Goal: Task Accomplishment & Management: Use online tool/utility

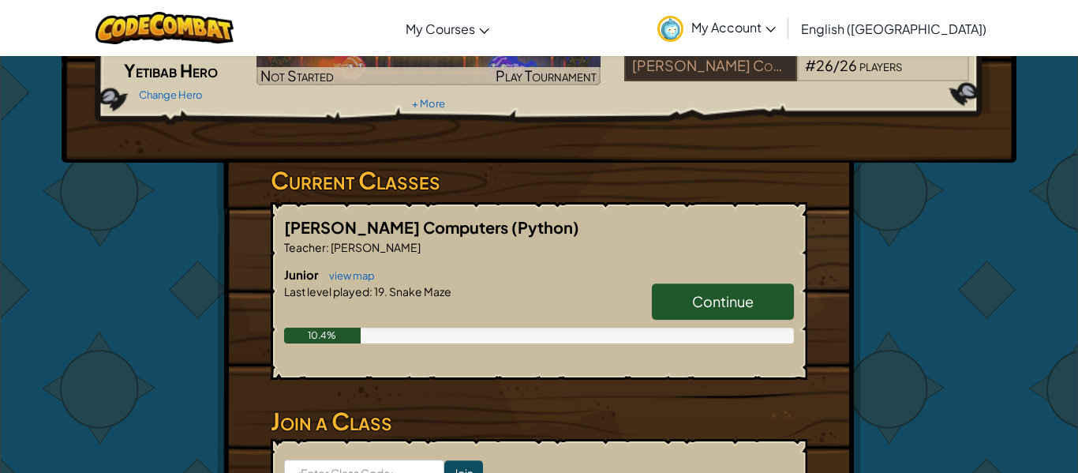
scroll to position [189, 0]
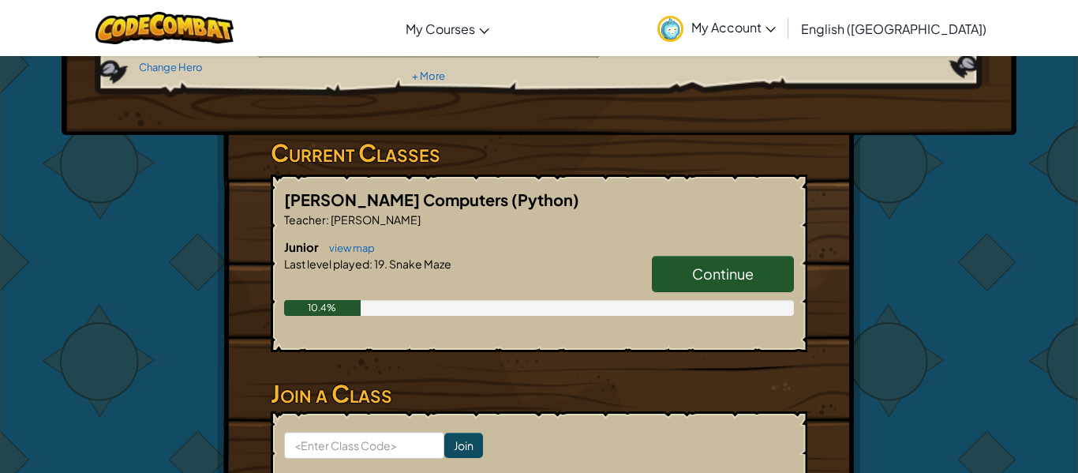
click at [724, 268] on span "Continue" at bounding box center [723, 273] width 62 height 18
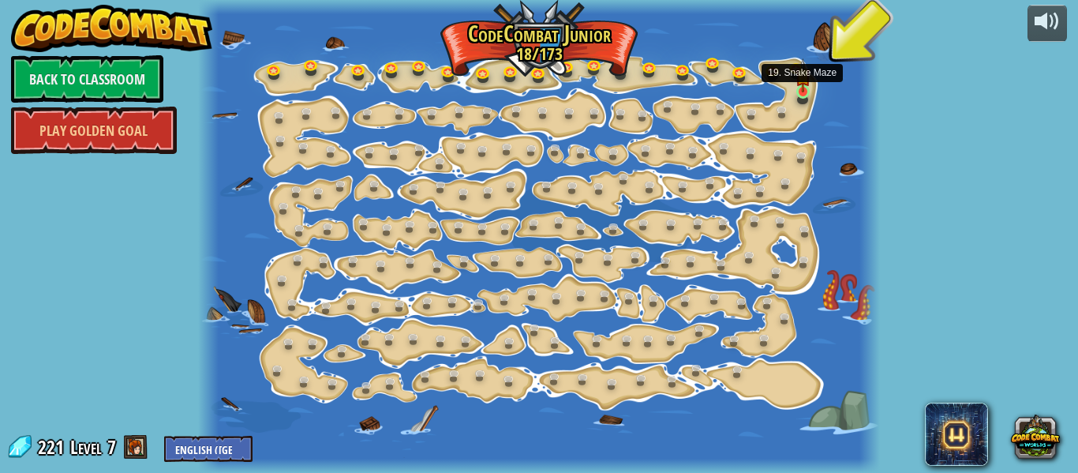
click at [805, 85] on img at bounding box center [802, 75] width 15 height 35
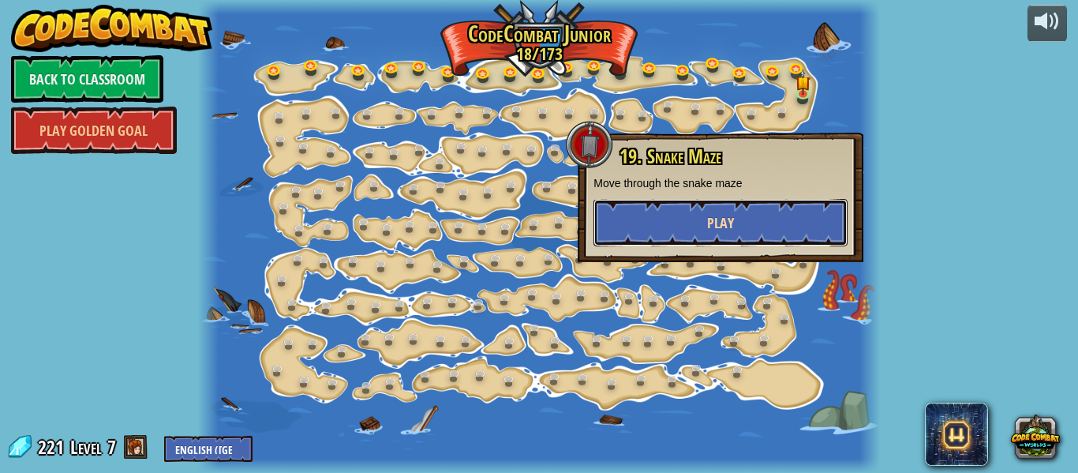
click at [817, 224] on button "Play" at bounding box center [720, 222] width 254 height 47
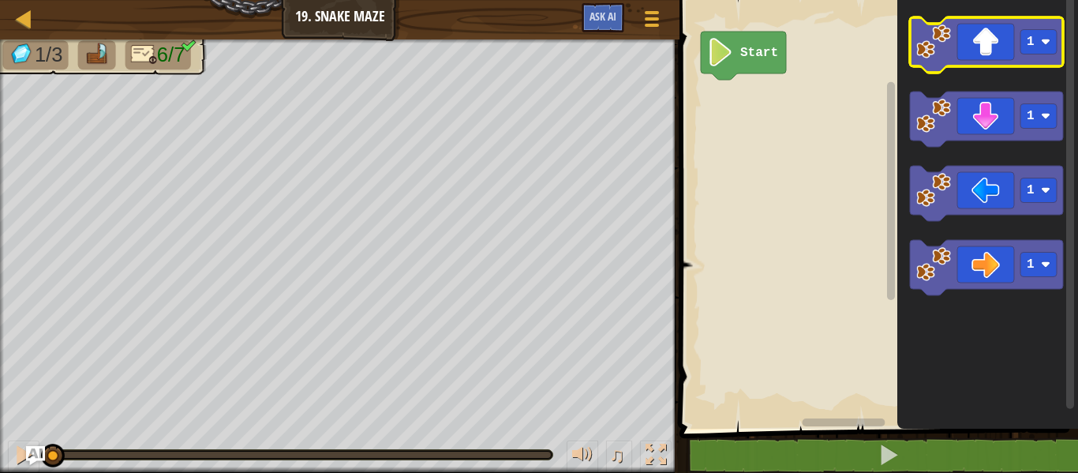
click at [1012, 48] on icon "Blockly Workspace" at bounding box center [986, 44] width 153 height 55
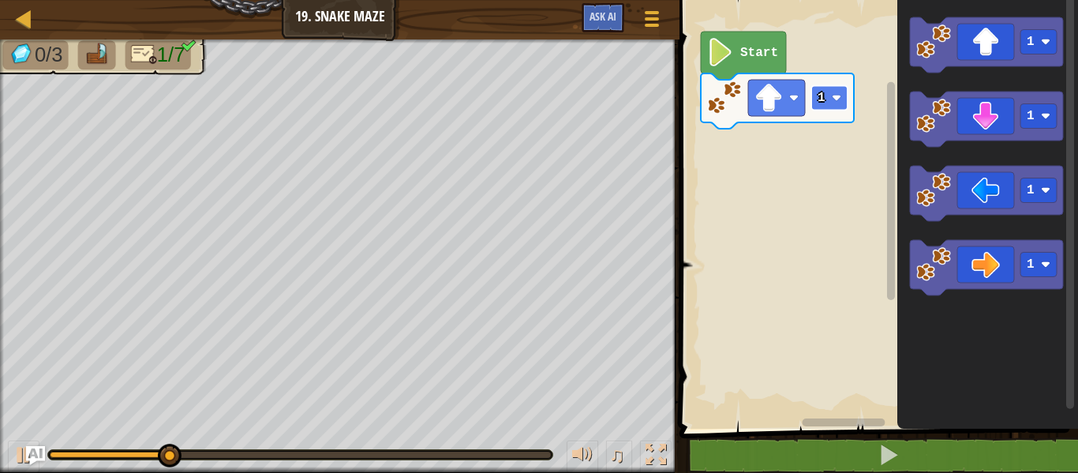
click at [837, 96] on image "Blockly Workspace" at bounding box center [836, 97] width 9 height 9
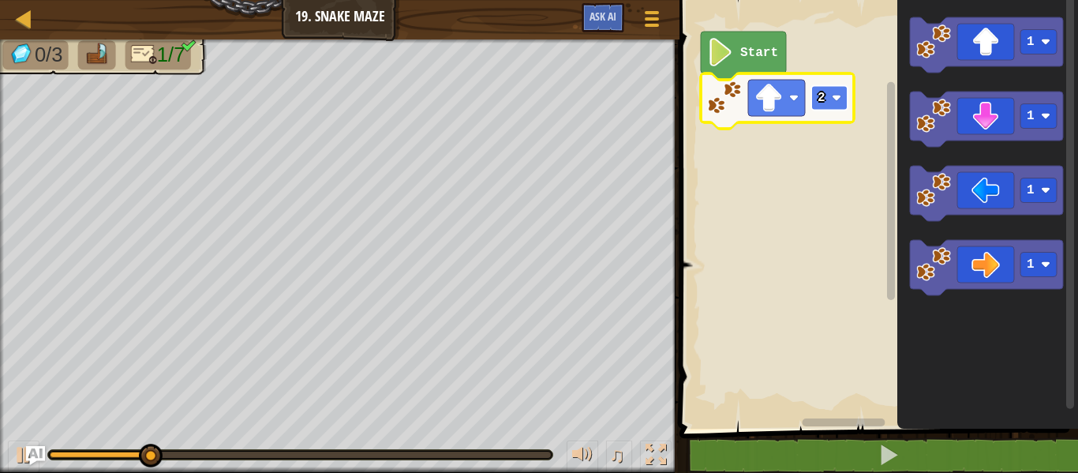
click at [824, 109] on rect "Blockly Workspace" at bounding box center [829, 98] width 36 height 24
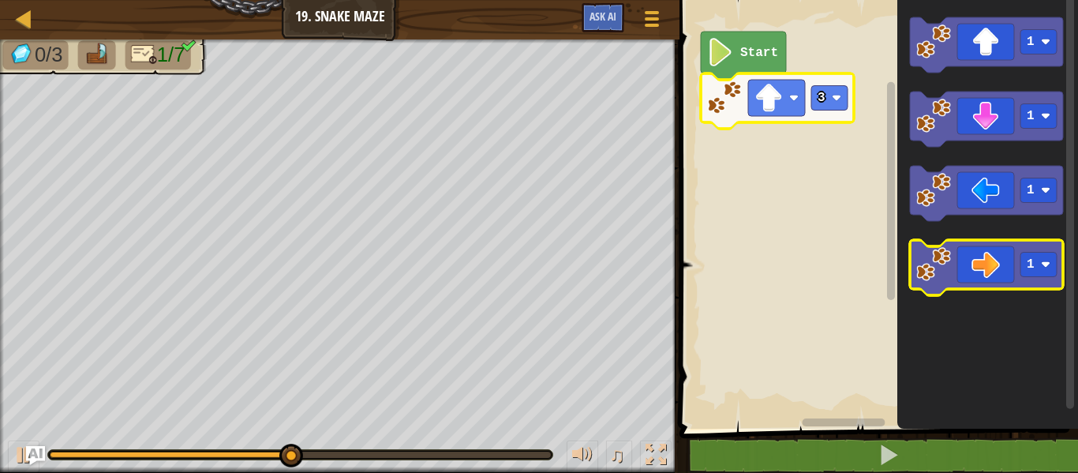
click at [983, 266] on icon "Blockly Workspace" at bounding box center [986, 267] width 153 height 55
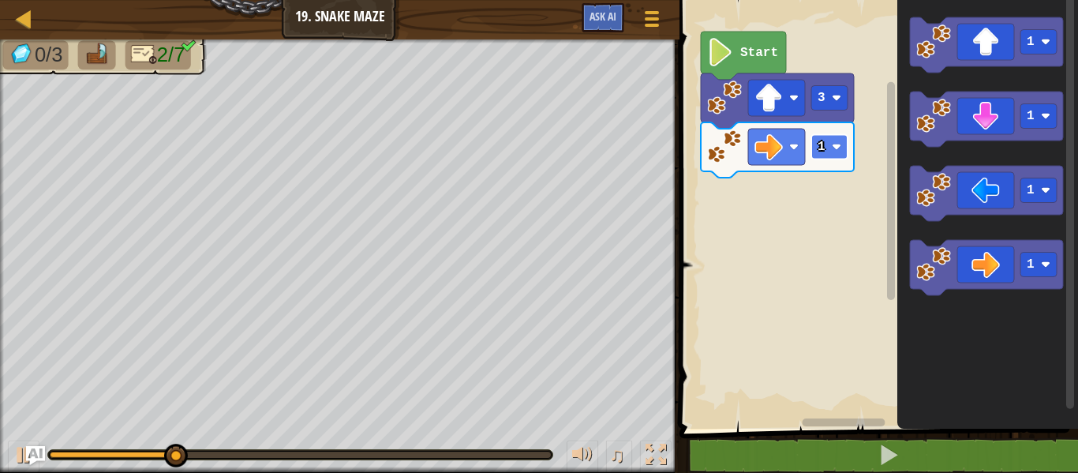
click at [836, 146] on image "Blockly Workspace" at bounding box center [836, 146] width 9 height 9
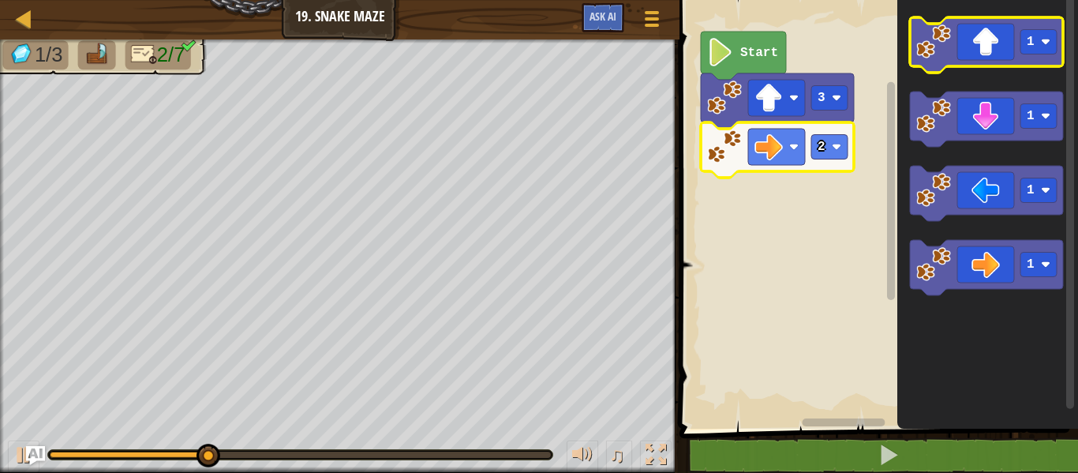
click at [939, 58] on image "Blockly Workspace" at bounding box center [933, 41] width 35 height 35
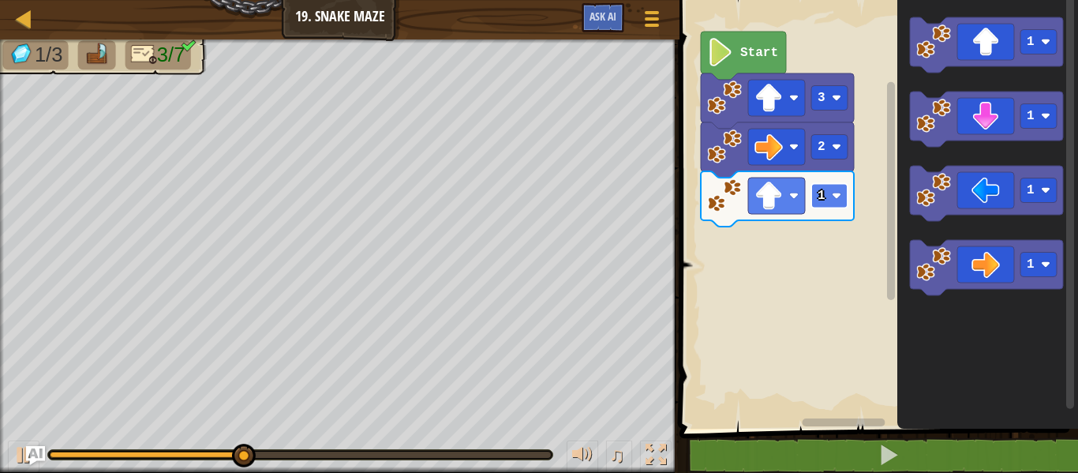
click at [840, 197] on image "Blockly Workspace" at bounding box center [836, 195] width 9 height 9
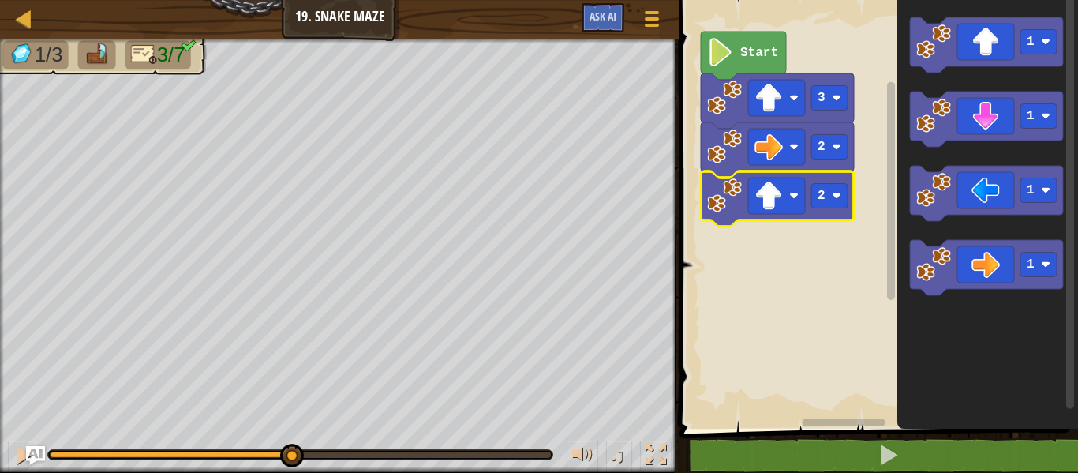
click at [823, 248] on rect "Blockly Workspace" at bounding box center [876, 210] width 403 height 436
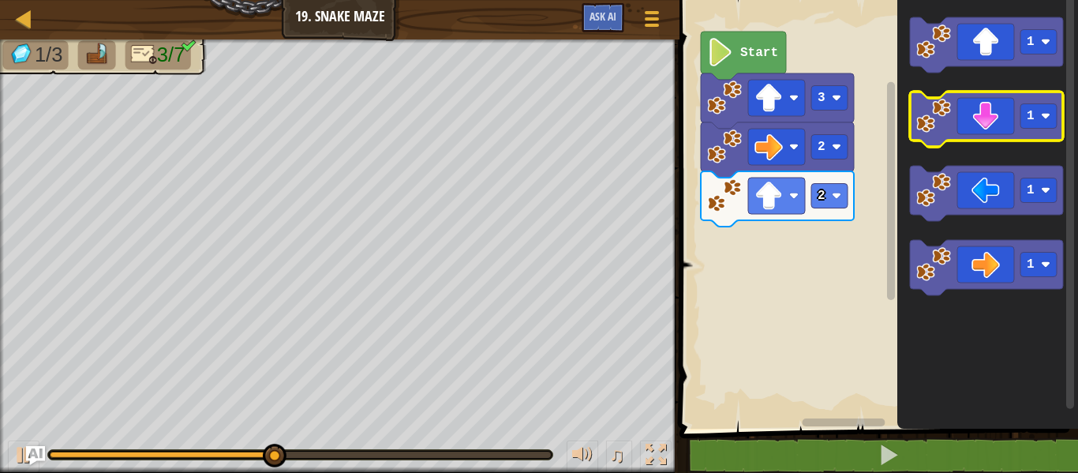
click at [968, 118] on icon "Blockly Workspace" at bounding box center [986, 119] width 153 height 55
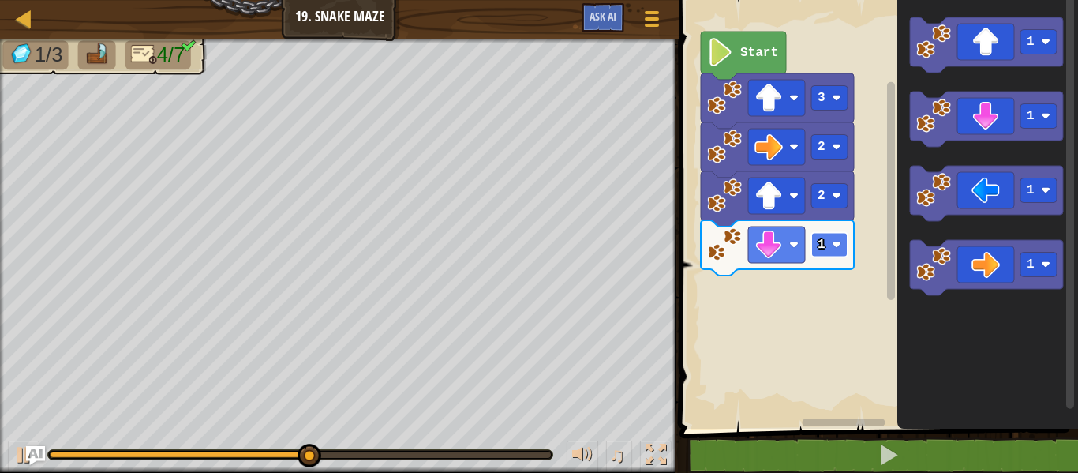
click at [840, 234] on rect "Blockly Workspace" at bounding box center [829, 245] width 36 height 24
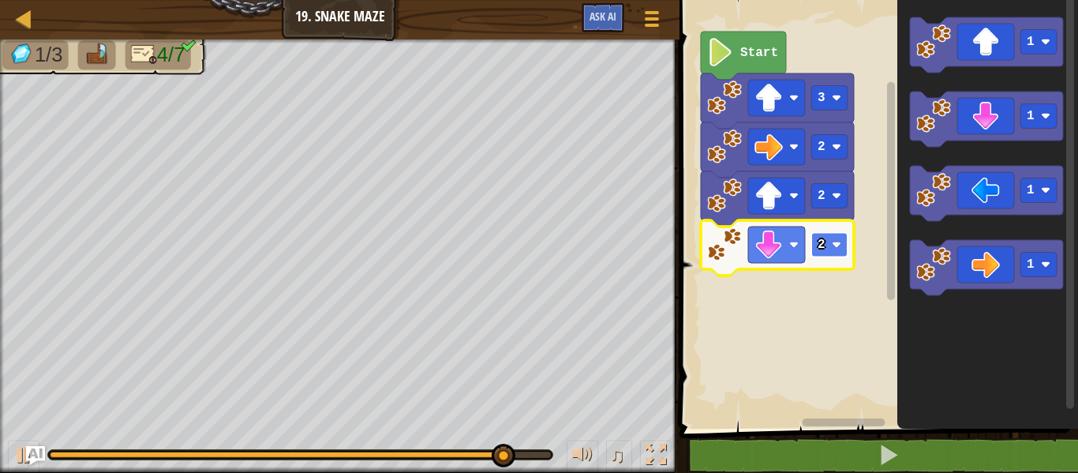
click at [846, 238] on rect "Blockly Workspace" at bounding box center [829, 245] width 36 height 24
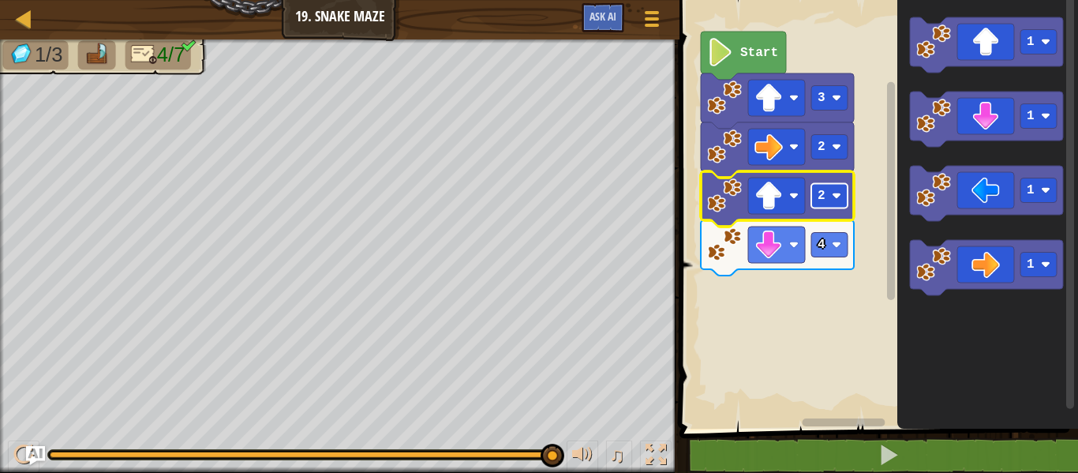
click at [838, 193] on image "Blockly Workspace" at bounding box center [836, 195] width 9 height 9
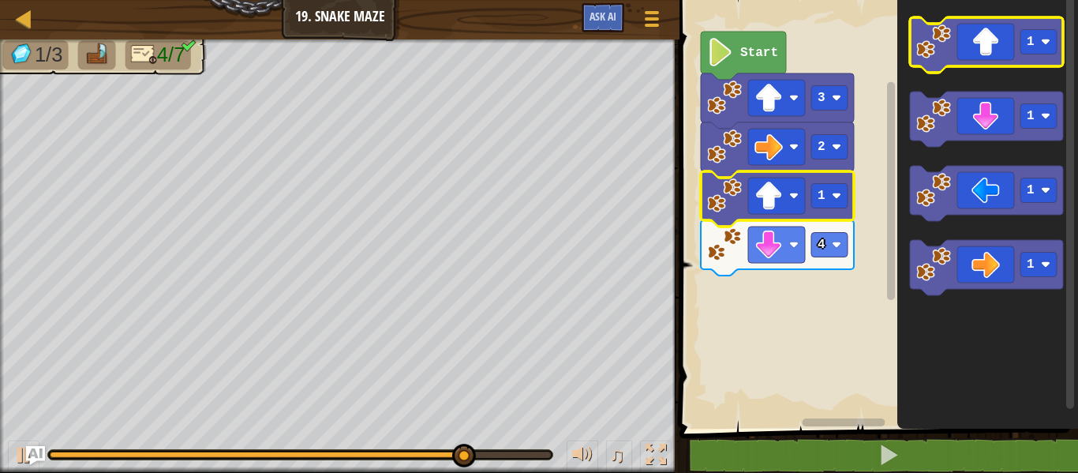
click at [979, 36] on icon "Blockly Workspace" at bounding box center [986, 44] width 153 height 55
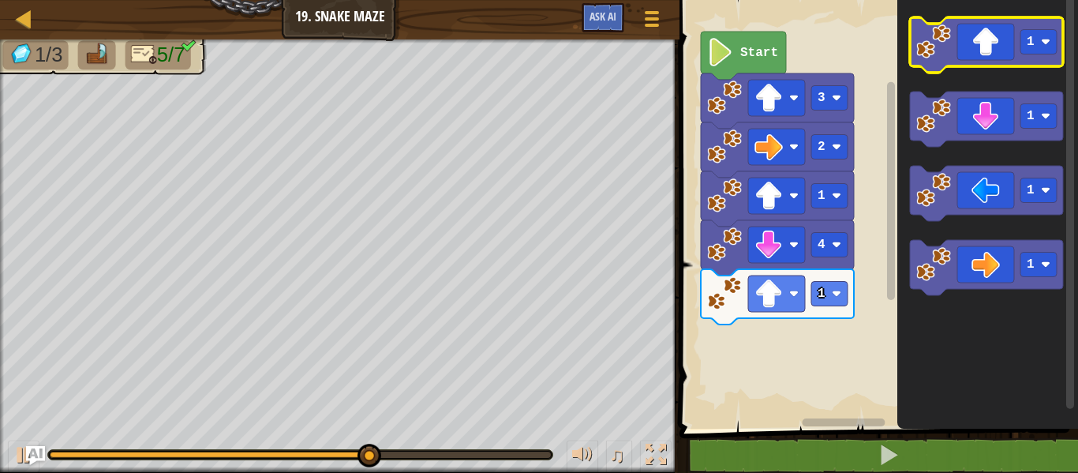
click at [975, 28] on icon "Blockly Workspace" at bounding box center [986, 44] width 153 height 55
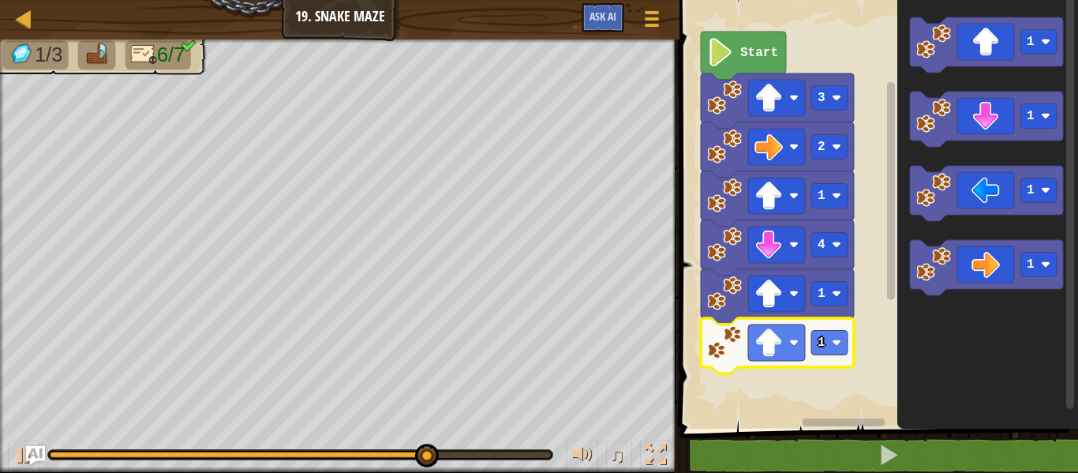
click at [837, 356] on icon "Blockly Workspace" at bounding box center [777, 345] width 153 height 55
click at [835, 345] on image "Blockly Workspace" at bounding box center [836, 342] width 9 height 9
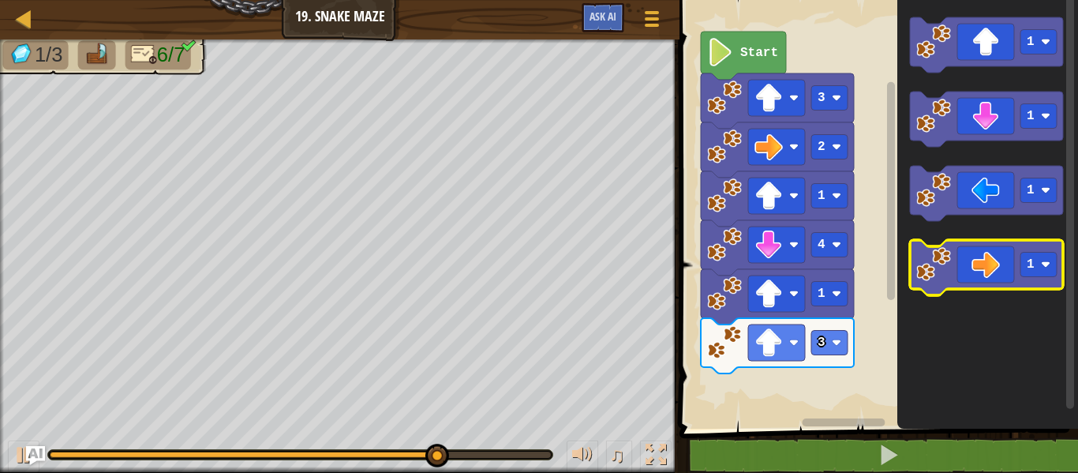
click at [987, 264] on icon "Blockly Workspace" at bounding box center [986, 267] width 153 height 55
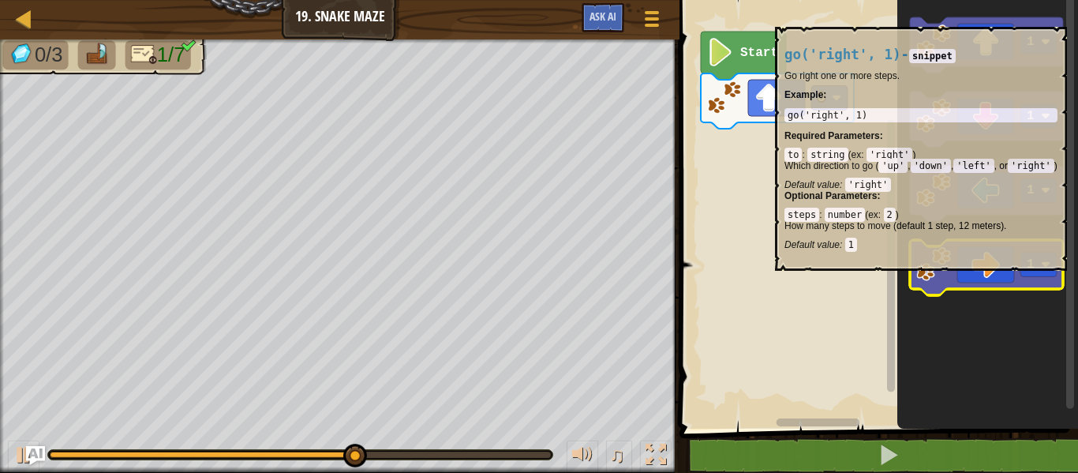
click at [1041, 287] on icon "Blockly Workspace" at bounding box center [986, 267] width 153 height 55
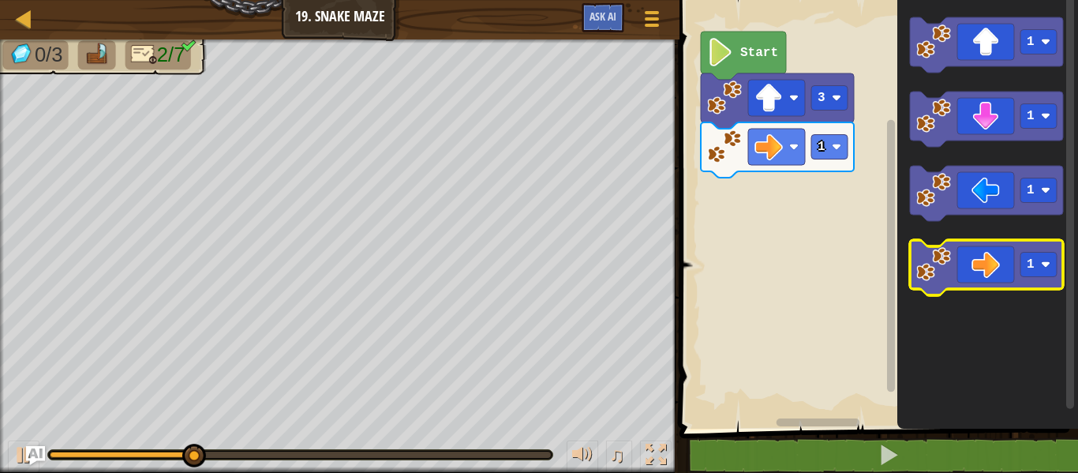
click at [995, 253] on icon "Blockly Workspace" at bounding box center [986, 267] width 153 height 55
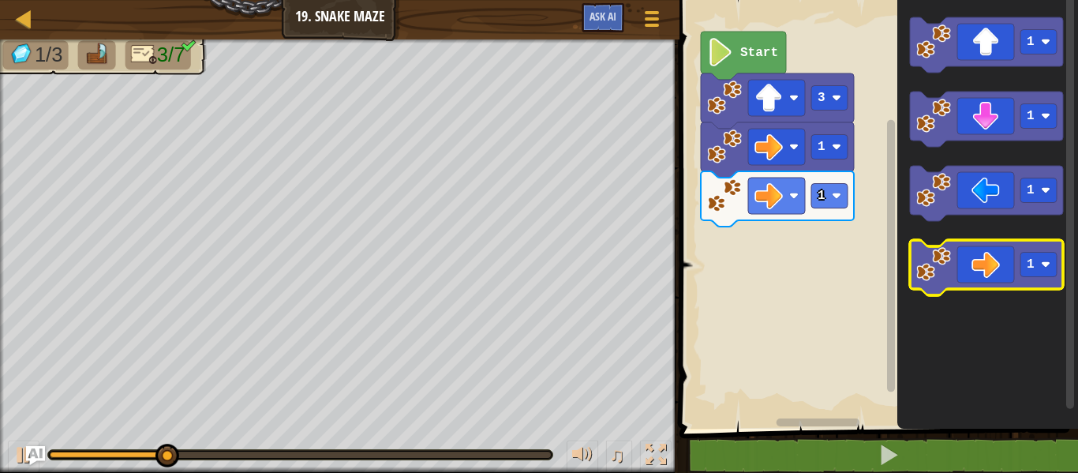
click at [995, 253] on icon "Blockly Workspace" at bounding box center [986, 267] width 153 height 55
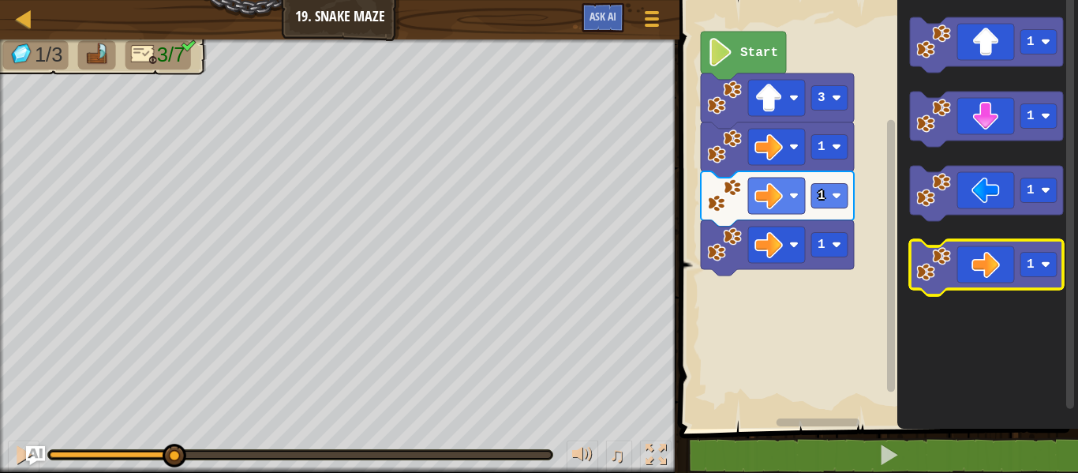
click at [995, 253] on icon "Blockly Workspace" at bounding box center [986, 267] width 153 height 55
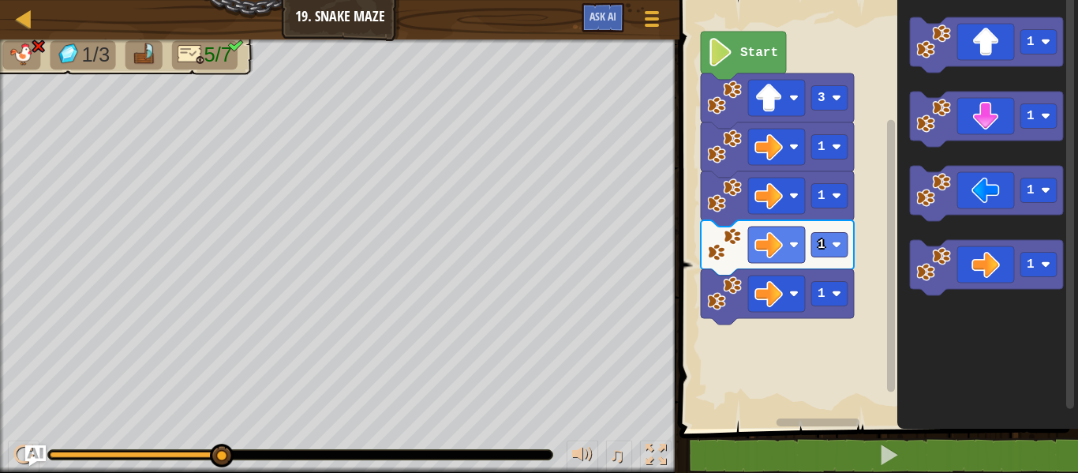
click at [28, 447] on img "Ask AI" at bounding box center [35, 455] width 21 height 21
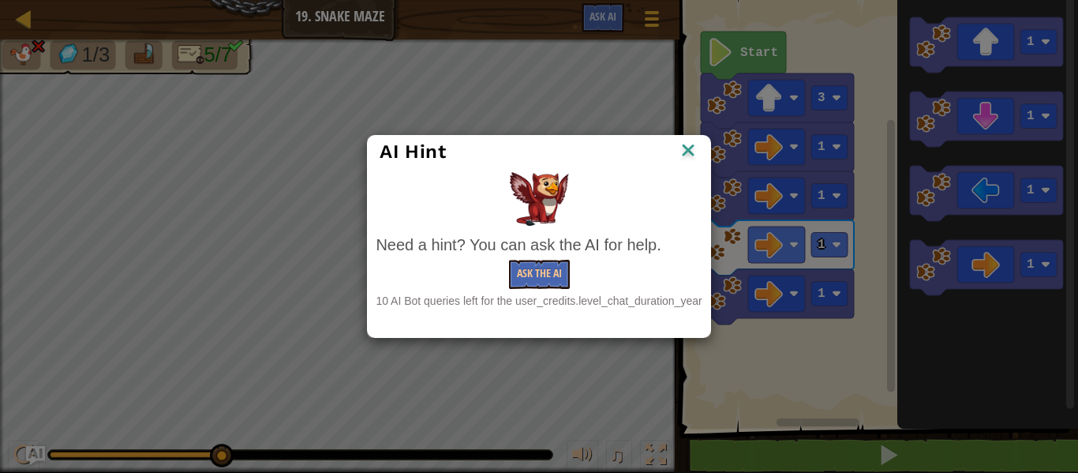
click at [698, 141] on img at bounding box center [688, 152] width 21 height 24
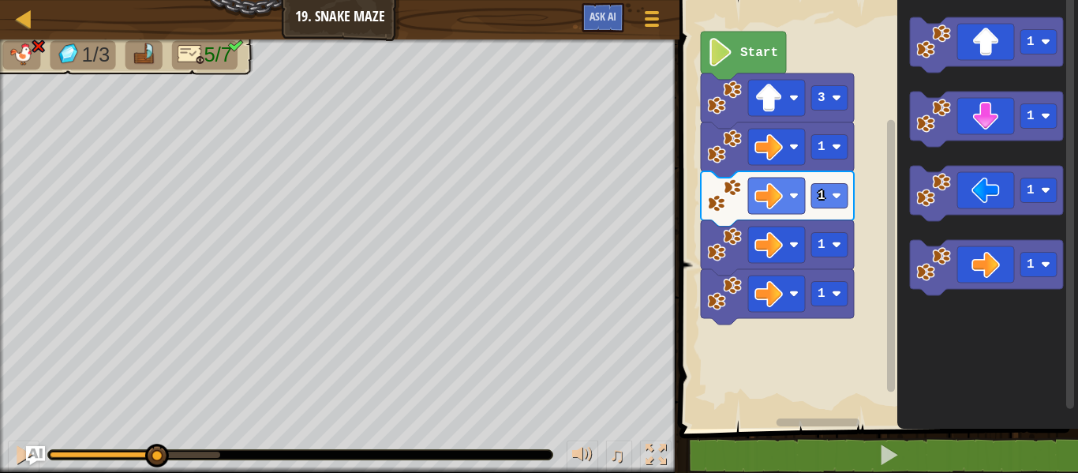
drag, startPoint x: 228, startPoint y: 455, endPoint x: 155, endPoint y: 469, distance: 73.8
click at [155, 469] on div "♫" at bounding box center [339, 450] width 679 height 47
drag, startPoint x: 155, startPoint y: 469, endPoint x: 0, endPoint y: 508, distance: 160.4
click at [0, 0] on html "Map Junior 19. Snake Maze Game Menu Ask AI 1 הההההההההההההההההההההההההההההההההה…" at bounding box center [539, 0] width 1078 height 0
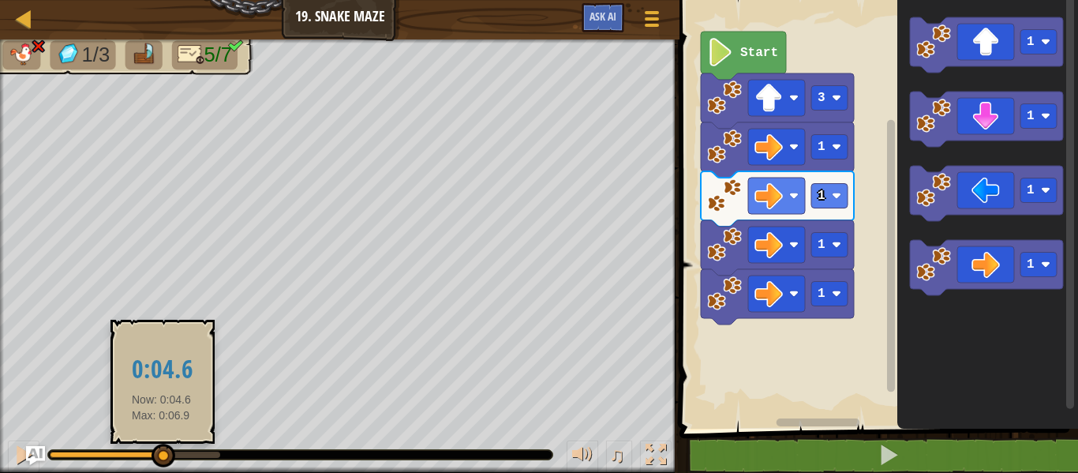
drag, startPoint x: 162, startPoint y: 454, endPoint x: 0, endPoint y: 455, distance: 161.8
click at [0, 455] on div "♫" at bounding box center [339, 450] width 679 height 47
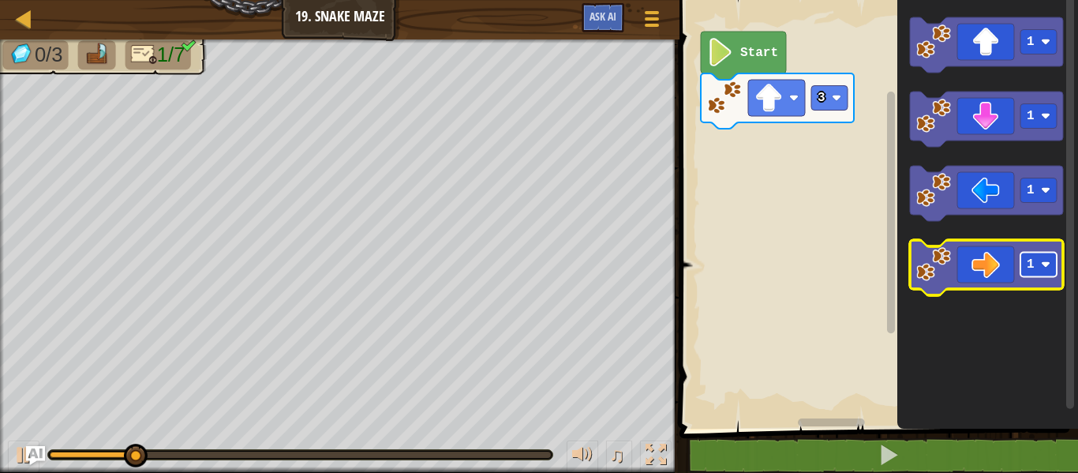
click at [1024, 265] on rect "Blockly Workspace" at bounding box center [1038, 265] width 36 height 24
click at [1022, 265] on rect "Blockly Workspace" at bounding box center [1038, 265] width 36 height 24
click at [983, 269] on icon "Blockly Workspace" at bounding box center [986, 267] width 153 height 55
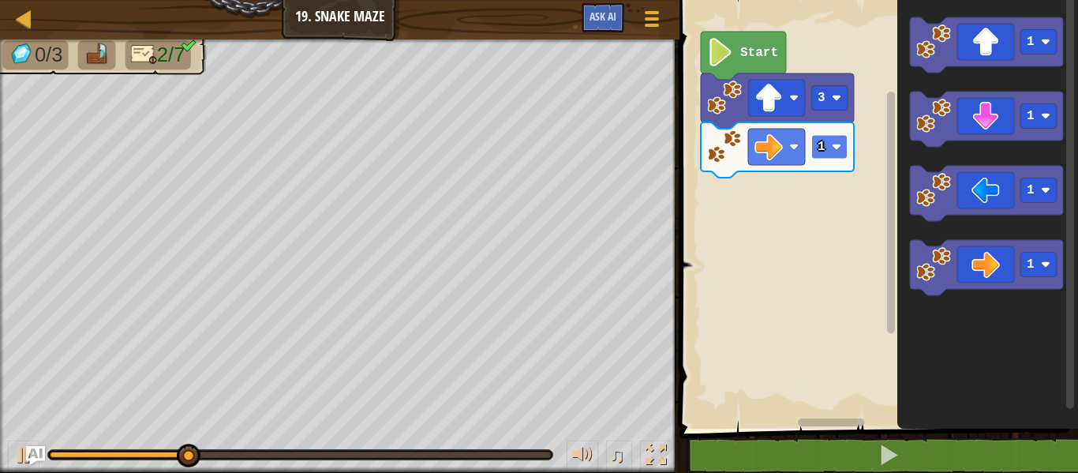
click at [833, 152] on rect "Blockly Workspace" at bounding box center [829, 147] width 36 height 24
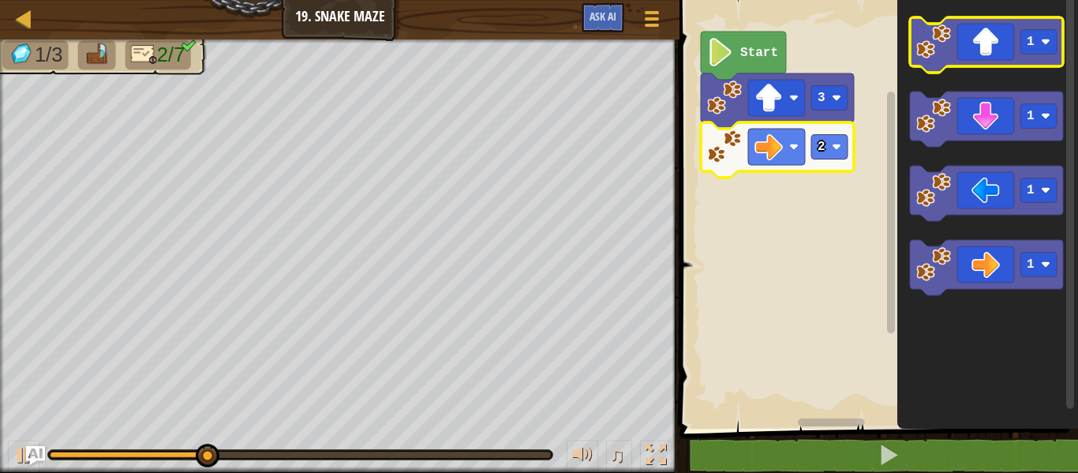
click at [958, 50] on icon "Blockly Workspace" at bounding box center [986, 44] width 153 height 55
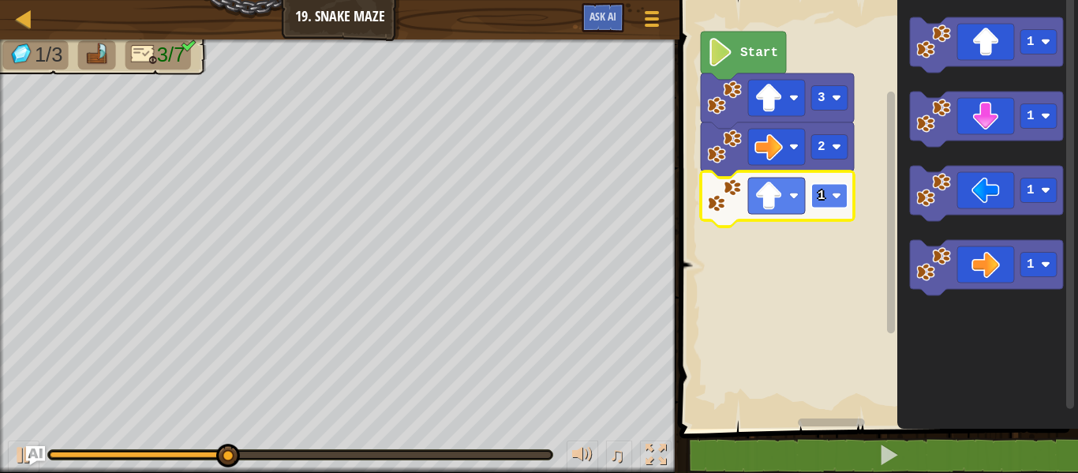
click at [838, 206] on rect "Blockly Workspace" at bounding box center [829, 196] width 36 height 24
click at [946, 143] on rect "Blockly Workspace" at bounding box center [986, 119] width 153 height 55
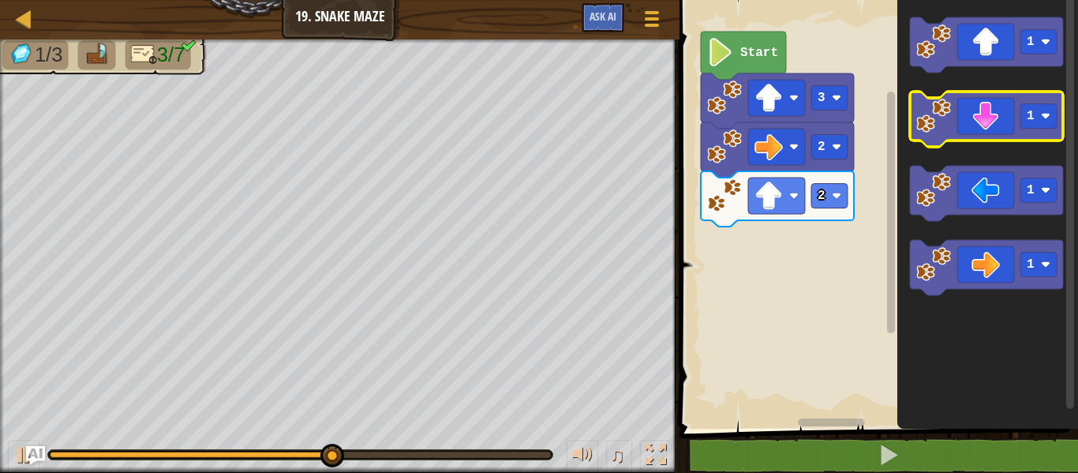
click at [940, 129] on image "Blockly Workspace" at bounding box center [933, 116] width 35 height 35
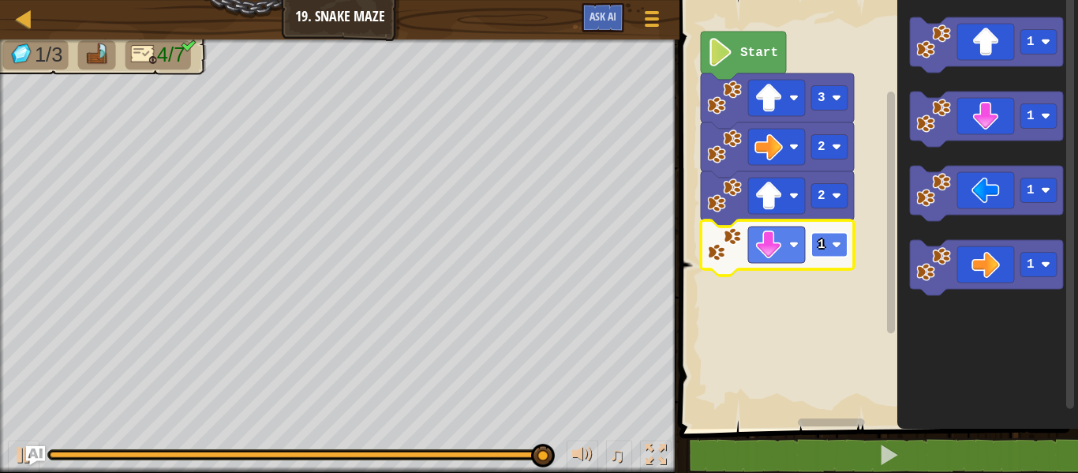
click at [832, 247] on image "Blockly Workspace" at bounding box center [836, 244] width 9 height 9
click at [823, 256] on rect "Blockly Workspace" at bounding box center [829, 245] width 36 height 24
click at [826, 241] on rect "Blockly Workspace" at bounding box center [829, 245] width 36 height 24
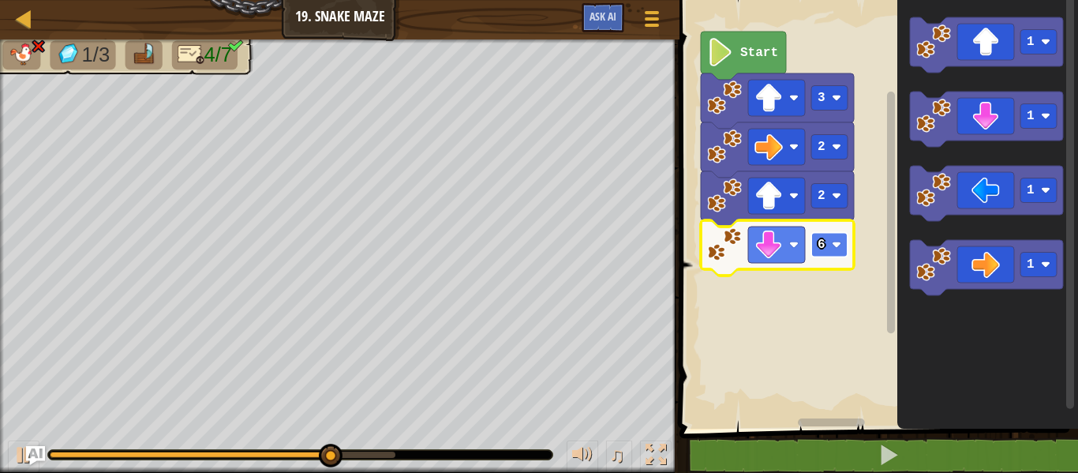
click at [831, 244] on rect "Blockly Workspace" at bounding box center [829, 245] width 36 height 24
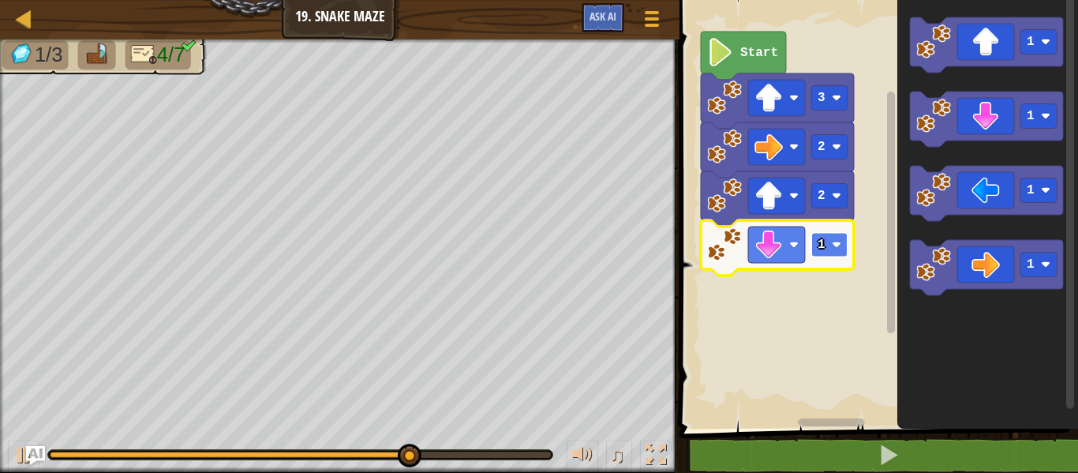
click at [831, 249] on rect "Blockly Workspace" at bounding box center [829, 245] width 36 height 24
click at [835, 247] on image "Blockly Workspace" at bounding box center [836, 244] width 9 height 9
click at [833, 256] on rect "Blockly Workspace" at bounding box center [829, 245] width 36 height 24
click at [822, 246] on text "3" at bounding box center [822, 245] width 8 height 14
click at [831, 242] on rect "Blockly Workspace" at bounding box center [829, 245] width 36 height 24
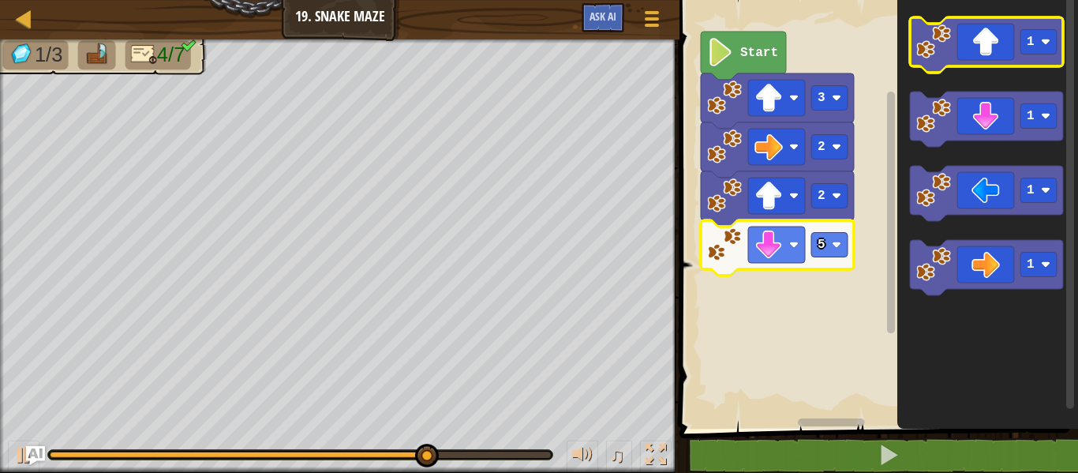
click at [974, 51] on icon "Blockly Workspace" at bounding box center [986, 44] width 153 height 55
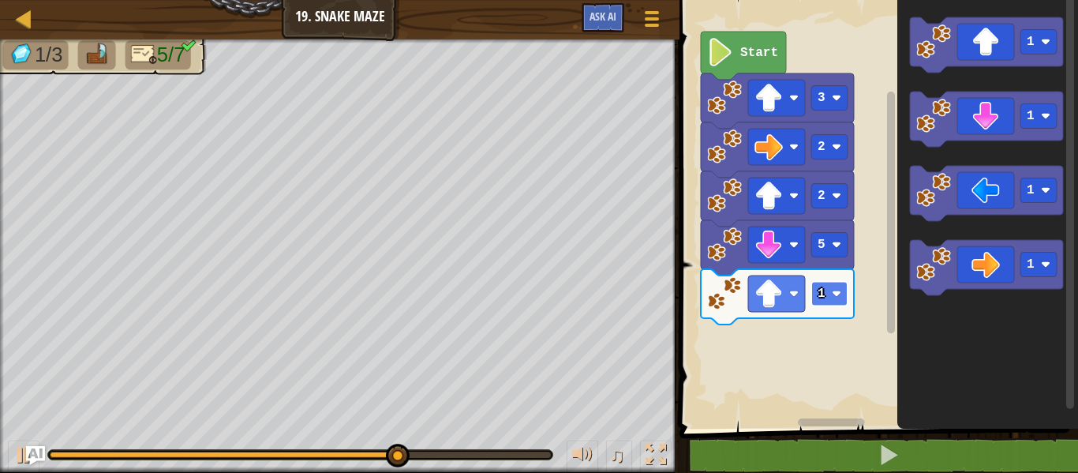
click at [825, 304] on rect "Blockly Workspace" at bounding box center [829, 294] width 36 height 24
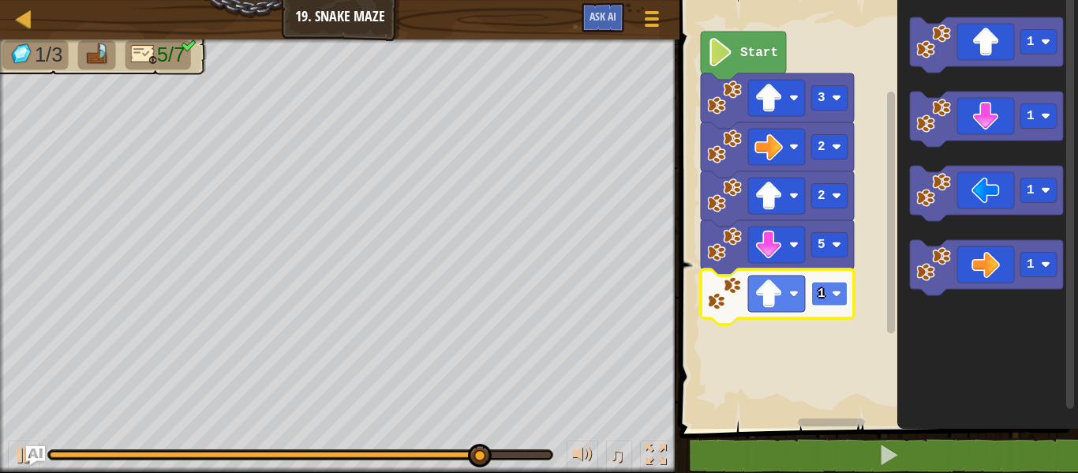
click at [833, 298] on rect "Blockly Workspace" at bounding box center [829, 294] width 36 height 24
click at [837, 294] on image "Blockly Workspace" at bounding box center [836, 293] width 9 height 9
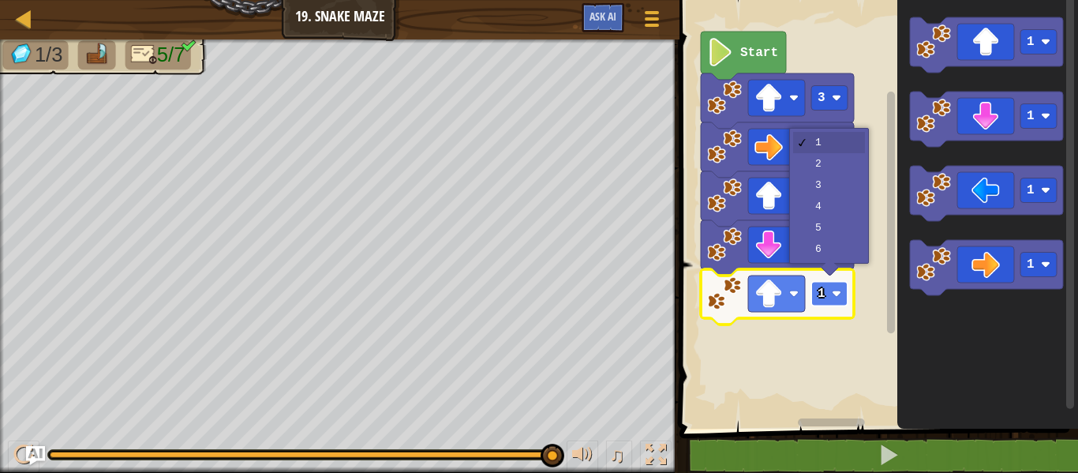
click at [837, 294] on image "Blockly Workspace" at bounding box center [836, 293] width 9 height 9
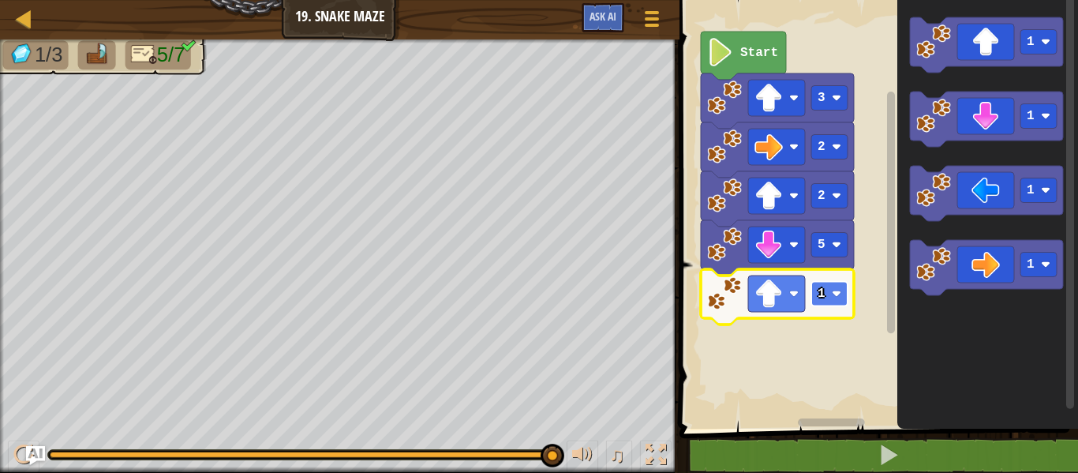
click at [837, 295] on image "Blockly Workspace" at bounding box center [836, 293] width 9 height 9
click at [840, 298] on image "Blockly Workspace" at bounding box center [836, 293] width 9 height 9
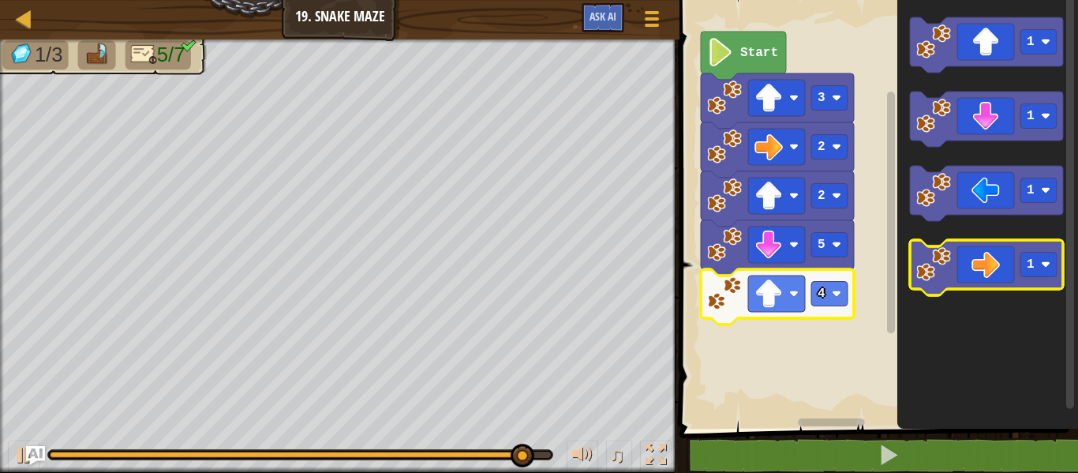
click at [1014, 263] on icon "Blockly Workspace" at bounding box center [986, 267] width 153 height 55
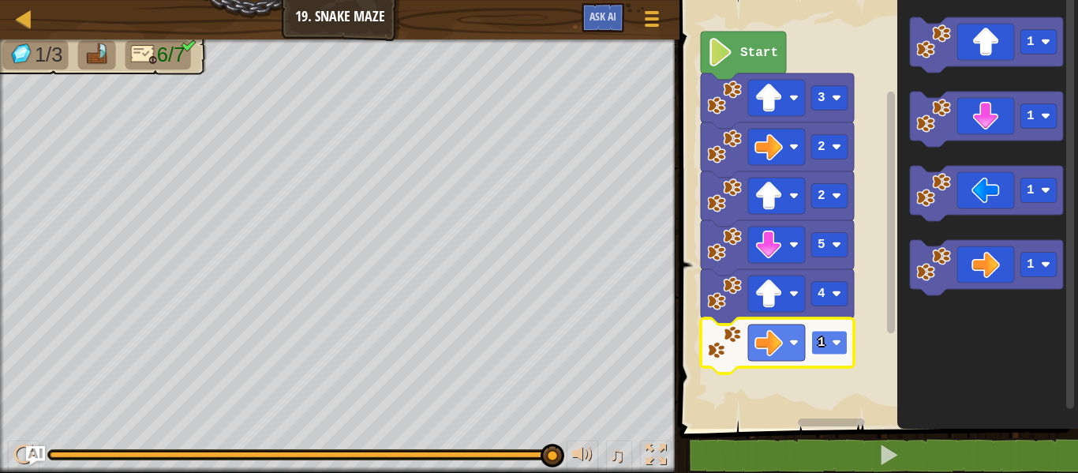
click at [843, 338] on rect "Blockly Workspace" at bounding box center [829, 343] width 36 height 24
click at [836, 99] on image "Blockly Workspace" at bounding box center [836, 97] width 9 height 9
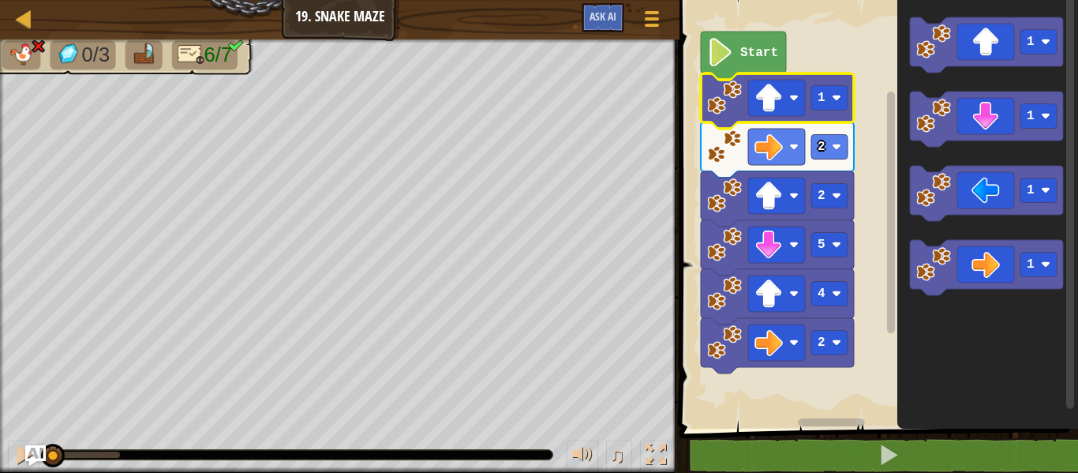
drag, startPoint x: 123, startPoint y: 459, endPoint x: 41, endPoint y: 457, distance: 82.1
click at [41, 457] on div "Map Junior 19. Snake Maze Game Menu Ask AI 1 הההההההההההההההההההההההההההההההההה…" at bounding box center [539, 236] width 1078 height 473
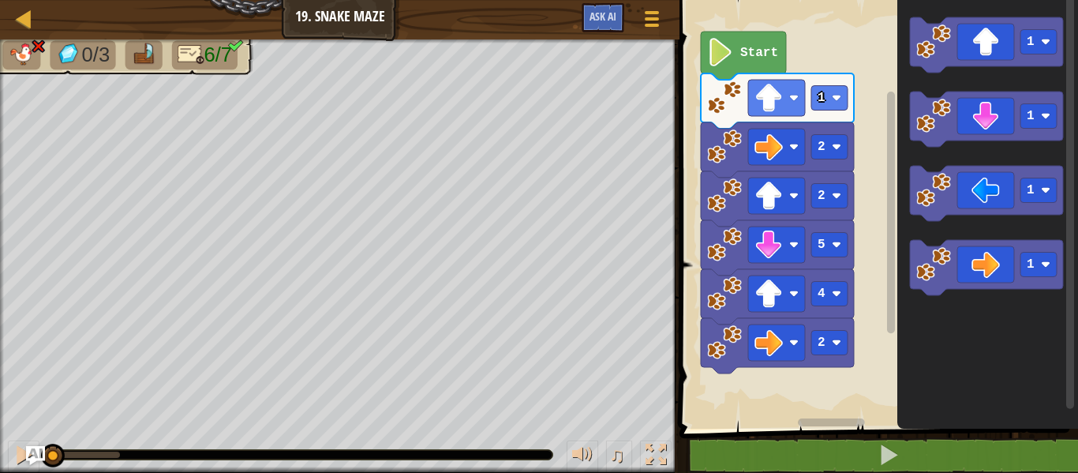
click at [622, 242] on div "Map Junior 19. Snake Maze Game Menu Ask AI 1 הההההההההההההההההההההההההההההההההה…" at bounding box center [539, 236] width 1078 height 473
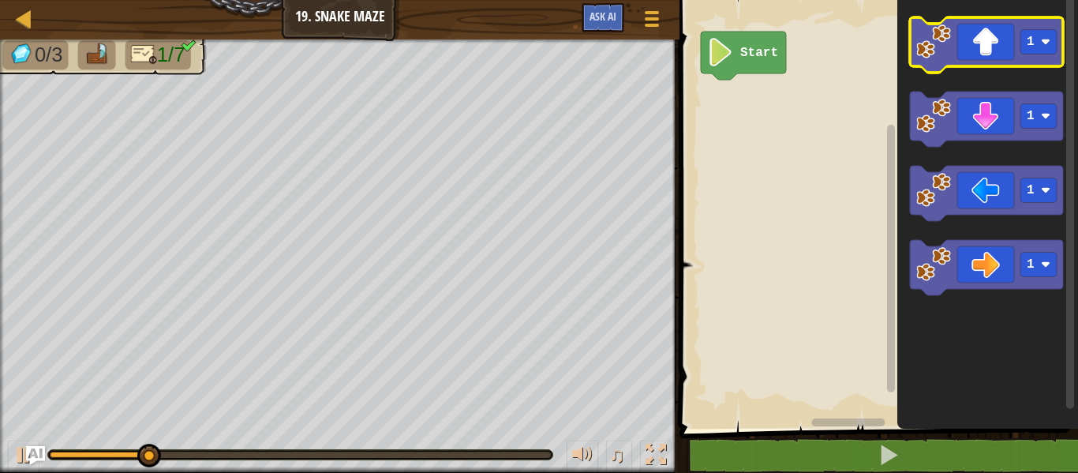
click at [961, 49] on icon "Blockly Workspace" at bounding box center [986, 44] width 153 height 55
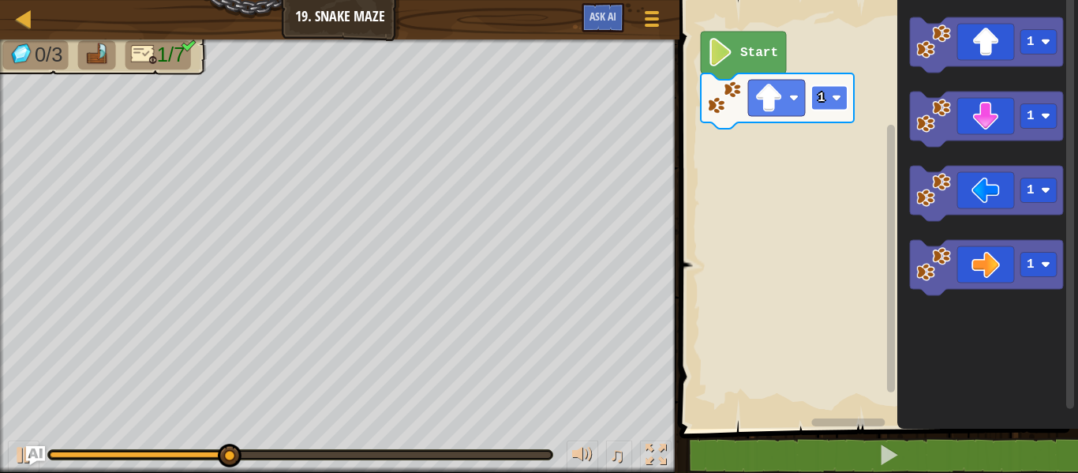
click at [833, 95] on image "Blockly Workspace" at bounding box center [836, 97] width 9 height 9
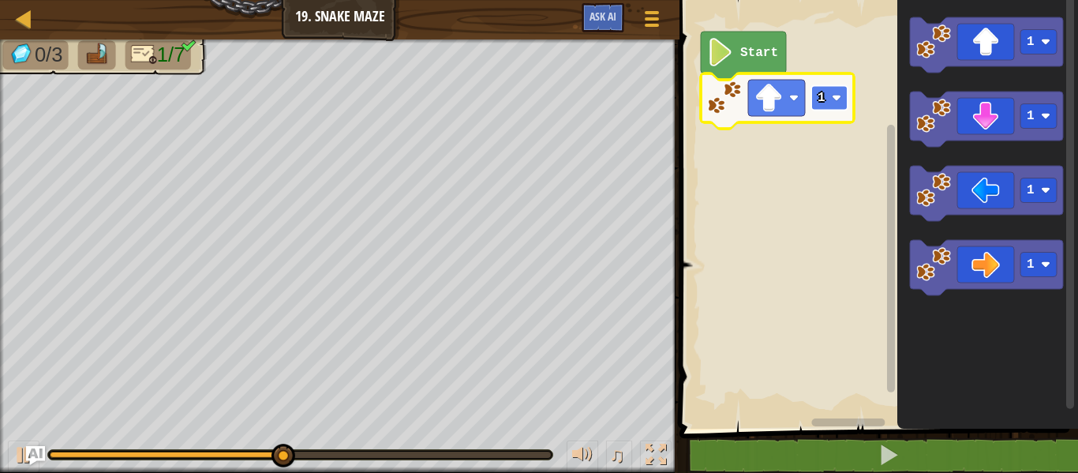
click at [827, 99] on rect "Blockly Workspace" at bounding box center [829, 98] width 36 height 24
click at [833, 100] on image "Blockly Workspace" at bounding box center [836, 97] width 9 height 9
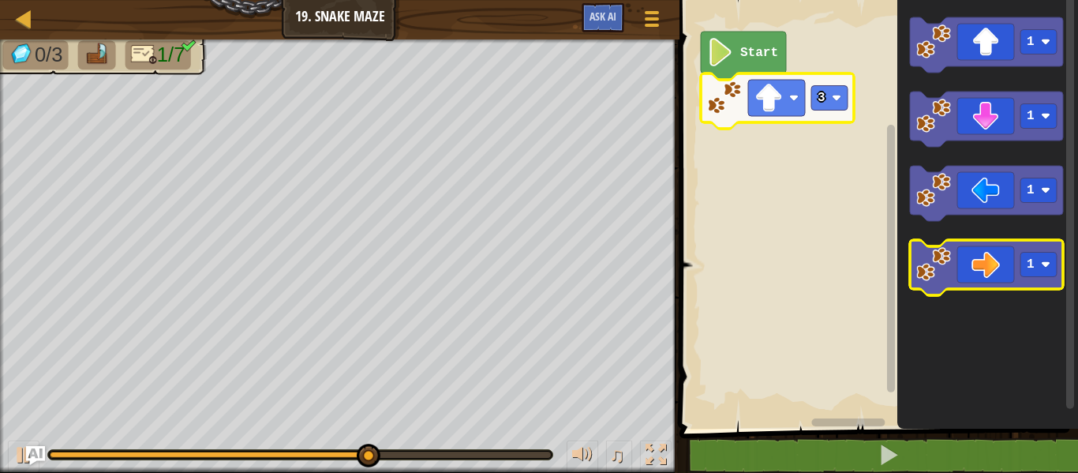
click at [1012, 261] on icon "Blockly Workspace" at bounding box center [986, 267] width 153 height 55
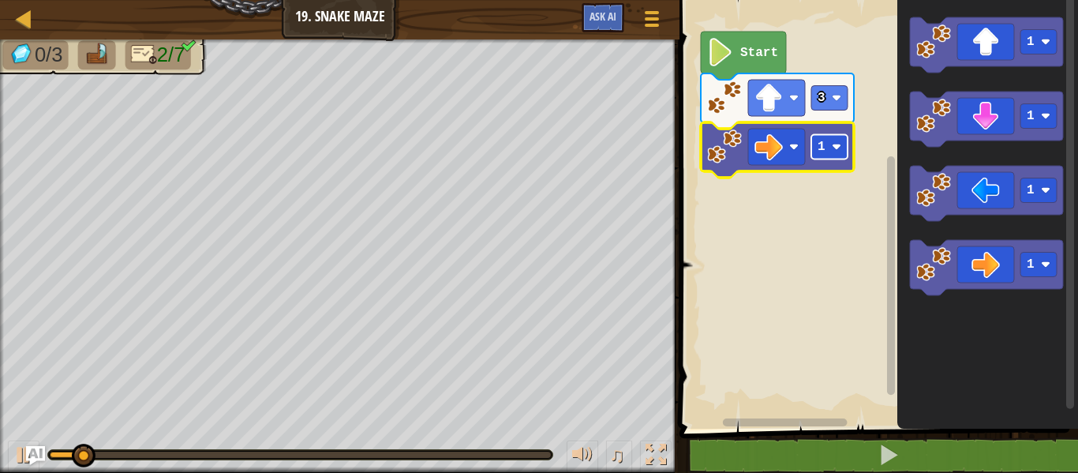
click at [834, 141] on rect "Blockly Workspace" at bounding box center [829, 147] width 36 height 24
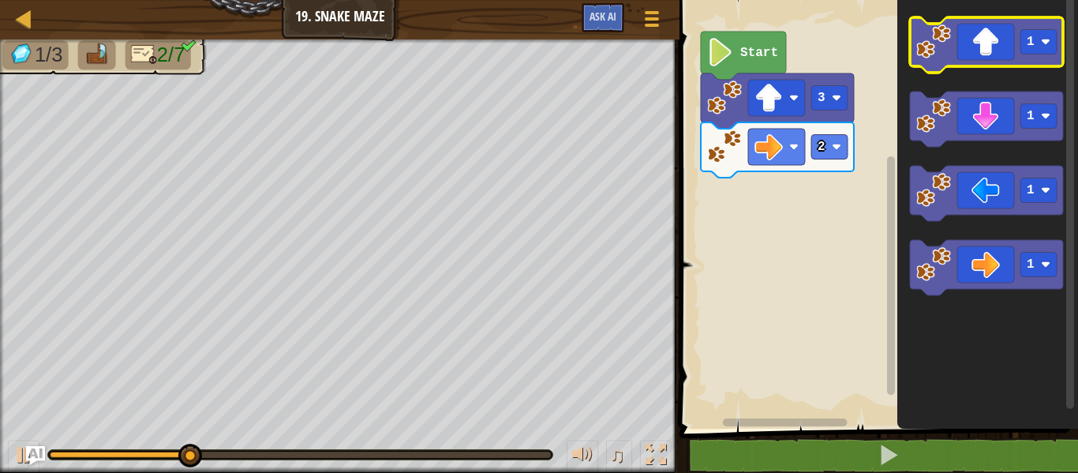
click at [973, 26] on icon "Blockly Workspace" at bounding box center [986, 44] width 153 height 55
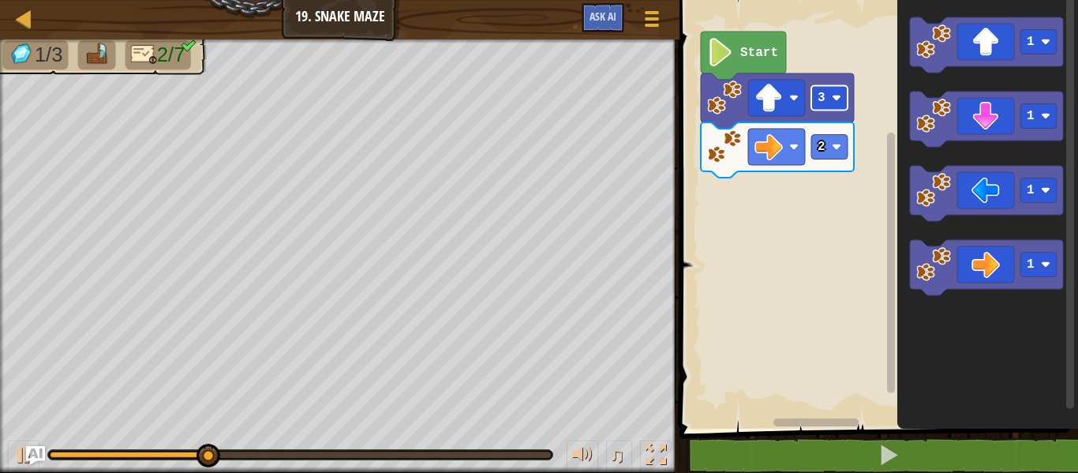
click at [830, 94] on rect "Blockly Workspace" at bounding box center [829, 98] width 36 height 24
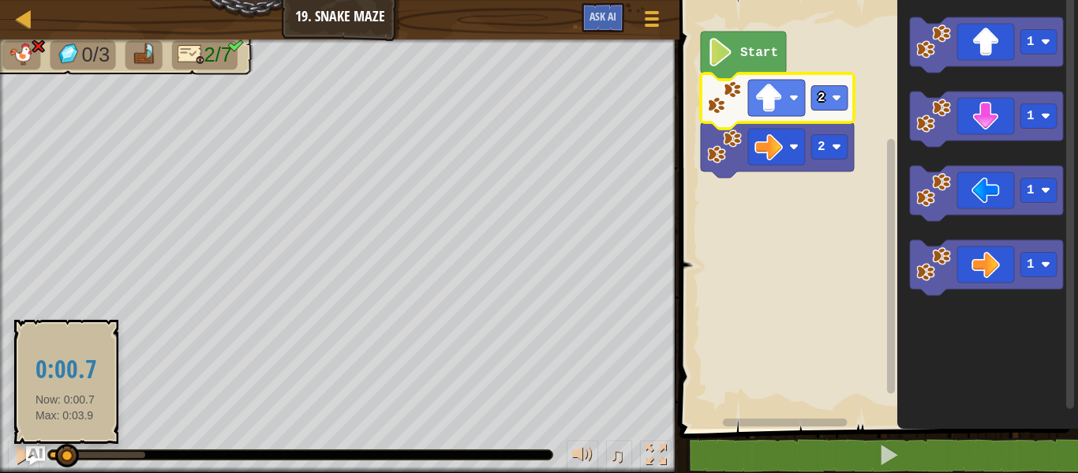
drag, startPoint x: 157, startPoint y: 444, endPoint x: 66, endPoint y: 447, distance: 91.6
click at [66, 447] on div at bounding box center [67, 456] width 24 height 24
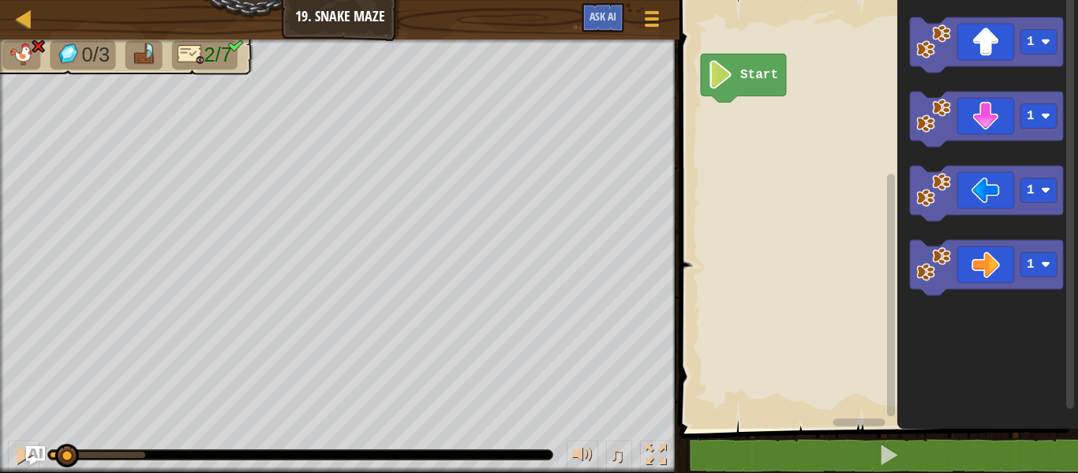
click at [770, 303] on rect "Blockly Workspace" at bounding box center [876, 210] width 403 height 436
click at [5, 424] on div "0/3 2/7 ♫ Yetibab" at bounding box center [539, 255] width 1078 height 433
click at [696, 245] on rect "Blockly Workspace" at bounding box center [876, 210] width 403 height 436
click at [689, 244] on rect "Blockly Workspace" at bounding box center [876, 210] width 403 height 436
click at [695, 250] on rect "Blockly Workspace" at bounding box center [876, 210] width 403 height 436
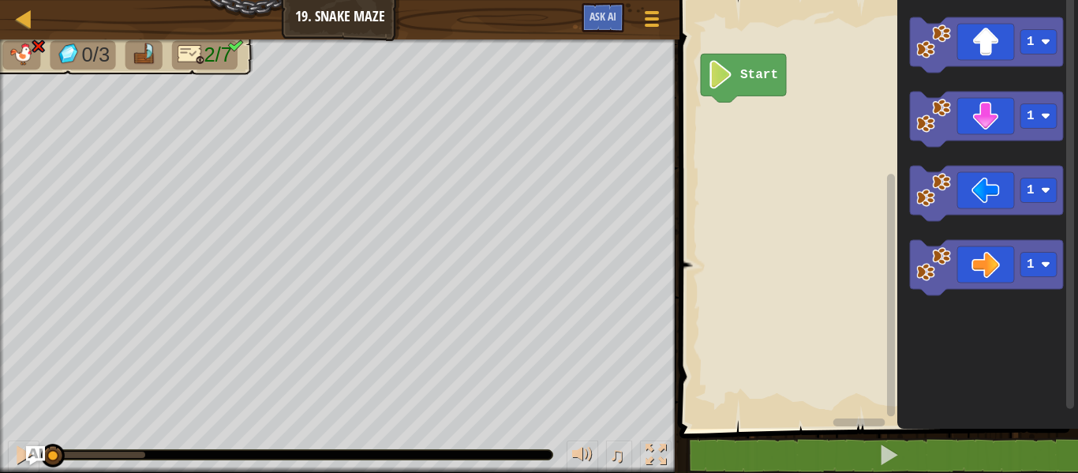
click at [698, 260] on rect "Blockly Workspace" at bounding box center [876, 210] width 403 height 436
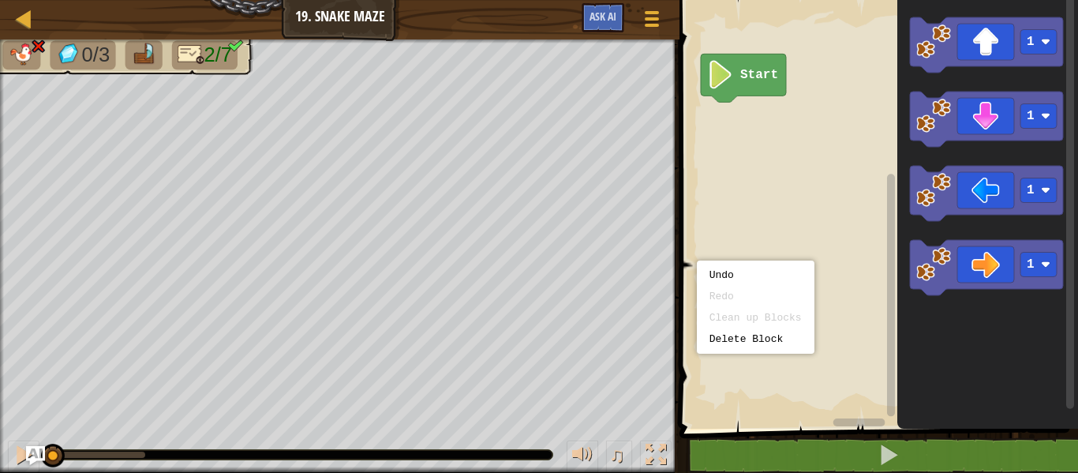
click at [695, 261] on rect "Blockly Workspace" at bounding box center [876, 210] width 403 height 436
click at [687, 0] on body "Map Junior 19. Snake Maze Game Menu Ask AI 1 הההההההההההההההההההההההההההההההההה…" at bounding box center [539, 0] width 1078 height 0
click at [14, 465] on div at bounding box center [23, 454] width 21 height 21
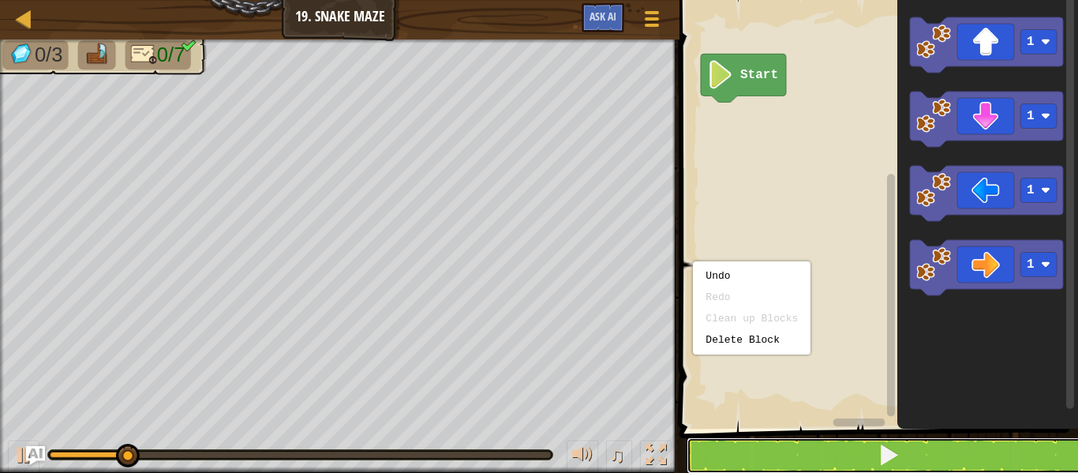
click at [818, 455] on button at bounding box center [888, 455] width 403 height 36
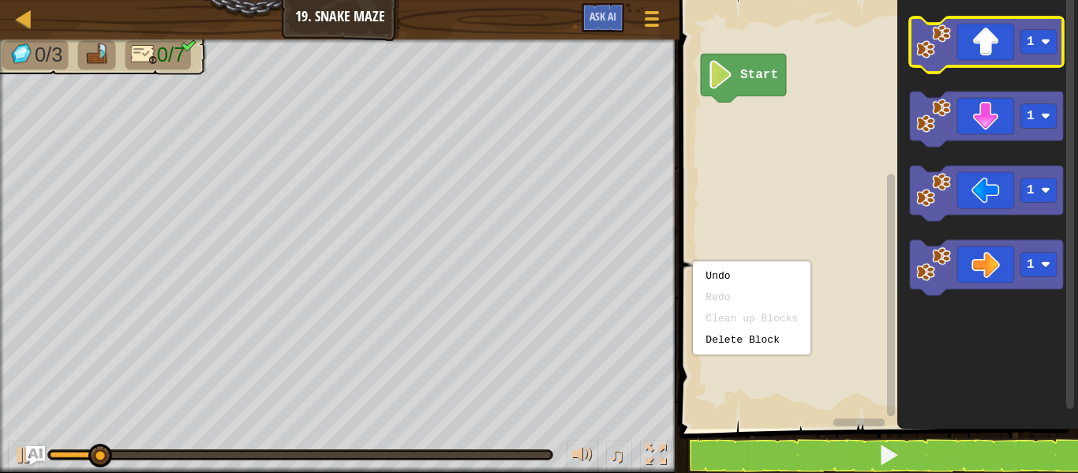
click at [942, 39] on image "Blockly Workspace" at bounding box center [933, 41] width 35 height 35
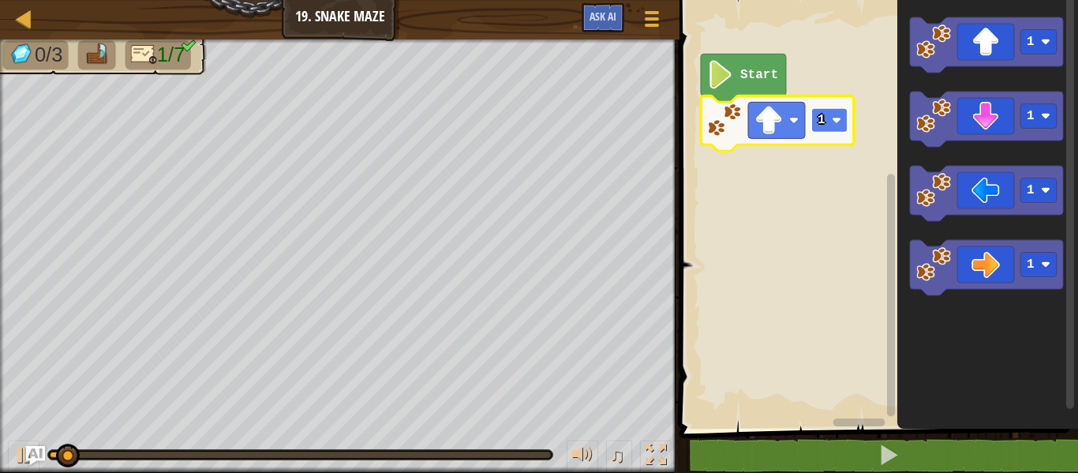
click at [832, 129] on rect "Blockly Workspace" at bounding box center [829, 120] width 36 height 24
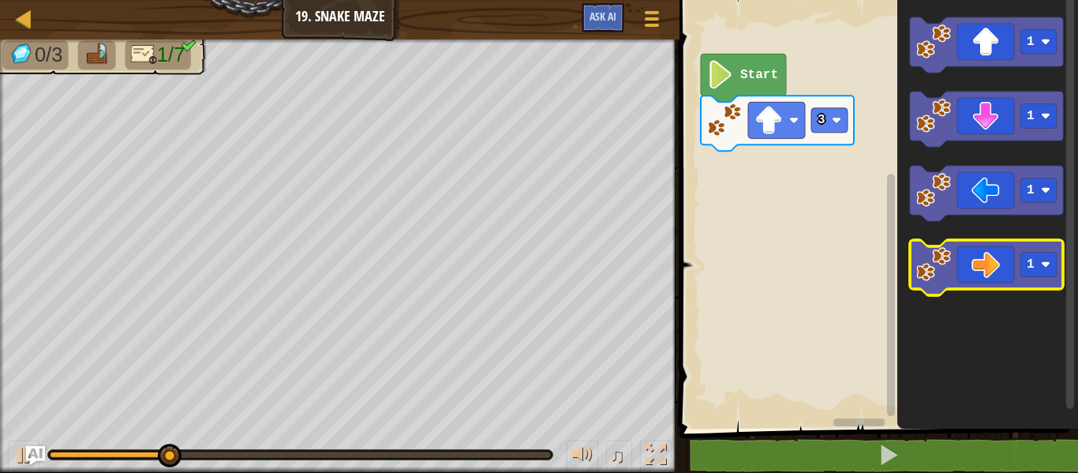
click at [931, 252] on image "Blockly Workspace" at bounding box center [933, 264] width 35 height 35
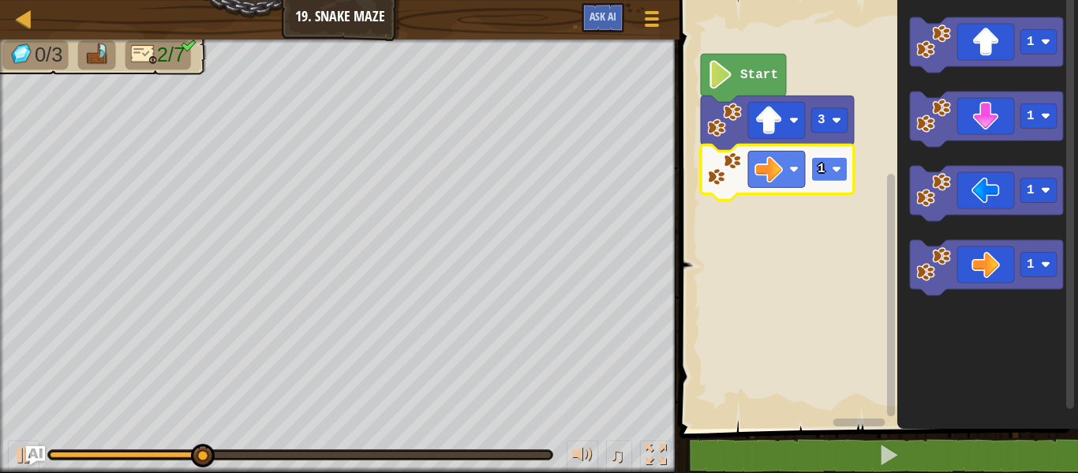
click at [837, 170] on image "Blockly Workspace" at bounding box center [836, 168] width 9 height 9
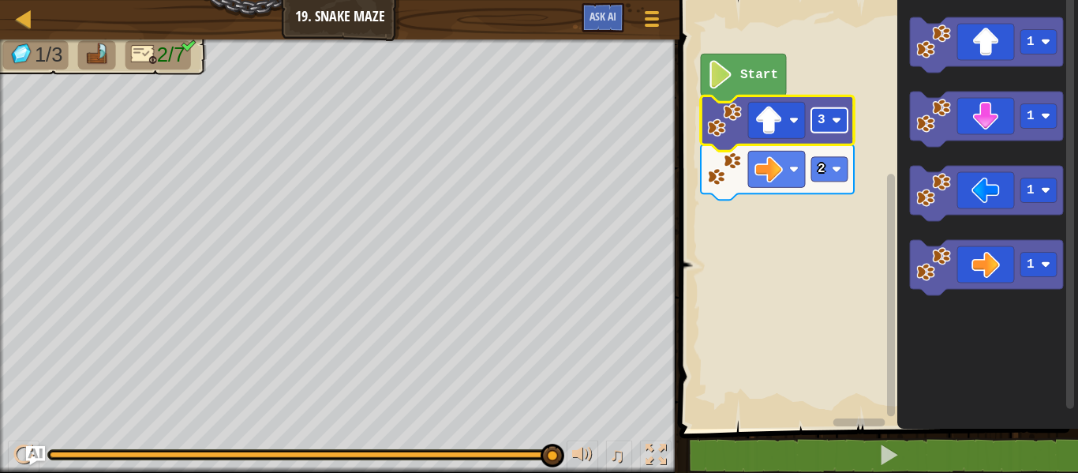
click at [834, 114] on rect "Blockly Workspace" at bounding box center [829, 120] width 36 height 24
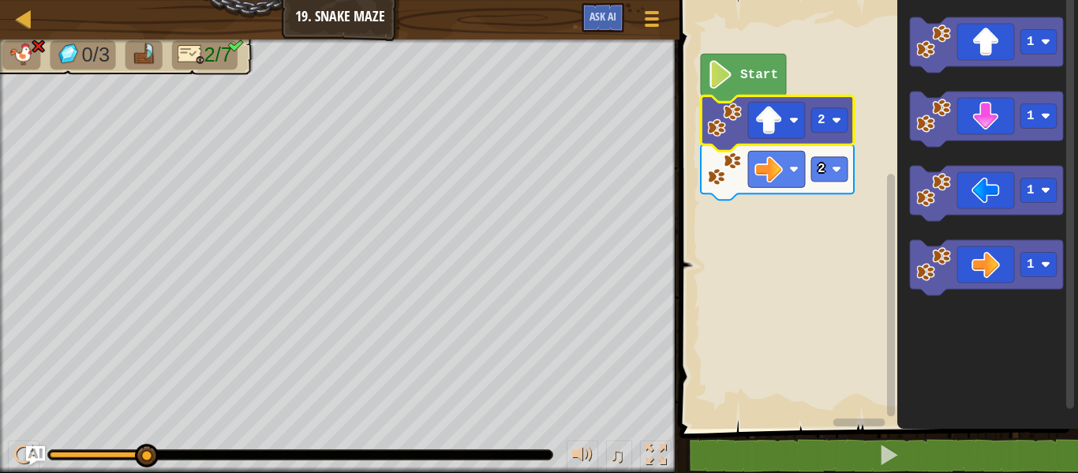
drag, startPoint x: 159, startPoint y: 444, endPoint x: 0, endPoint y: 458, distance: 160.0
click at [0, 455] on div "♫" at bounding box center [339, 450] width 679 height 47
click at [12, 465] on button at bounding box center [24, 456] width 32 height 32
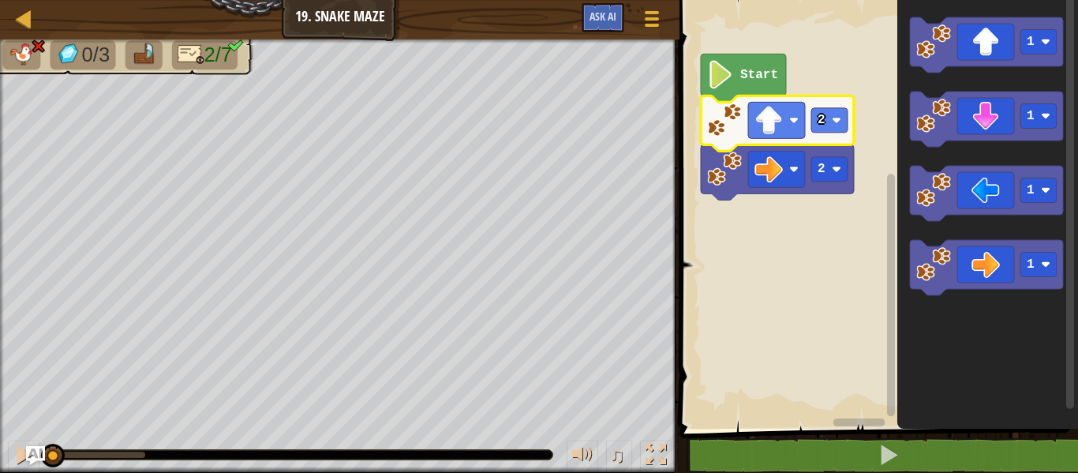
drag, startPoint x: 90, startPoint y: 459, endPoint x: 0, endPoint y: 452, distance: 90.2
click at [0, 452] on div "♫" at bounding box center [339, 450] width 679 height 47
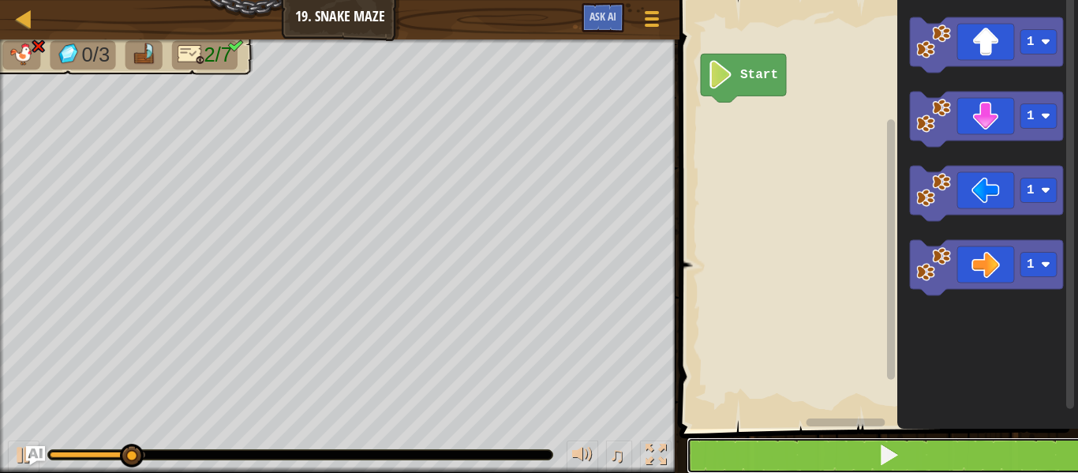
click at [762, 444] on button at bounding box center [888, 455] width 403 height 36
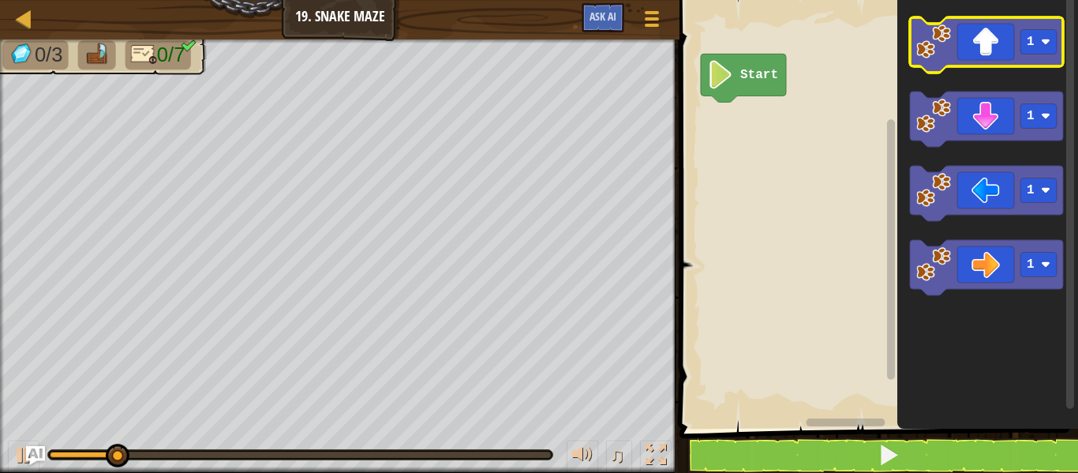
click at [933, 35] on image "Blockly Workspace" at bounding box center [933, 41] width 35 height 35
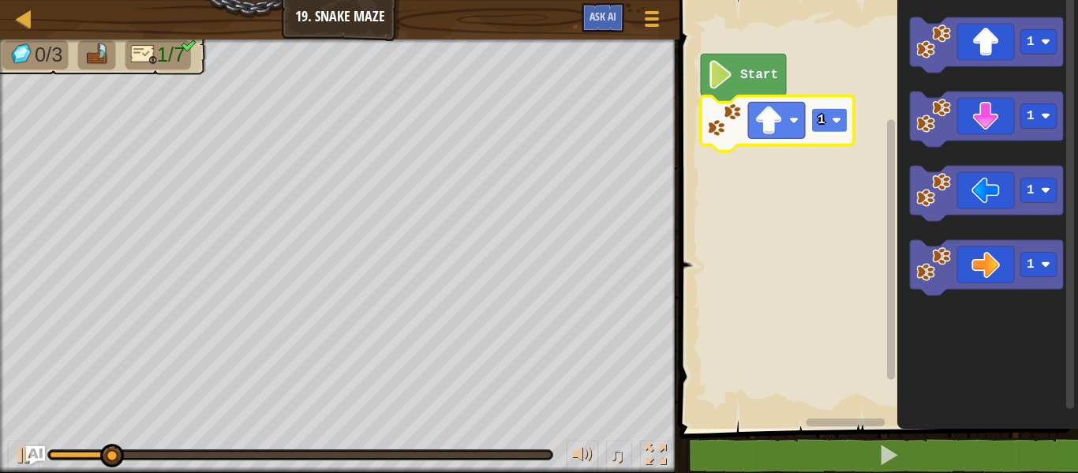
click at [843, 122] on rect "Blockly Workspace" at bounding box center [829, 120] width 36 height 24
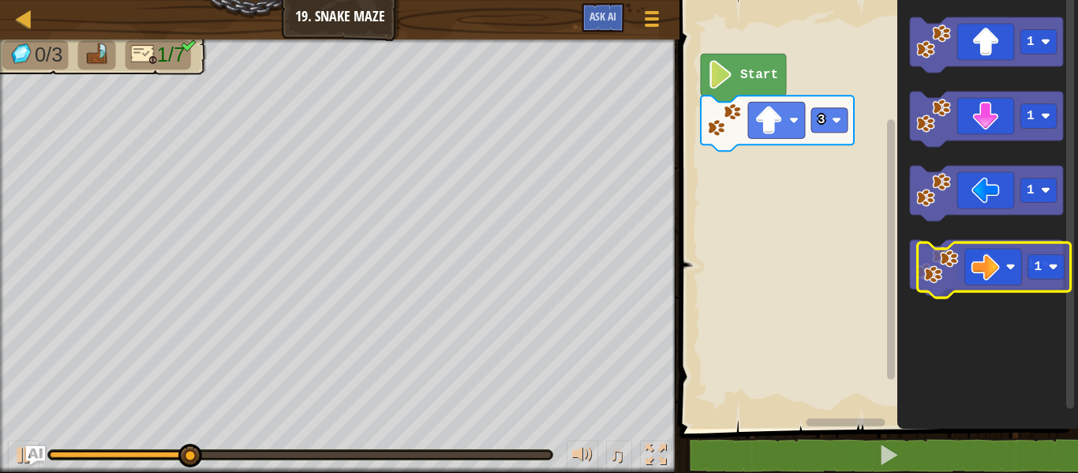
click at [954, 249] on g "1" at bounding box center [986, 267] width 153 height 55
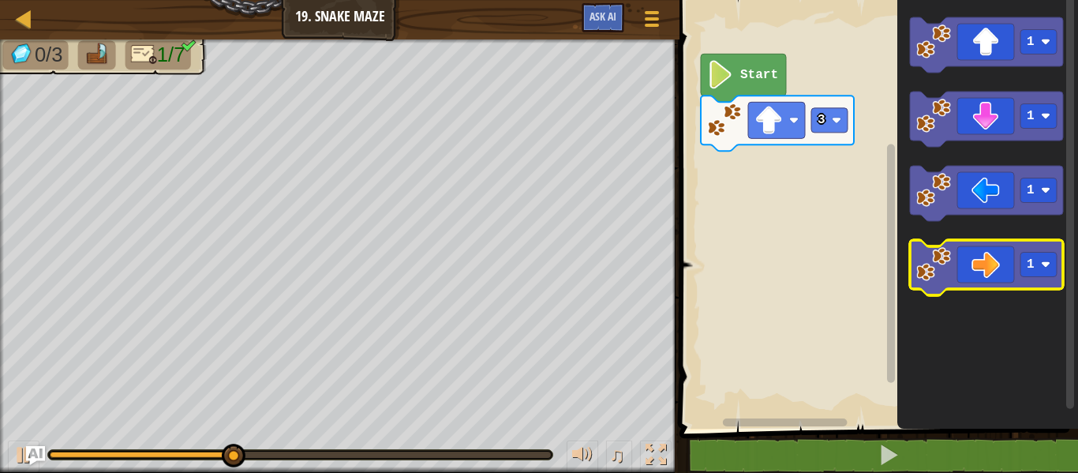
click at [938, 257] on image "Blockly Workspace" at bounding box center [933, 264] width 35 height 35
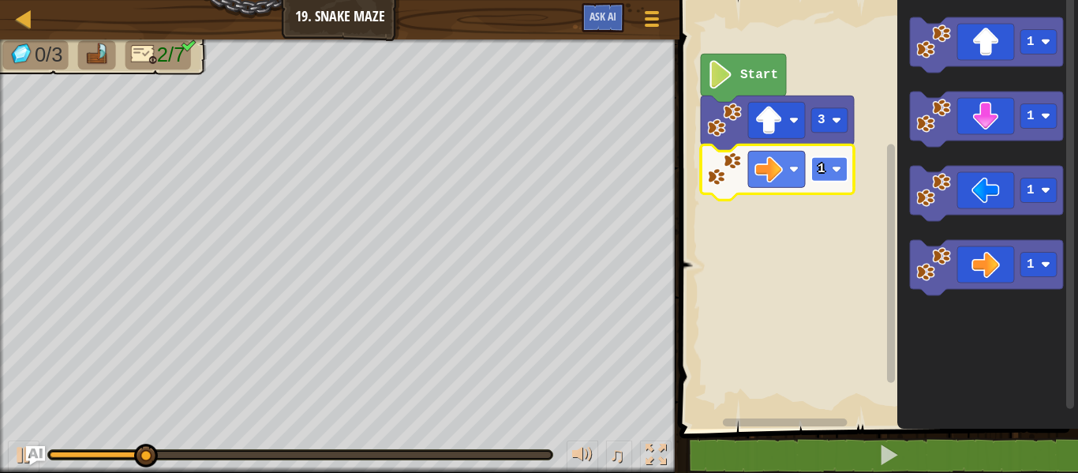
click at [841, 168] on image "Blockly Workspace" at bounding box center [836, 168] width 9 height 9
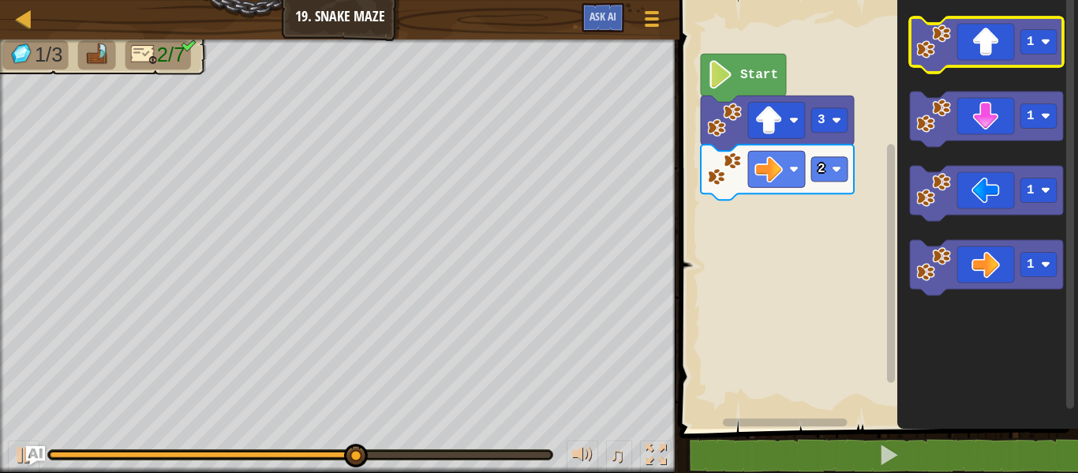
click at [955, 53] on icon "Blockly Workspace" at bounding box center [986, 44] width 153 height 55
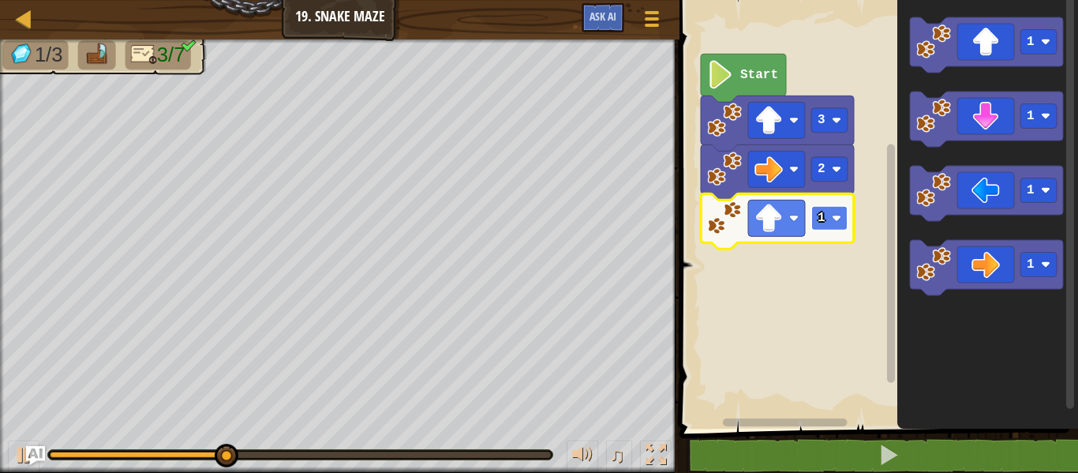
click at [844, 220] on rect "Blockly Workspace" at bounding box center [829, 218] width 36 height 24
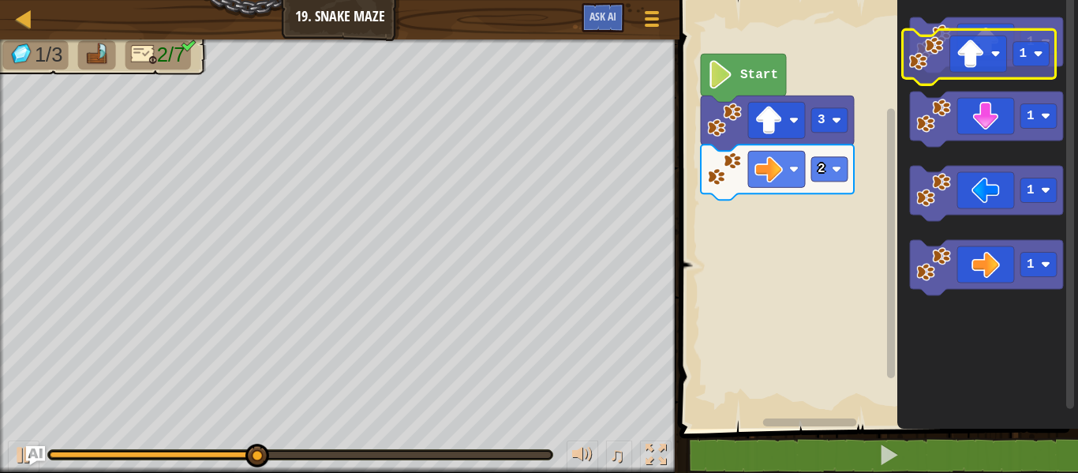
click at [983, 59] on icon "Blockly Workspace" at bounding box center [986, 44] width 153 height 55
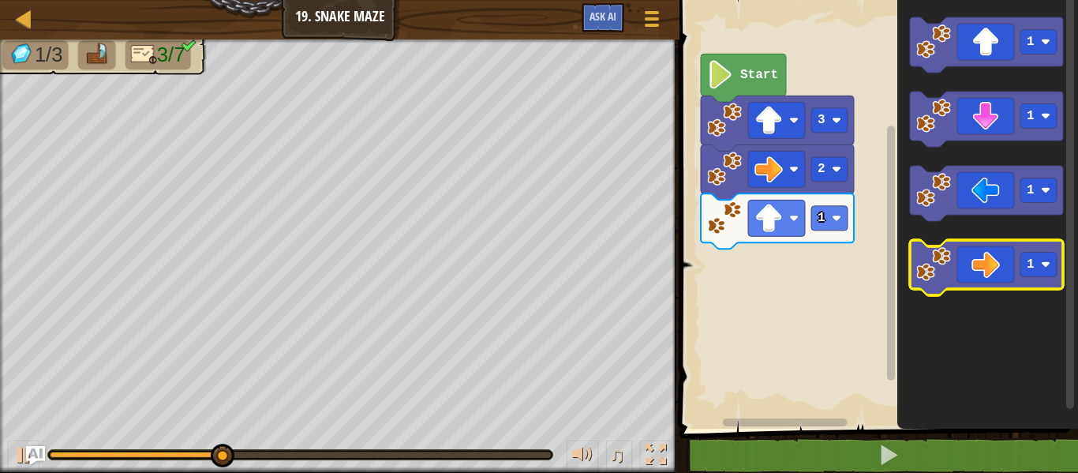
click at [1010, 258] on icon "Blockly Workspace" at bounding box center [986, 267] width 153 height 55
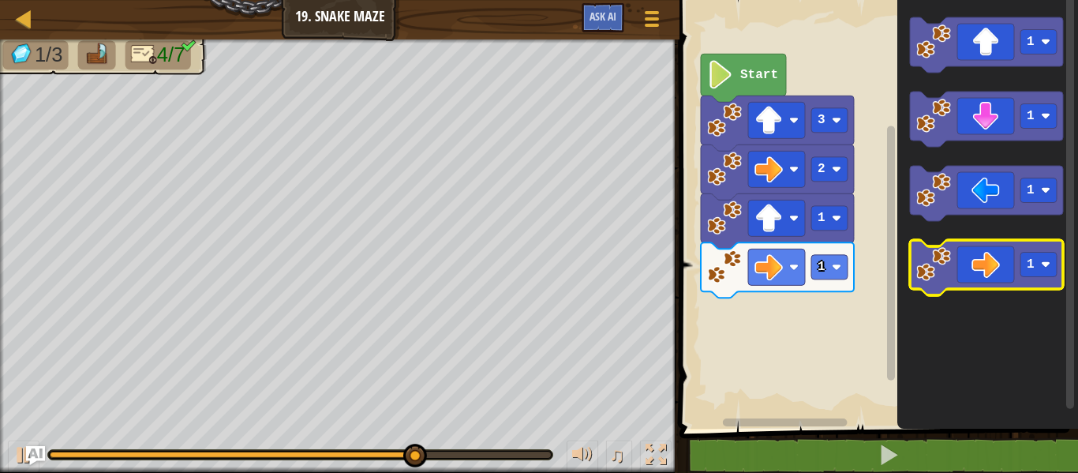
click at [939, 263] on image "Blockly Workspace" at bounding box center [933, 264] width 35 height 35
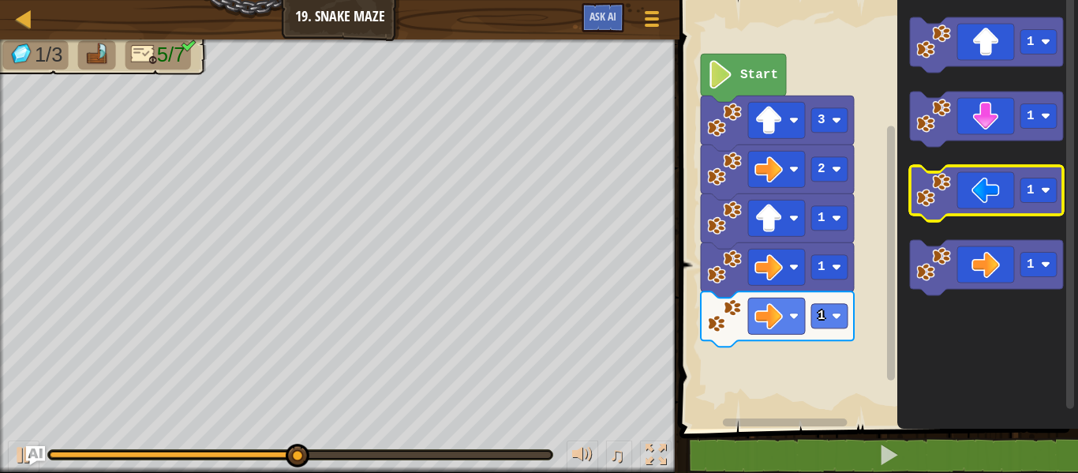
click at [991, 193] on icon "Blockly Workspace" at bounding box center [986, 193] width 153 height 55
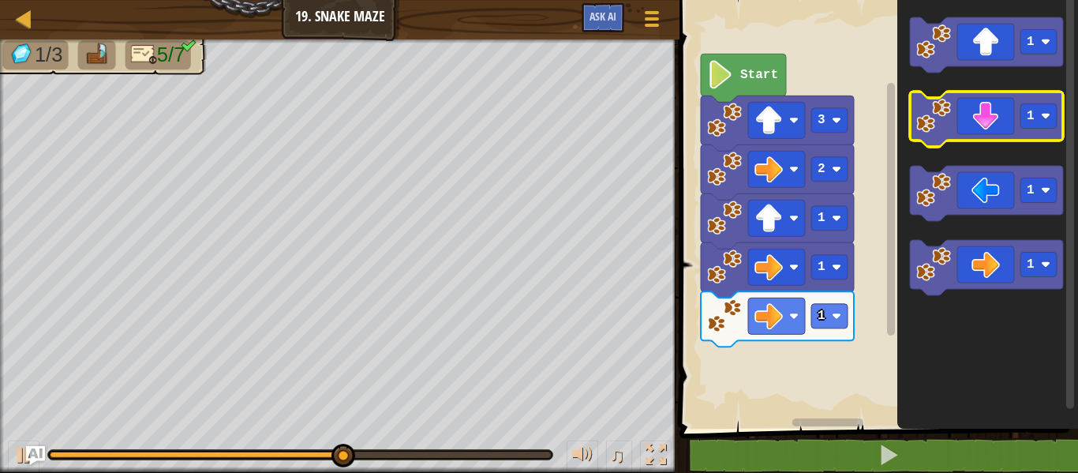
click at [971, 144] on rect "Blockly Workspace" at bounding box center [986, 119] width 153 height 55
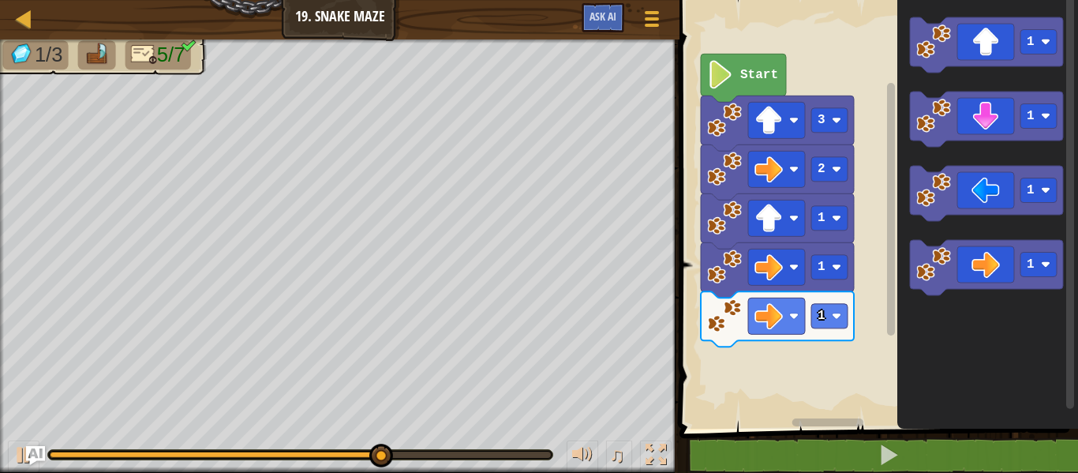
click at [990, 155] on icon "Blockly Workspace" at bounding box center [987, 210] width 181 height 436
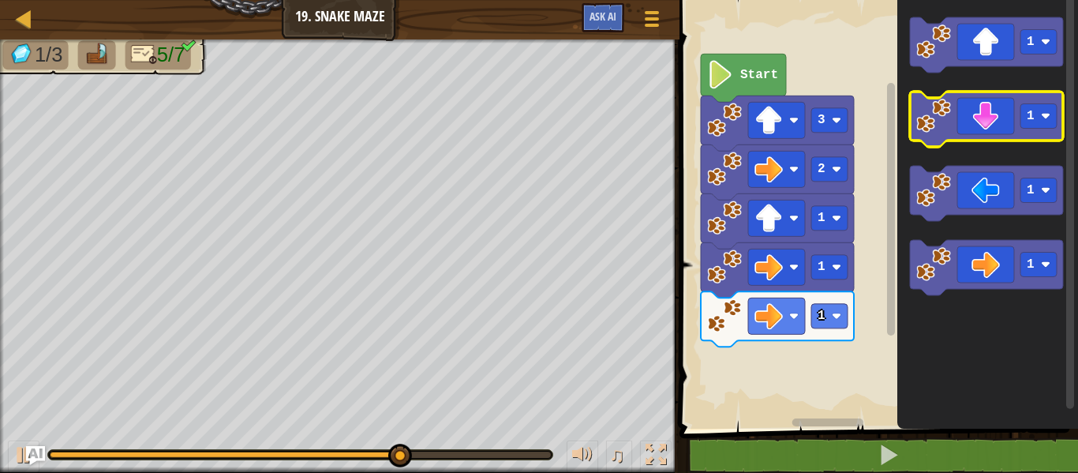
click at [991, 131] on icon "Blockly Workspace" at bounding box center [986, 119] width 153 height 55
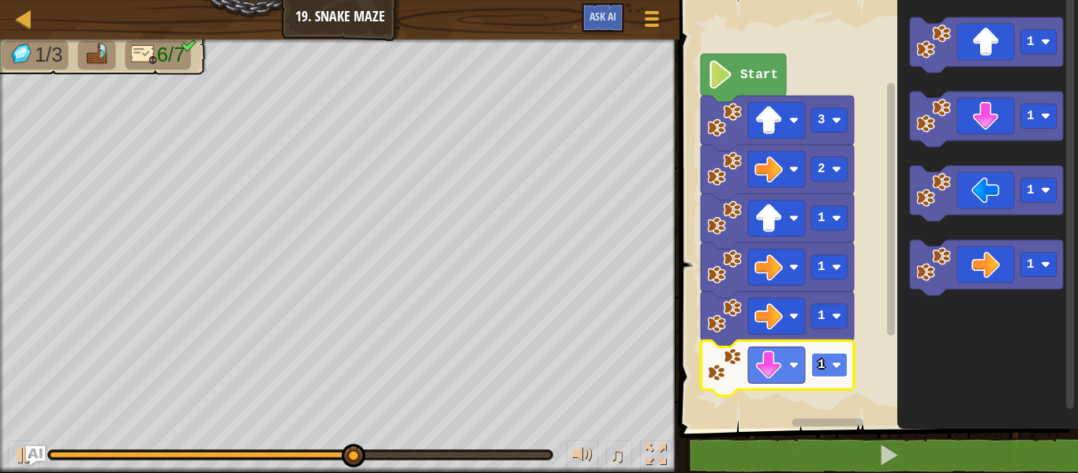
click at [830, 376] on rect "Blockly Workspace" at bounding box center [829, 365] width 36 height 24
click at [823, 365] on text "3" at bounding box center [822, 365] width 8 height 14
click at [841, 369] on rect "Blockly Workspace" at bounding box center [829, 365] width 36 height 24
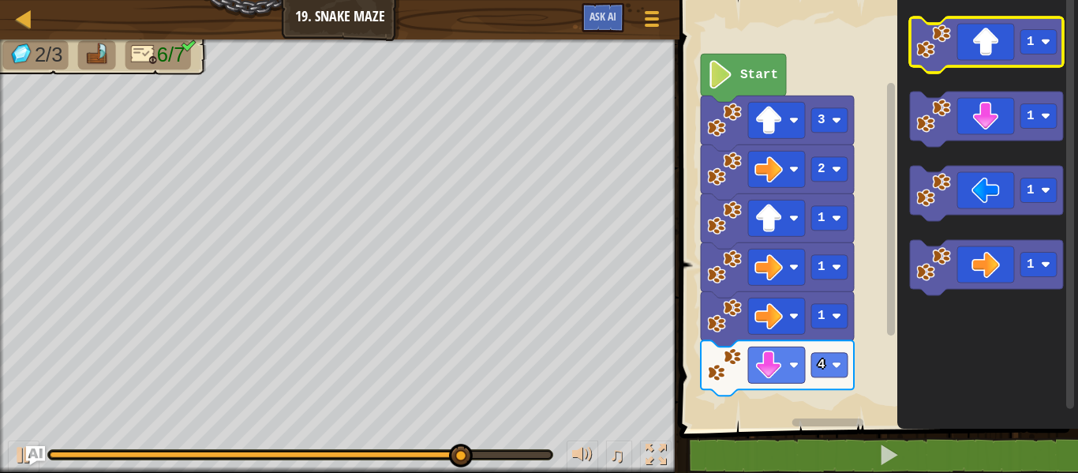
click at [996, 47] on icon "Blockly Workspace" at bounding box center [986, 44] width 153 height 55
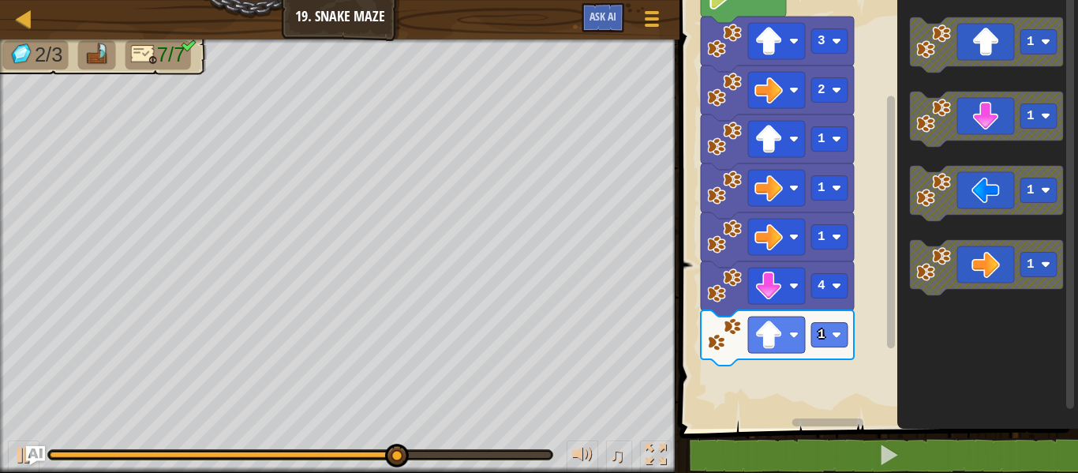
click at [887, 197] on g "Blockly Workspace" at bounding box center [891, 205] width 12 height 424
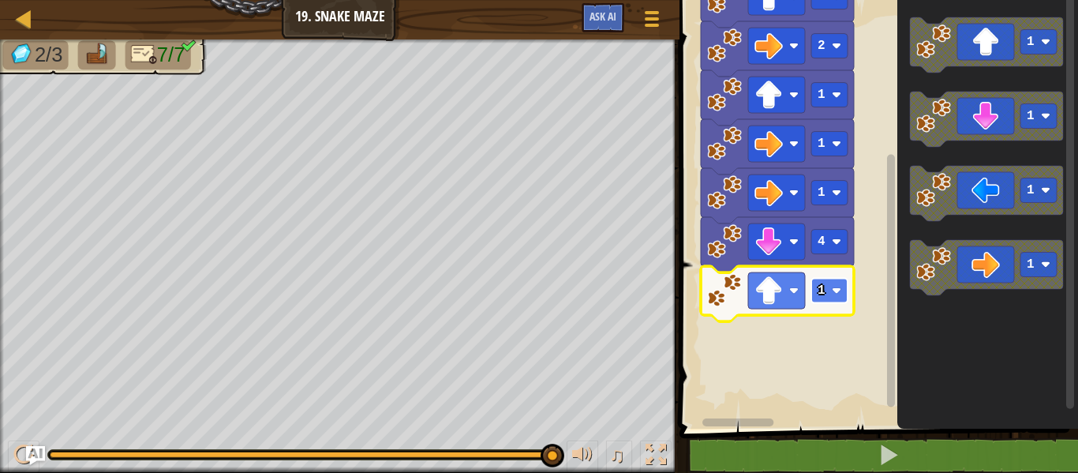
click at [824, 297] on g "1" at bounding box center [829, 291] width 36 height 24
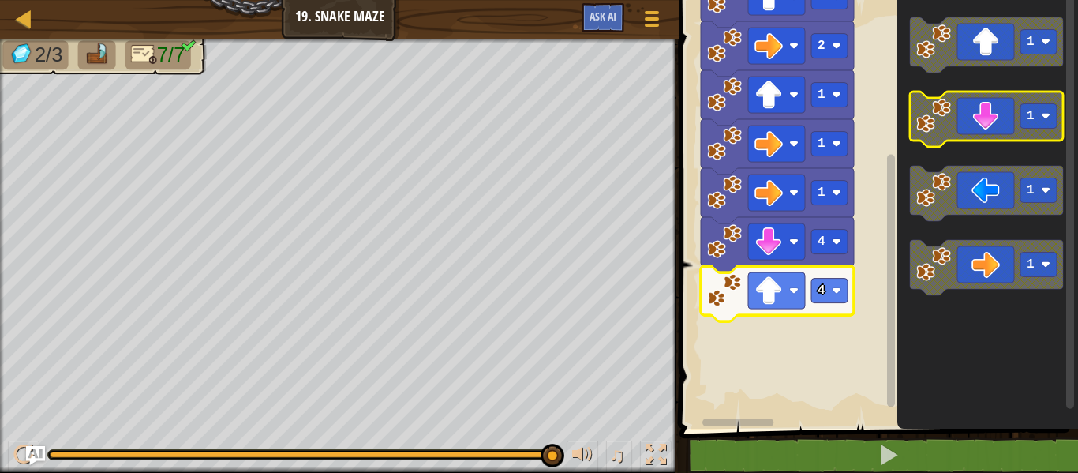
click at [1004, 119] on icon "Blockly Workspace" at bounding box center [986, 119] width 153 height 55
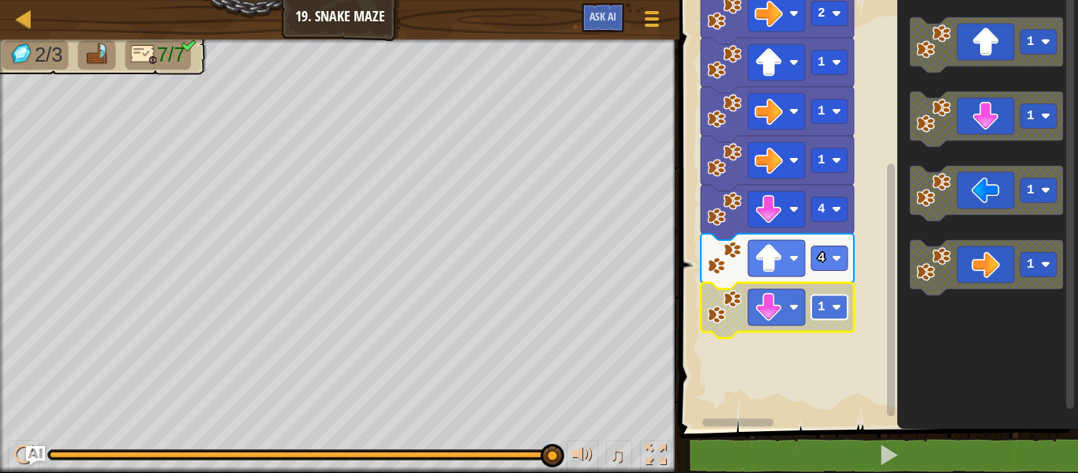
click at [826, 311] on rect "Blockly Workspace" at bounding box center [829, 307] width 36 height 24
drag, startPoint x: 384, startPoint y: 447, endPoint x: 311, endPoint y: 442, distance: 72.8
click at [311, 442] on div "♫" at bounding box center [339, 450] width 679 height 47
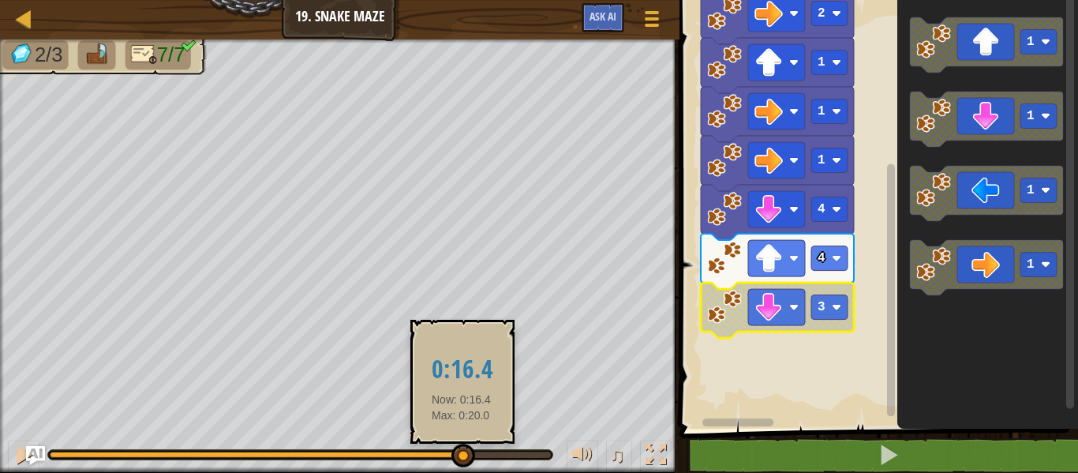
drag, startPoint x: 552, startPoint y: 460, endPoint x: 459, endPoint y: 463, distance: 92.4
click at [459, 464] on div at bounding box center [463, 456] width 24 height 24
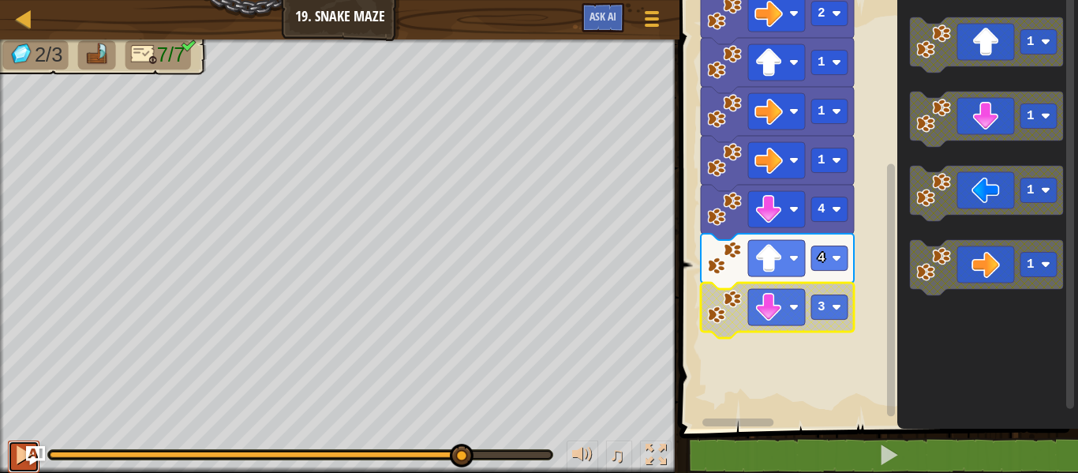
click at [13, 450] on button at bounding box center [24, 456] width 32 height 32
drag, startPoint x: 407, startPoint y: 459, endPoint x: 313, endPoint y: 444, distance: 95.9
click at [284, 445] on div "♫" at bounding box center [339, 450] width 679 height 47
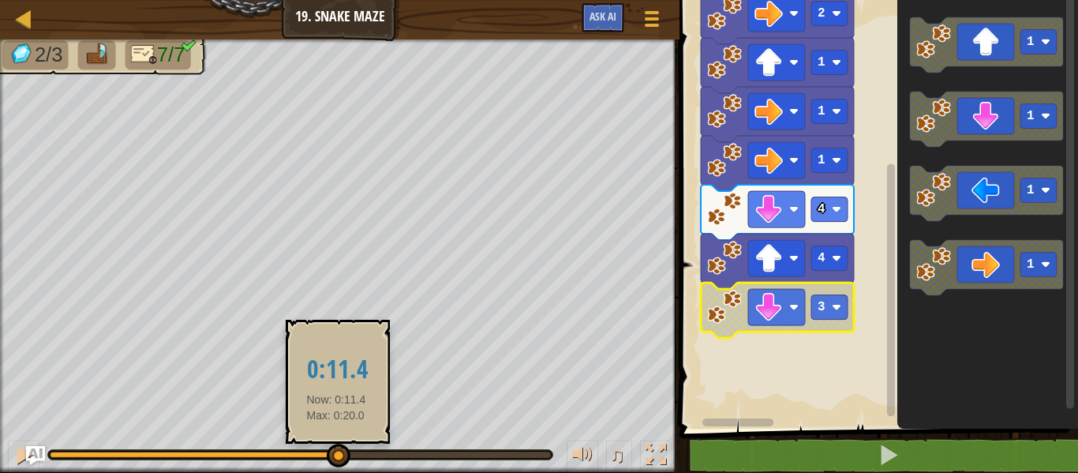
drag, startPoint x: 548, startPoint y: 459, endPoint x: 336, endPoint y: 459, distance: 211.5
click at [336, 459] on div at bounding box center [339, 456] width 24 height 24
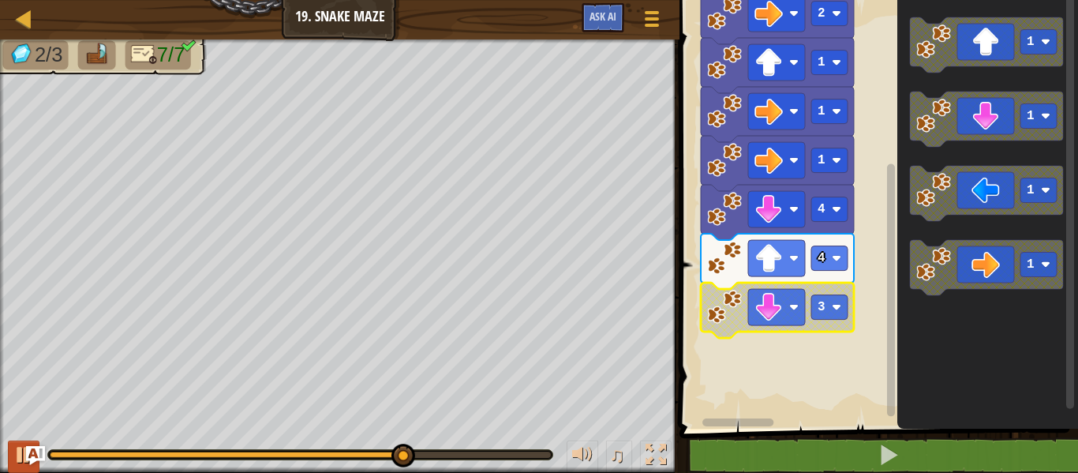
click at [7, 453] on div "2/3 7/7 ♫ Yetibab" at bounding box center [539, 255] width 1078 height 433
click at [14, 455] on div at bounding box center [23, 454] width 21 height 21
click at [836, 308] on image "Blockly Workspace" at bounding box center [836, 306] width 9 height 9
click at [9, 449] on button at bounding box center [24, 456] width 32 height 32
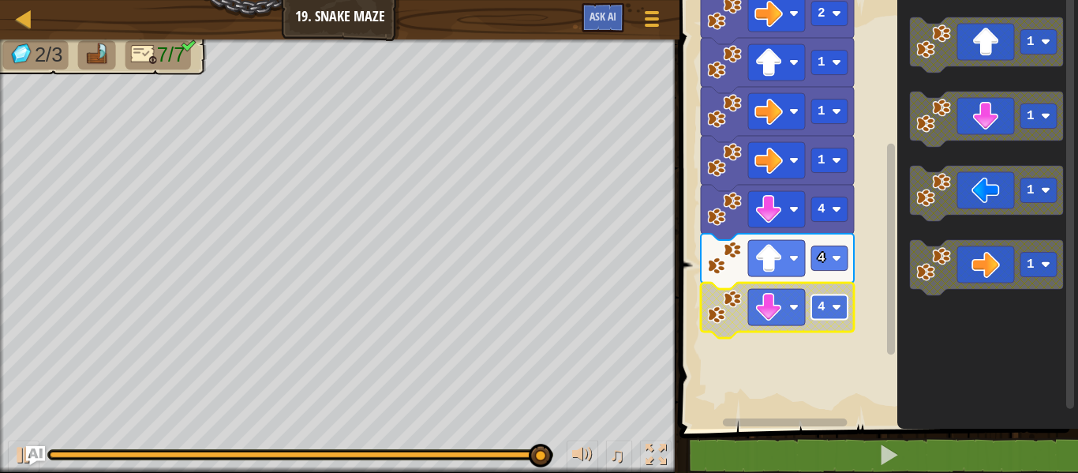
click at [818, 309] on text "4" at bounding box center [822, 307] width 8 height 14
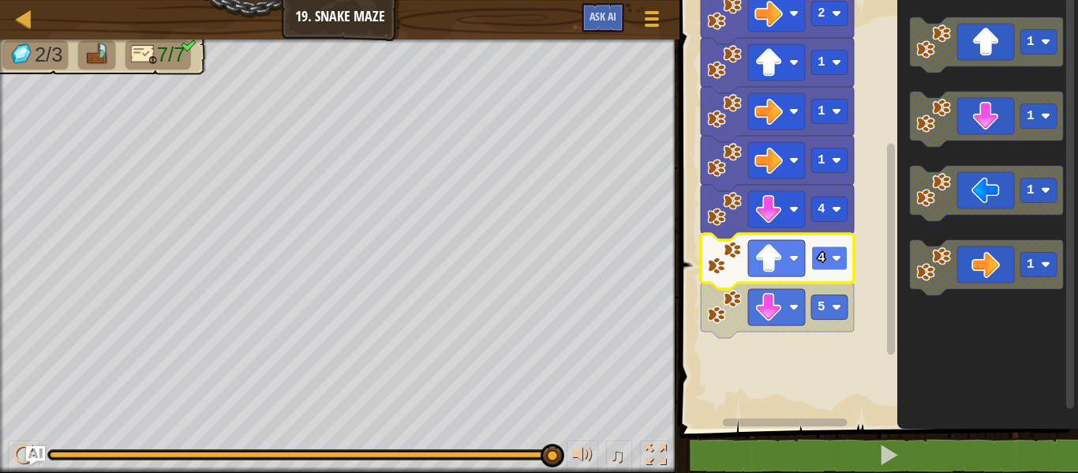
click at [836, 253] on rect "Blockly Workspace" at bounding box center [829, 258] width 36 height 24
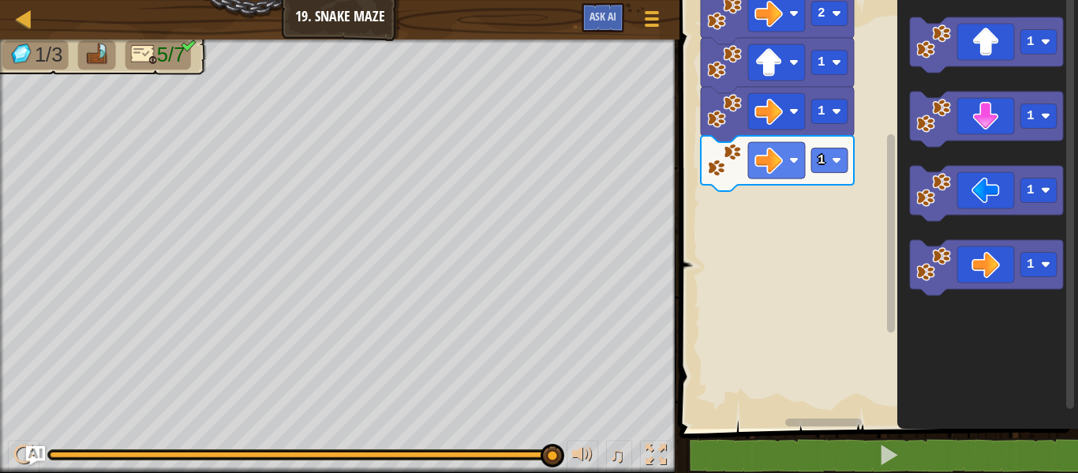
drag, startPoint x: 558, startPoint y: 447, endPoint x: 294, endPoint y: 461, distance: 264.0
click at [294, 461] on div "♫" at bounding box center [339, 450] width 679 height 47
drag, startPoint x: 555, startPoint y: 455, endPoint x: 234, endPoint y: 483, distance: 321.7
click at [234, 0] on html "Map Junior 19. Snake Maze Game Menu Ask AI 1 הההההההההההההההההההההההההההההההההה…" at bounding box center [539, 0] width 1078 height 0
click at [16, 445] on div at bounding box center [23, 454] width 21 height 21
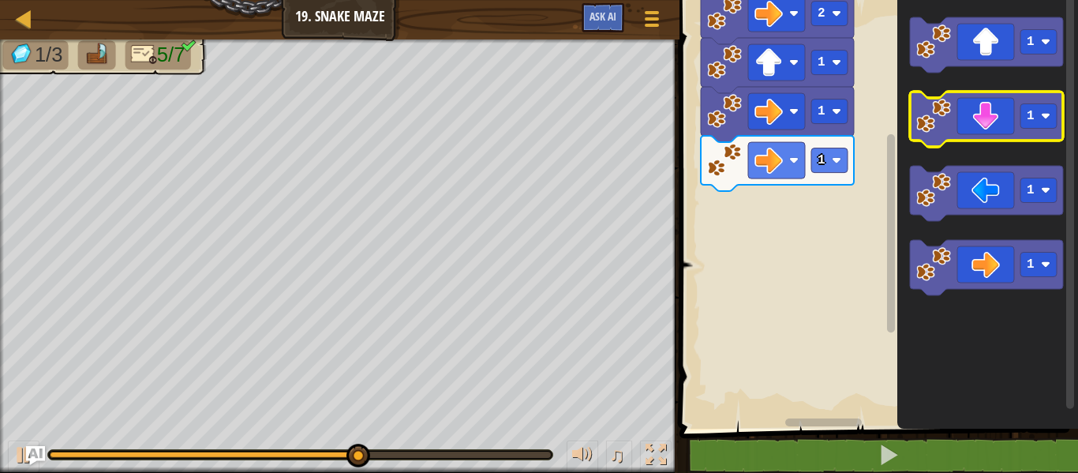
click at [986, 100] on icon "Blockly Workspace" at bounding box center [986, 119] width 153 height 55
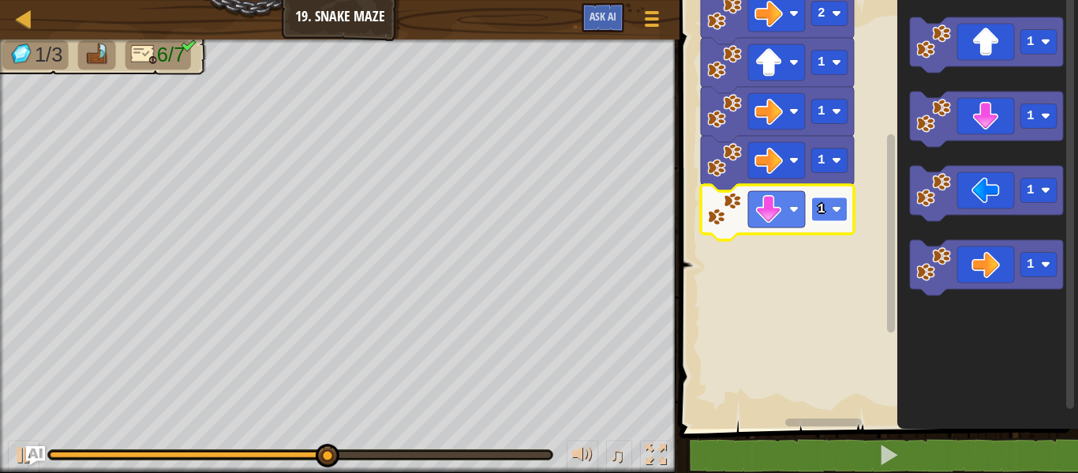
click at [840, 212] on image "Blockly Workspace" at bounding box center [836, 208] width 9 height 9
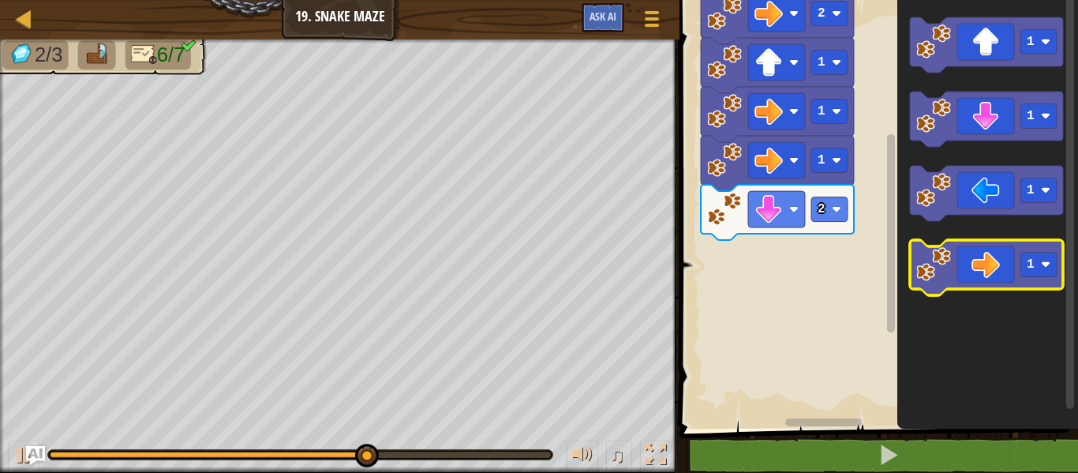
click at [971, 262] on icon "Blockly Workspace" at bounding box center [986, 267] width 153 height 55
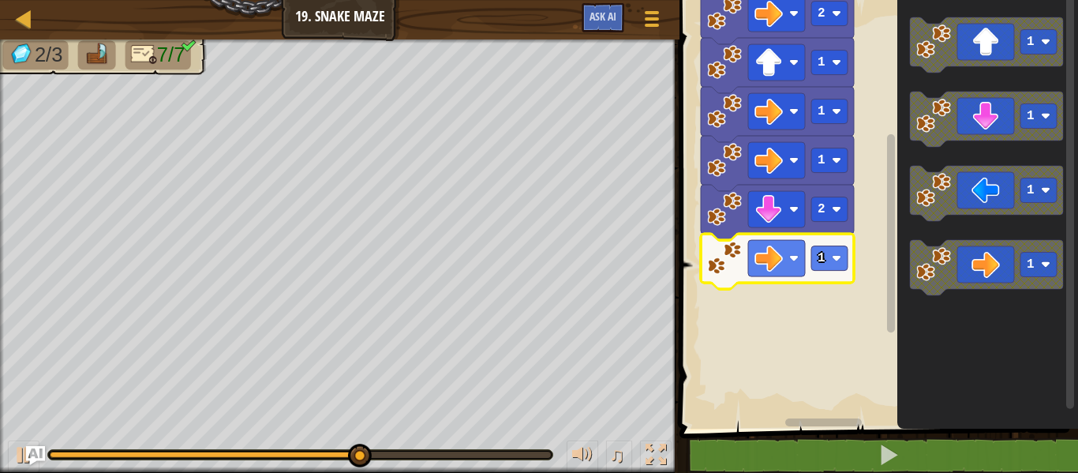
click at [828, 275] on icon "Blockly Workspace" at bounding box center [777, 261] width 153 height 55
click at [828, 257] on rect "Blockly Workspace" at bounding box center [829, 258] width 36 height 24
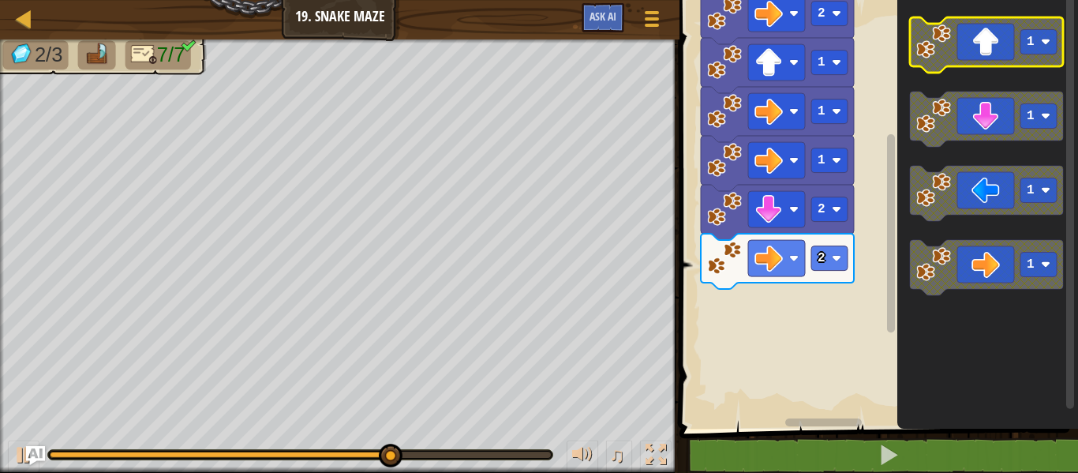
click at [941, 53] on image "Blockly Workspace" at bounding box center [933, 41] width 35 height 35
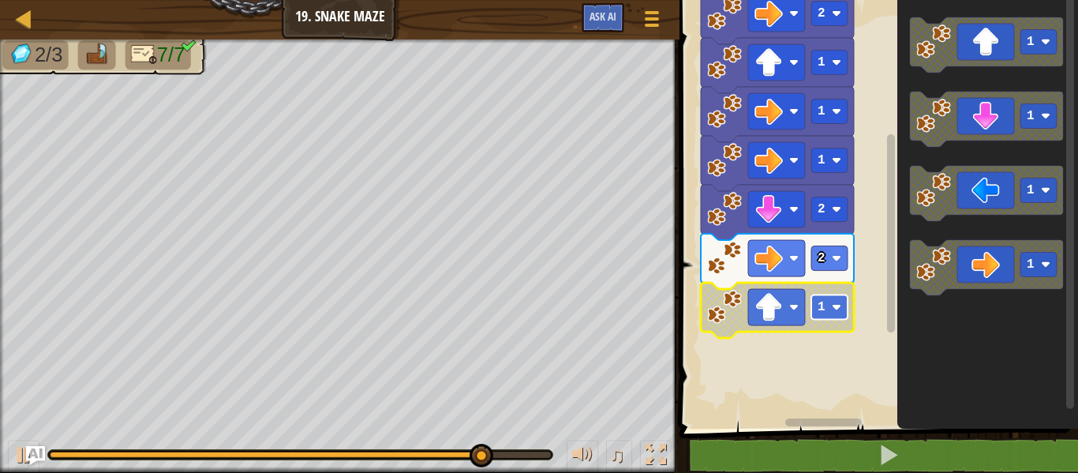
click at [833, 318] on rect "Blockly Workspace" at bounding box center [829, 307] width 36 height 24
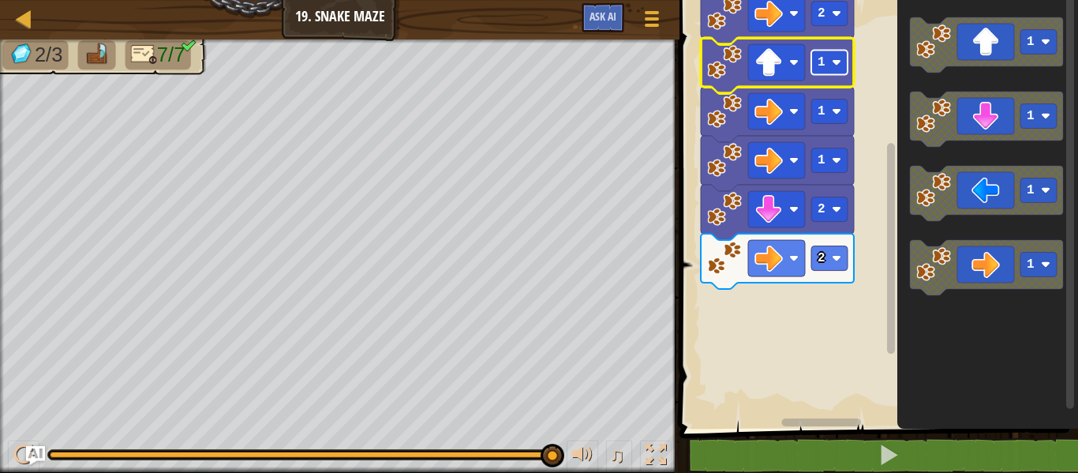
click at [835, 64] on image "Blockly Workspace" at bounding box center [836, 62] width 9 height 9
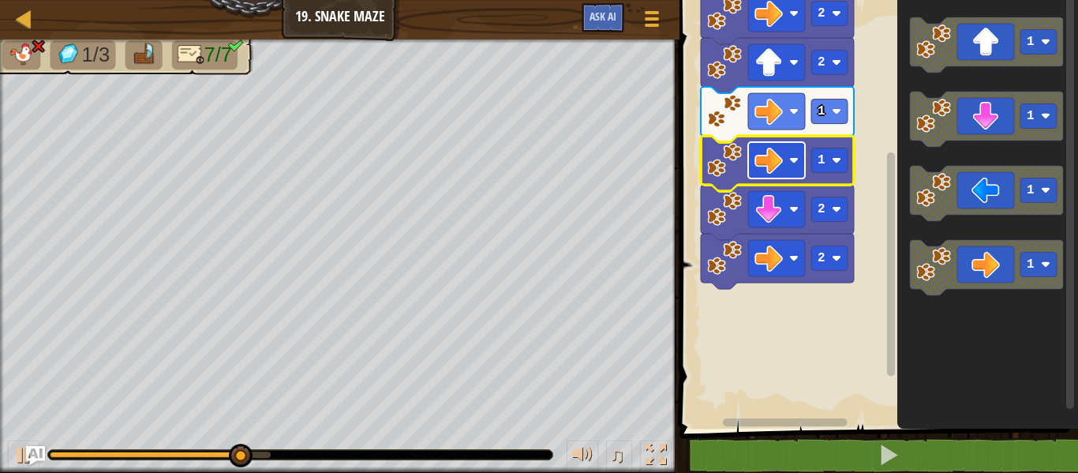
click at [783, 177] on rect "Blockly Workspace" at bounding box center [776, 160] width 57 height 36
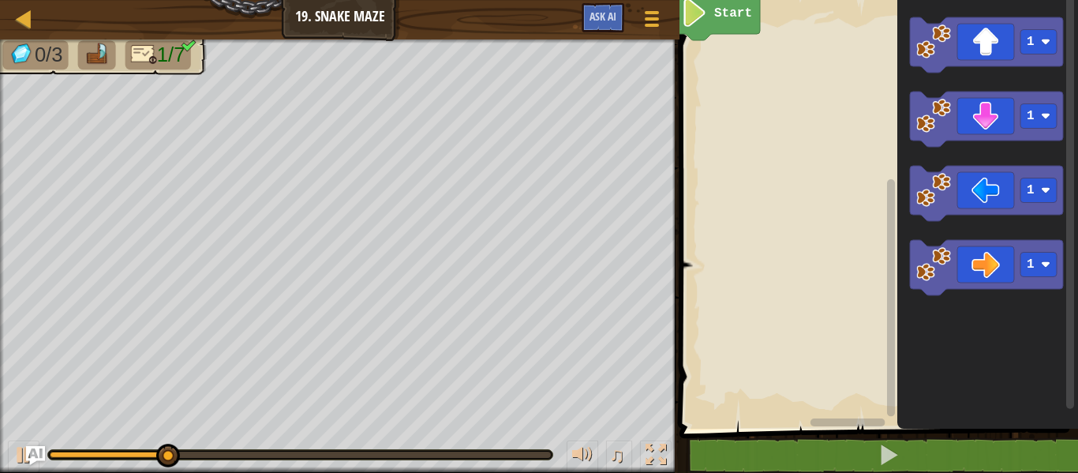
click at [845, 423] on rect "Blockly Workspace" at bounding box center [847, 422] width 75 height 8
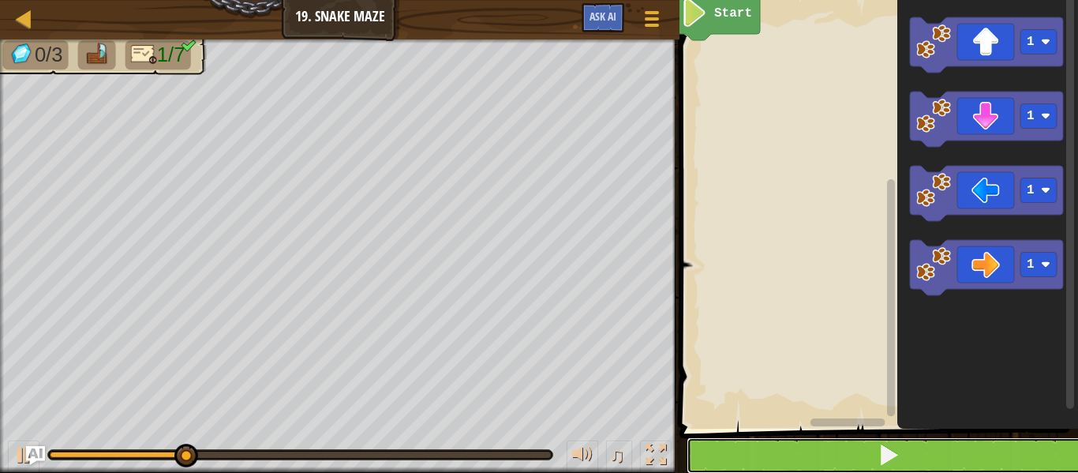
click at [843, 445] on button at bounding box center [888, 455] width 403 height 36
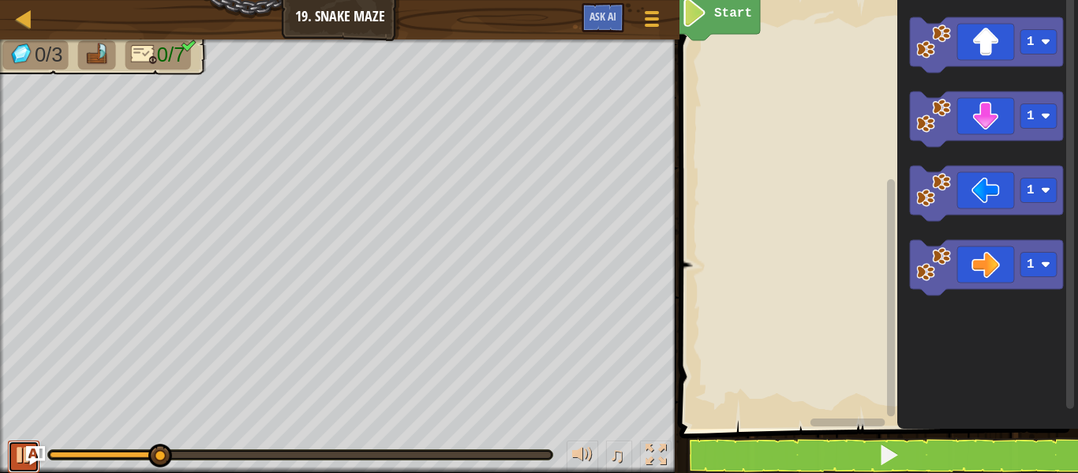
click at [17, 452] on div at bounding box center [23, 454] width 21 height 21
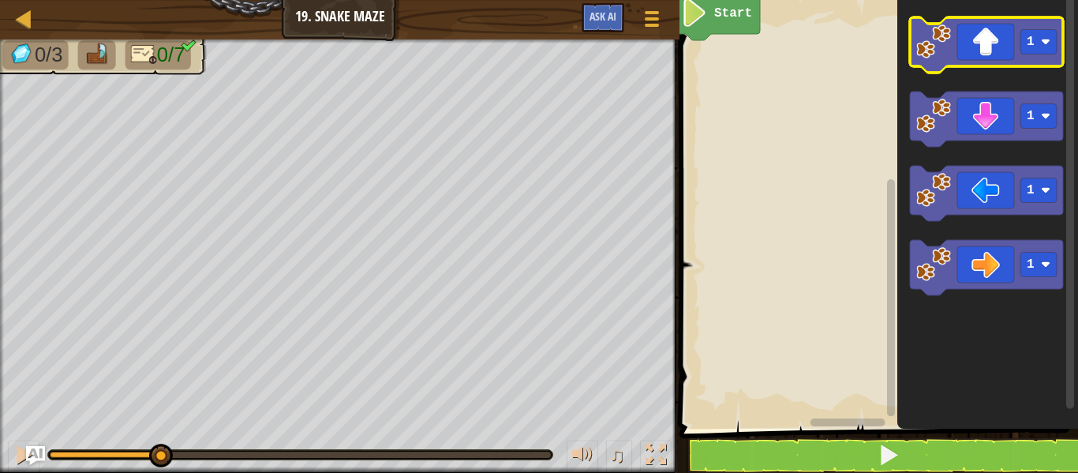
click at [944, 62] on icon "Blockly Workspace" at bounding box center [986, 44] width 153 height 55
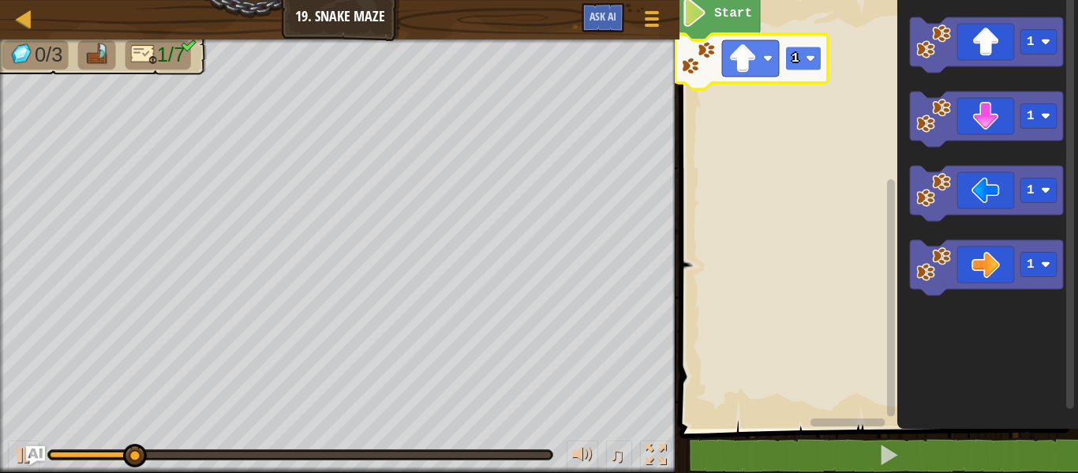
click at [816, 58] on rect "Blockly Workspace" at bounding box center [803, 59] width 36 height 24
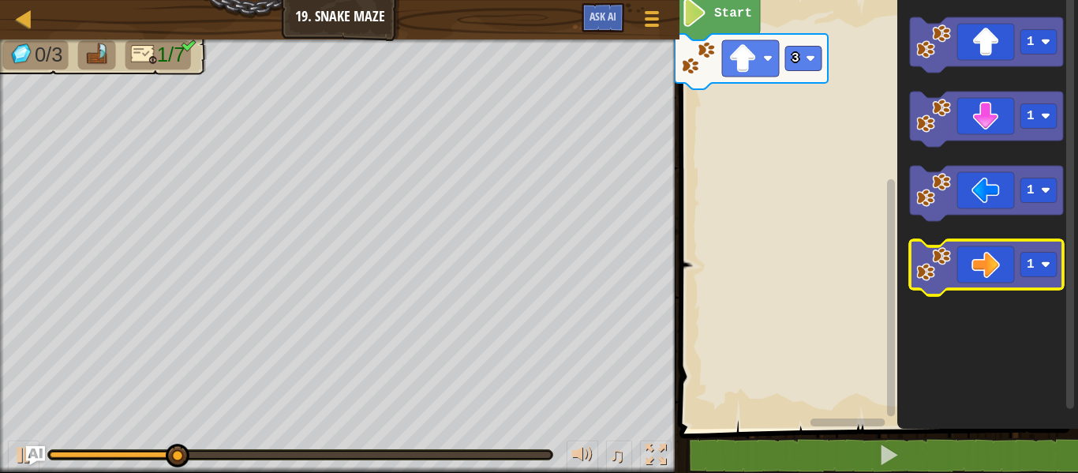
click at [954, 268] on icon "Blockly Workspace" at bounding box center [986, 267] width 153 height 55
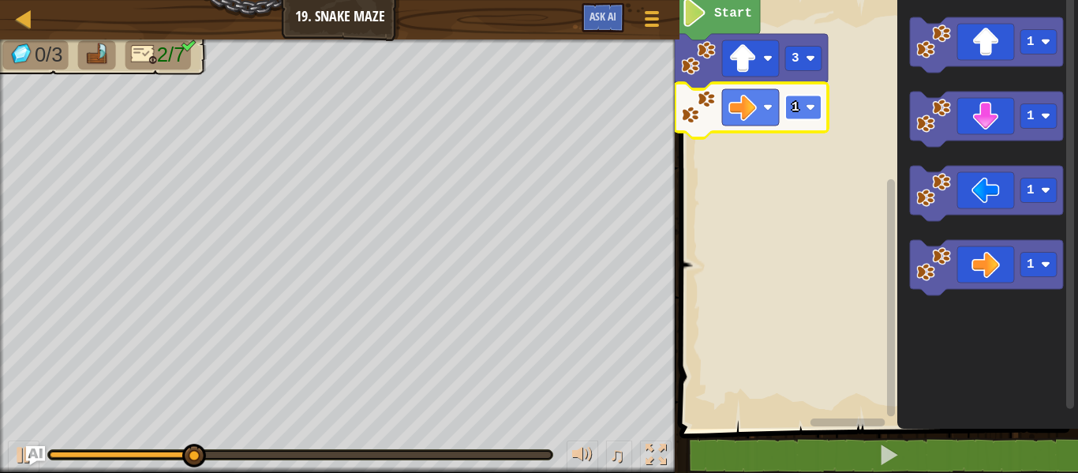
click at [810, 110] on image "Blockly Workspace" at bounding box center [810, 107] width 9 height 9
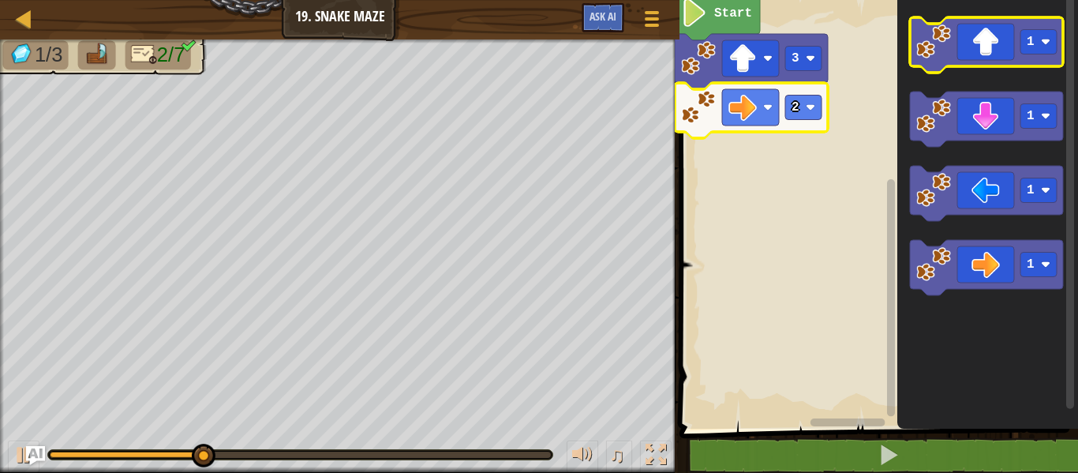
click at [1002, 49] on icon "Blockly Workspace" at bounding box center [986, 44] width 153 height 55
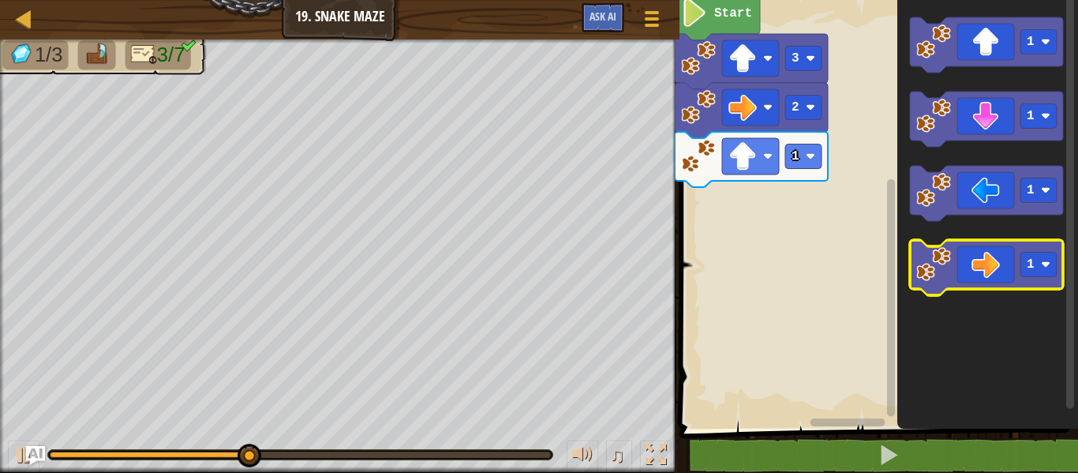
click at [953, 264] on icon "Blockly Workspace" at bounding box center [986, 267] width 153 height 55
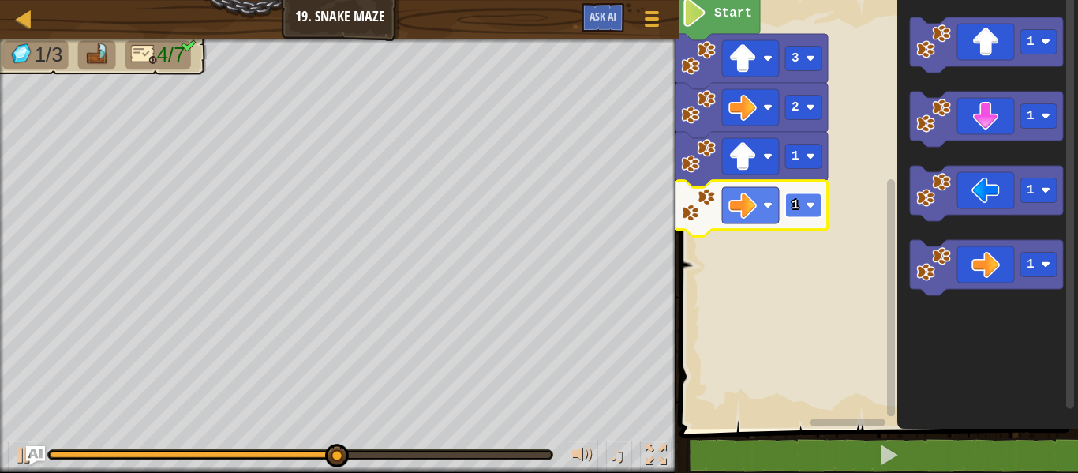
click at [810, 206] on image "Blockly Workspace" at bounding box center [810, 204] width 9 height 9
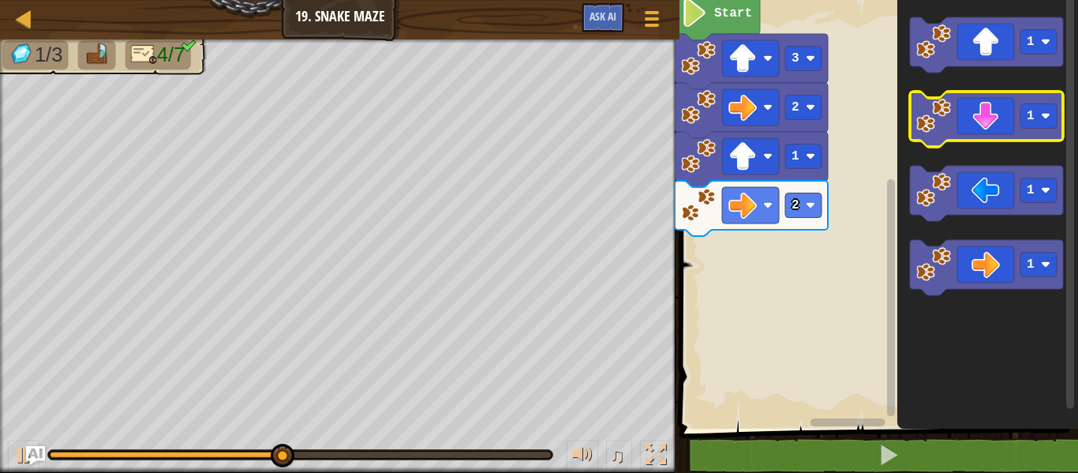
click at [1003, 107] on icon "Blockly Workspace" at bounding box center [986, 119] width 153 height 55
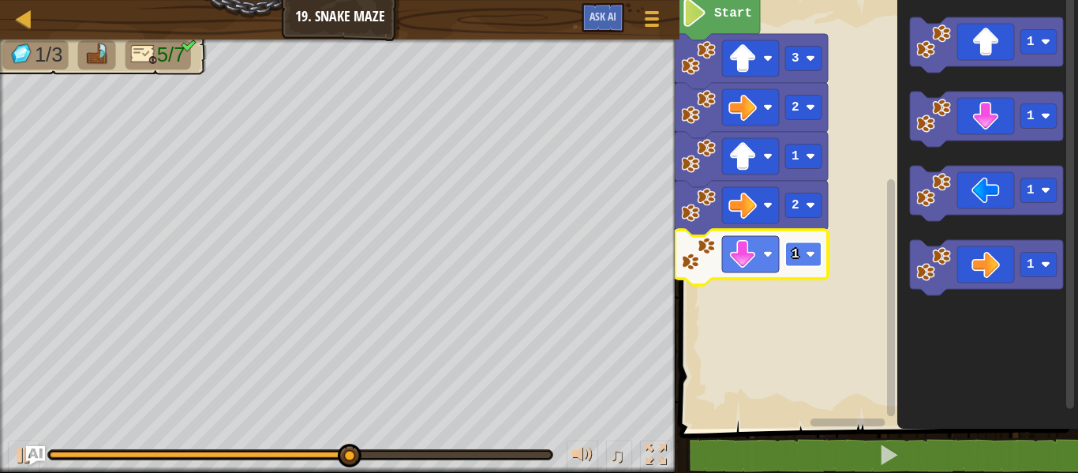
click at [810, 252] on image "Blockly Workspace" at bounding box center [810, 253] width 9 height 9
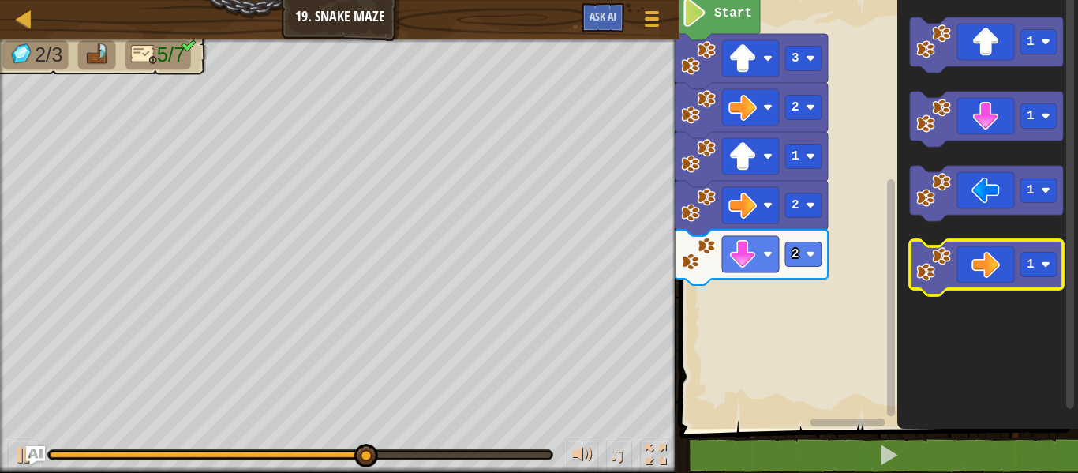
click at [934, 269] on image "Blockly Workspace" at bounding box center [933, 264] width 35 height 35
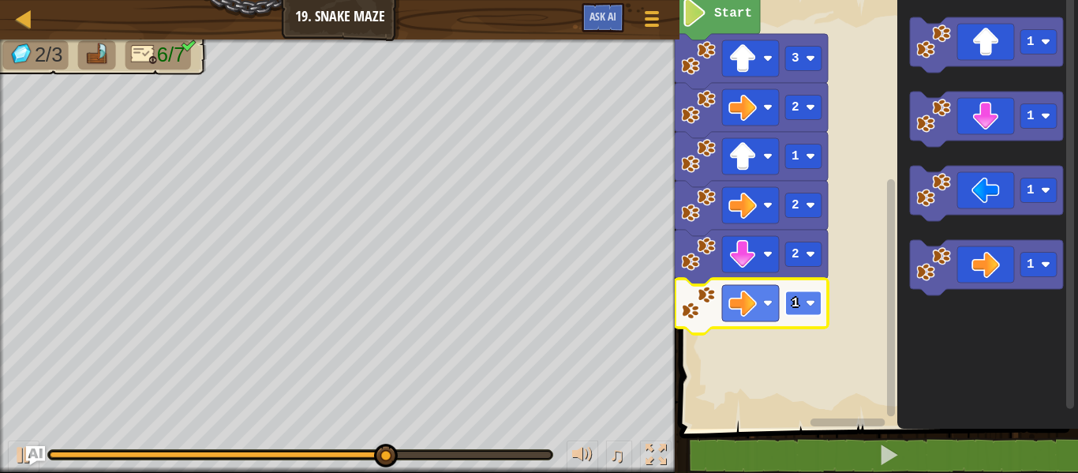
click at [807, 309] on rect "Blockly Workspace" at bounding box center [803, 303] width 36 height 24
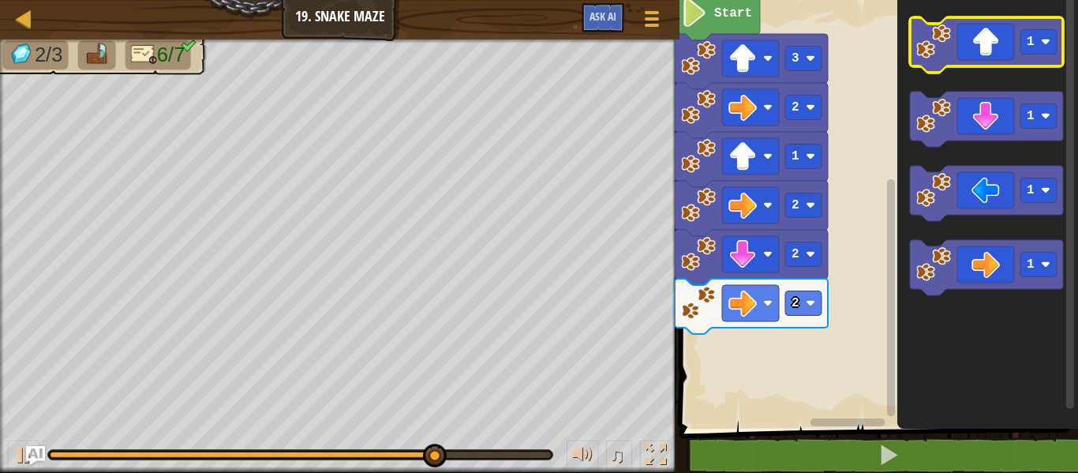
click at [929, 40] on image "Blockly Workspace" at bounding box center [933, 41] width 35 height 35
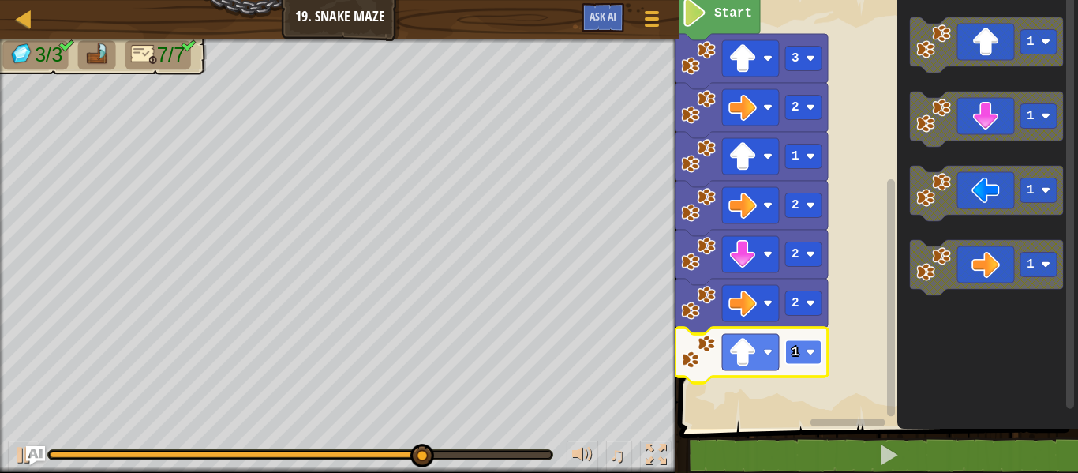
click at [814, 355] on image "Blockly Workspace" at bounding box center [810, 351] width 9 height 9
click at [803, 352] on rect "Blockly Workspace" at bounding box center [803, 352] width 36 height 24
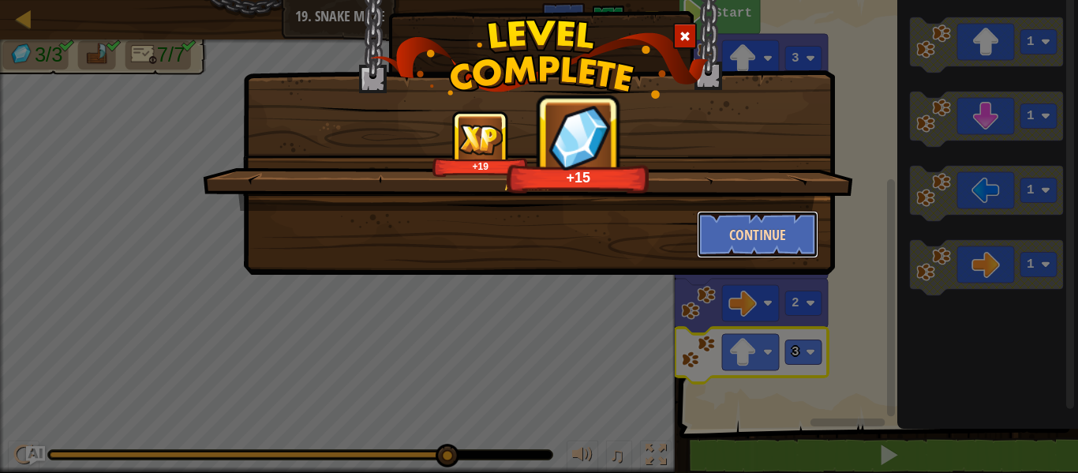
click at [757, 231] on button "Continue" at bounding box center [758, 234] width 122 height 47
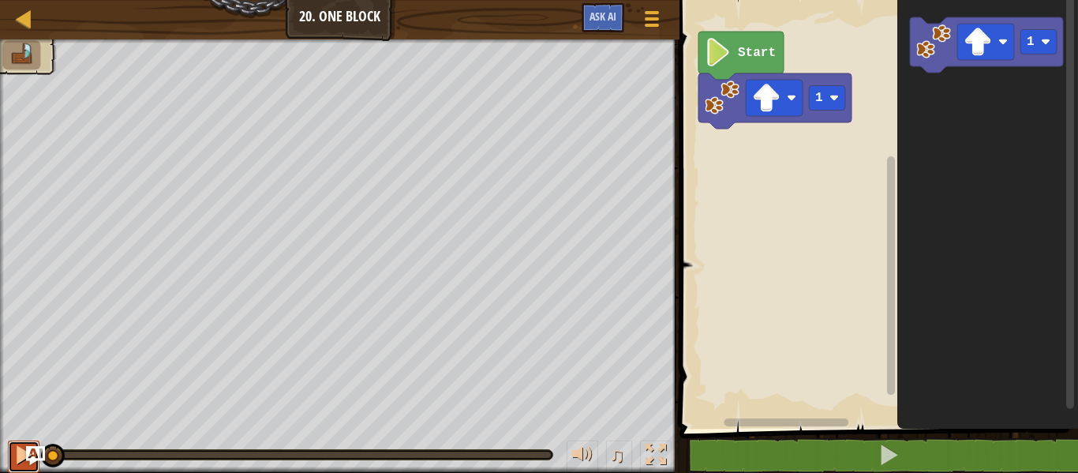
click at [21, 451] on div at bounding box center [23, 454] width 21 height 21
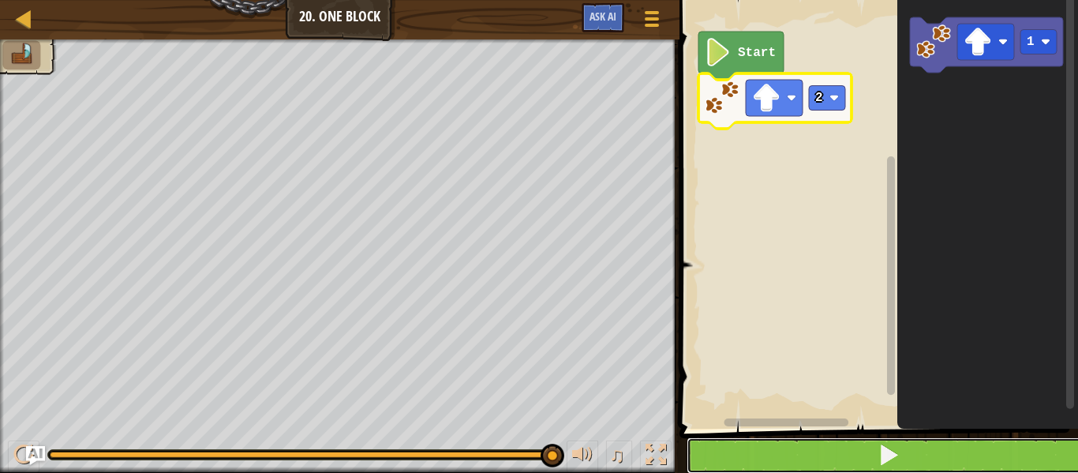
click at [895, 447] on span at bounding box center [889, 455] width 22 height 22
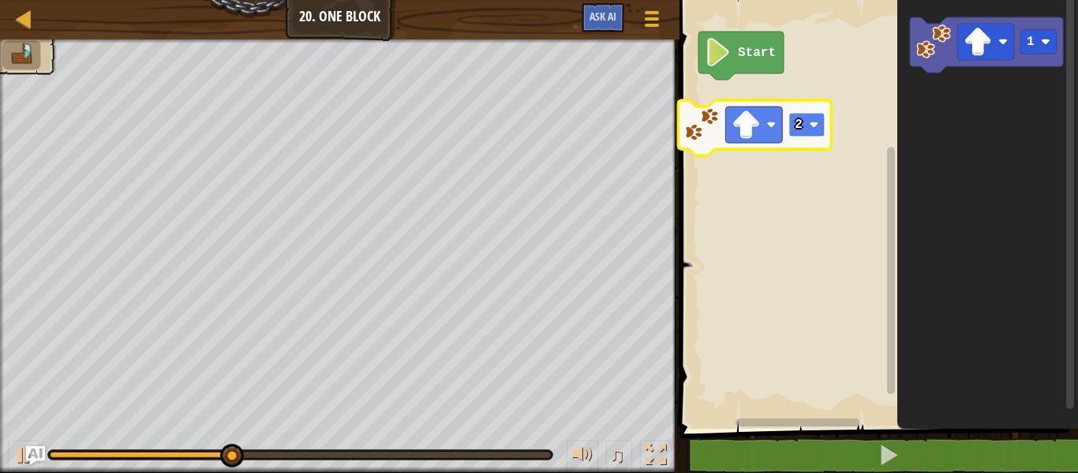
click at [809, 115] on rect "Blockly Workspace" at bounding box center [807, 124] width 36 height 24
click at [821, 121] on rect "Blockly Workspace" at bounding box center [807, 124] width 36 height 24
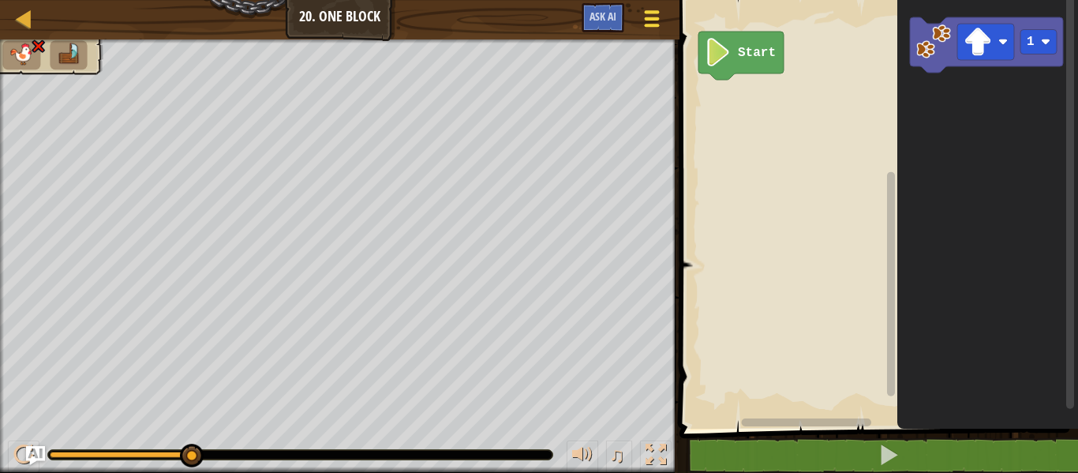
click at [652, 21] on div at bounding box center [652, 18] width 21 height 23
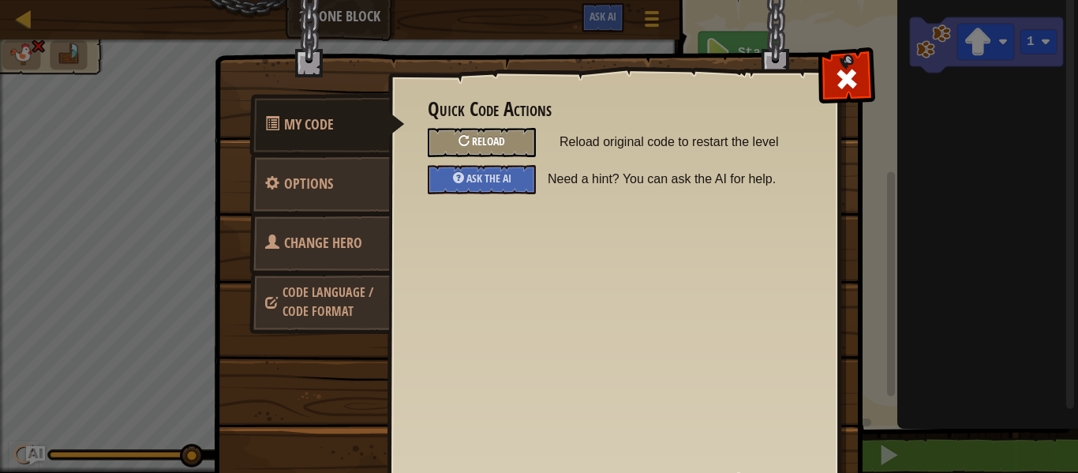
click at [513, 144] on div "Reload" at bounding box center [482, 142] width 108 height 29
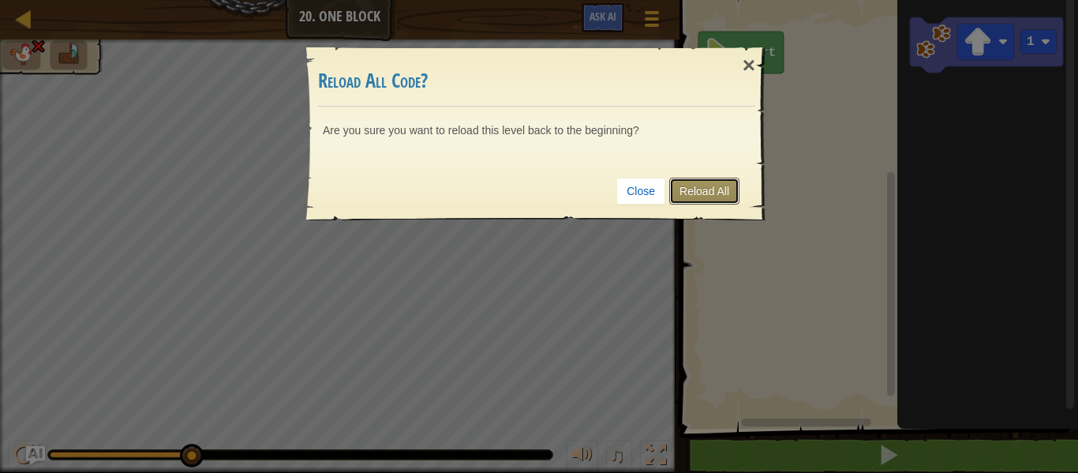
click at [729, 190] on link "Reload All" at bounding box center [704, 191] width 70 height 27
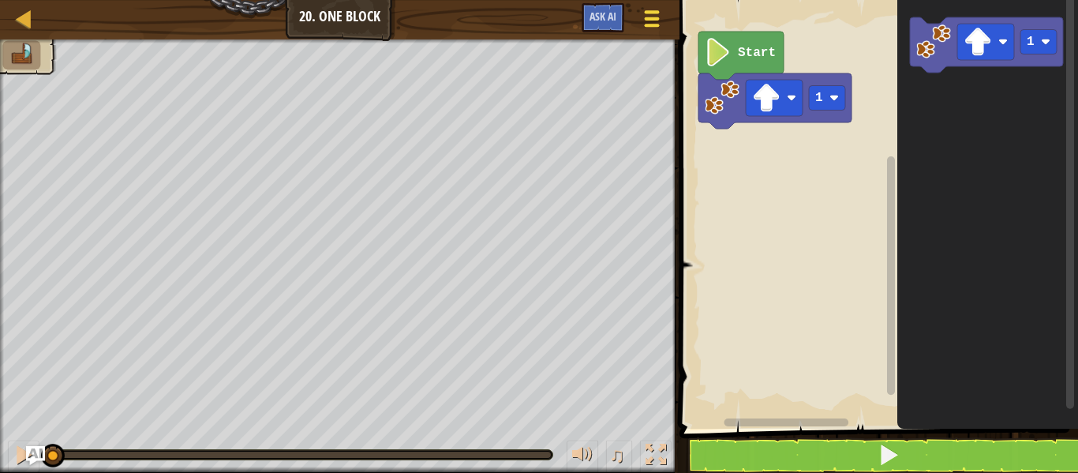
click at [652, 24] on span at bounding box center [652, 25] width 15 height 3
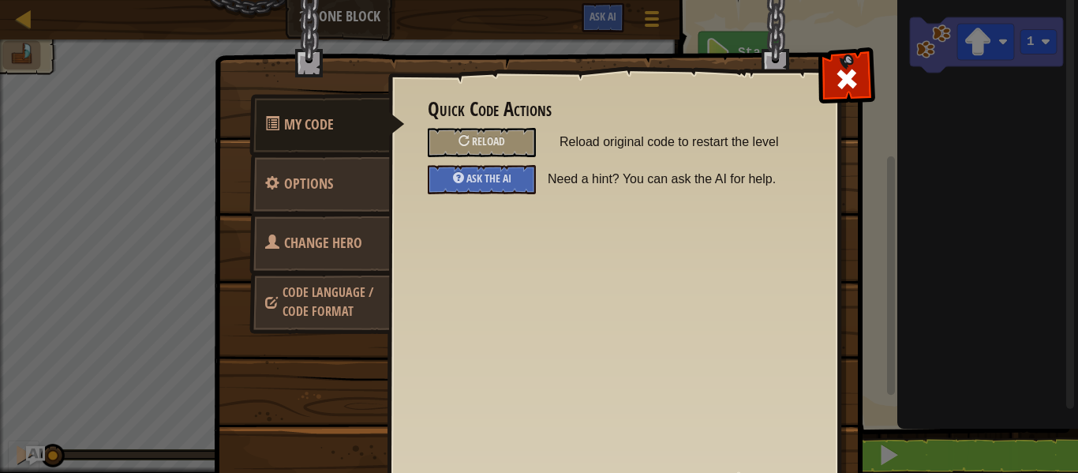
click at [356, 236] on span "Change Hero" at bounding box center [323, 243] width 78 height 20
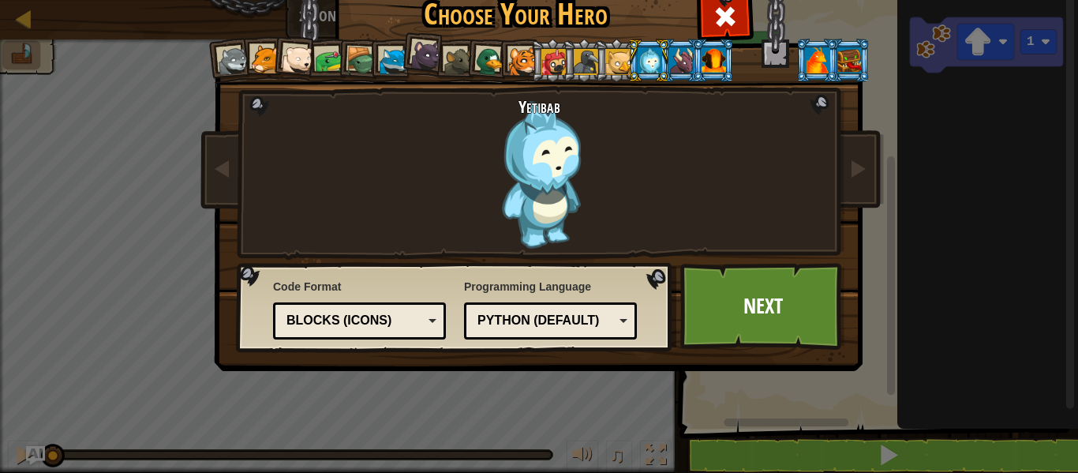
click at [709, 81] on li at bounding box center [713, 60] width 43 height 43
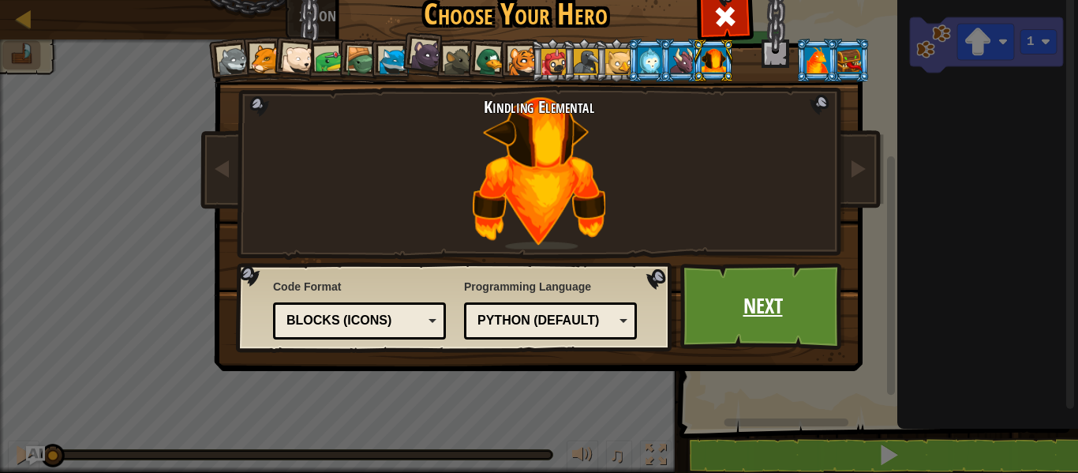
click at [791, 286] on link "Next" at bounding box center [762, 306] width 165 height 87
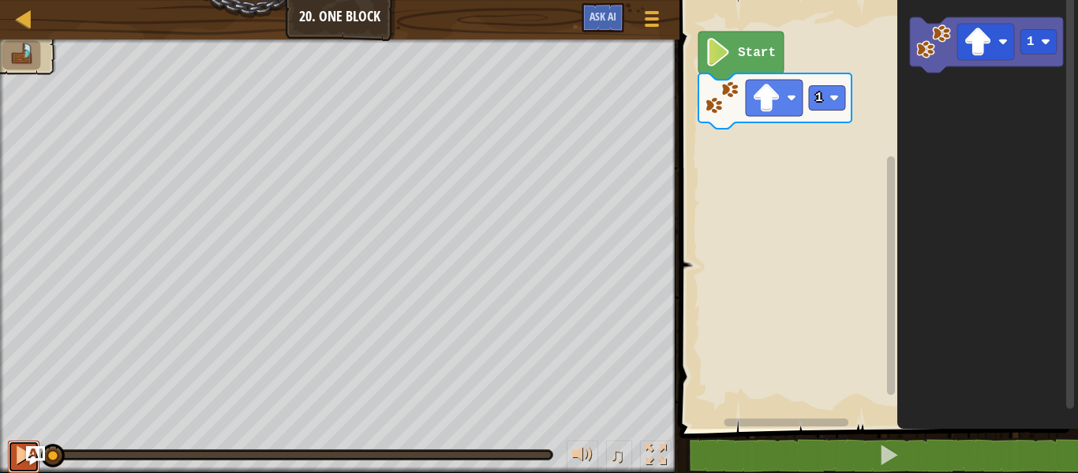
click at [14, 460] on div at bounding box center [23, 454] width 21 height 21
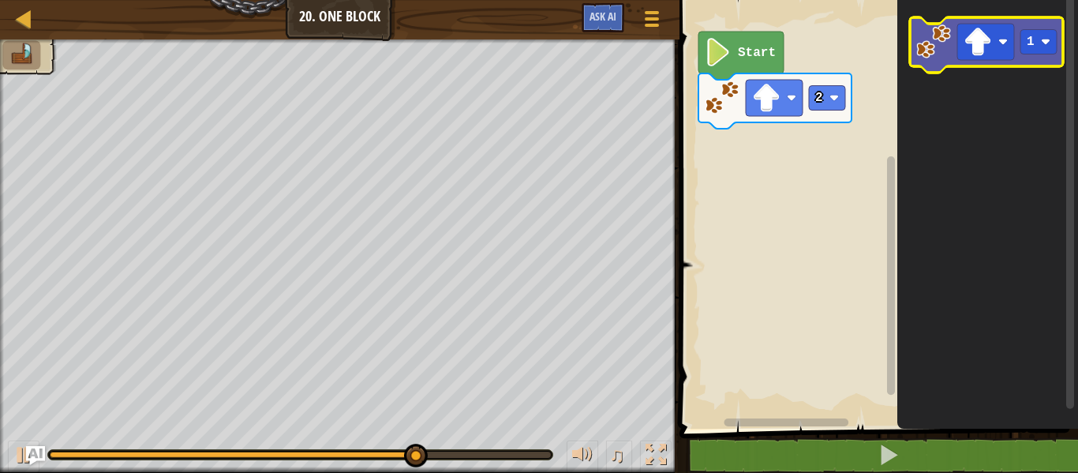
click at [938, 36] on image "Blockly Workspace" at bounding box center [933, 41] width 35 height 35
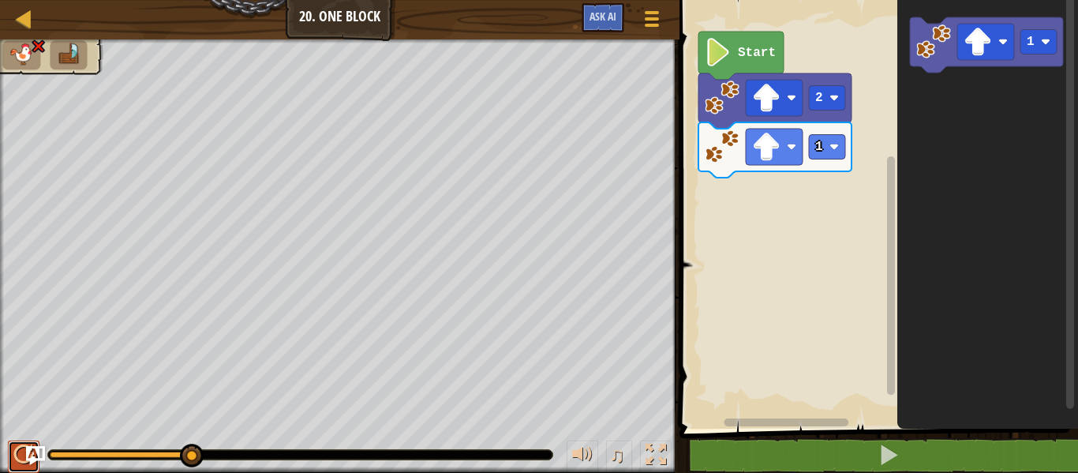
click at [14, 461] on div at bounding box center [23, 454] width 21 height 21
click at [13, 453] on div at bounding box center [23, 454] width 21 height 21
drag, startPoint x: 13, startPoint y: 453, endPoint x: 17, endPoint y: 440, distance: 13.8
click at [13, 445] on div at bounding box center [23, 454] width 21 height 21
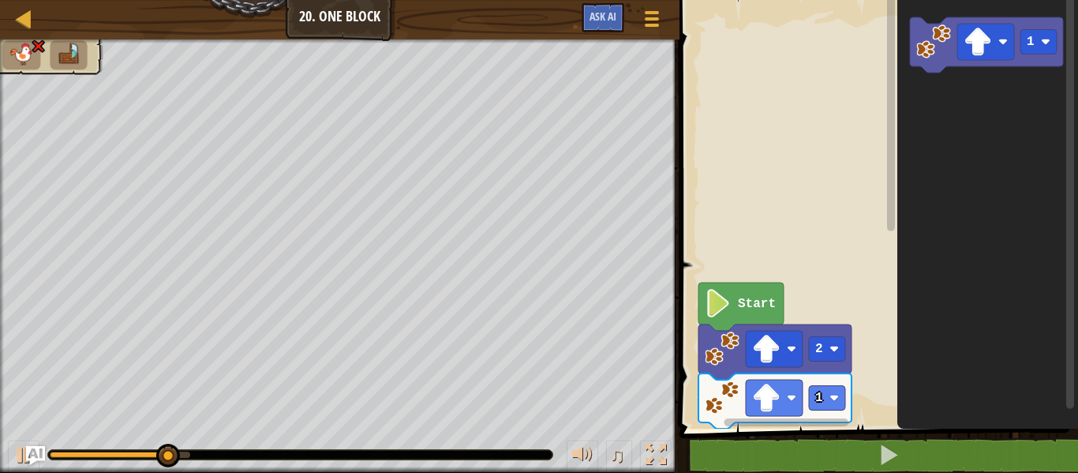
click at [677, 230] on div "Start 2 1 1" at bounding box center [876, 210] width 403 height 436
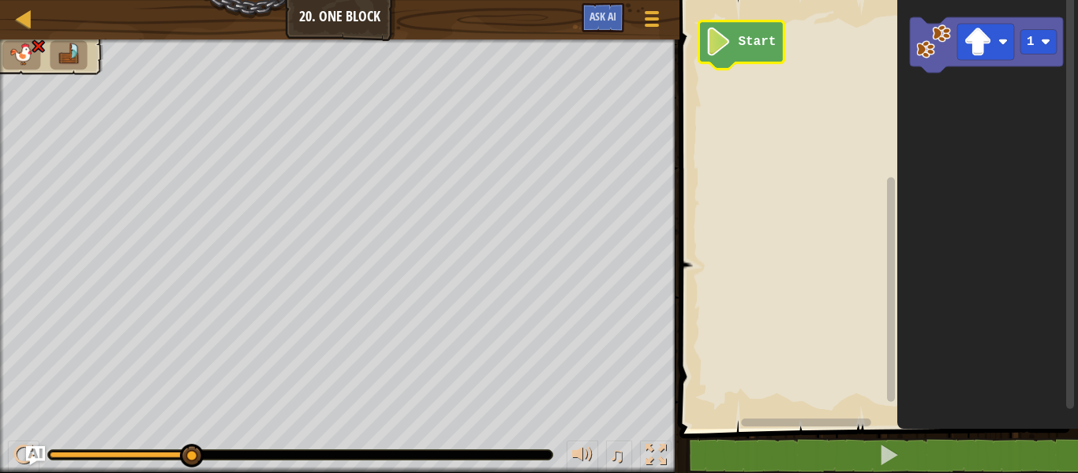
click at [852, 426] on rect "Blockly Workspace" at bounding box center [781, 423] width 210 height 12
drag, startPoint x: 857, startPoint y: 447, endPoint x: 858, endPoint y: 436, distance: 11.9
click at [858, 437] on button at bounding box center [888, 455] width 403 height 36
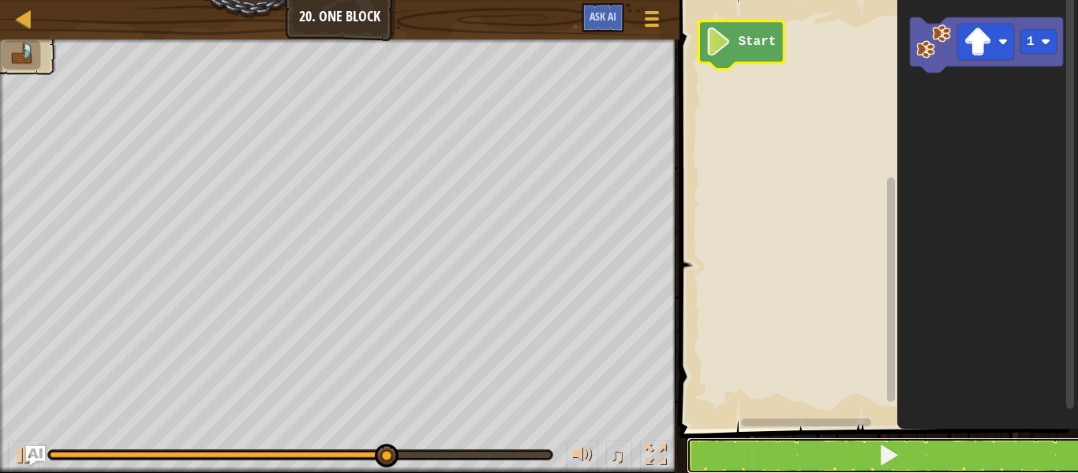
click at [784, 466] on button at bounding box center [888, 455] width 403 height 36
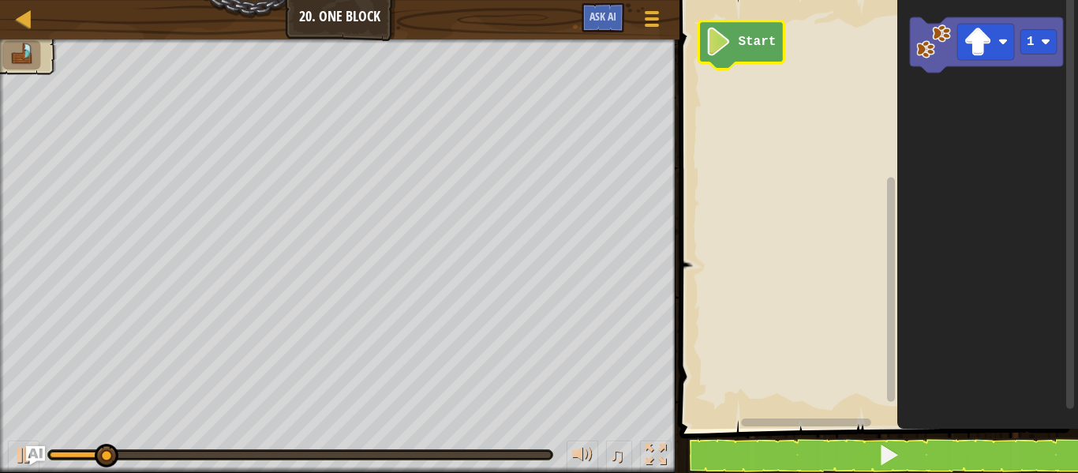
click at [788, 432] on span at bounding box center [880, 192] width 411 height 492
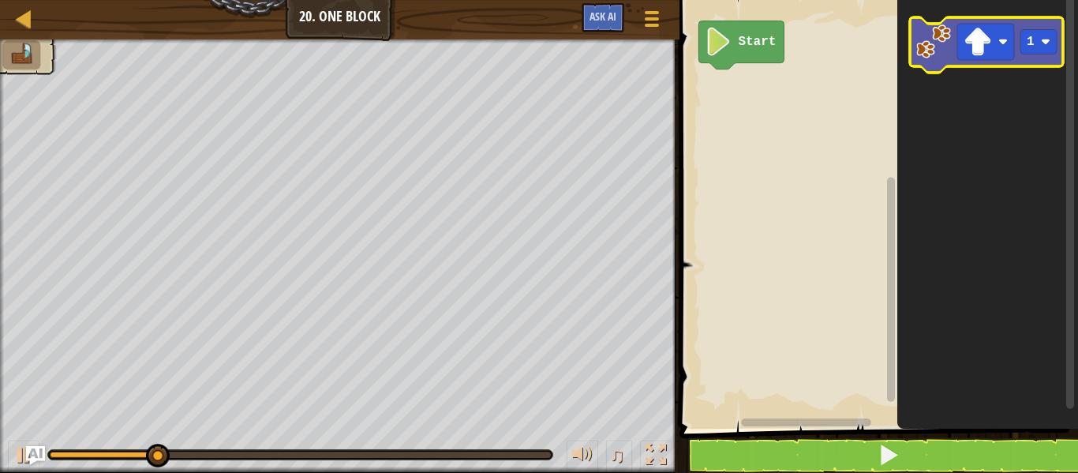
click at [934, 64] on icon "Blockly Workspace" at bounding box center [986, 44] width 153 height 55
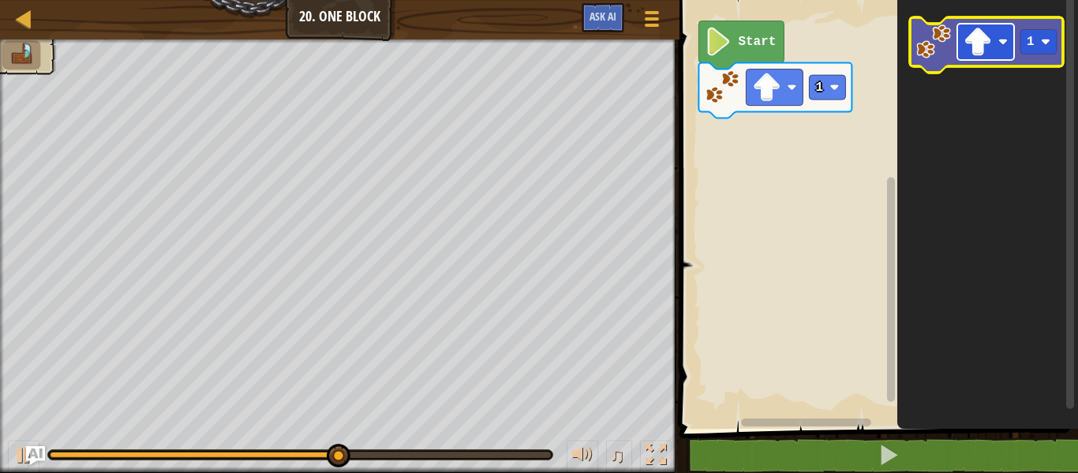
click at [978, 38] on image "Blockly Workspace" at bounding box center [978, 42] width 28 height 28
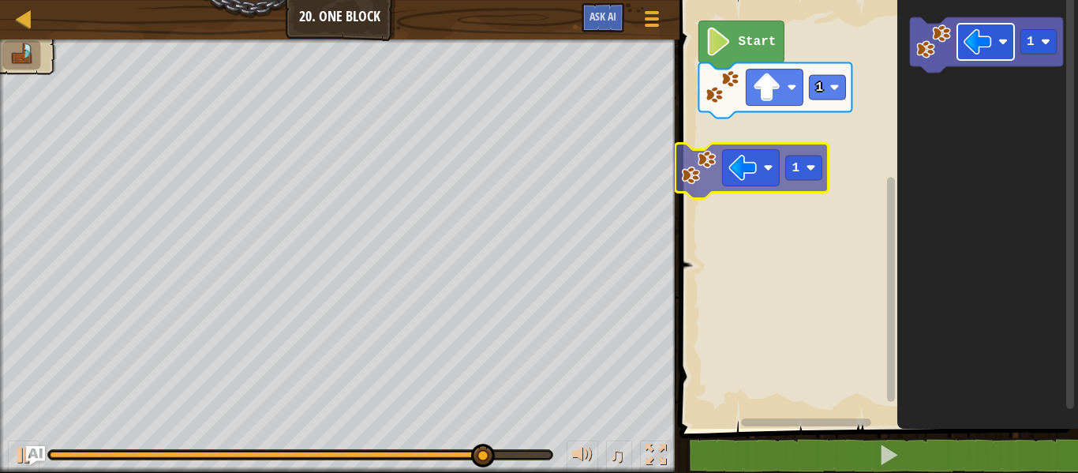
click at [724, 170] on div "Start 1 1 1 1" at bounding box center [876, 210] width 403 height 436
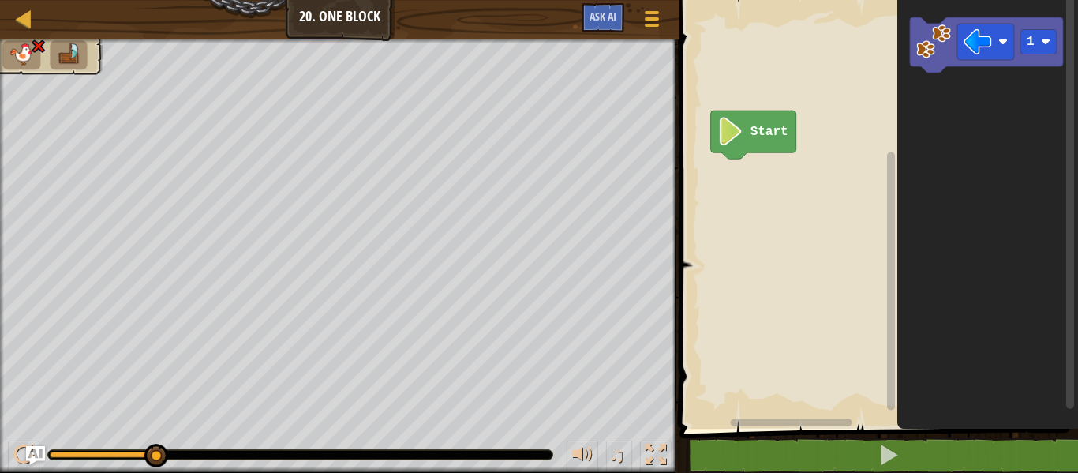
click at [747, 159] on rect "Blockly Workspace" at bounding box center [876, 210] width 403 height 436
drag, startPoint x: 140, startPoint y: 455, endPoint x: 1, endPoint y: 417, distance: 144.0
click at [1, 417] on div "♫ Kindling Elemental" at bounding box center [539, 255] width 1078 height 433
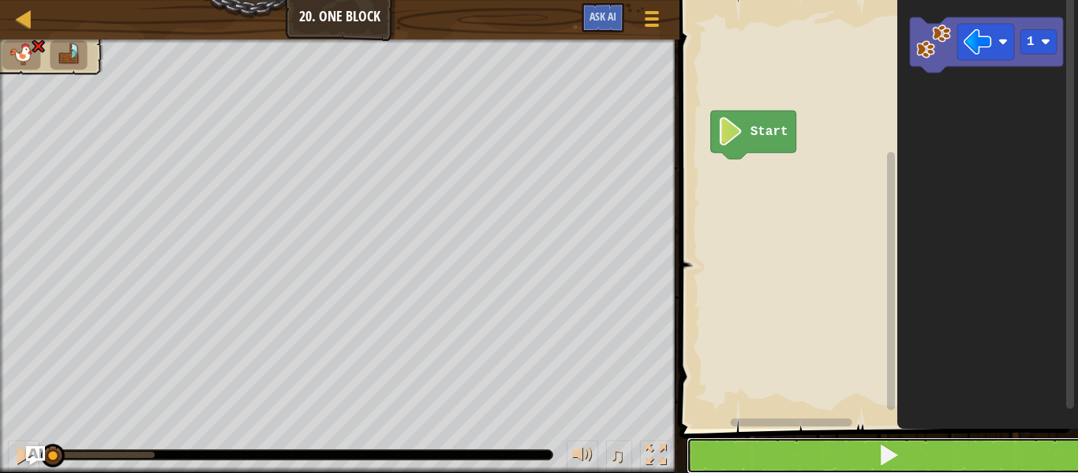
click at [840, 458] on button at bounding box center [888, 455] width 403 height 36
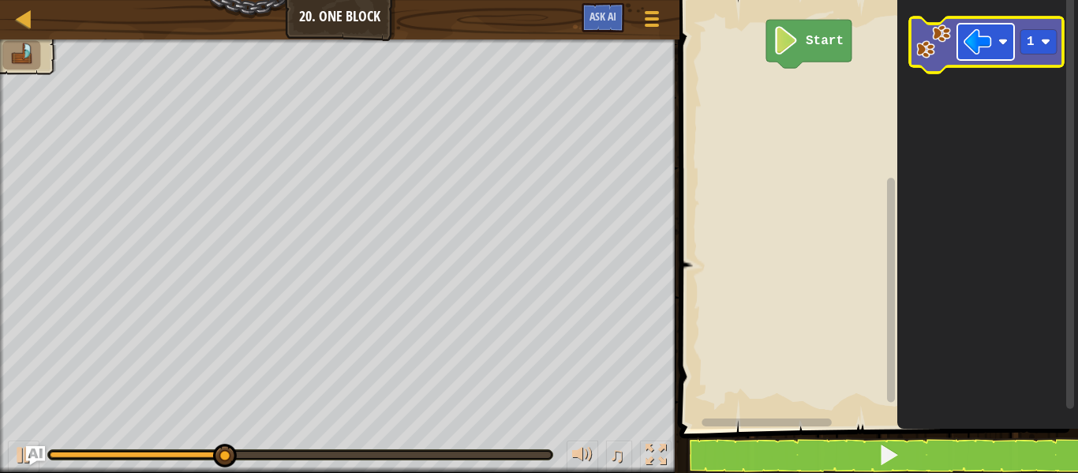
click at [971, 51] on image "Blockly Workspace" at bounding box center [978, 42] width 28 height 28
click at [1013, 24] on rect "Blockly Workspace" at bounding box center [985, 42] width 57 height 36
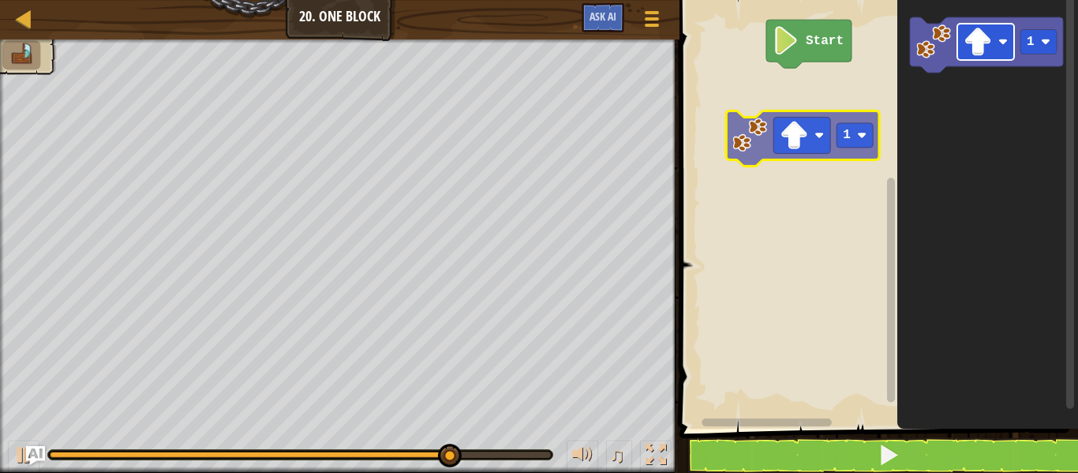
click at [786, 141] on div "Start 1 1 1" at bounding box center [876, 210] width 403 height 436
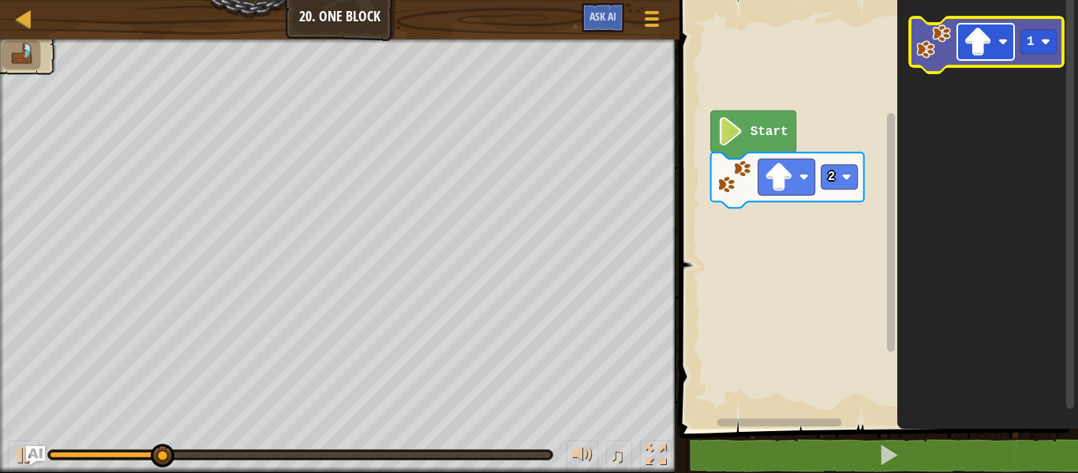
click at [978, 38] on image "Blockly Workspace" at bounding box center [978, 42] width 28 height 28
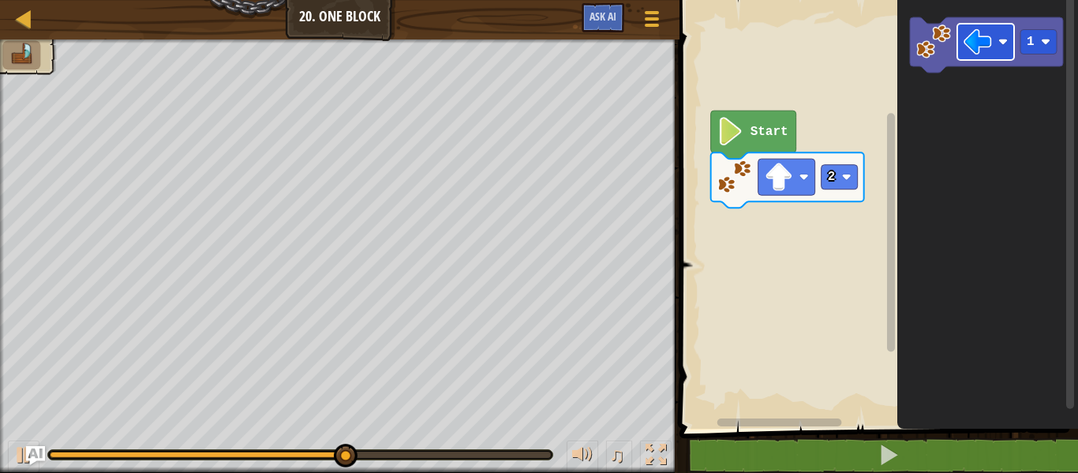
click at [818, 243] on div "Start 2 1" at bounding box center [876, 210] width 403 height 436
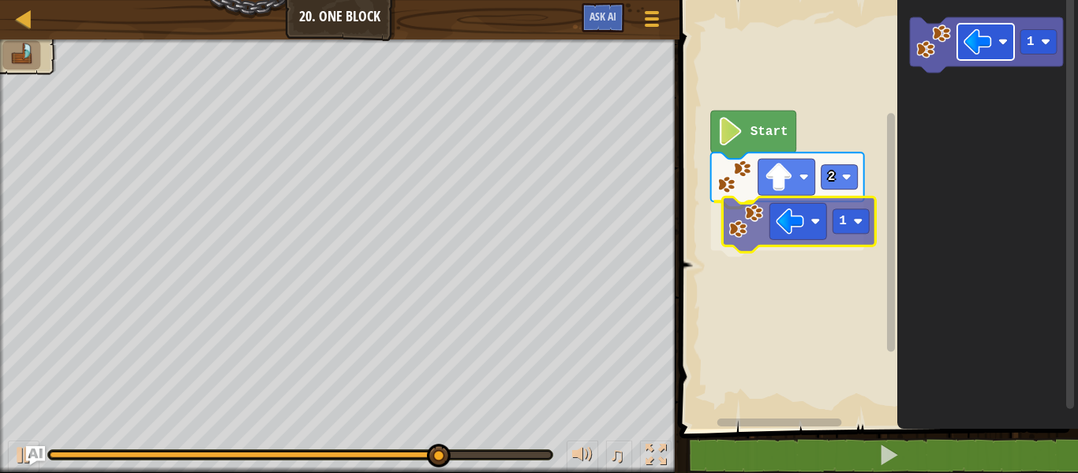
click at [784, 219] on div "Start 2 1 1 1" at bounding box center [876, 210] width 403 height 436
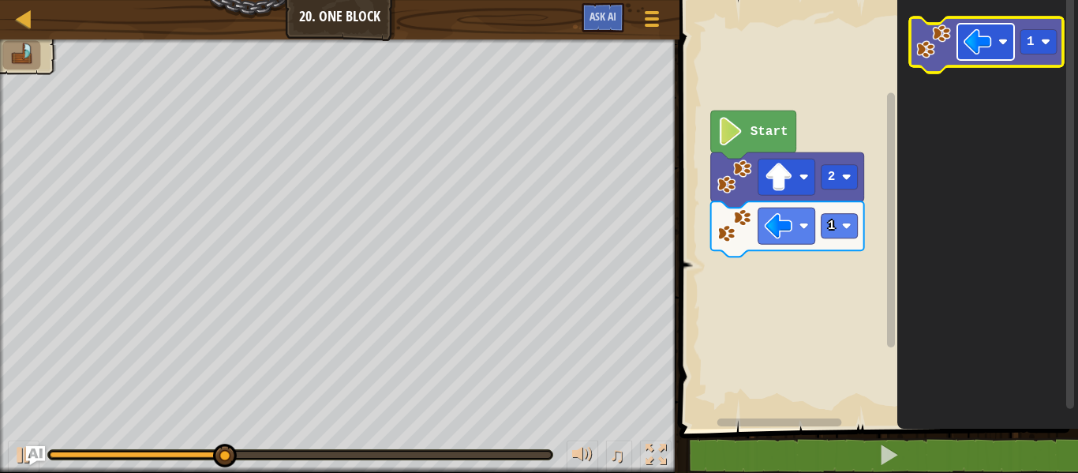
click at [976, 32] on image "Blockly Workspace" at bounding box center [978, 42] width 28 height 28
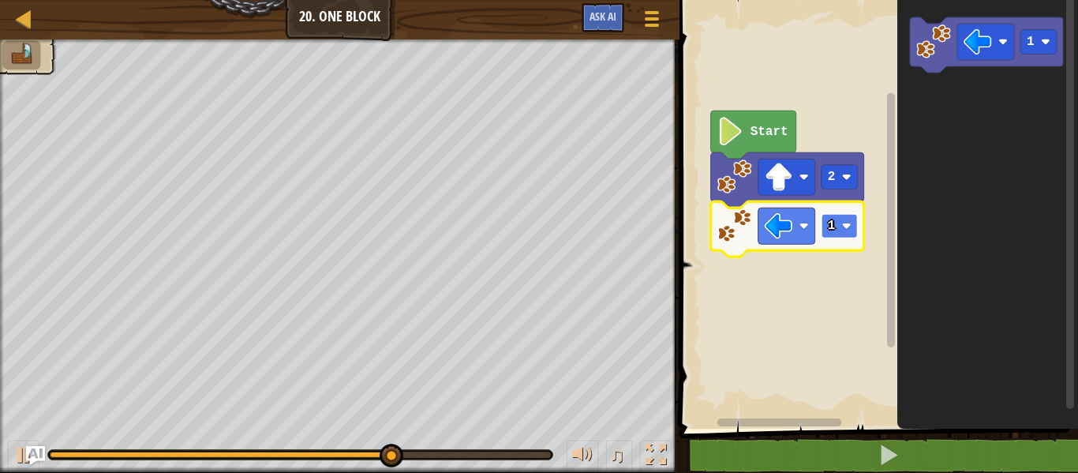
click at [848, 227] on image "Blockly Workspace" at bounding box center [846, 225] width 9 height 9
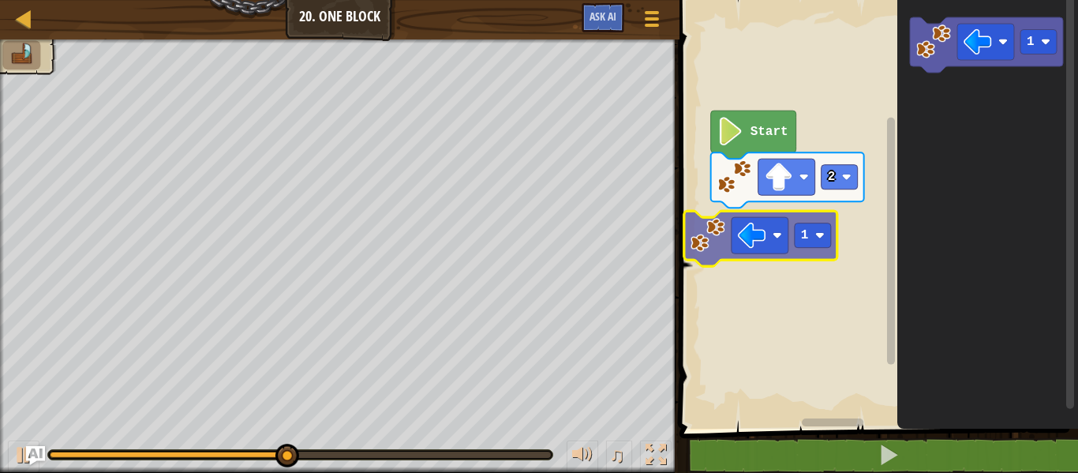
click at [729, 219] on div "Start 2 1 1 1" at bounding box center [876, 210] width 403 height 436
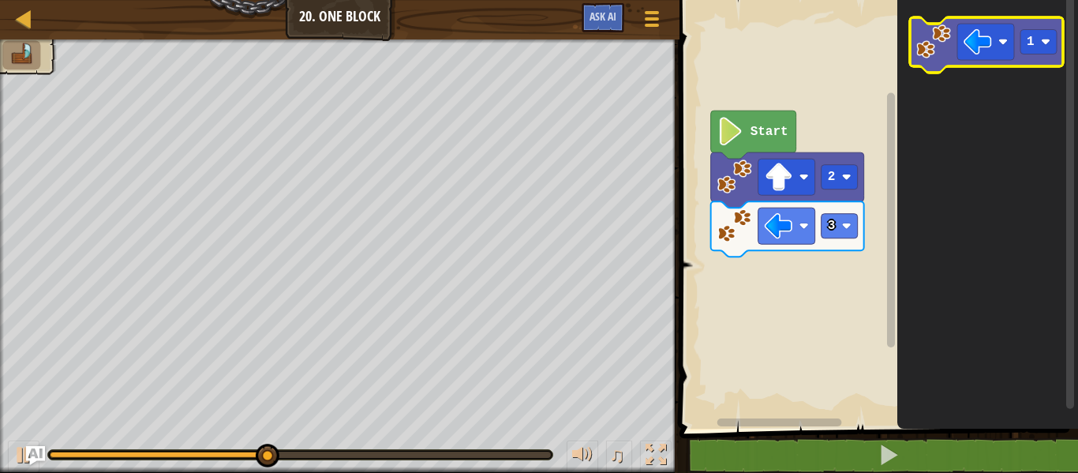
click at [958, 59] on icon "Blockly Workspace" at bounding box center [986, 44] width 153 height 55
click at [982, 60] on g "1" at bounding box center [986, 44] width 153 height 55
click at [986, 44] on image "Blockly Workspace" at bounding box center [978, 42] width 28 height 28
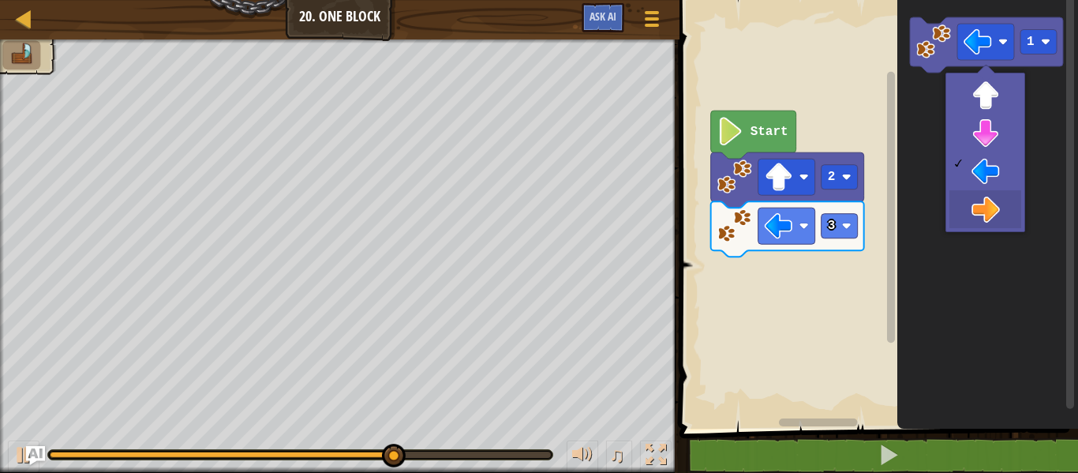
drag, startPoint x: 988, startPoint y: 190, endPoint x: 980, endPoint y: 203, distance: 14.9
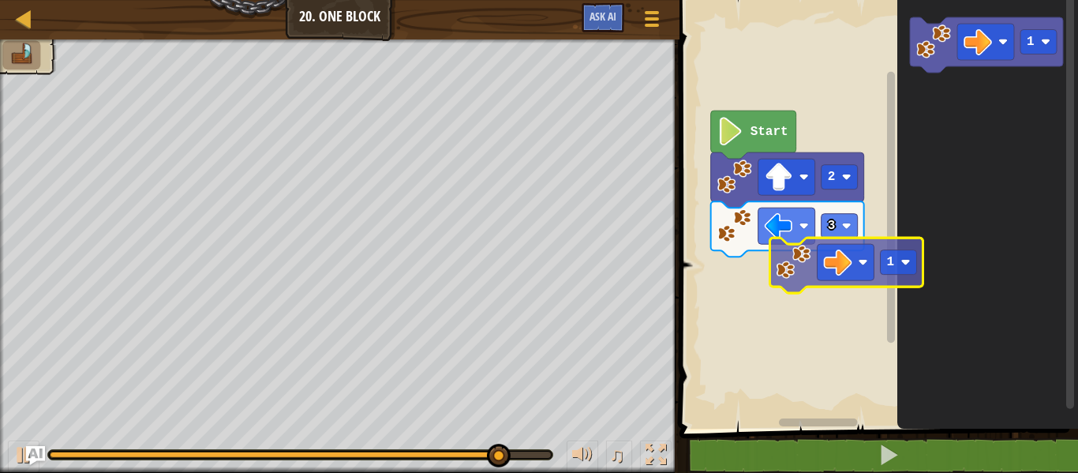
click at [829, 236] on div "Start 2 3 1 1" at bounding box center [876, 210] width 403 height 436
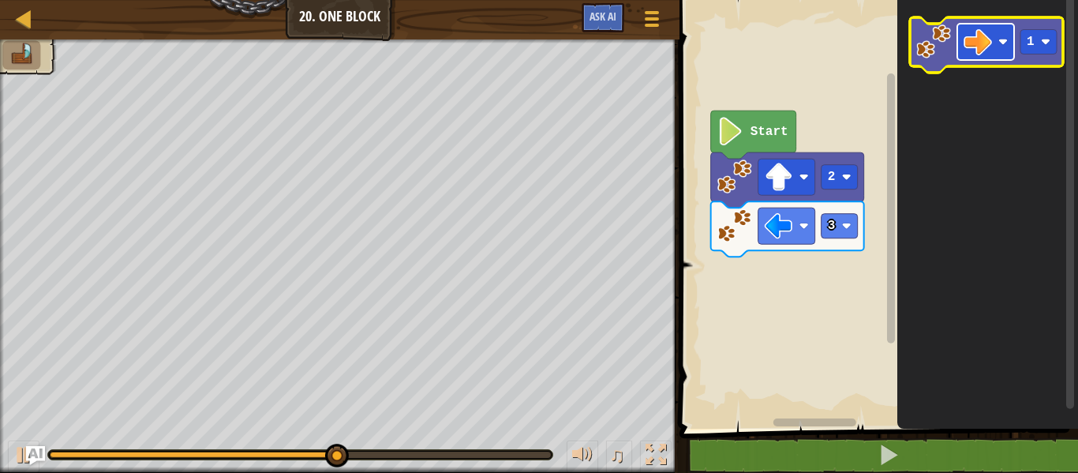
click at [998, 36] on rect "Blockly Workspace" at bounding box center [985, 42] width 57 height 36
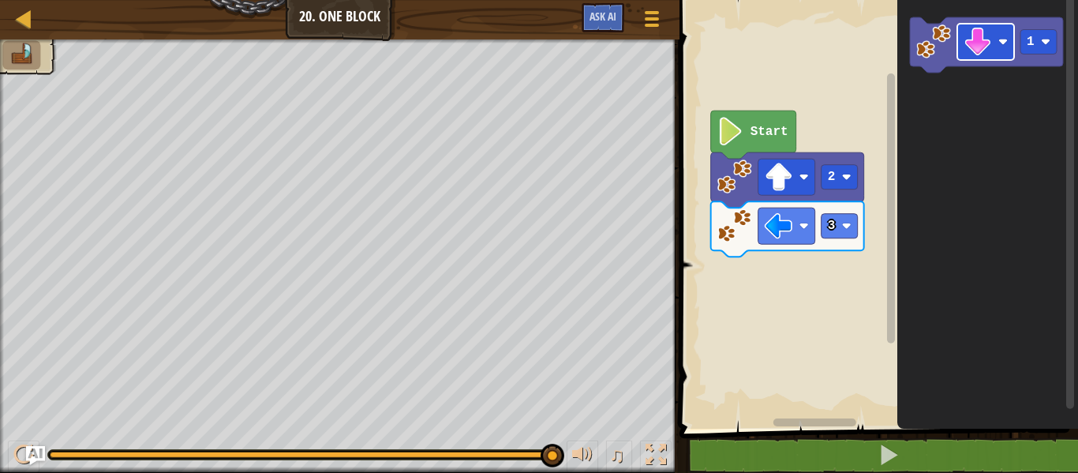
click at [953, 182] on icon "1" at bounding box center [987, 210] width 181 height 436
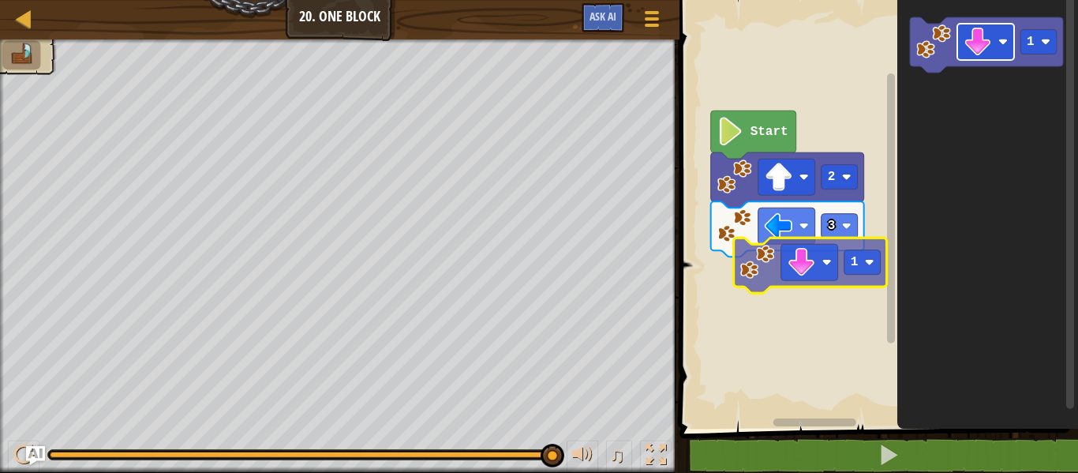
click at [818, 274] on div "3 2 Start 1 1" at bounding box center [876, 210] width 403 height 436
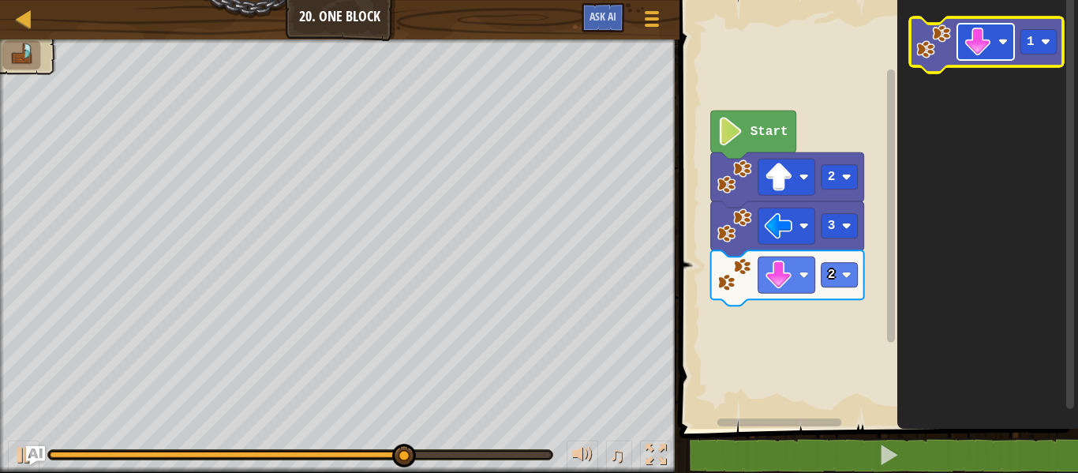
click at [984, 31] on image "Blockly Workspace" at bounding box center [978, 42] width 28 height 28
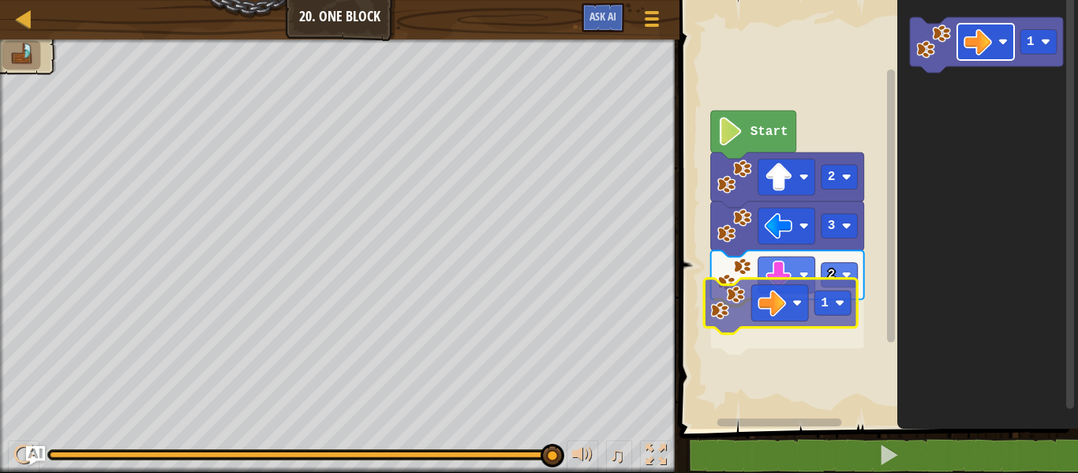
click at [777, 314] on div "Start 2 3 2 1 1 1" at bounding box center [876, 210] width 403 height 436
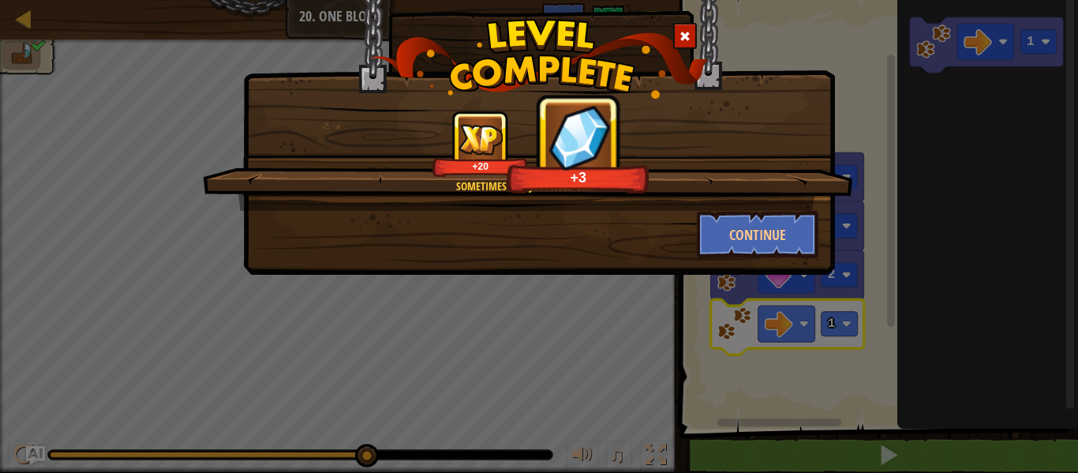
click at [800, 201] on div "Sometimes you just need one. +20 +3" at bounding box center [528, 160] width 650 height 100
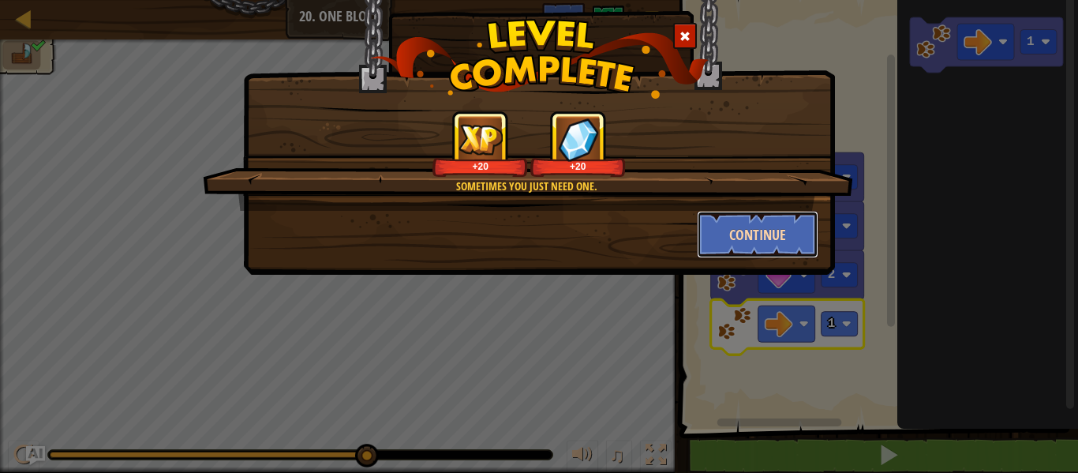
drag, startPoint x: 813, startPoint y: 241, endPoint x: 799, endPoint y: 231, distance: 16.4
click at [799, 231] on button "Continue" at bounding box center [758, 234] width 122 height 47
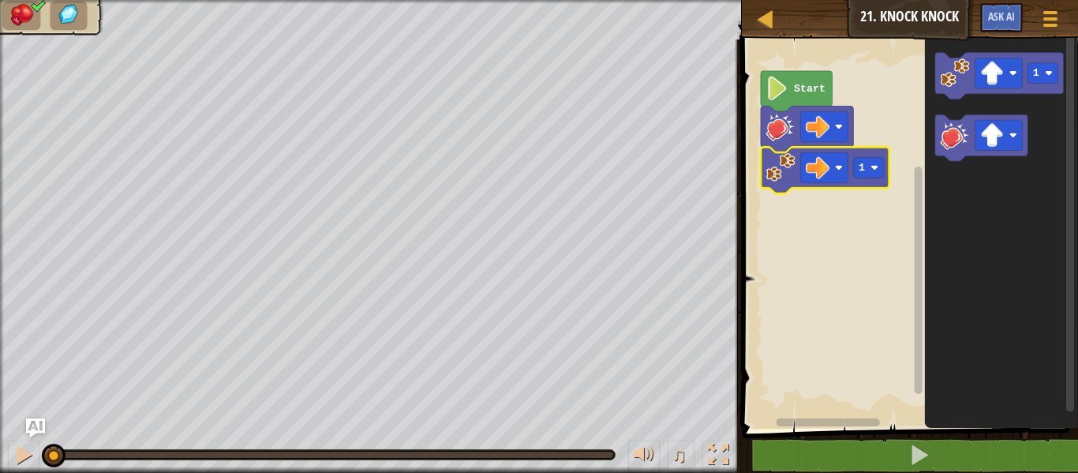
click at [890, 160] on g "Start 1" at bounding box center [907, 230] width 341 height 397
click at [881, 160] on rect "Blockly Workspace" at bounding box center [868, 167] width 31 height 21
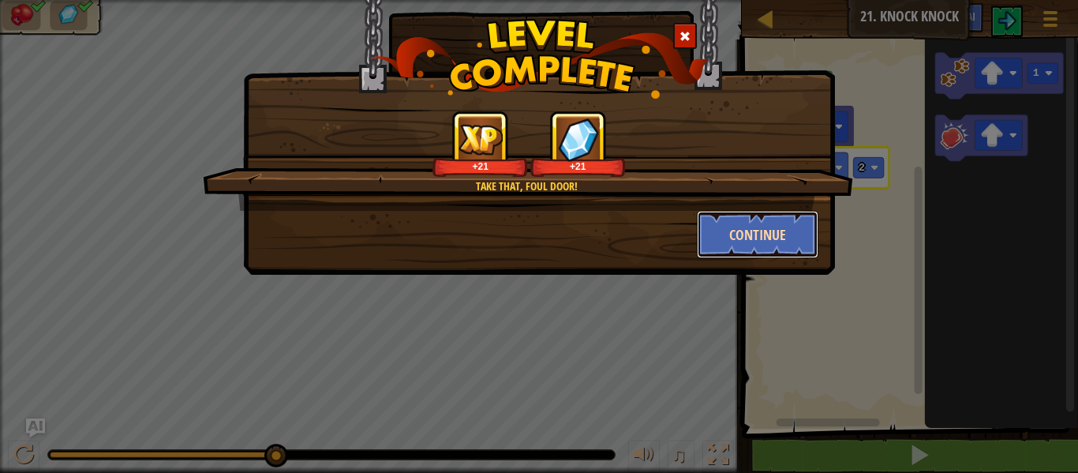
click at [742, 225] on button "Continue" at bounding box center [758, 234] width 122 height 47
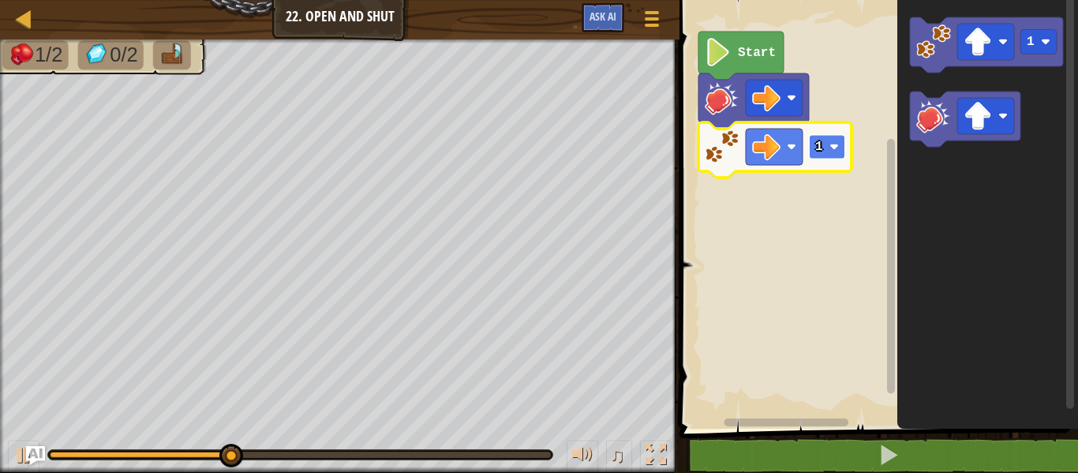
click at [839, 152] on rect "Blockly Workspace" at bounding box center [827, 147] width 36 height 24
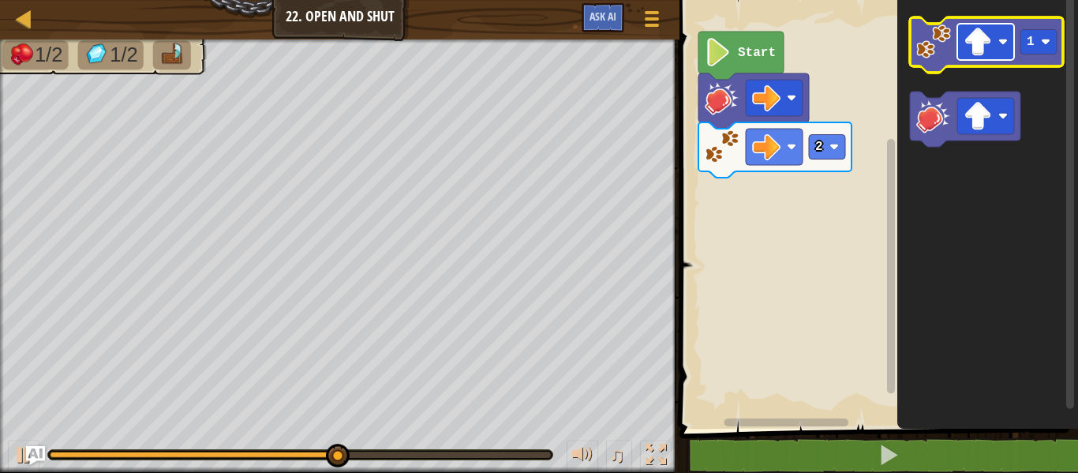
click at [1008, 36] on rect "Blockly Workspace" at bounding box center [985, 42] width 57 height 36
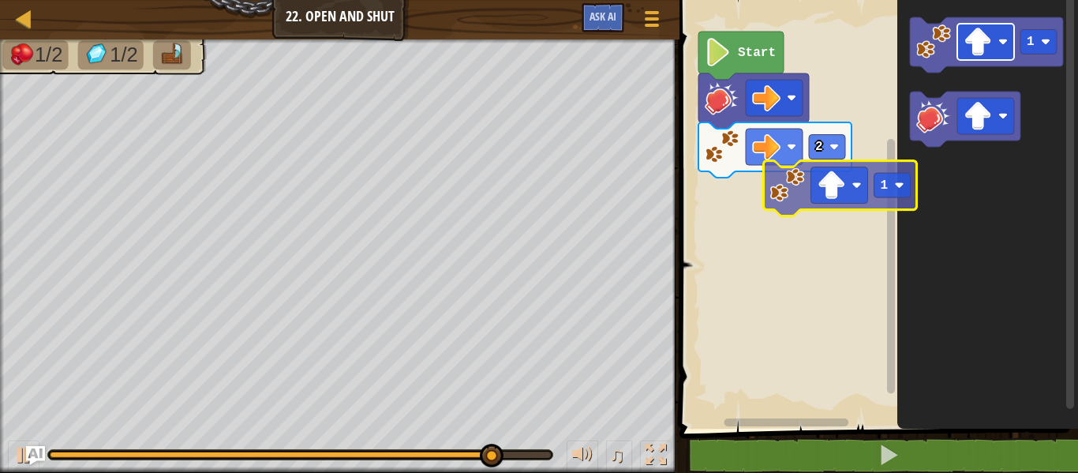
click at [848, 199] on div "Start 2 1 1" at bounding box center [876, 210] width 403 height 436
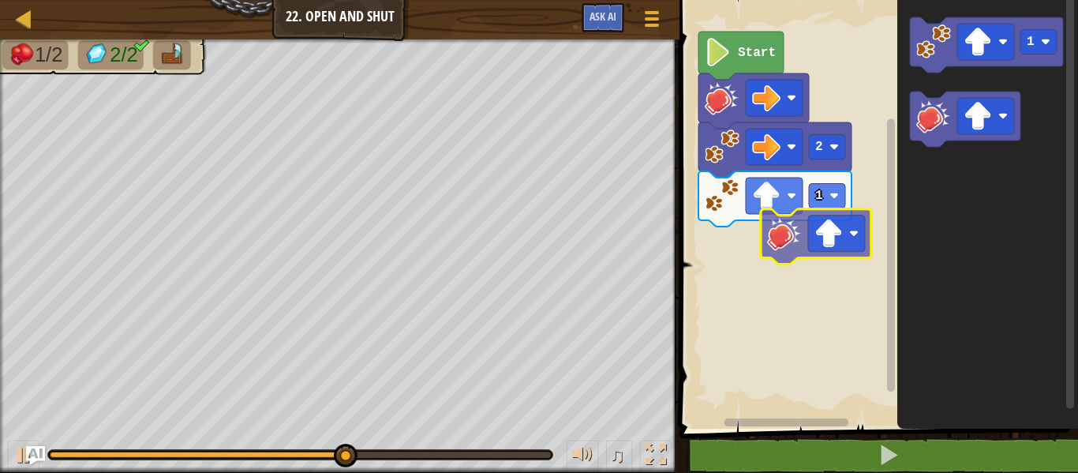
click at [848, 208] on div "1 2 Start 1" at bounding box center [876, 210] width 403 height 436
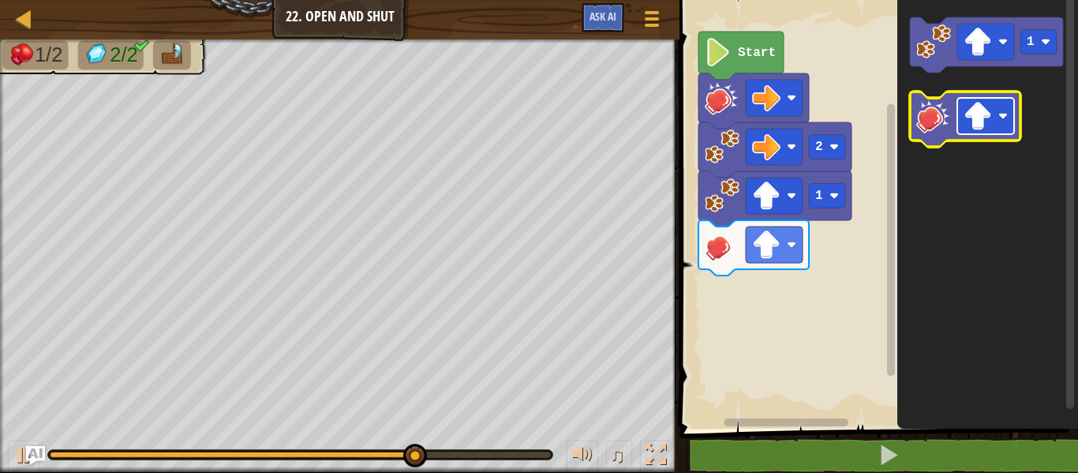
click at [1003, 125] on rect "Blockly Workspace" at bounding box center [985, 116] width 57 height 36
click at [1010, 122] on rect "Blockly Workspace" at bounding box center [985, 116] width 57 height 36
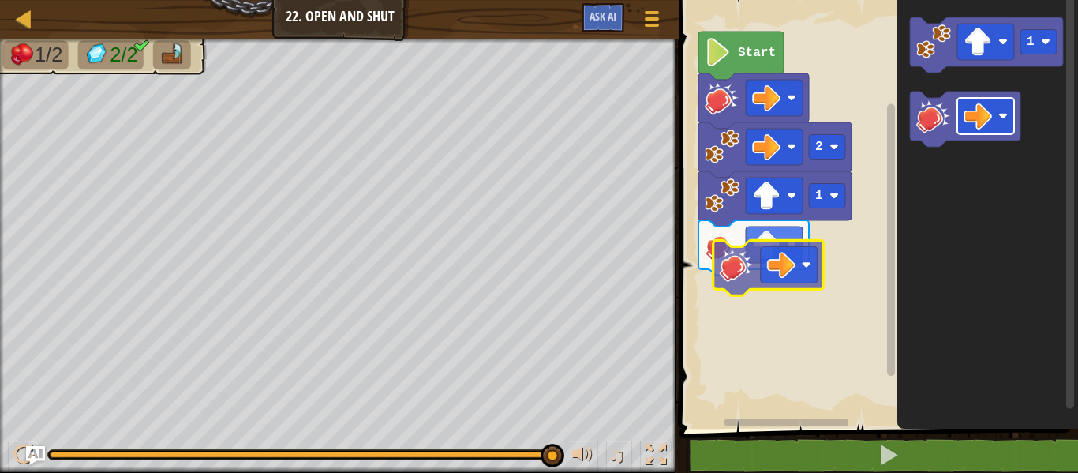
click at [780, 248] on div "1 2 Start 1" at bounding box center [876, 210] width 403 height 436
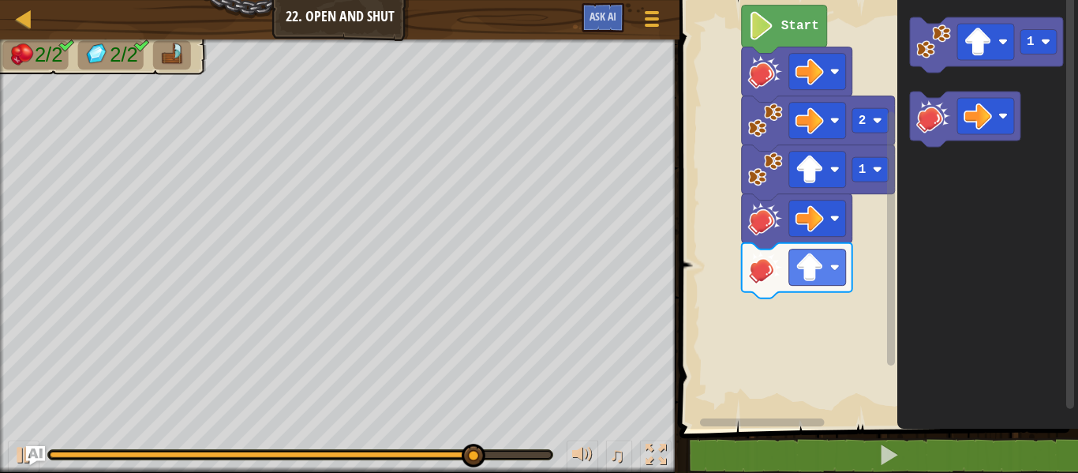
click at [857, 264] on rect "Blockly Workspace" at bounding box center [876, 210] width 403 height 436
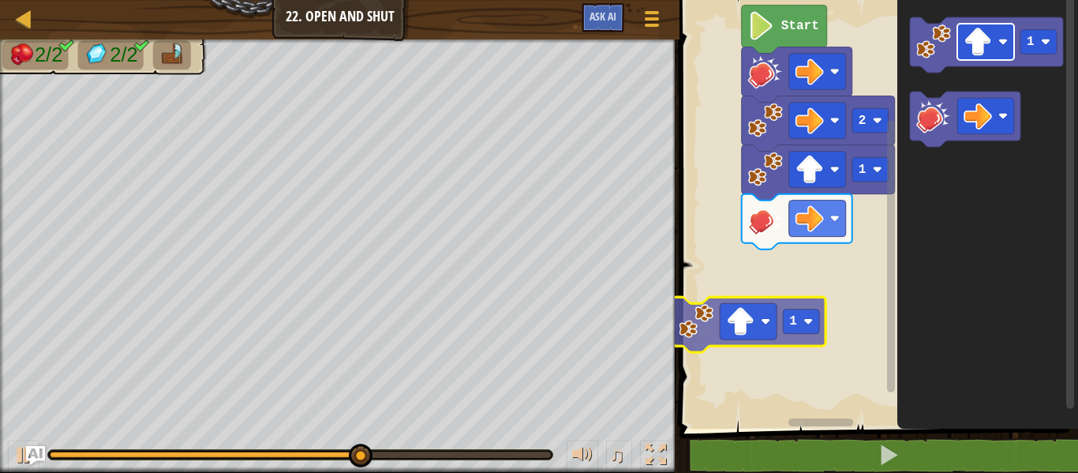
click at [739, 333] on div "Start 1 2 1 1 1" at bounding box center [876, 210] width 403 height 436
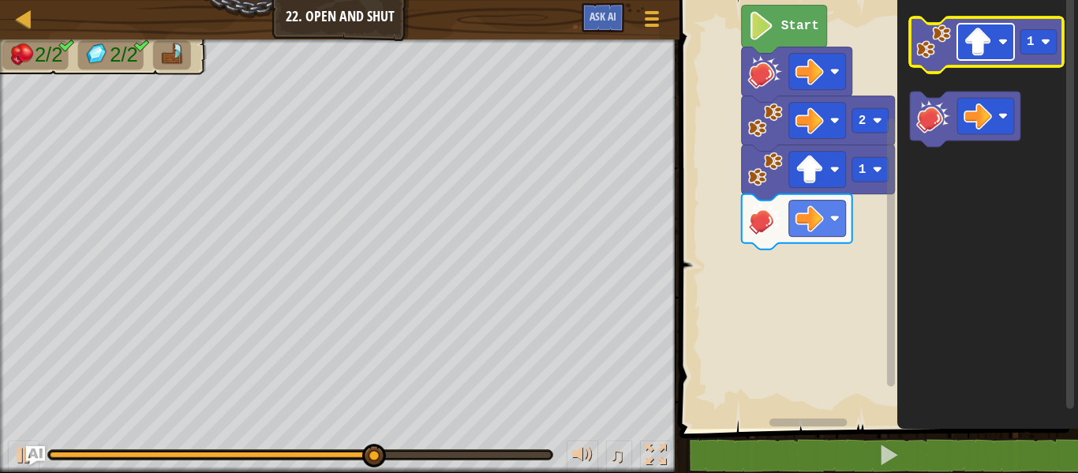
click at [993, 43] on rect "Blockly Workspace" at bounding box center [985, 42] width 57 height 36
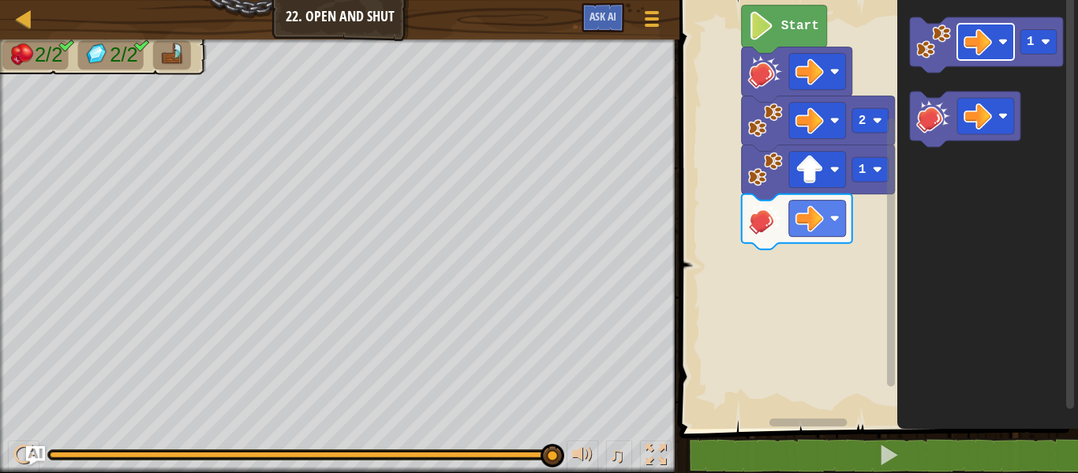
click at [961, 165] on icon "1" at bounding box center [987, 210] width 181 height 436
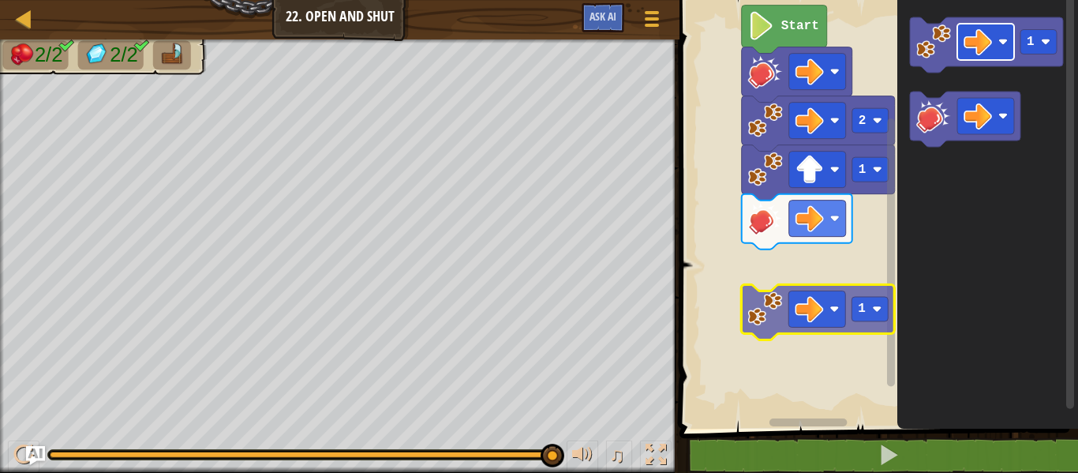
click at [807, 298] on div "1 2 Start 1 1 1" at bounding box center [876, 210] width 403 height 436
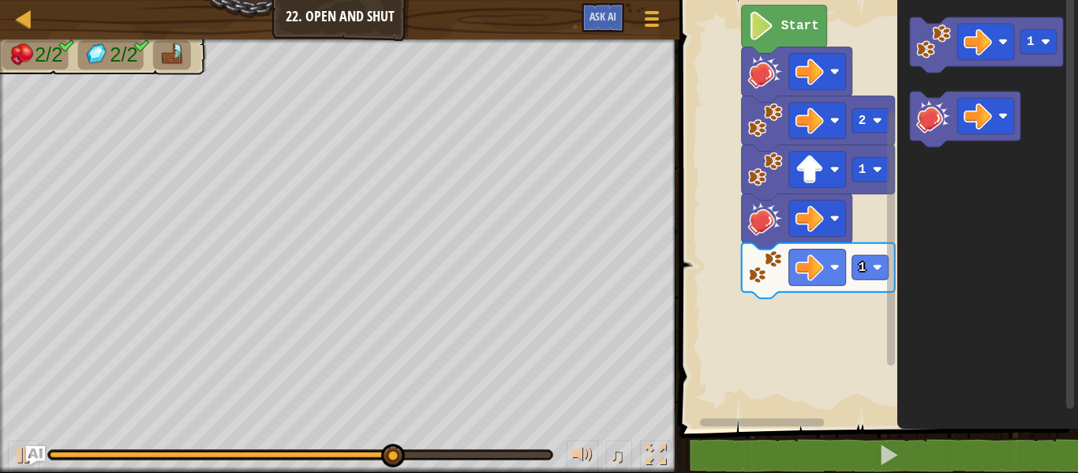
click at [885, 271] on rect "Blockly Workspace" at bounding box center [891, 205] width 12 height 424
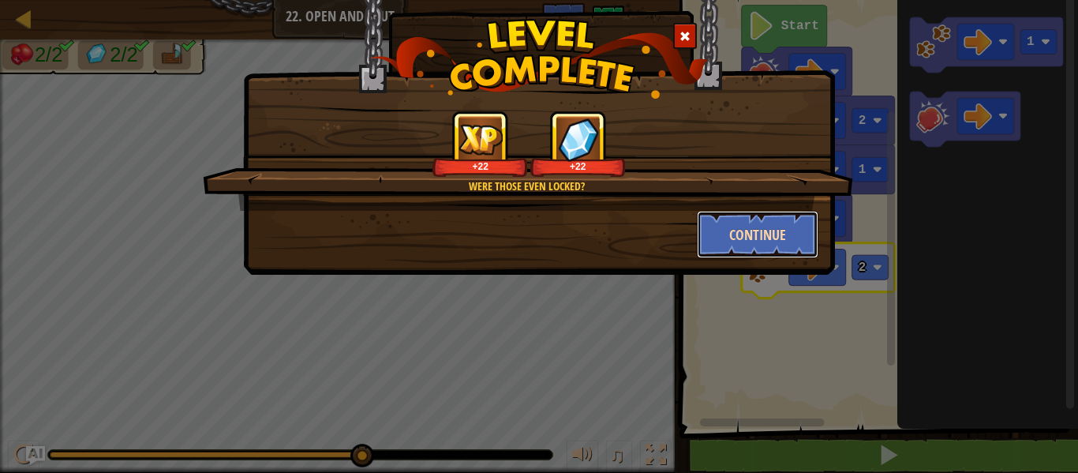
click at [733, 225] on button "Continue" at bounding box center [758, 234] width 122 height 47
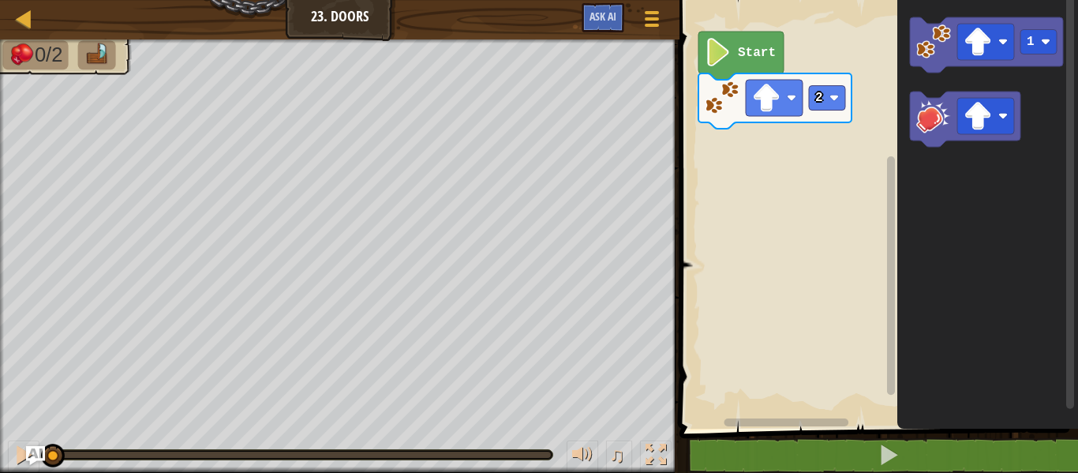
click at [733, 225] on rect "Blockly Workspace" at bounding box center [876, 210] width 403 height 436
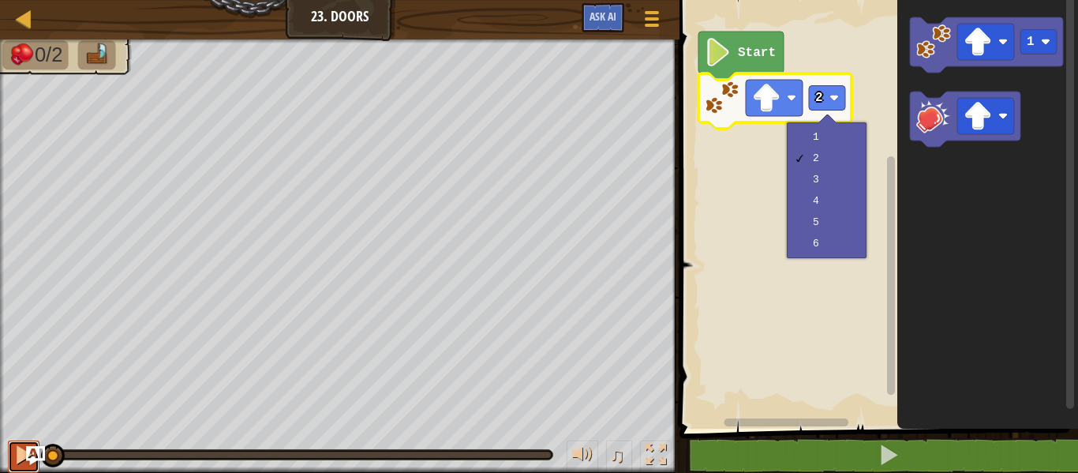
click at [13, 472] on button at bounding box center [24, 456] width 32 height 32
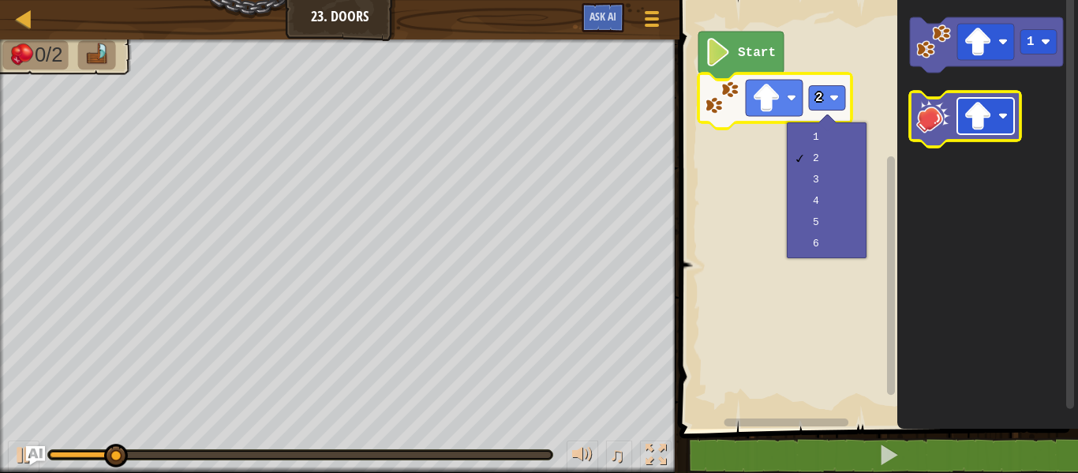
click at [986, 109] on image "Blockly Workspace" at bounding box center [978, 116] width 28 height 28
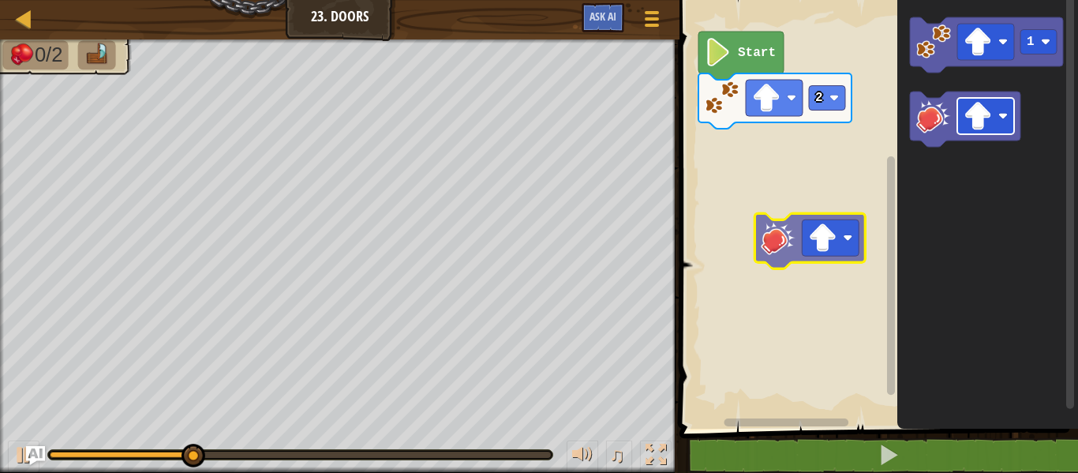
click at [807, 234] on div "Start 2 1" at bounding box center [876, 210] width 403 height 436
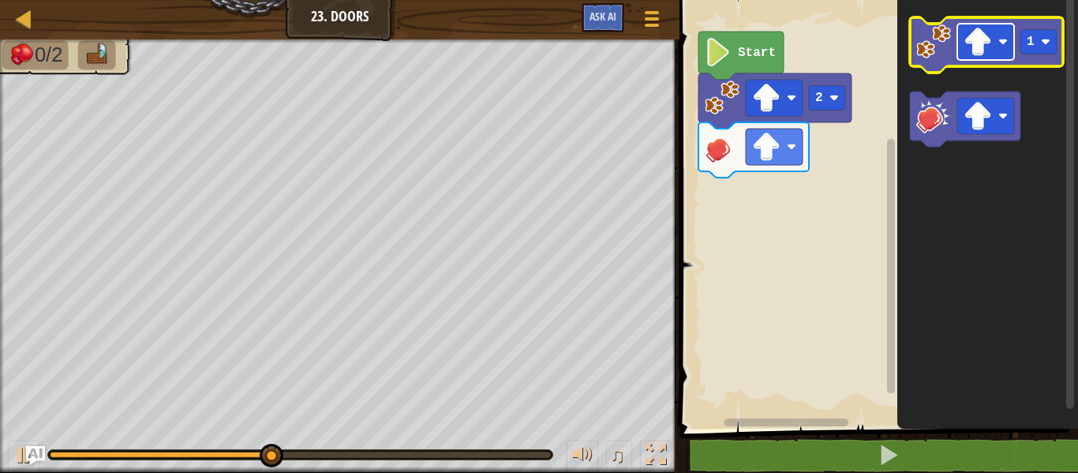
click at [978, 43] on image "Blockly Workspace" at bounding box center [978, 42] width 28 height 28
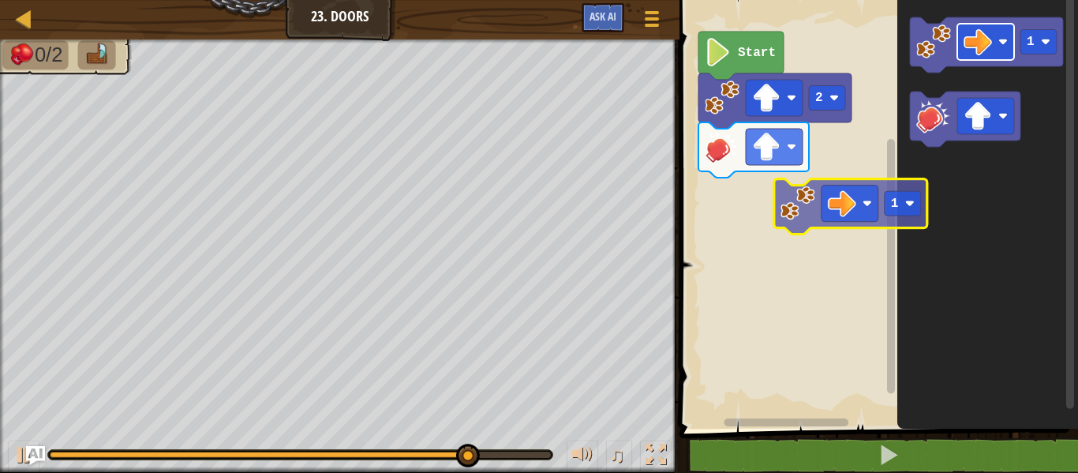
click at [850, 186] on div "2 Start 1 1" at bounding box center [876, 210] width 403 height 436
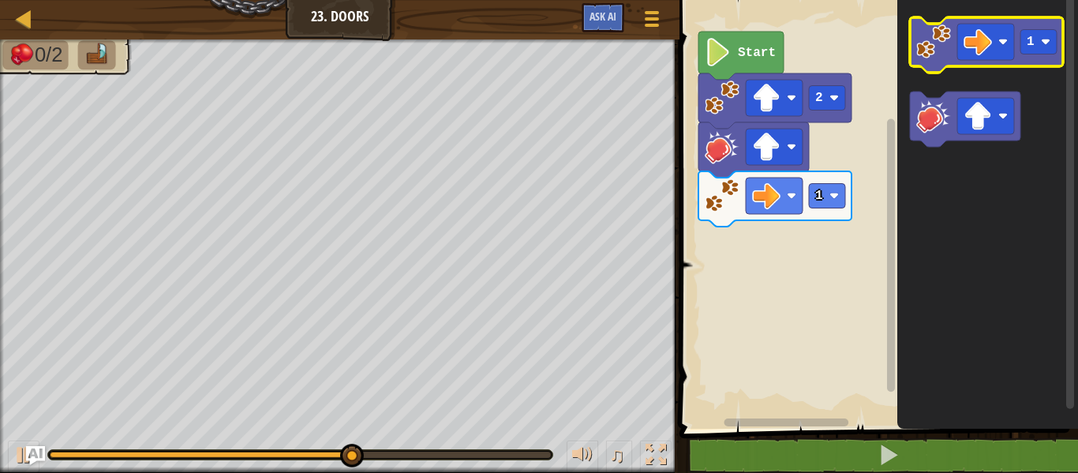
click at [954, 50] on icon "Blockly Workspace" at bounding box center [986, 44] width 153 height 55
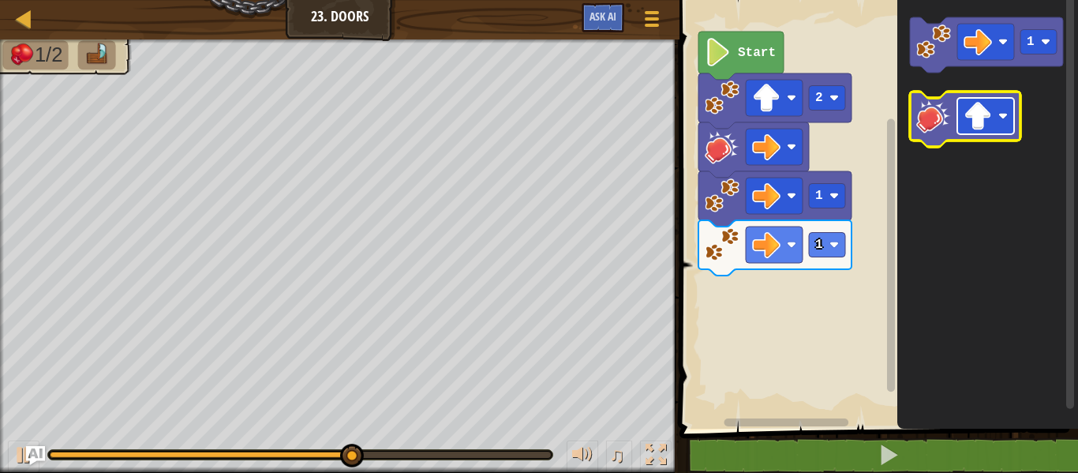
click at [972, 103] on image "Blockly Workspace" at bounding box center [978, 116] width 28 height 28
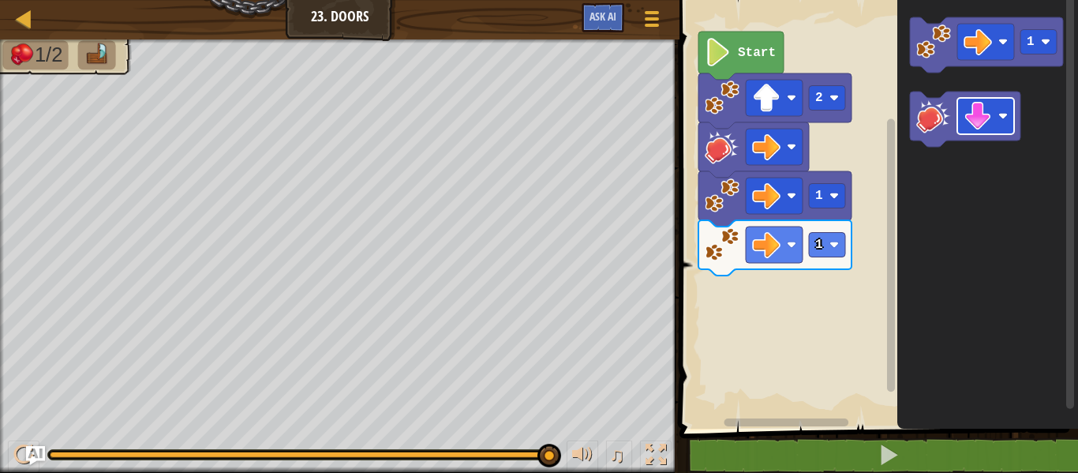
click at [912, 217] on icon "1" at bounding box center [987, 210] width 181 height 436
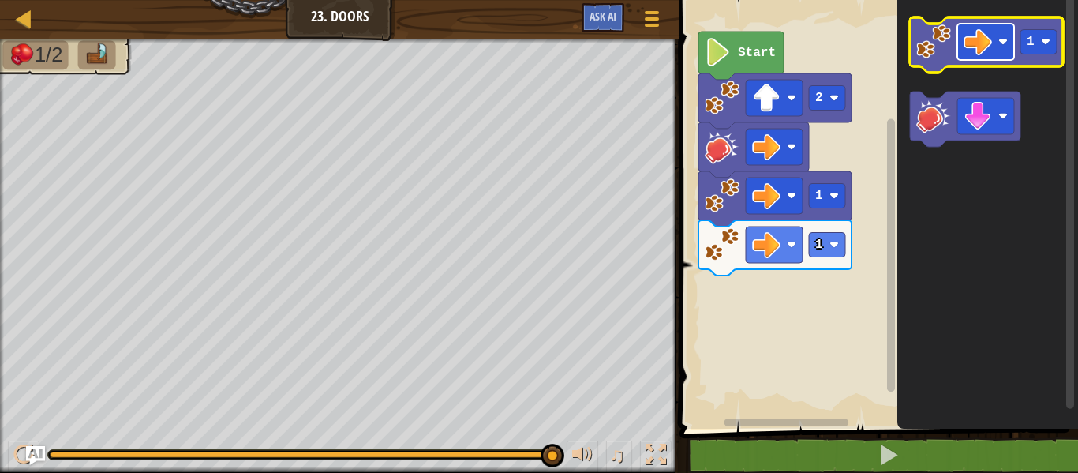
click at [962, 56] on rect "Blockly Workspace" at bounding box center [985, 42] width 57 height 36
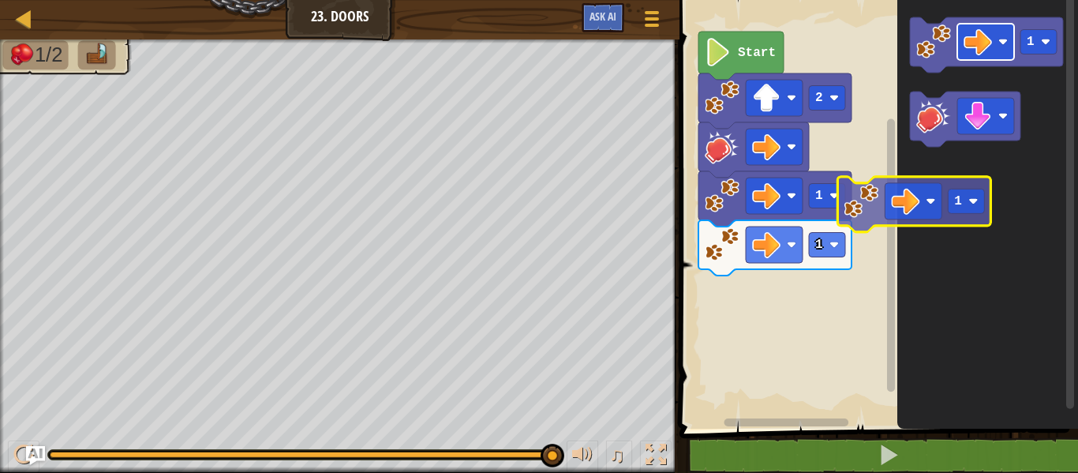
click at [952, 0] on html "Map Junior 23. Doors Game Menu Ask AI 1 ההההההההההההההההההההההההההההההההההההההה…" at bounding box center [539, 0] width 1078 height 0
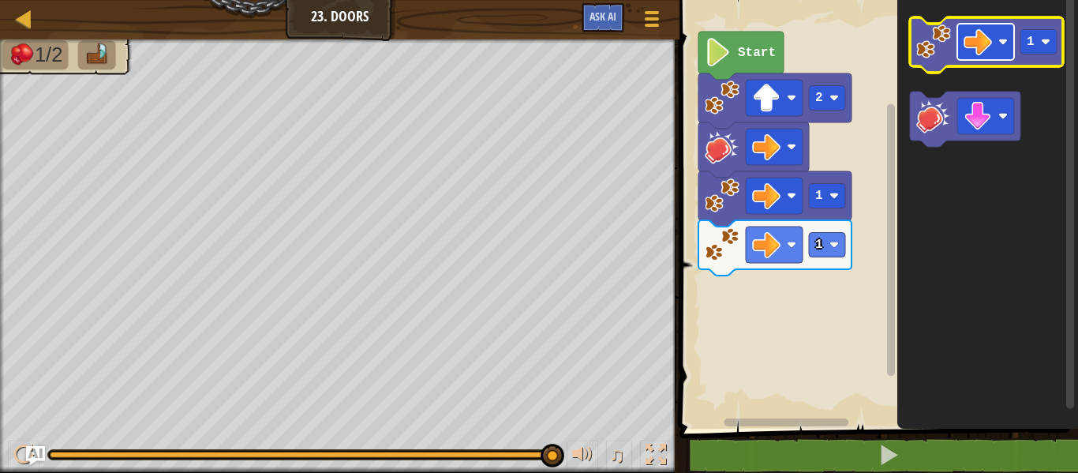
click at [1005, 39] on image "Blockly Workspace" at bounding box center [1002, 41] width 9 height 9
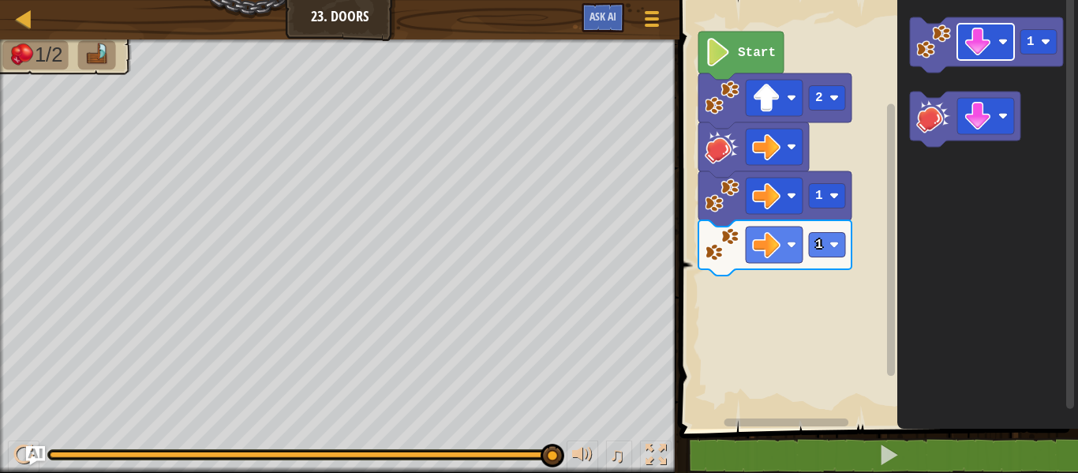
click at [852, 172] on div "Start 2 1 1 1" at bounding box center [876, 210] width 403 height 436
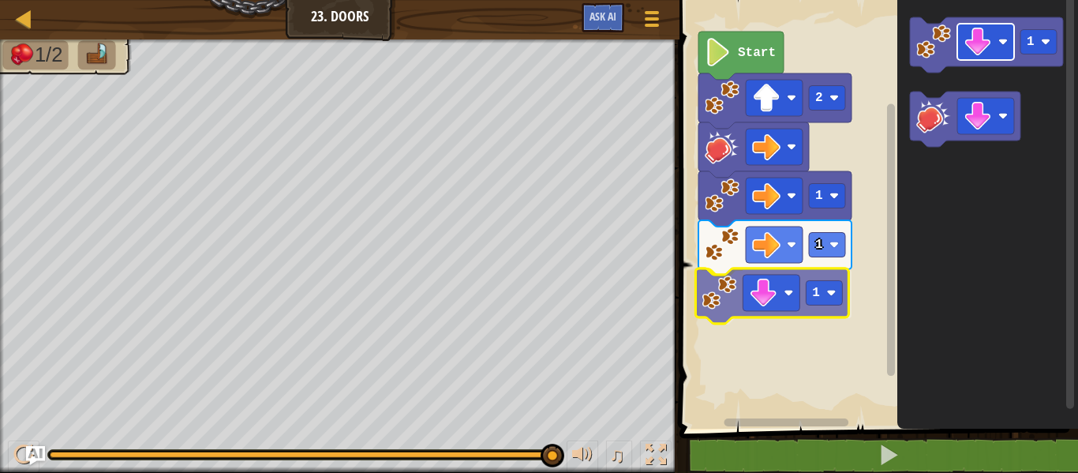
click at [754, 304] on div "Start 2 1 1 1 1 1" at bounding box center [876, 210] width 403 height 436
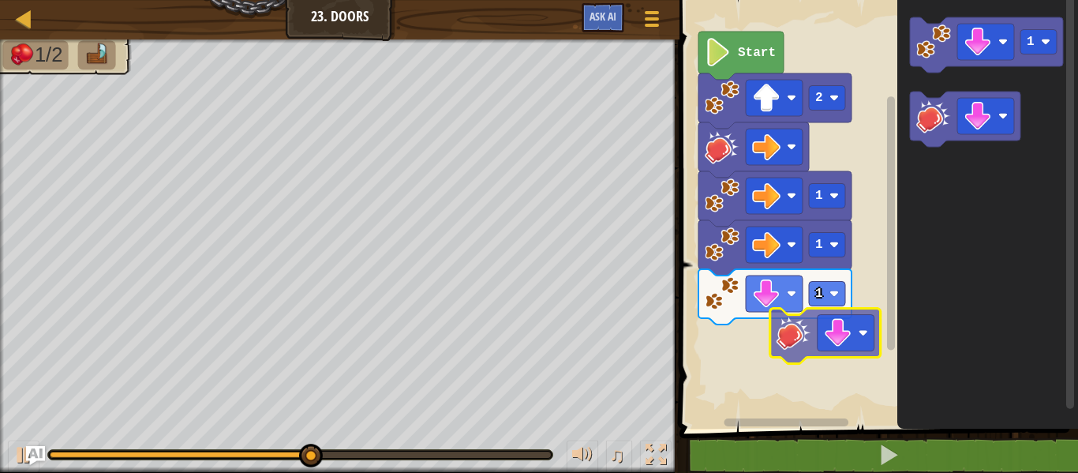
click at [768, 362] on div "Start 2 1 1 1 1" at bounding box center [876, 210] width 403 height 436
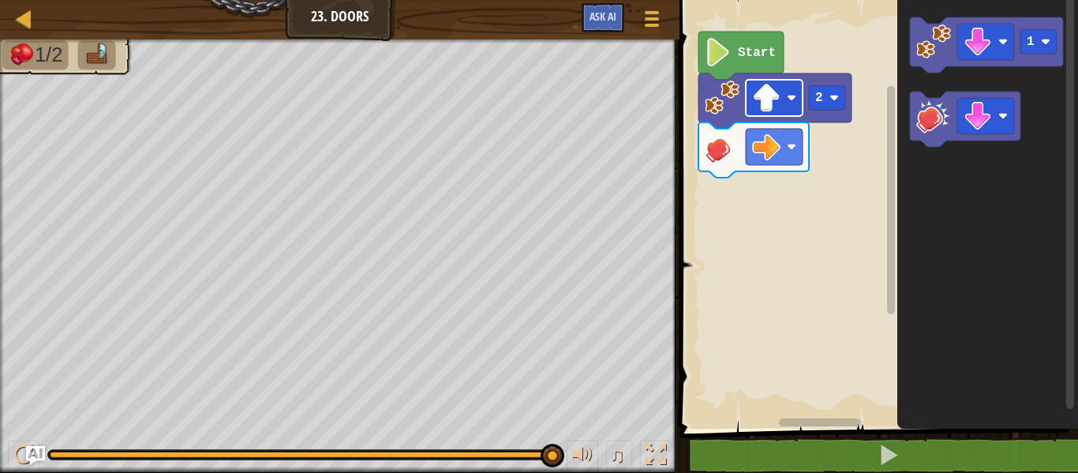
click at [776, 100] on image "Blockly Workspace" at bounding box center [766, 98] width 28 height 28
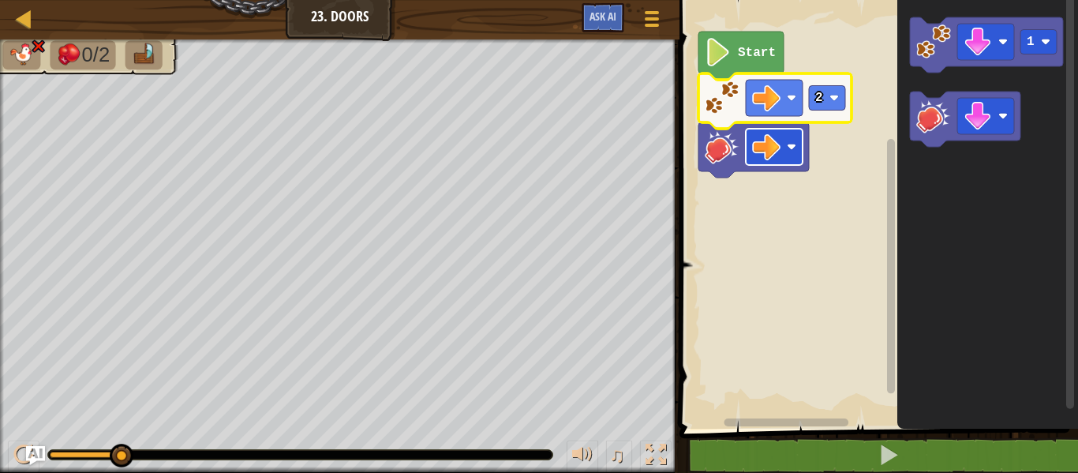
click at [774, 142] on image "Blockly Workspace" at bounding box center [766, 147] width 28 height 28
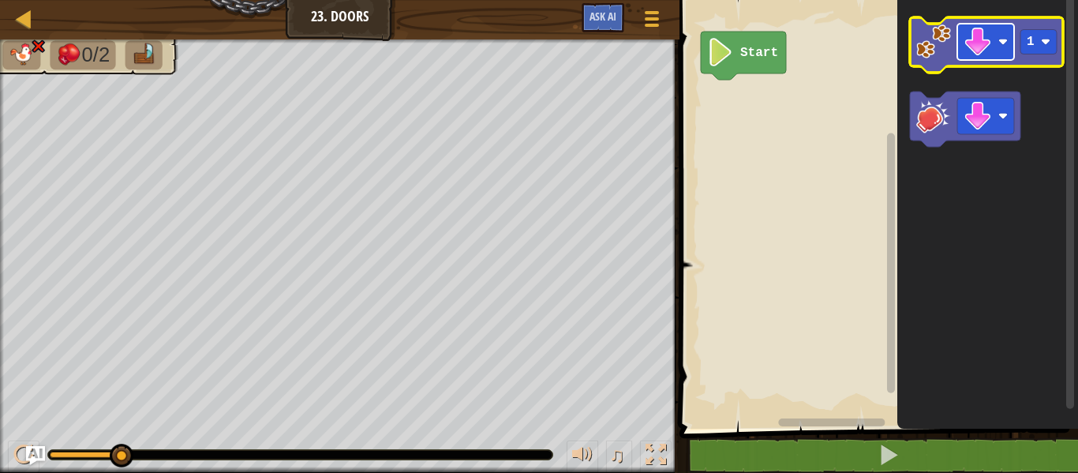
click at [986, 43] on image "Blockly Workspace" at bounding box center [978, 42] width 28 height 28
click at [942, 67] on g "1" at bounding box center [986, 44] width 153 height 55
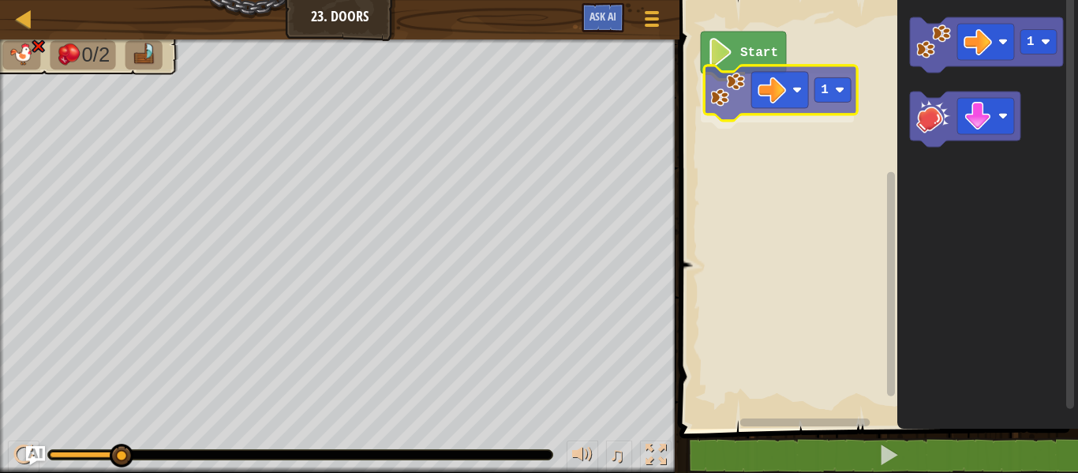
click at [705, 108] on div "Start 1 1 1" at bounding box center [876, 210] width 403 height 436
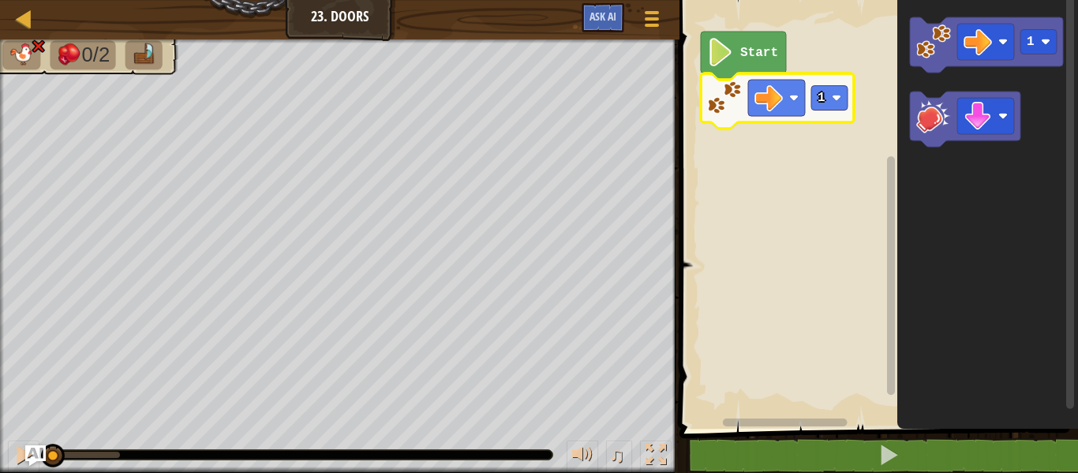
drag, startPoint x: 131, startPoint y: 451, endPoint x: 25, endPoint y: 456, distance: 105.9
click at [25, 456] on div "Map Junior 23. Doors Game Menu Ask AI 1 ההההההההההההההההההההההההההההההההההההההה…" at bounding box center [539, 236] width 1078 height 473
click at [15, 465] on div at bounding box center [23, 454] width 21 height 21
click at [829, 95] on rect "Blockly Workspace" at bounding box center [829, 98] width 36 height 24
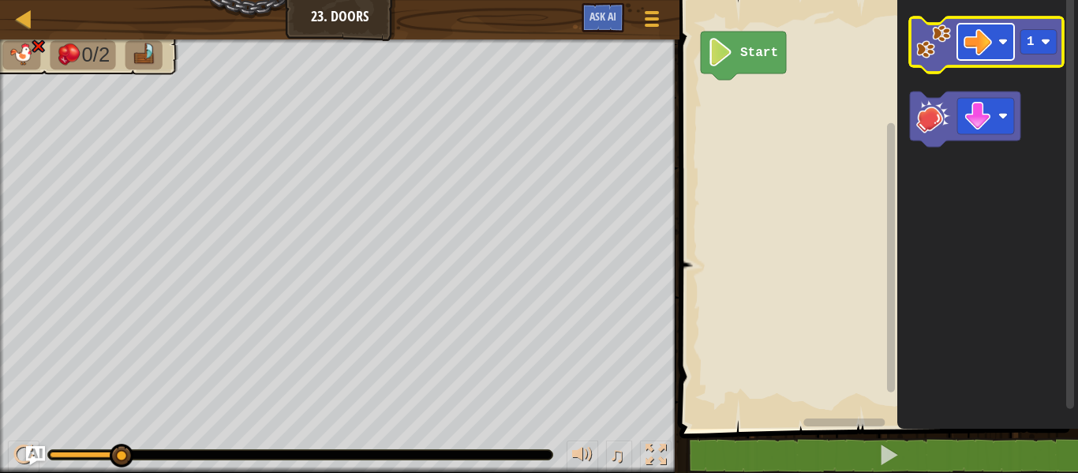
click at [1005, 36] on rect "Blockly Workspace" at bounding box center [985, 42] width 57 height 36
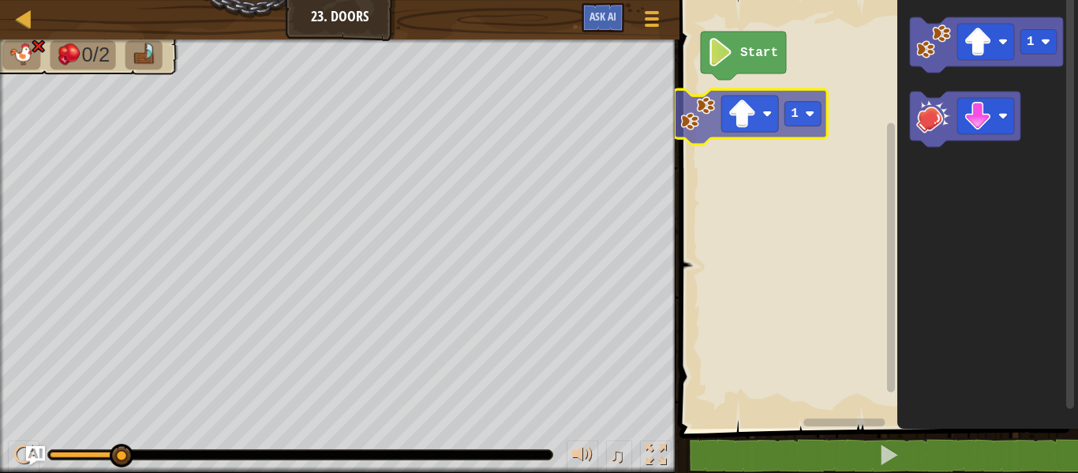
click at [736, 134] on div "Start 1 1 1" at bounding box center [876, 210] width 403 height 436
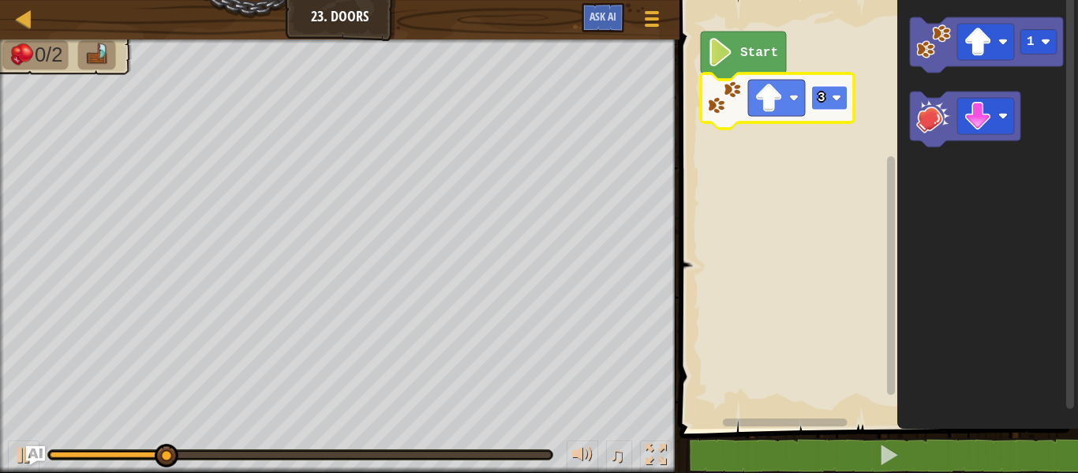
click at [835, 103] on rect "Blockly Workspace" at bounding box center [829, 98] width 36 height 24
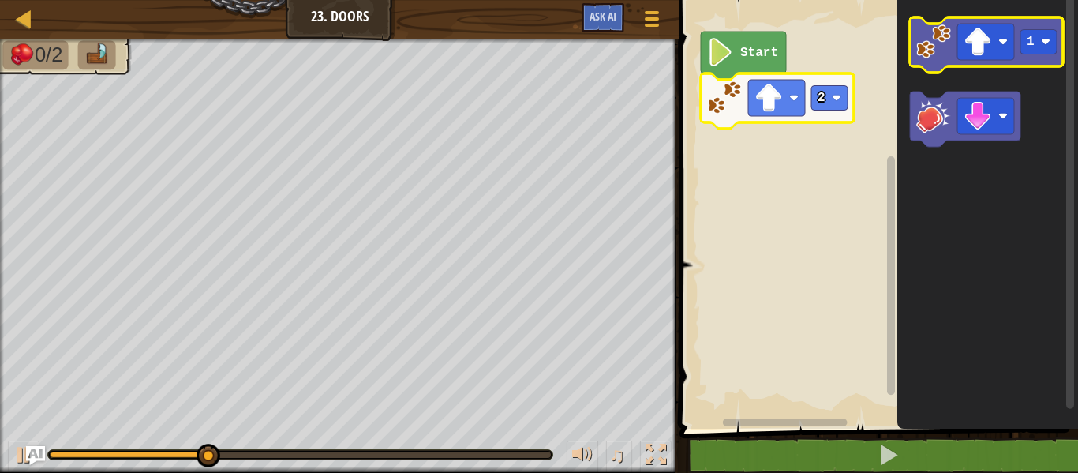
click at [945, 29] on image "Blockly Workspace" at bounding box center [933, 41] width 35 height 35
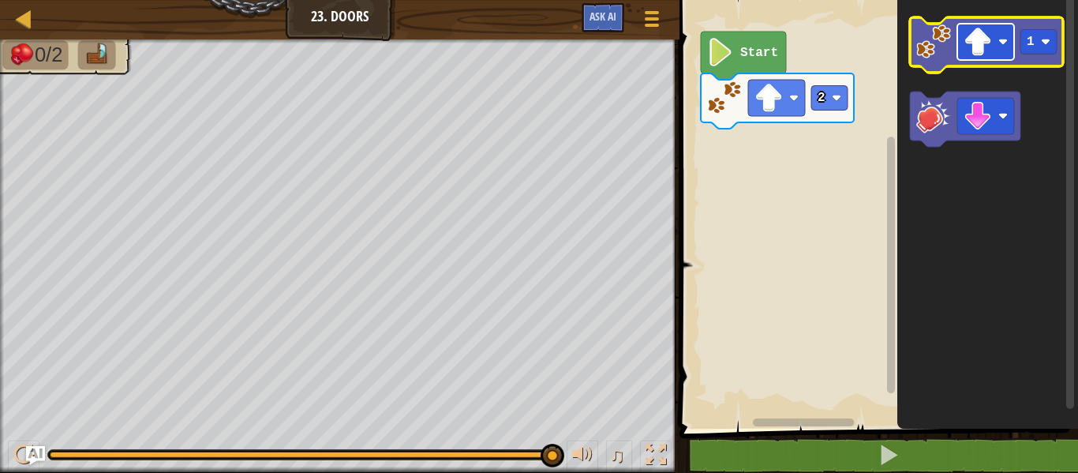
click at [976, 47] on image "Blockly Workspace" at bounding box center [978, 42] width 28 height 28
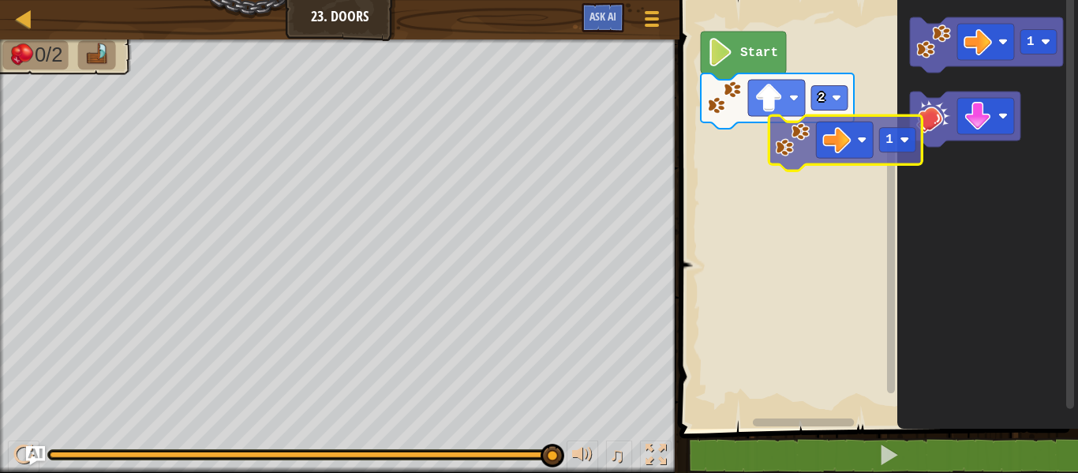
click at [770, 175] on div "Start 2 1 1" at bounding box center [876, 210] width 403 height 436
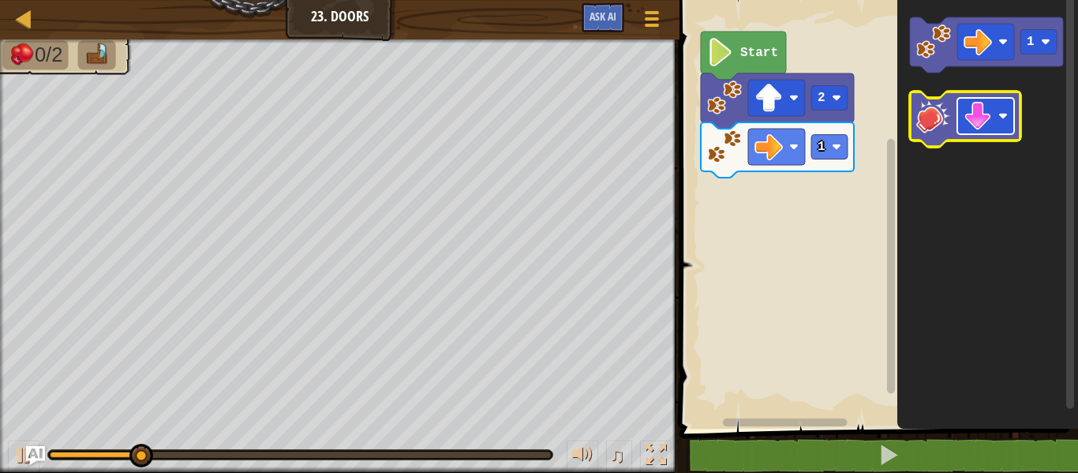
click at [975, 125] on image "Blockly Workspace" at bounding box center [978, 116] width 28 height 28
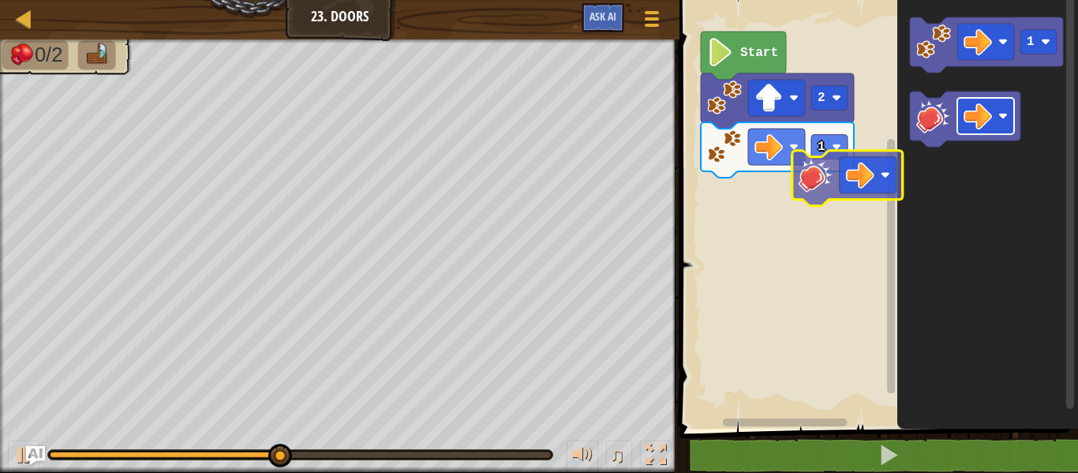
click at [845, 186] on div "1 2 Start 1" at bounding box center [876, 210] width 403 height 436
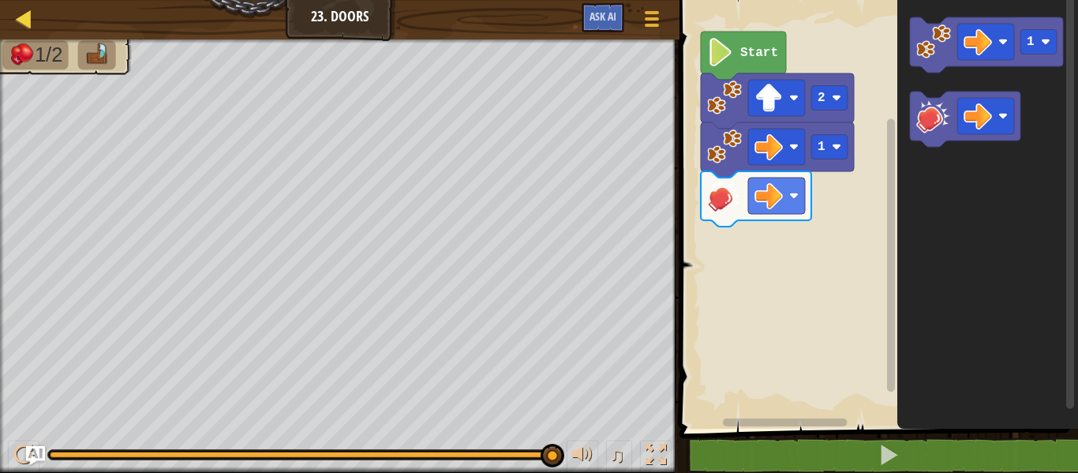
click at [39, 6] on div "Map Junior 23. Doors Game Menu Ask AI 1 ההההההההההההההההההההההההההההההההההההההה…" at bounding box center [539, 236] width 1078 height 473
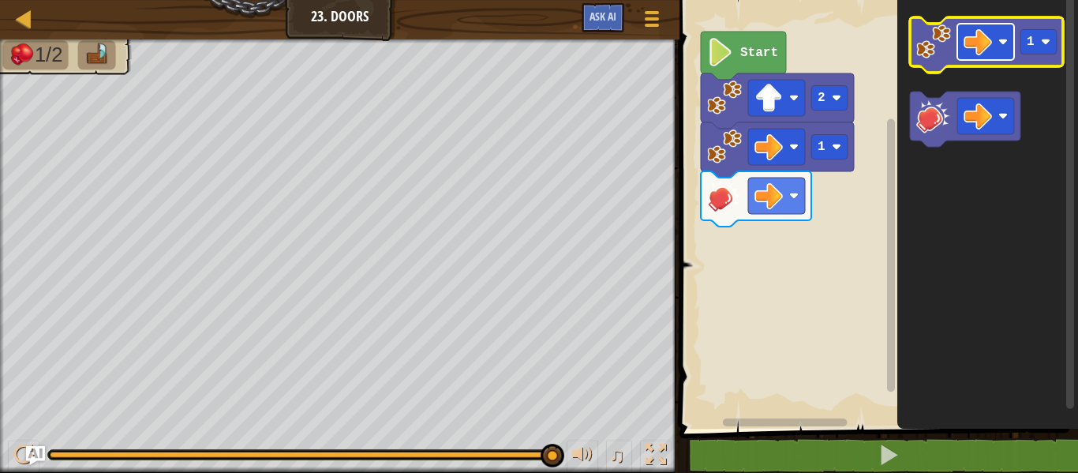
click at [982, 43] on image "Blockly Workspace" at bounding box center [978, 42] width 28 height 28
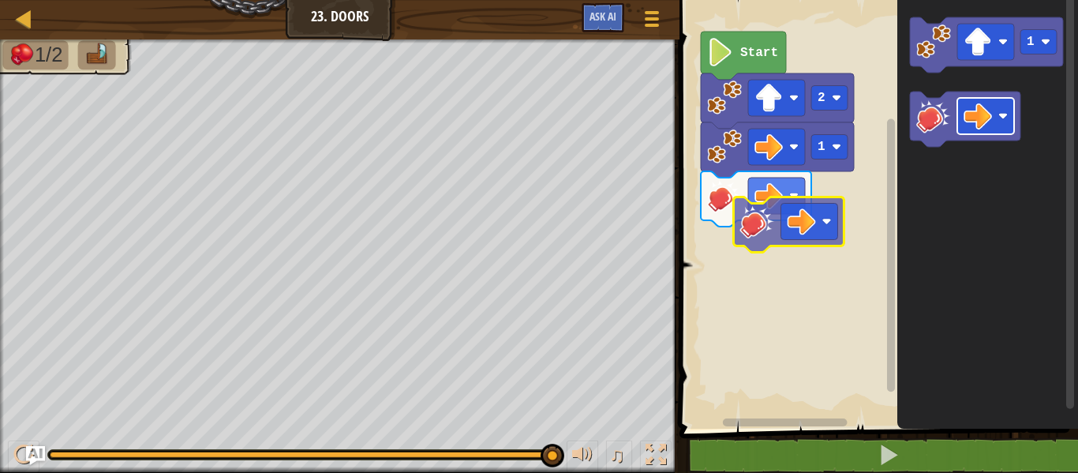
click at [766, 233] on div "1 2 Start 1" at bounding box center [876, 210] width 403 height 436
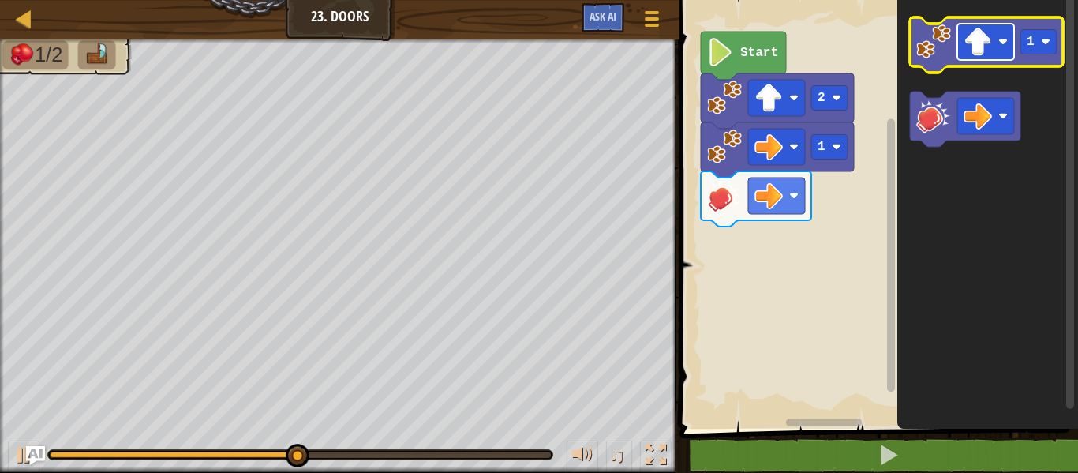
click at [1008, 36] on rect "Blockly Workspace" at bounding box center [985, 42] width 57 height 36
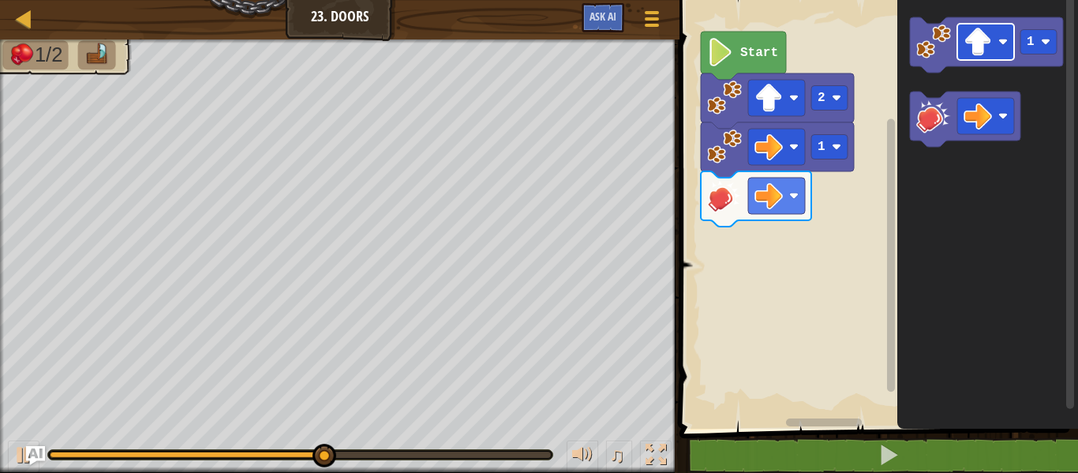
click at [1001, 47] on rect "Blockly Workspace" at bounding box center [985, 42] width 57 height 36
click at [695, 194] on div "1 2 Start 1" at bounding box center [876, 210] width 403 height 436
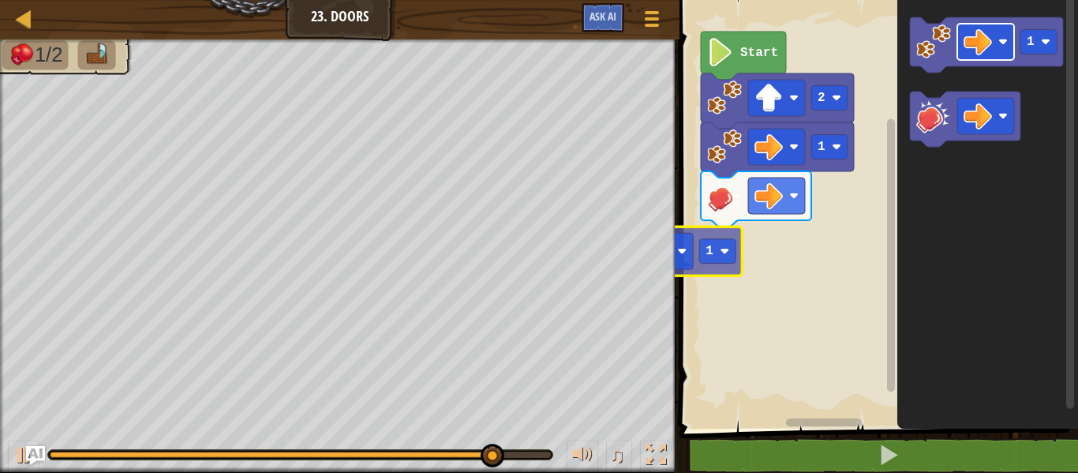
click at [646, 258] on div "Map Junior 23. Doors Game Menu Ask AI 1 ההההההההההההההההההההההההההההההההההההההה…" at bounding box center [539, 236] width 1078 height 473
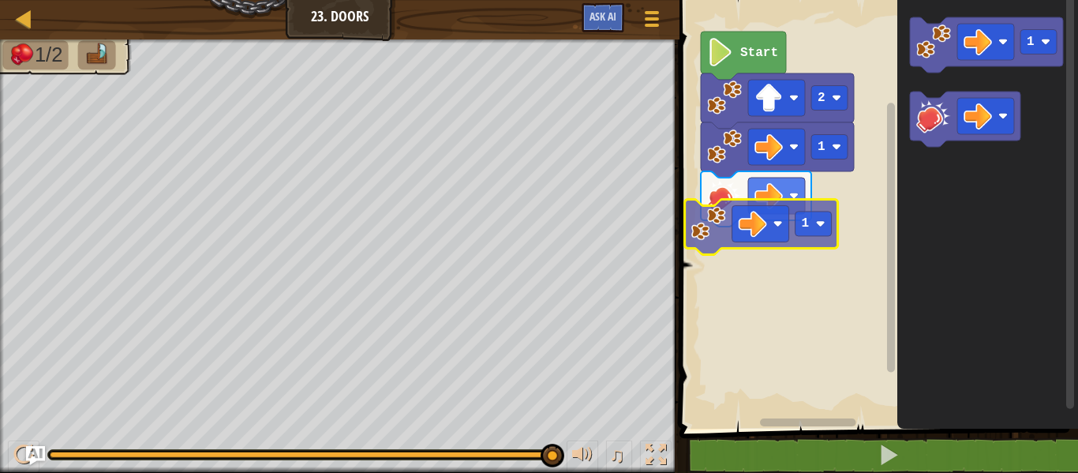
click at [784, 204] on div "1 2 Start 1 1 1" at bounding box center [876, 210] width 403 height 436
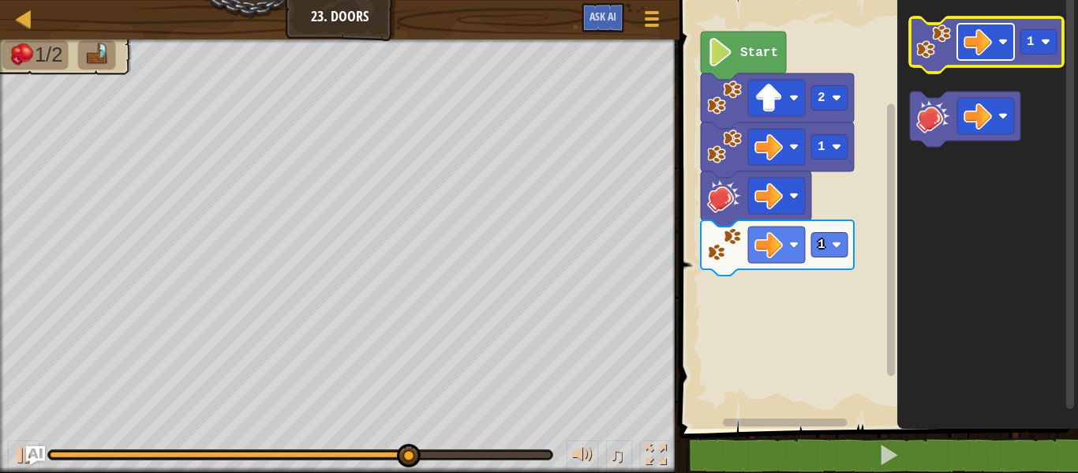
click at [1009, 31] on rect "Blockly Workspace" at bounding box center [985, 42] width 57 height 36
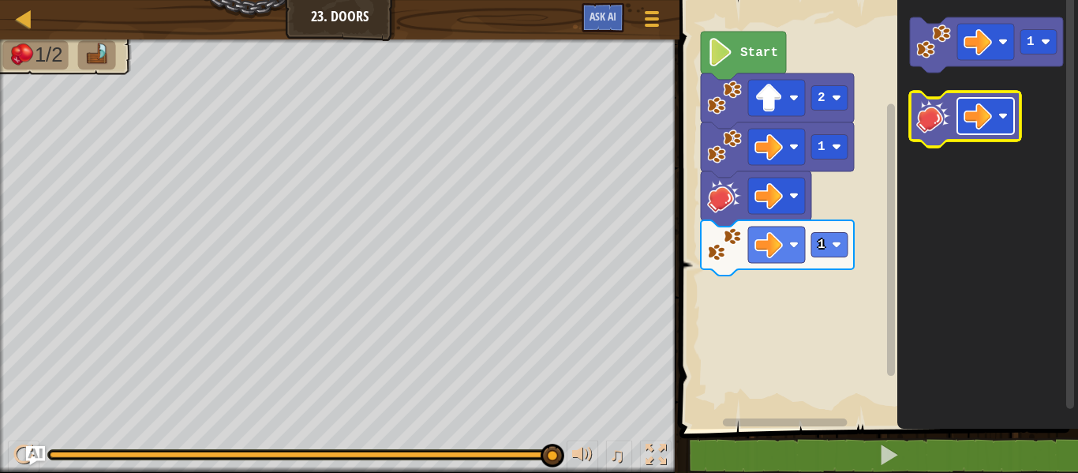
click at [1006, 103] on rect "Blockly Workspace" at bounding box center [985, 116] width 57 height 36
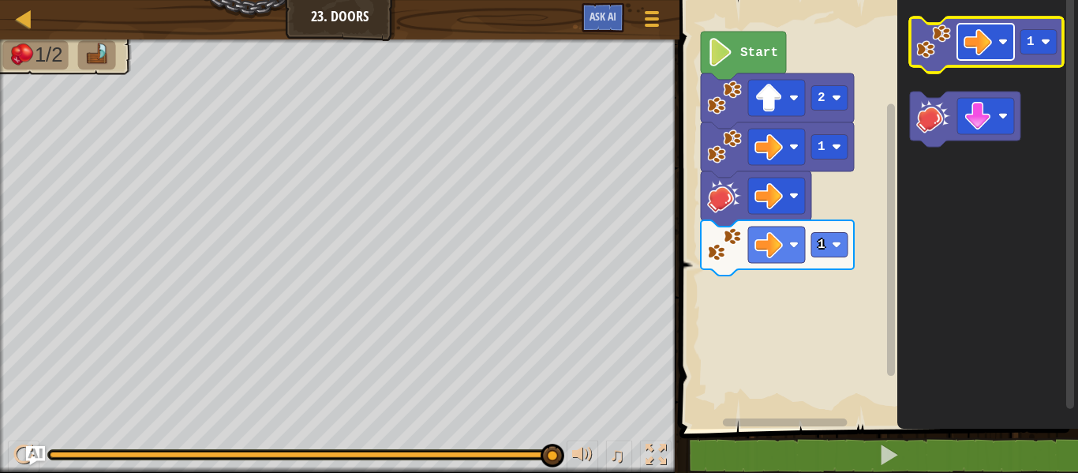
click at [994, 41] on rect "Blockly Workspace" at bounding box center [985, 42] width 57 height 36
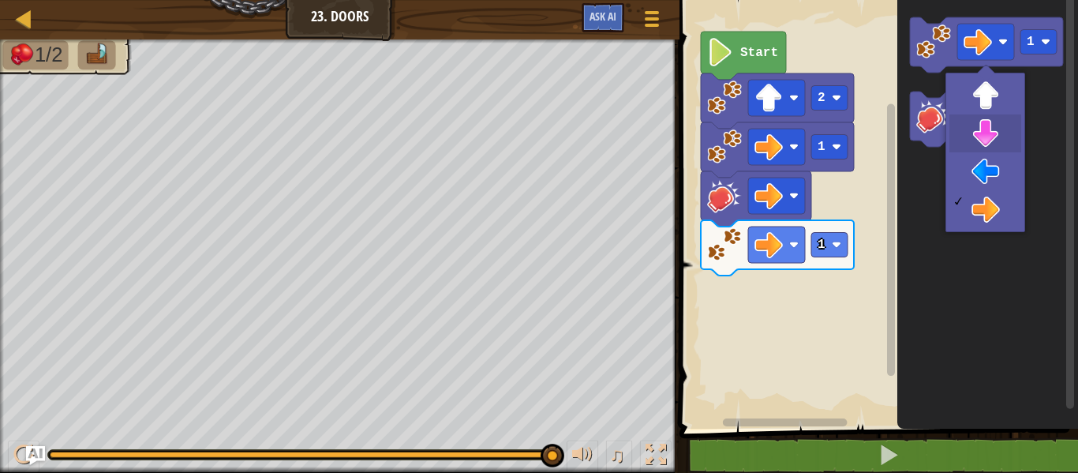
drag, startPoint x: 990, startPoint y: 141, endPoint x: 990, endPoint y: 132, distance: 9.5
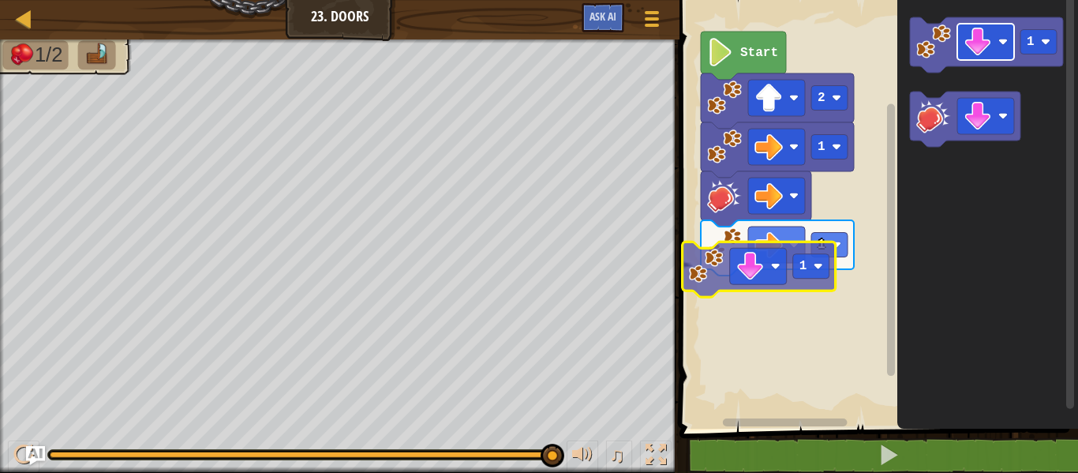
click at [772, 262] on div "Start 2 1 1 1 1 1" at bounding box center [876, 210] width 403 height 436
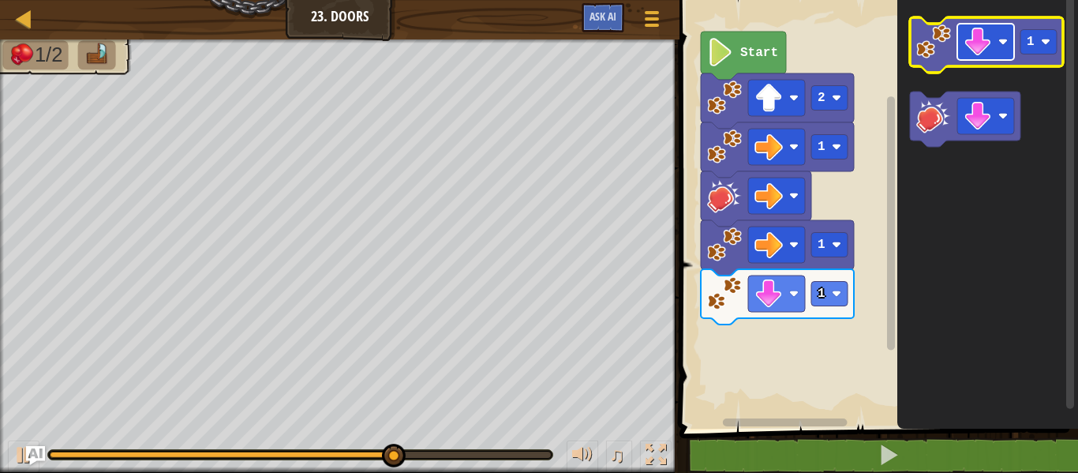
click at [975, 42] on image "Blockly Workspace" at bounding box center [978, 42] width 28 height 28
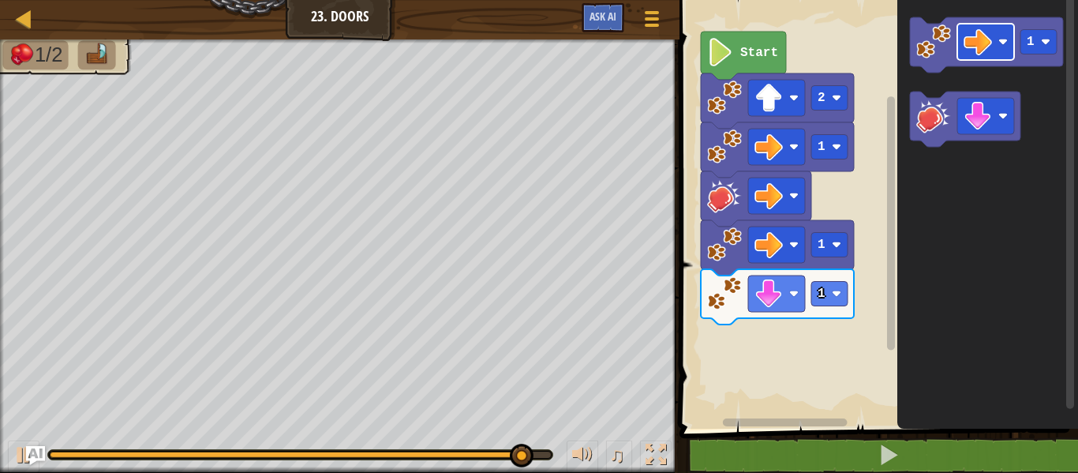
click at [908, 268] on icon "1" at bounding box center [987, 210] width 181 height 436
click at [945, 192] on icon "1" at bounding box center [987, 210] width 181 height 436
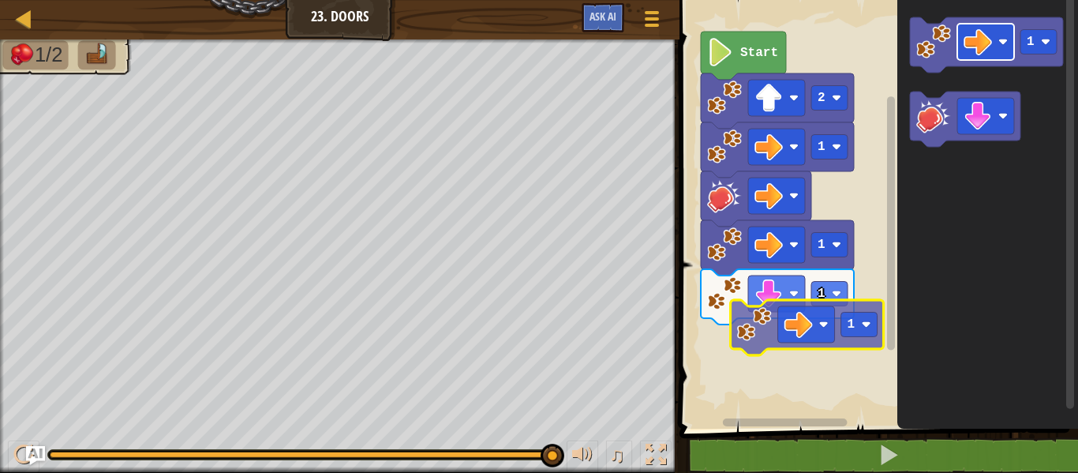
click at [812, 316] on div "1 1 1 2 Start 1 1" at bounding box center [876, 210] width 403 height 436
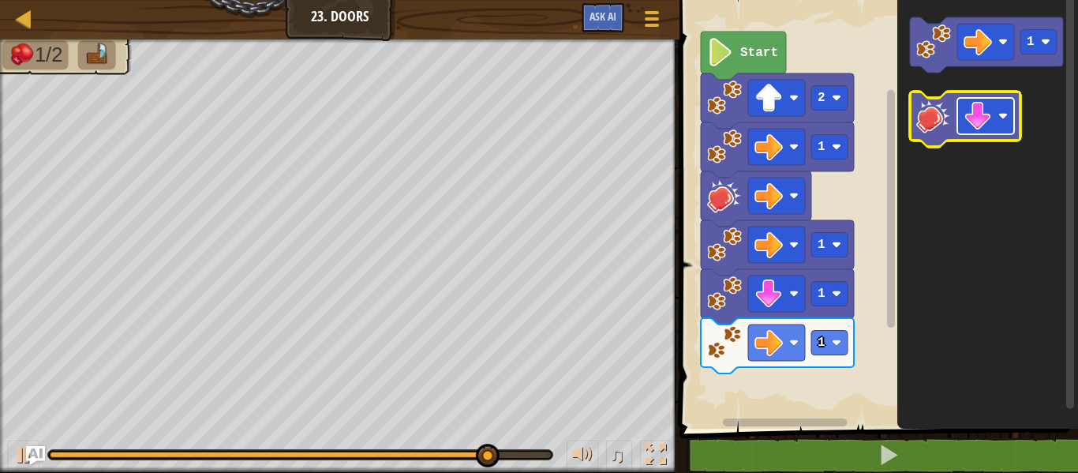
click at [985, 119] on image "Blockly Workspace" at bounding box center [978, 116] width 28 height 28
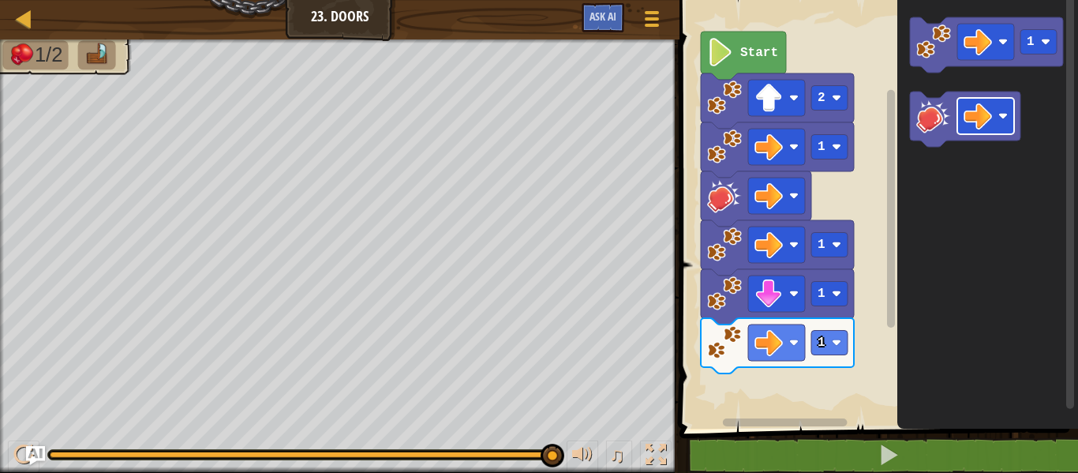
click at [911, 210] on icon "1" at bounding box center [987, 210] width 181 height 436
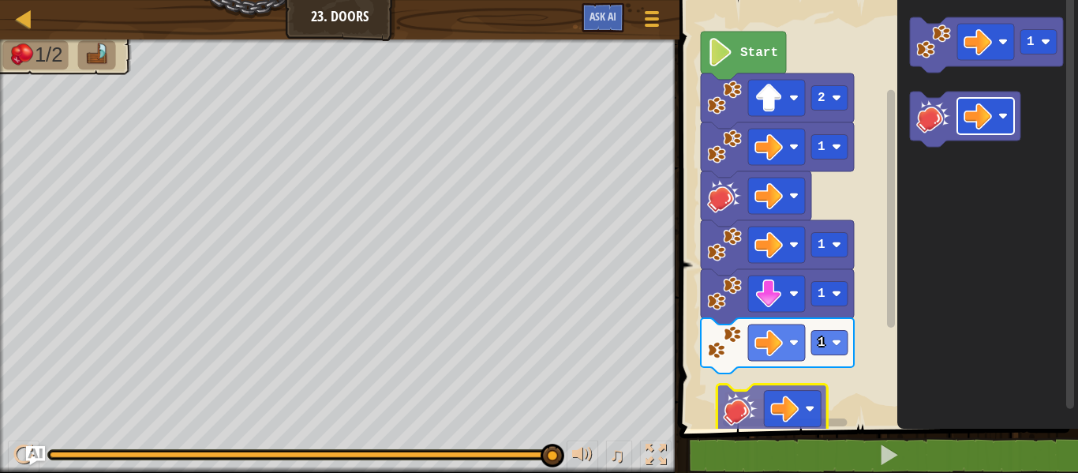
click at [794, 400] on div "1 1 1 1 2 Start 1" at bounding box center [876, 210] width 403 height 436
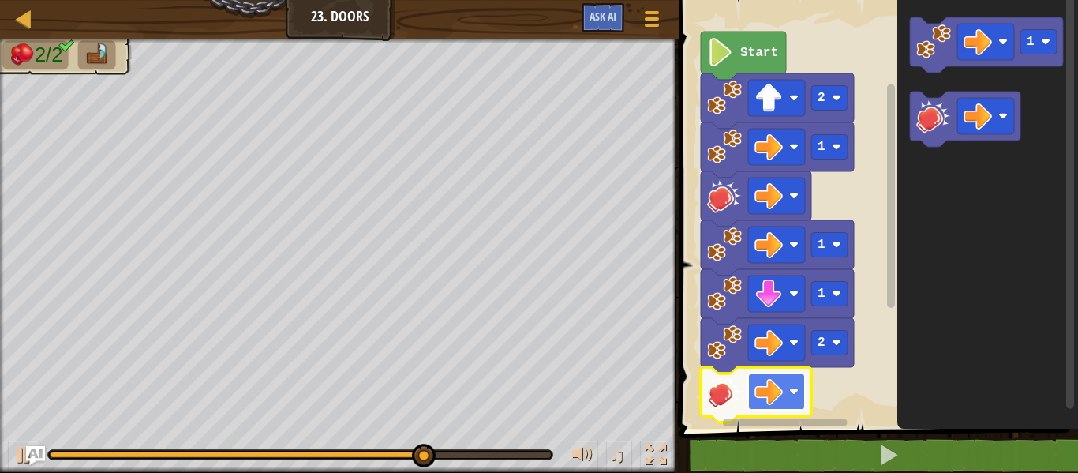
click at [795, 399] on rect "Blockly Workspace" at bounding box center [776, 391] width 57 height 36
click at [812, 402] on g "Start 2 1 1 1 2" at bounding box center [876, 210] width 403 height 436
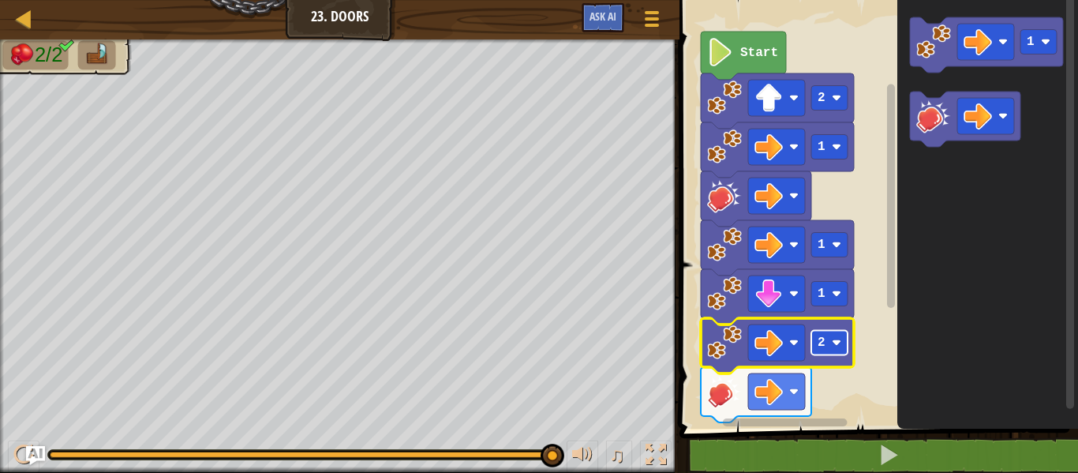
click at [837, 335] on rect "Blockly Workspace" at bounding box center [829, 343] width 36 height 24
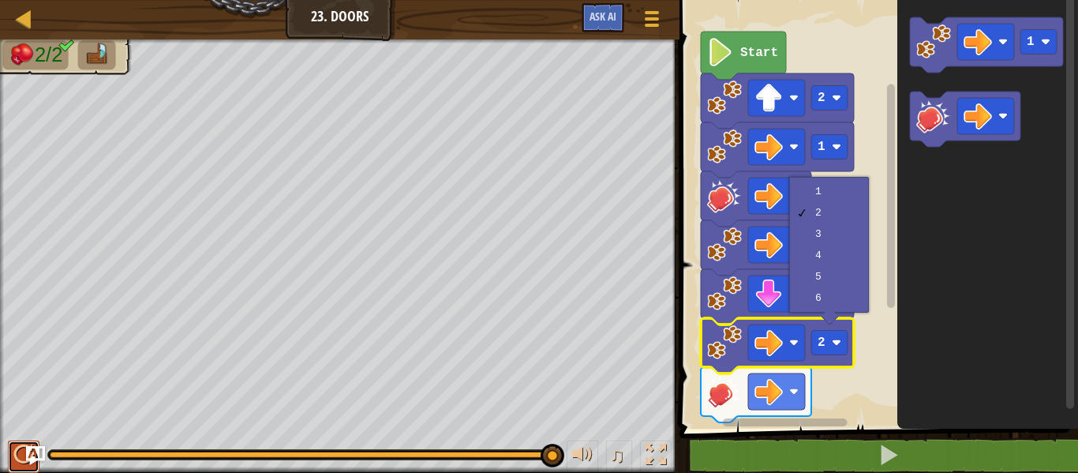
click at [20, 454] on div at bounding box center [23, 454] width 21 height 21
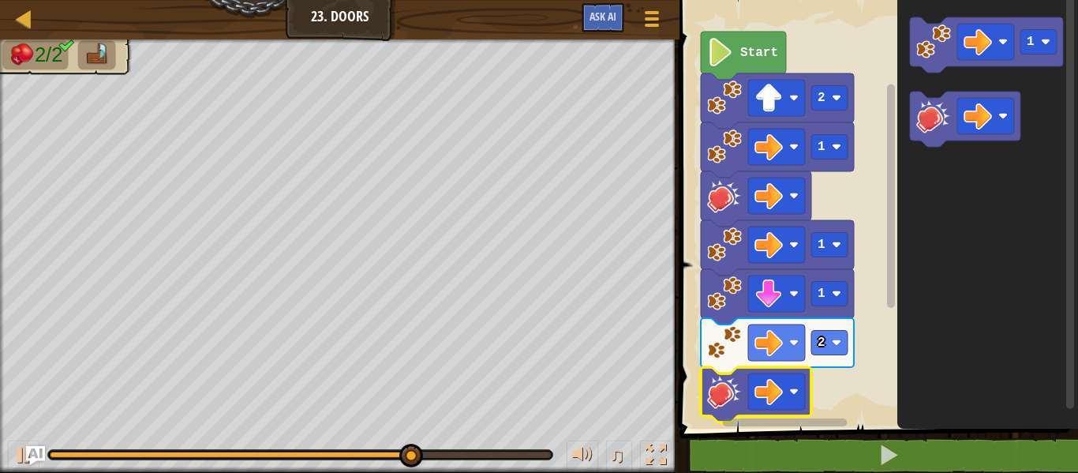
click at [790, 370] on icon "Blockly Workspace" at bounding box center [756, 394] width 110 height 55
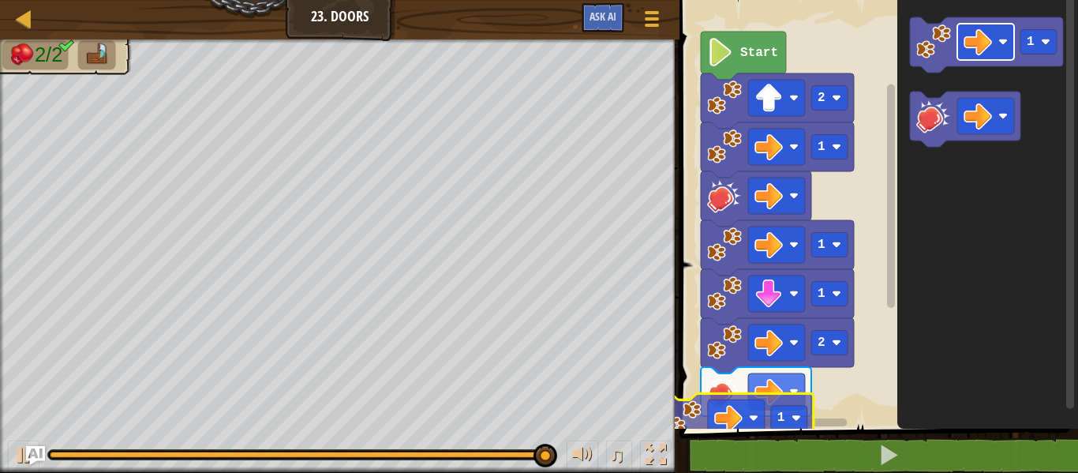
click at [734, 414] on div "Start 2 1 1 1 2 1 1 1" at bounding box center [876, 210] width 403 height 436
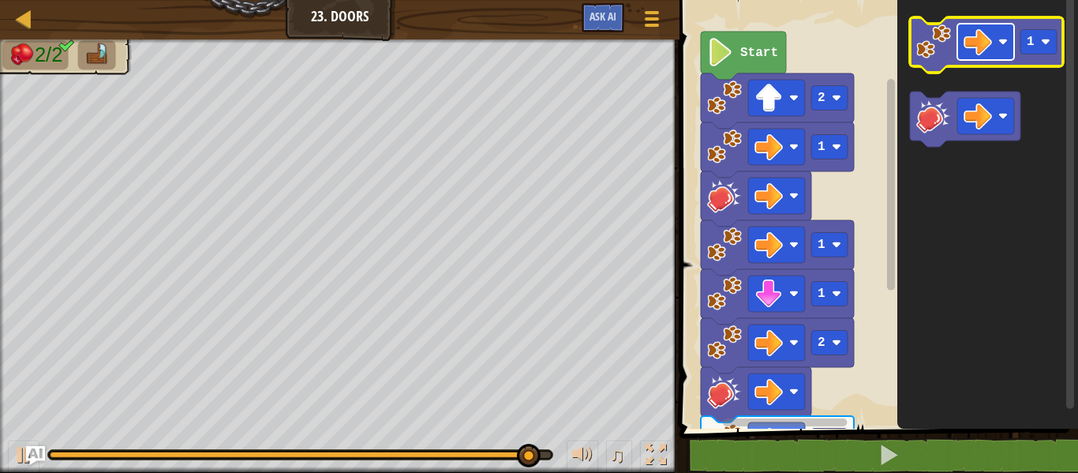
click at [981, 45] on image "Blockly Workspace" at bounding box center [978, 42] width 28 height 28
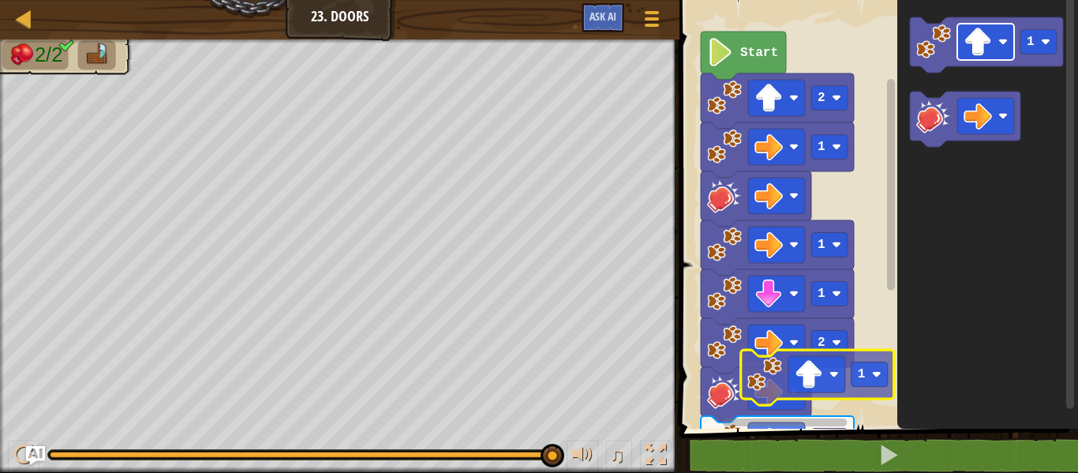
click at [837, 372] on div "1 2 1 1 1 2 Start 1 1" at bounding box center [876, 210] width 403 height 436
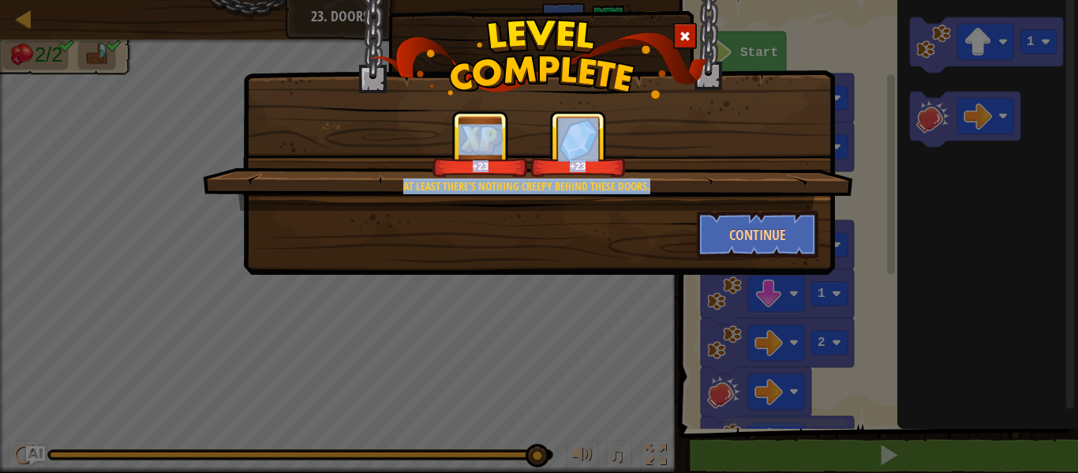
drag, startPoint x: 814, startPoint y: 208, endPoint x: 825, endPoint y: 293, distance: 85.2
click at [822, 295] on div "At least there's nothing creepy behind these doors. +23 +23 Continue" at bounding box center [539, 236] width 1078 height 473
click at [951, 290] on div "At least there's nothing creepy behind these doors. +23 +23 Continue" at bounding box center [539, 236] width 1078 height 473
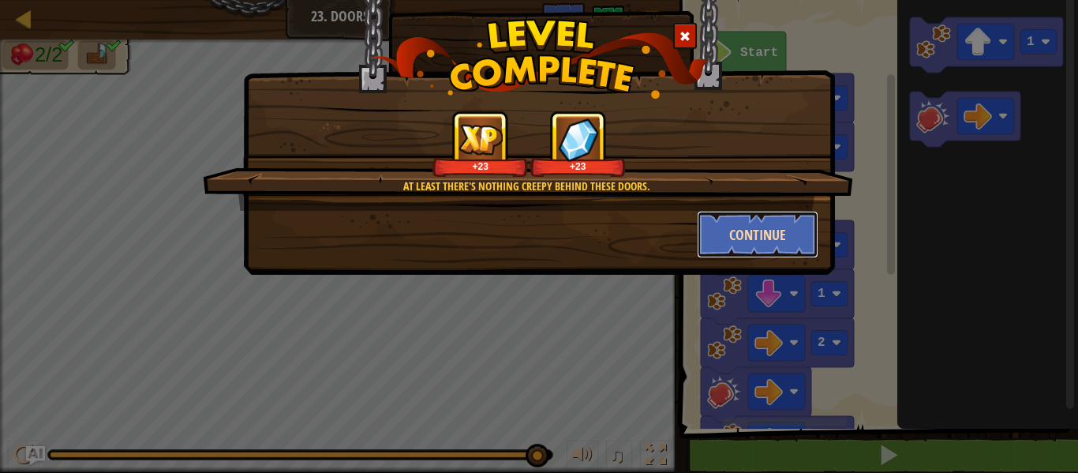
click at [766, 234] on button "Continue" at bounding box center [758, 234] width 122 height 47
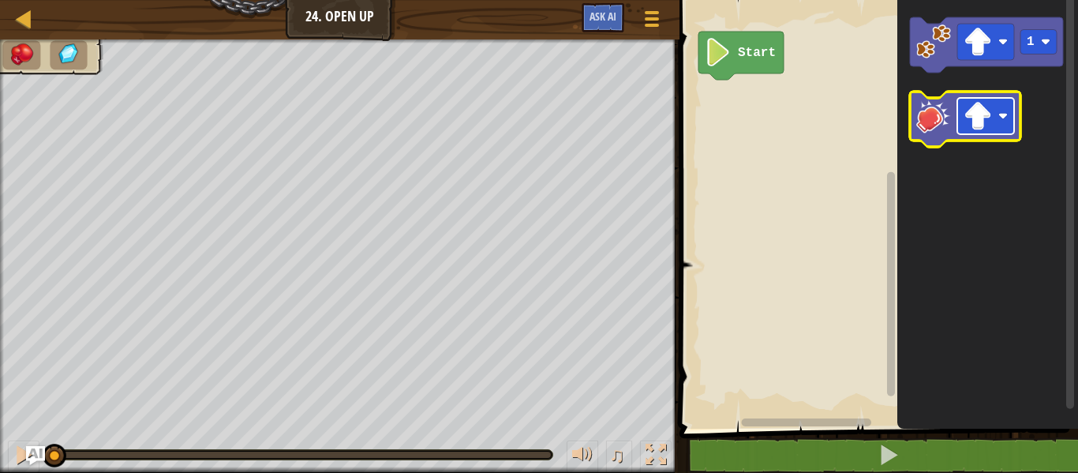
click at [982, 120] on image "Blockly Workspace" at bounding box center [978, 116] width 28 height 28
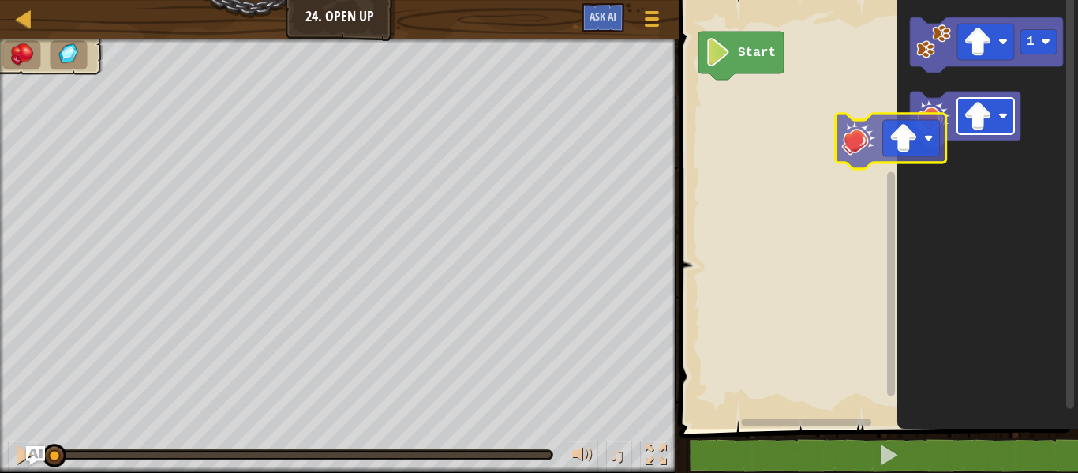
click at [868, 122] on div "Start 1" at bounding box center [876, 210] width 403 height 436
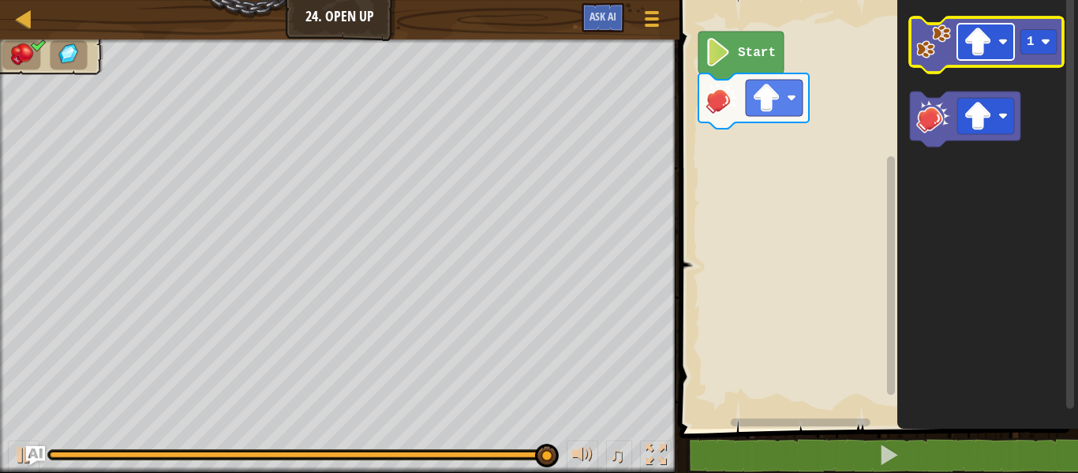
click at [1005, 37] on image "Blockly Workspace" at bounding box center [1002, 41] width 9 height 9
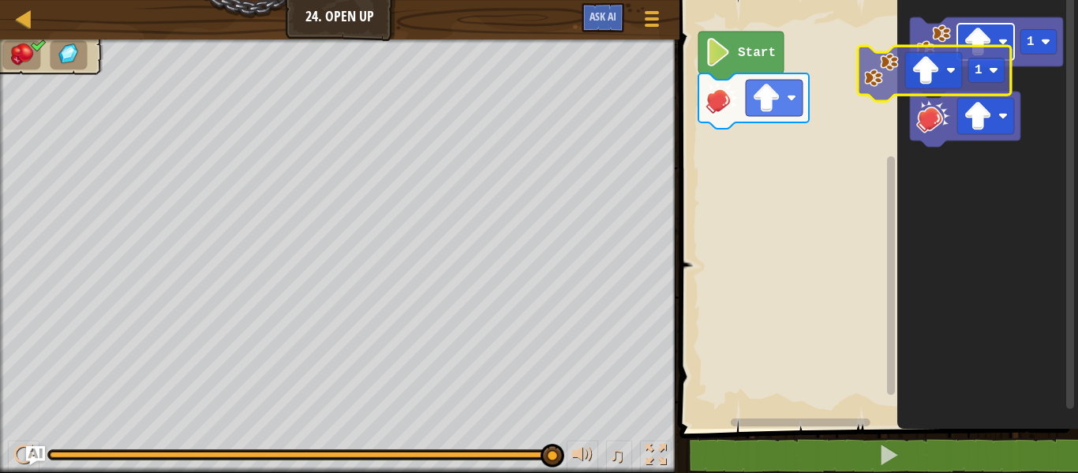
click at [922, 78] on icon "1" at bounding box center [987, 210] width 181 height 436
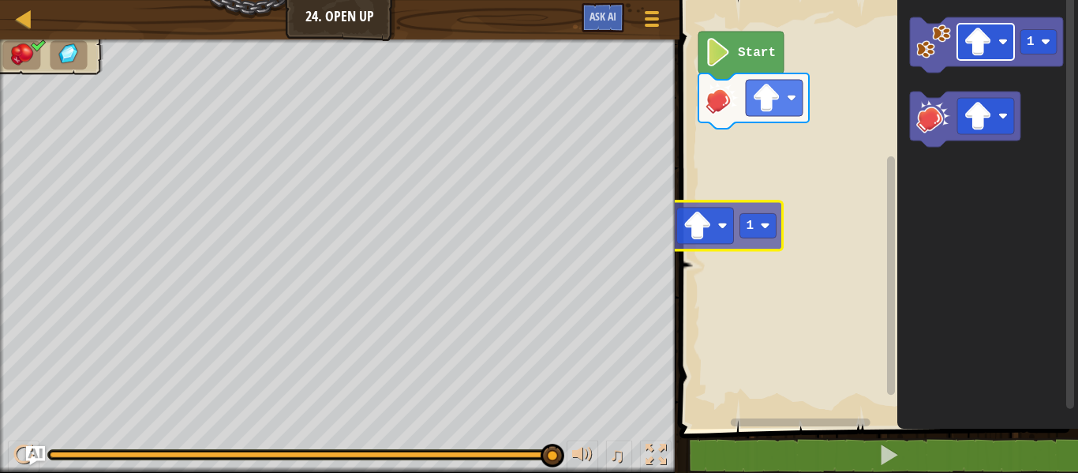
click at [697, 212] on div "Start 1 1" at bounding box center [876, 210] width 403 height 436
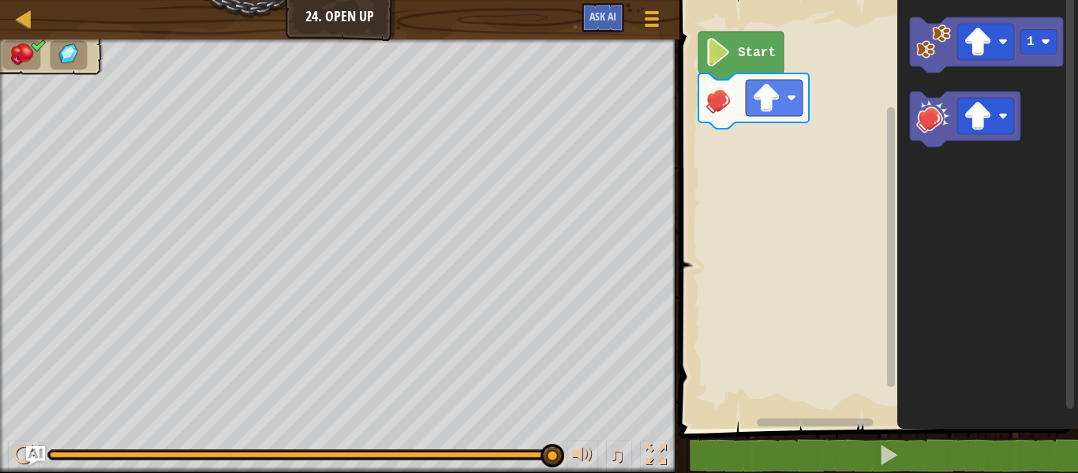
click at [900, 73] on icon "1" at bounding box center [987, 210] width 181 height 436
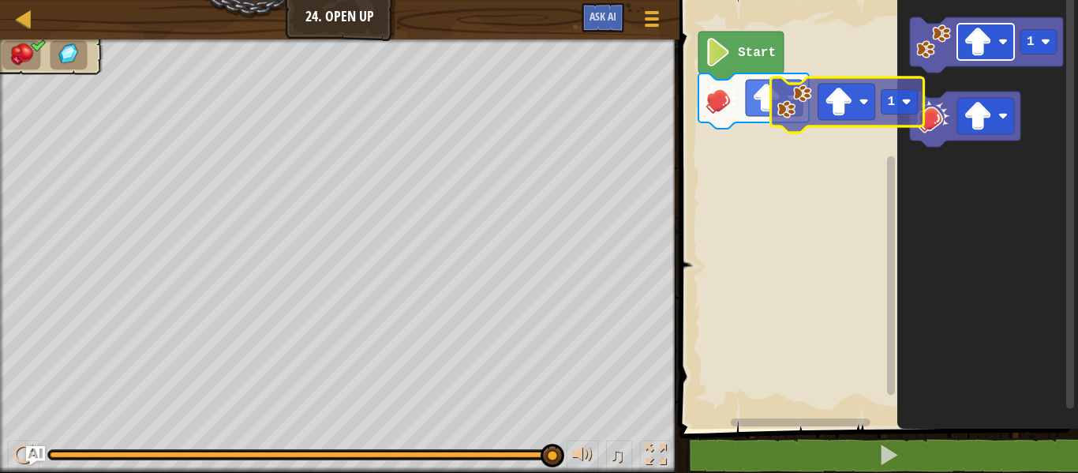
click at [817, 135] on div "Start 1 1" at bounding box center [876, 210] width 403 height 436
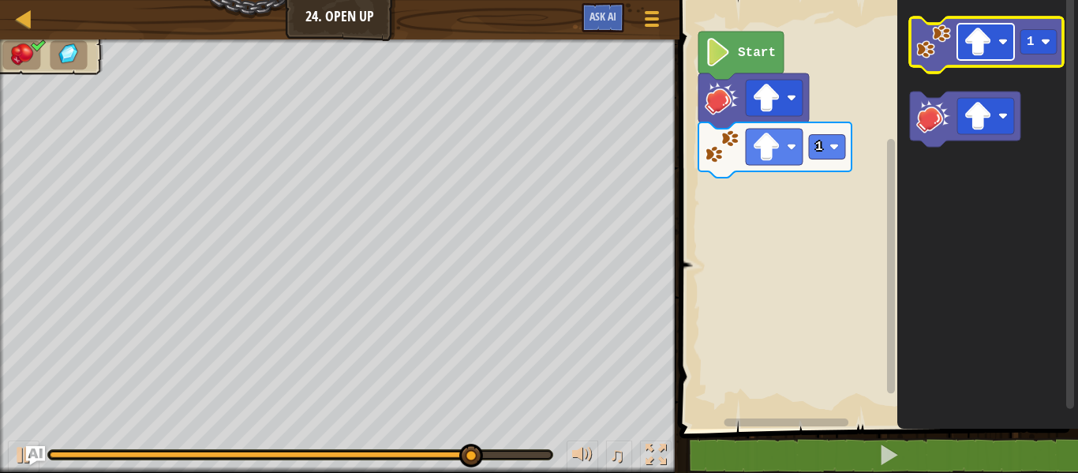
click at [959, 51] on rect "Blockly Workspace" at bounding box center [985, 42] width 57 height 36
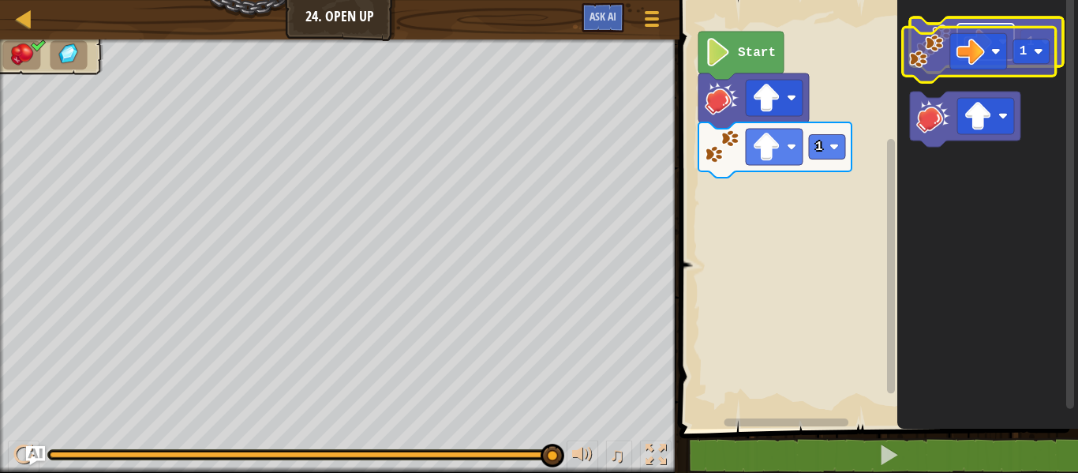
click at [955, 67] on g "1" at bounding box center [986, 81] width 153 height 129
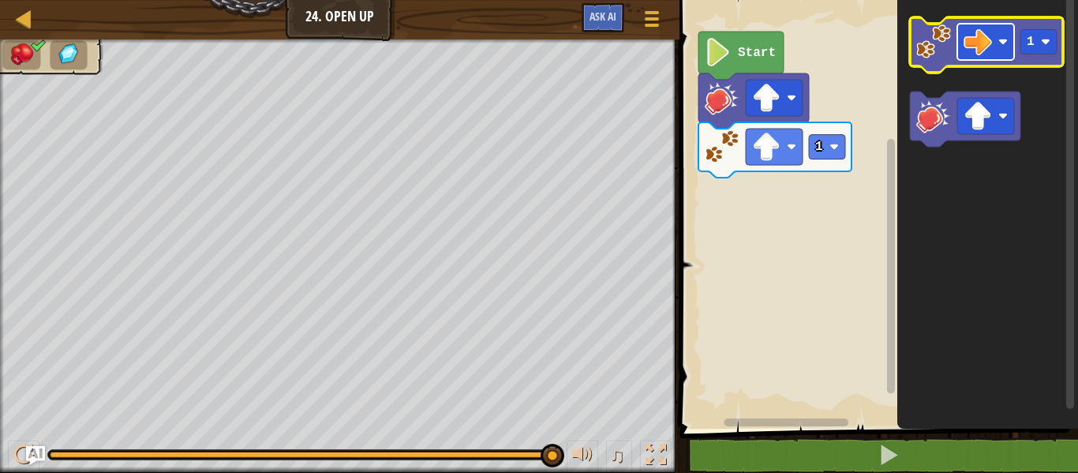
click at [978, 39] on image "Blockly Workspace" at bounding box center [978, 42] width 28 height 28
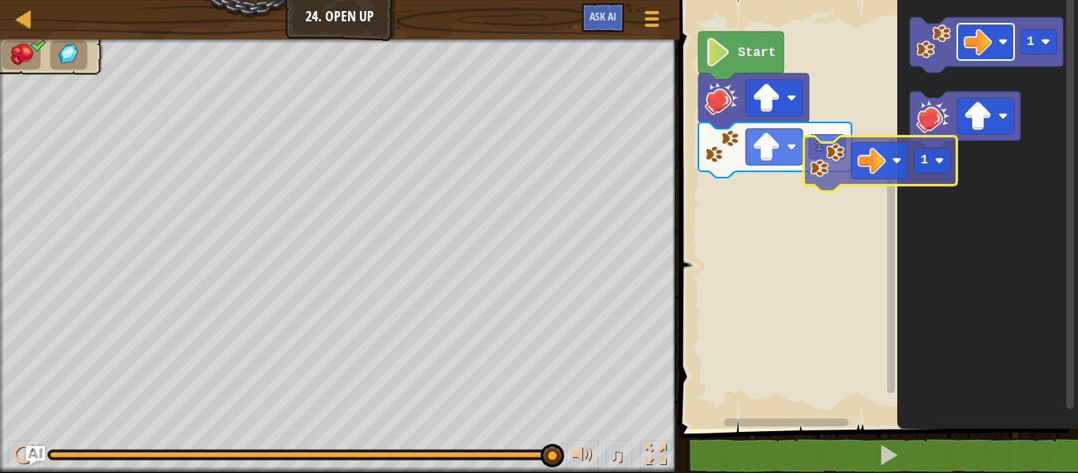
click at [855, 171] on div "1 Start 1 1" at bounding box center [876, 210] width 403 height 436
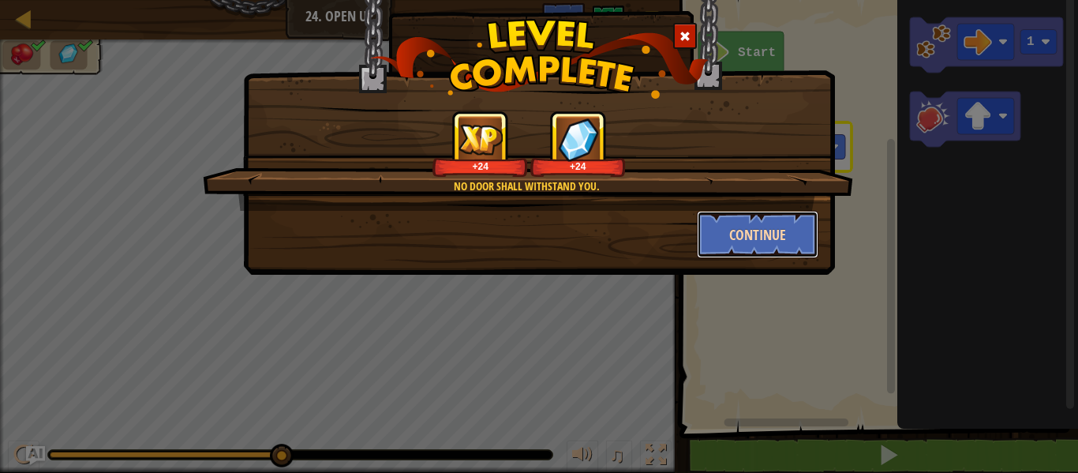
click at [698, 223] on button "Continue" at bounding box center [758, 234] width 122 height 47
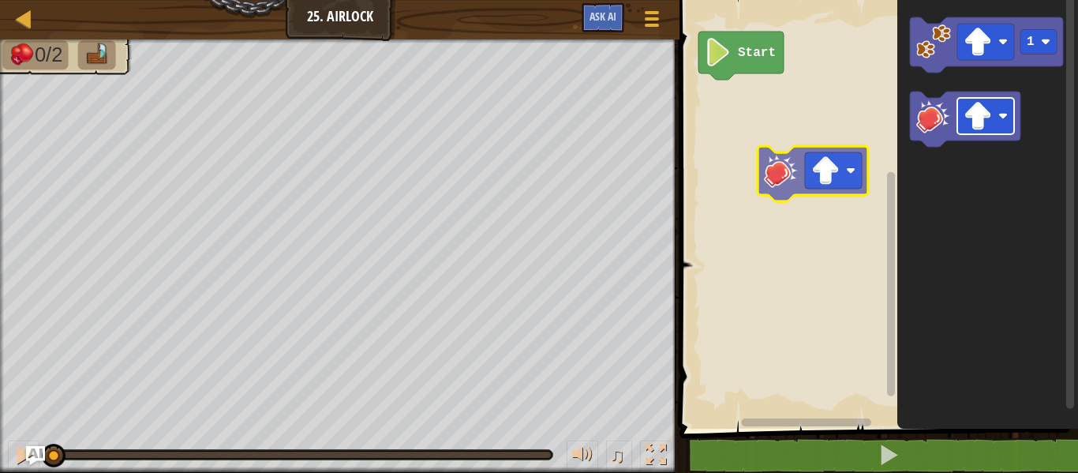
click at [833, 170] on div "Start 1" at bounding box center [876, 210] width 403 height 436
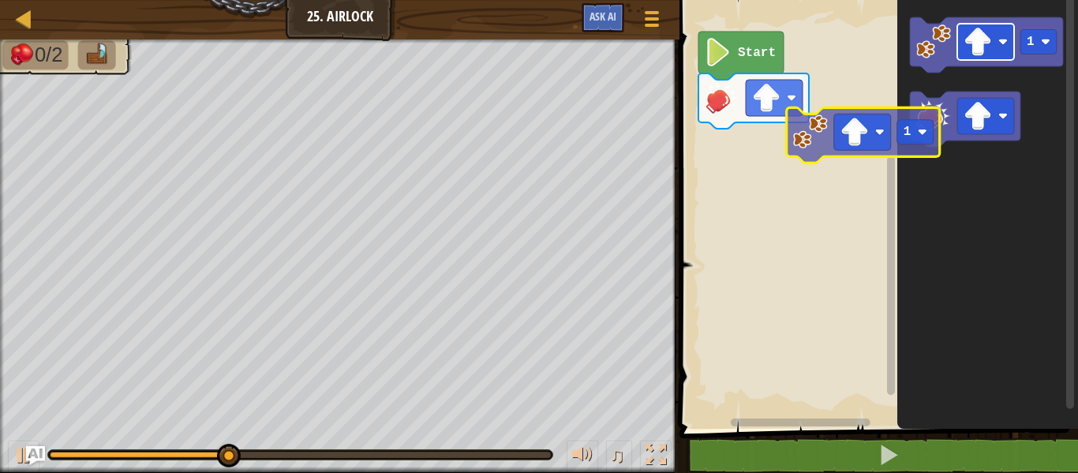
click at [869, 140] on div "Start 1 1" at bounding box center [876, 210] width 403 height 436
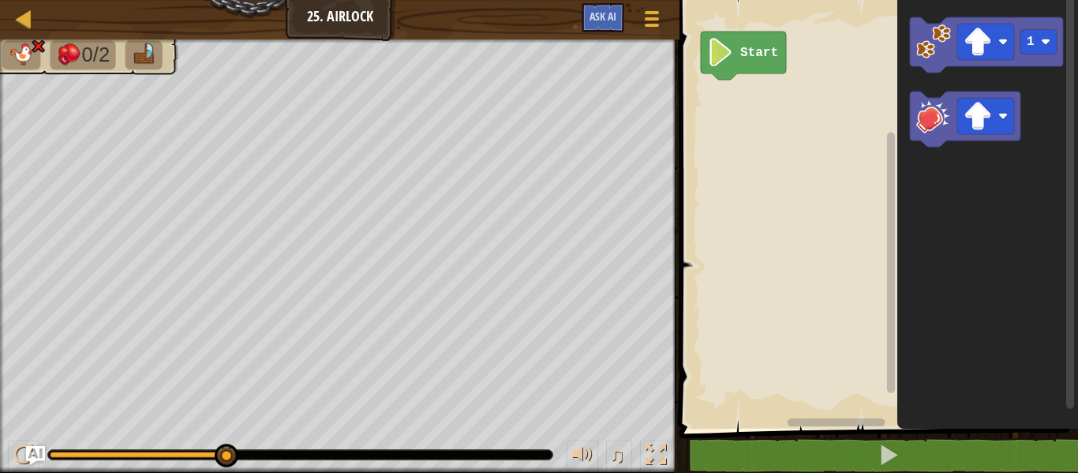
click at [253, 452] on div at bounding box center [300, 454] width 504 height 9
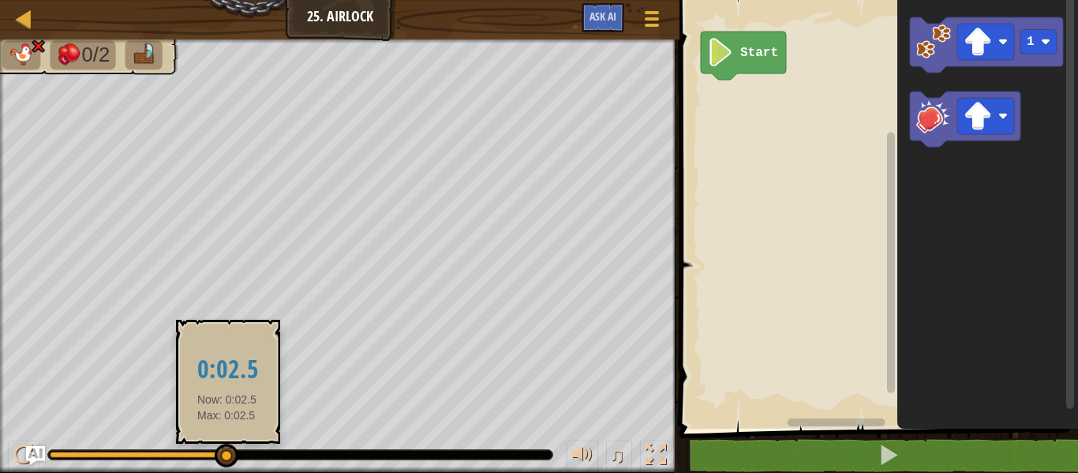
drag, startPoint x: 227, startPoint y: 458, endPoint x: 62, endPoint y: 459, distance: 165.7
click at [215, 459] on div at bounding box center [227, 456] width 24 height 24
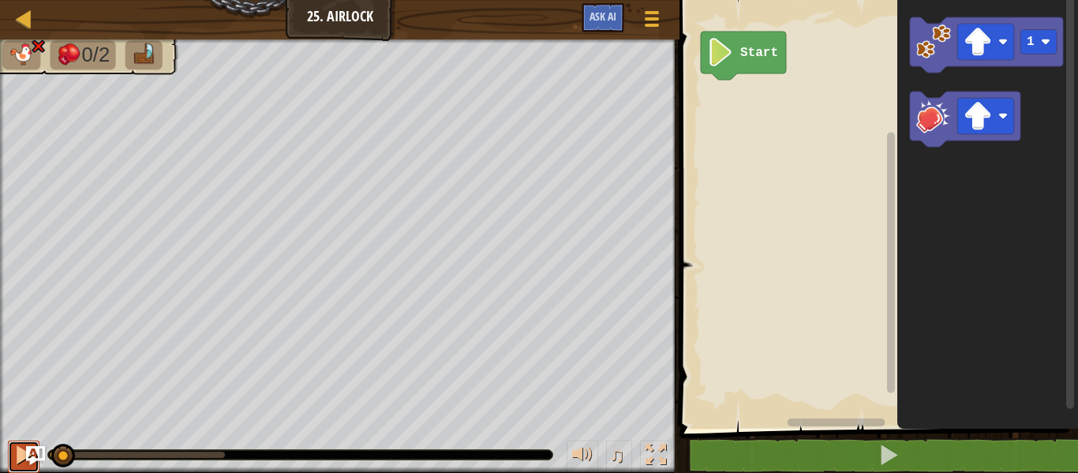
click at [13, 458] on div at bounding box center [23, 454] width 21 height 21
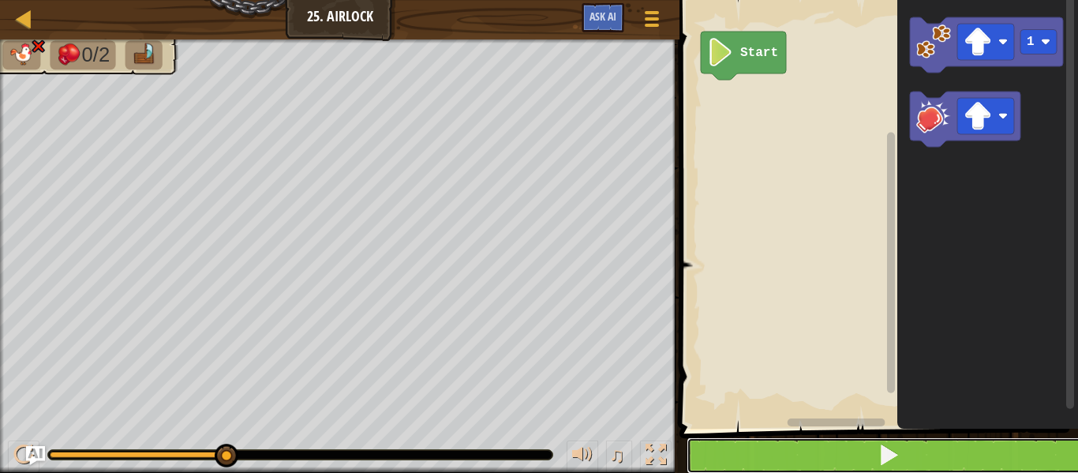
click at [945, 451] on button at bounding box center [888, 455] width 403 height 36
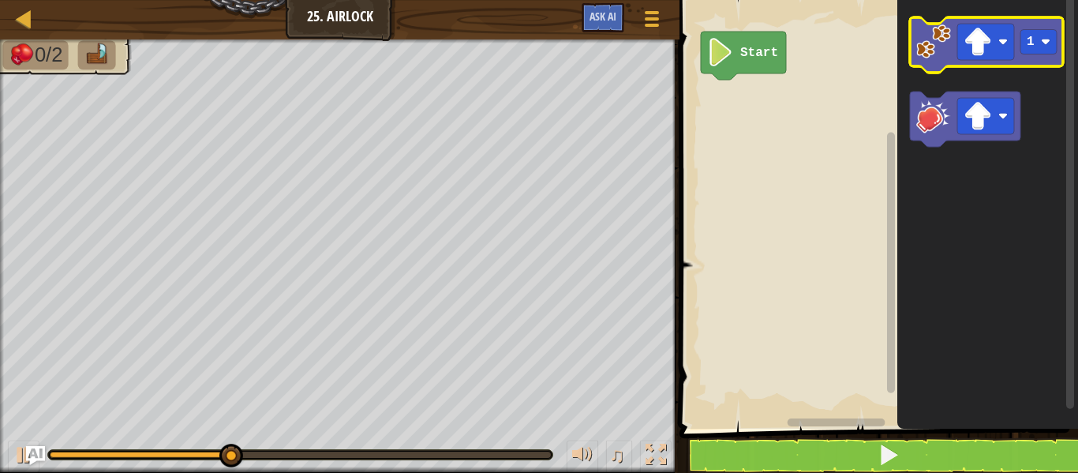
click at [945, 61] on icon "Blockly Workspace" at bounding box center [986, 44] width 153 height 55
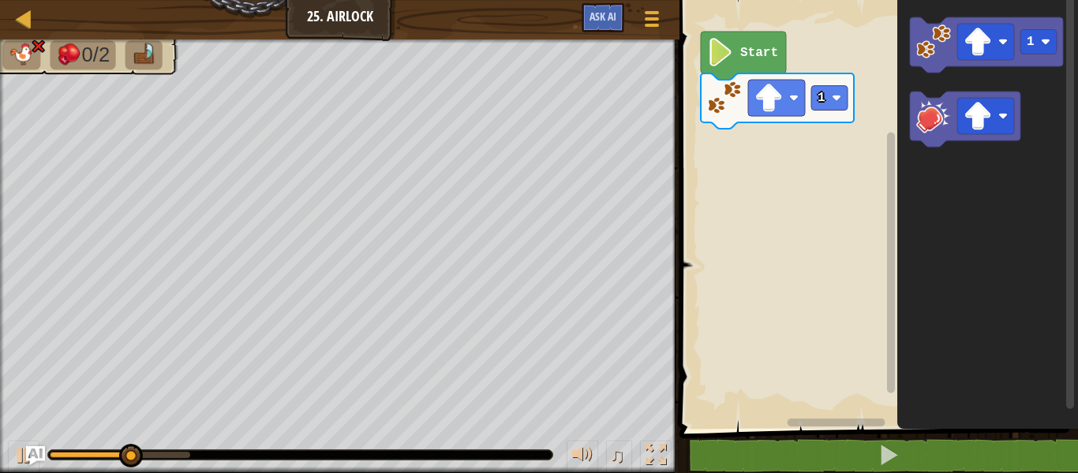
click at [806, 97] on icon "Blockly Workspace" at bounding box center [777, 100] width 153 height 55
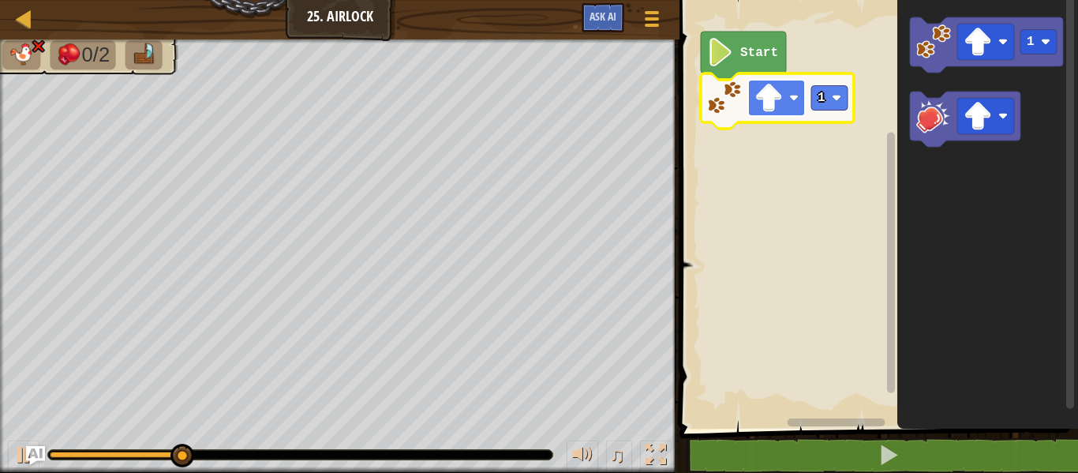
click at [782, 103] on image "Blockly Workspace" at bounding box center [768, 98] width 28 height 28
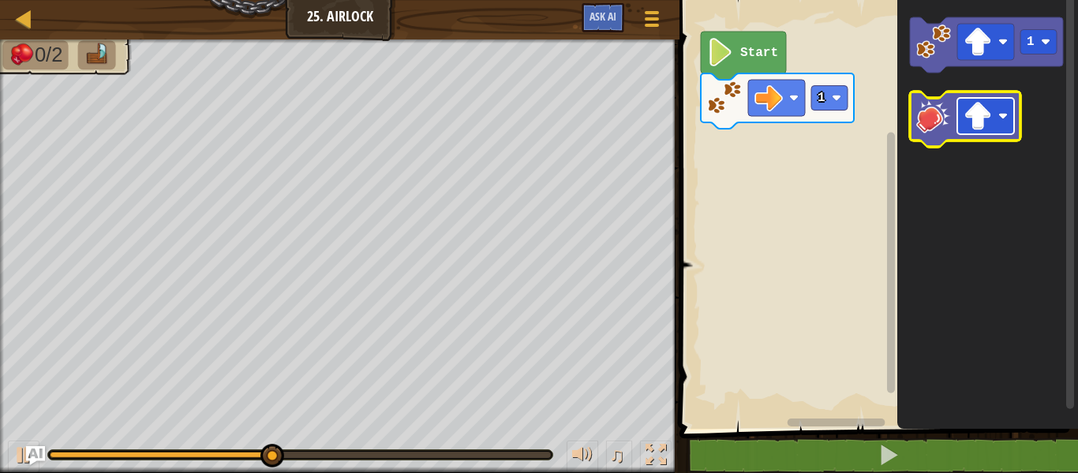
click at [978, 99] on rect "Blockly Workspace" at bounding box center [985, 116] width 57 height 36
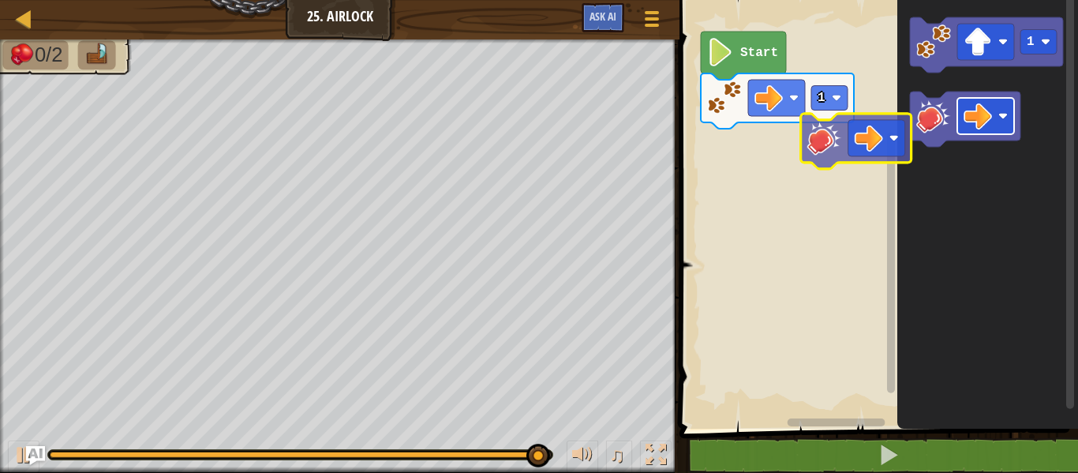
click at [851, 146] on div "Start 1 1" at bounding box center [876, 210] width 403 height 436
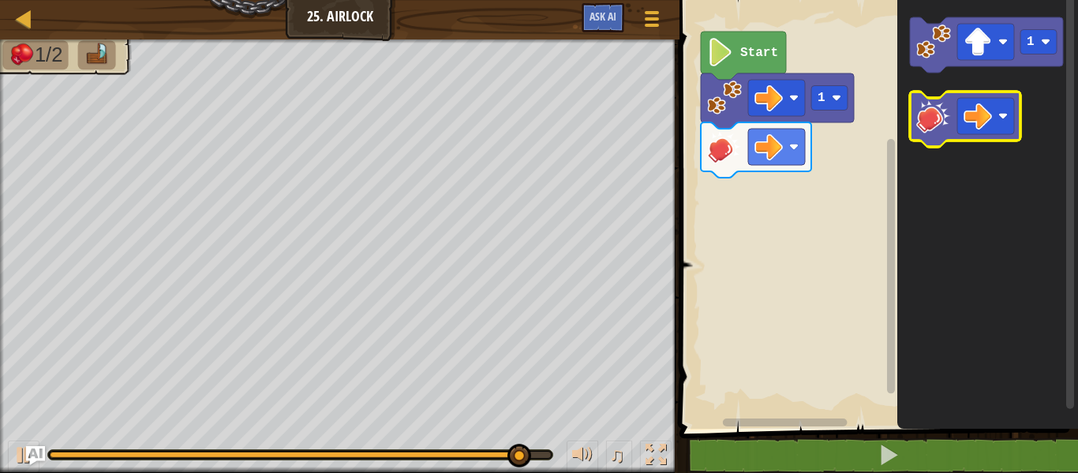
click at [953, 105] on icon "Blockly Workspace" at bounding box center [965, 119] width 110 height 55
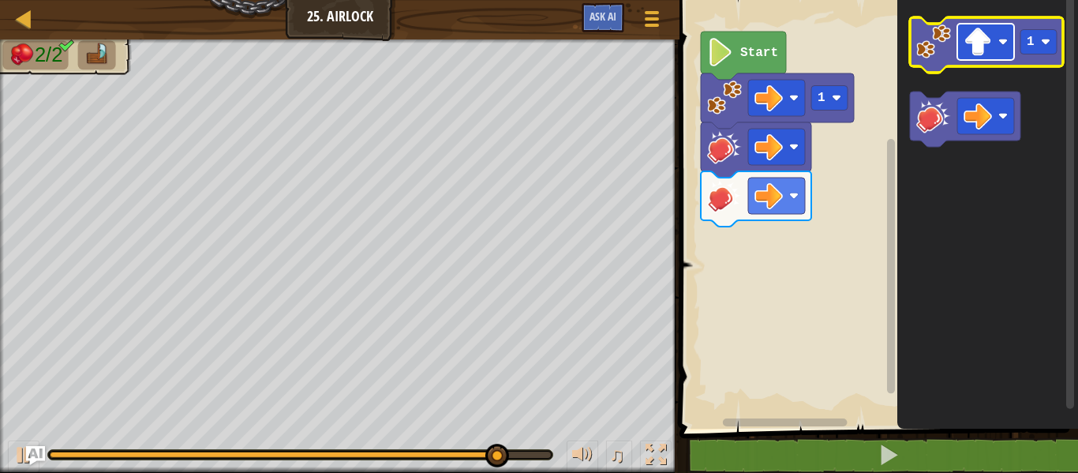
click at [975, 39] on image "Blockly Workspace" at bounding box center [978, 42] width 28 height 28
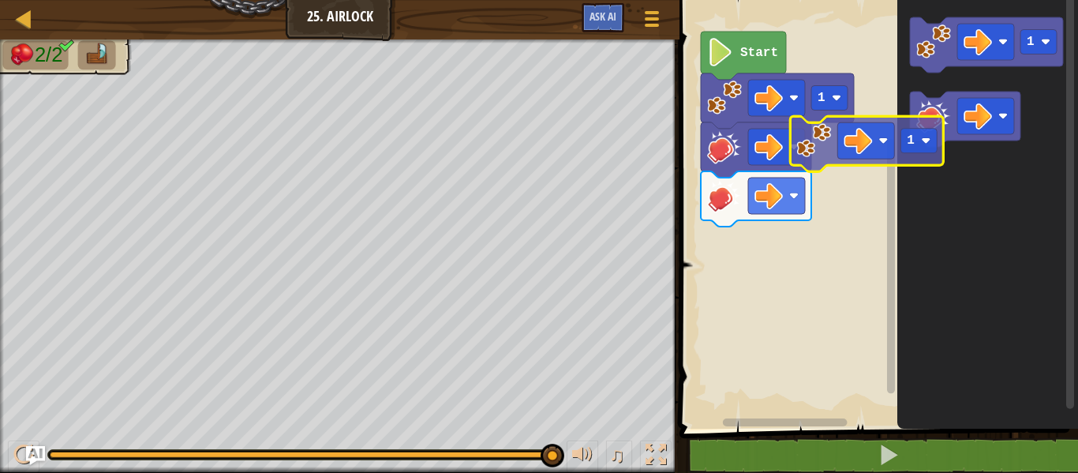
click at [788, 181] on div "1 Start 1 1" at bounding box center [876, 210] width 403 height 436
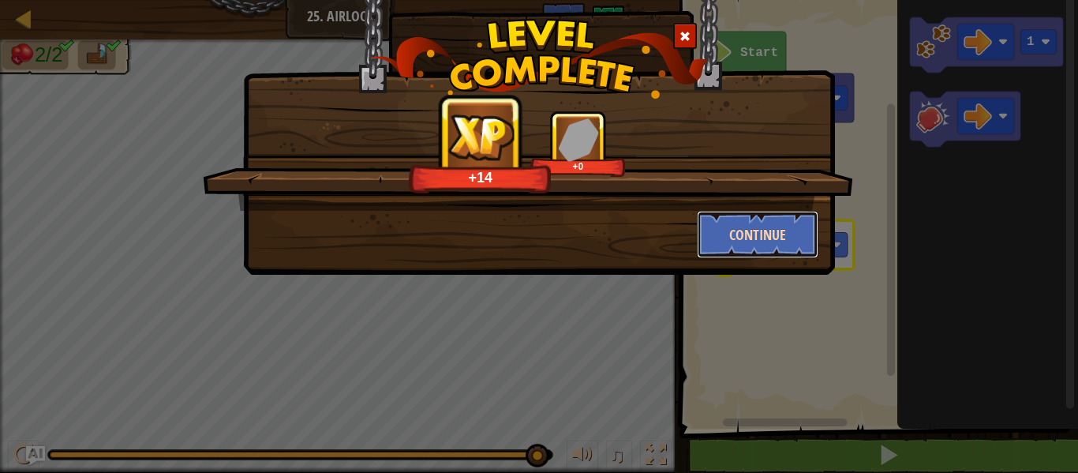
click at [769, 219] on button "Continue" at bounding box center [758, 234] width 122 height 47
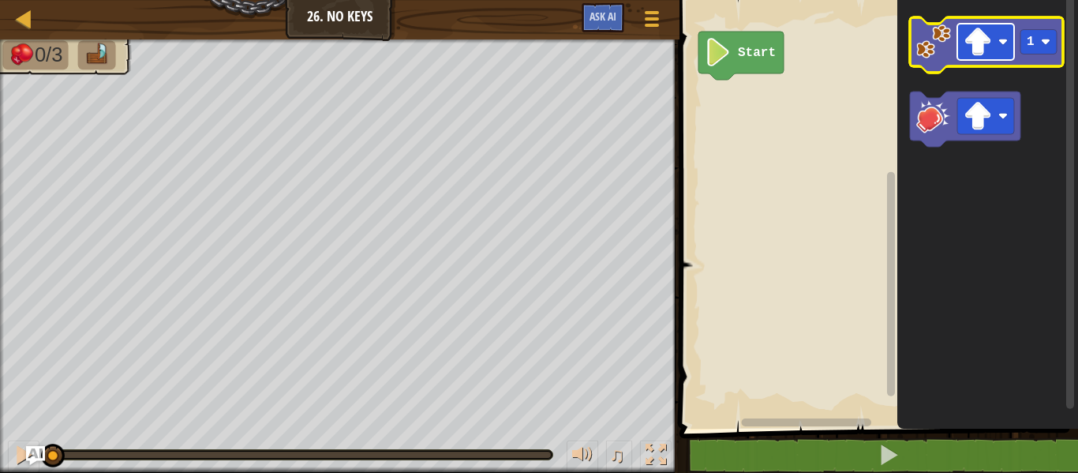
click at [975, 42] on image "Blockly Workspace" at bounding box center [978, 42] width 28 height 28
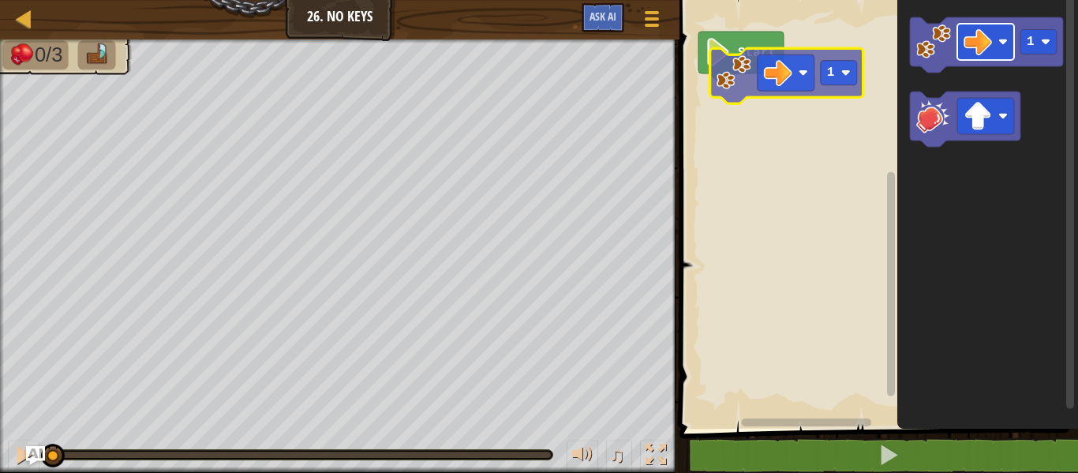
click at [781, 80] on div "Start 1 1" at bounding box center [876, 210] width 403 height 436
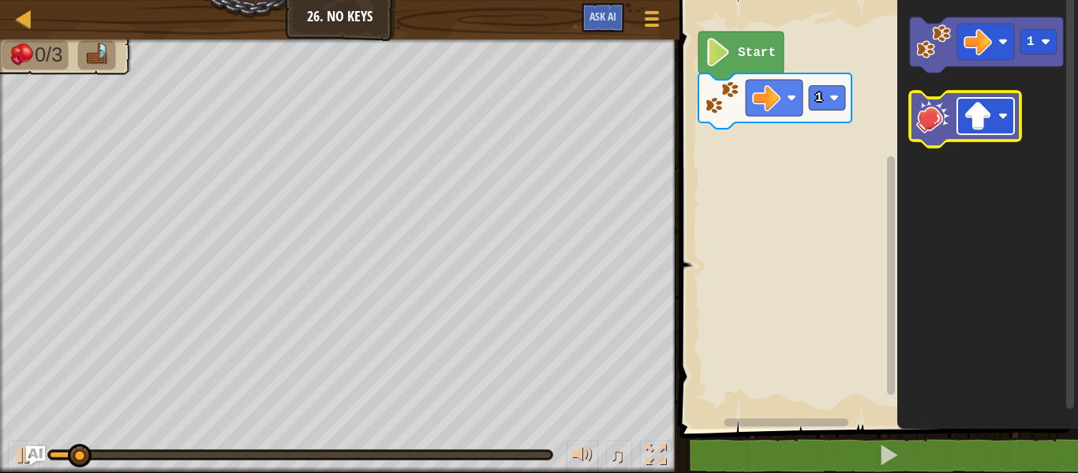
click at [984, 110] on image "Blockly Workspace" at bounding box center [978, 116] width 28 height 28
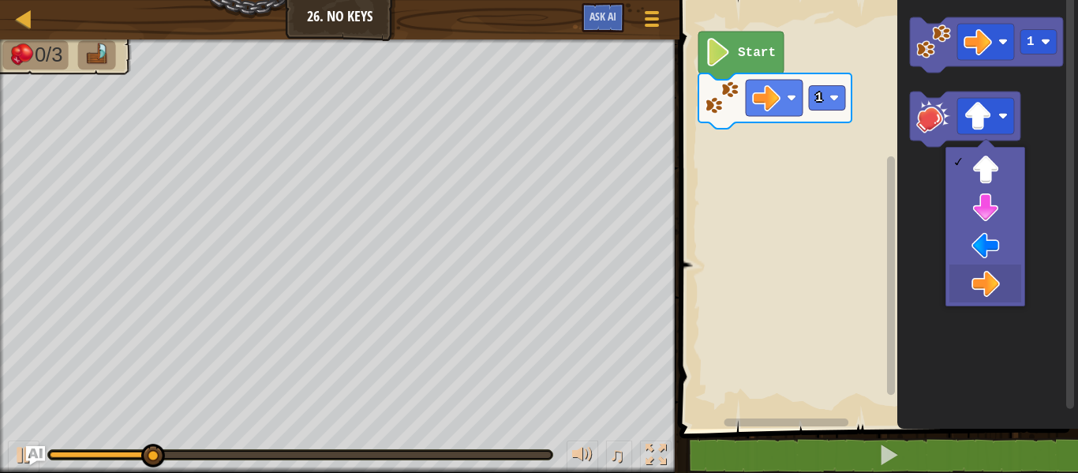
drag, startPoint x: 981, startPoint y: 279, endPoint x: 975, endPoint y: 251, distance: 28.3
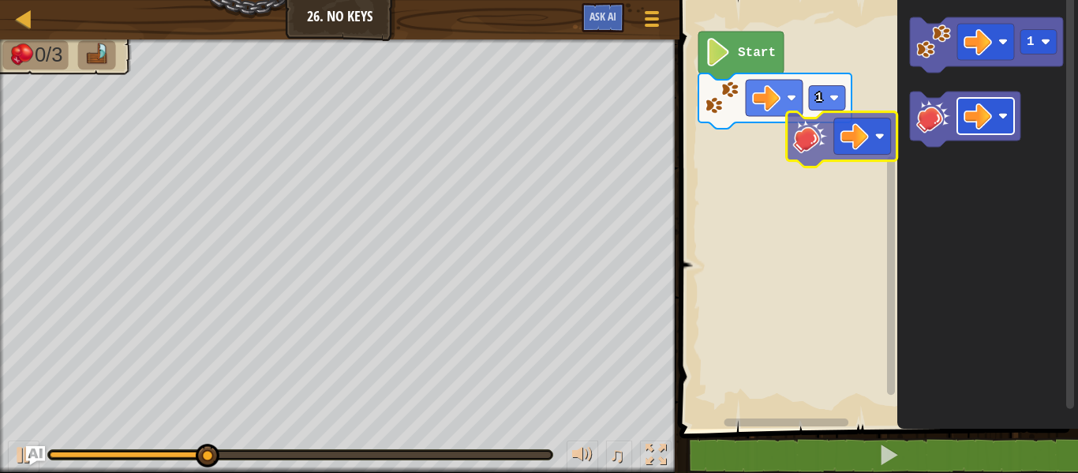
click at [841, 141] on div "1 Start 1" at bounding box center [876, 210] width 403 height 436
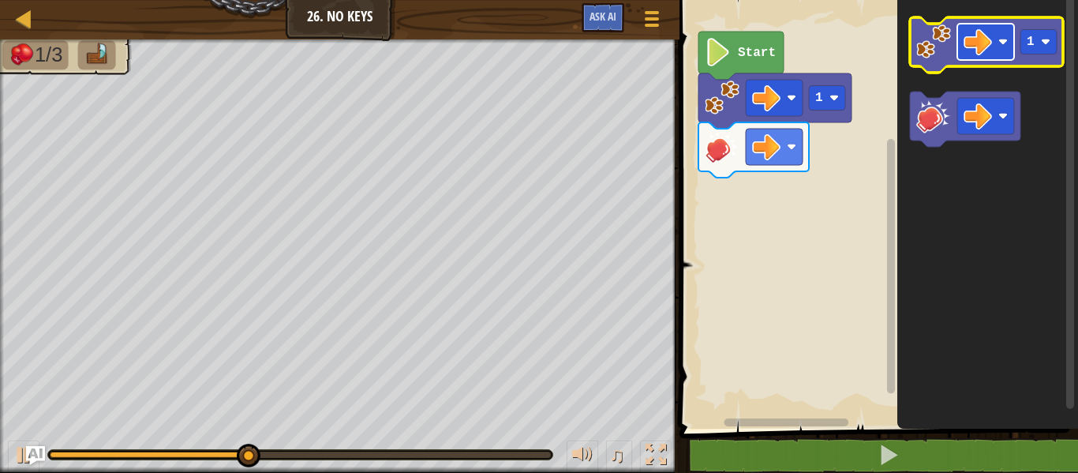
click at [983, 47] on image "Blockly Workspace" at bounding box center [978, 42] width 28 height 28
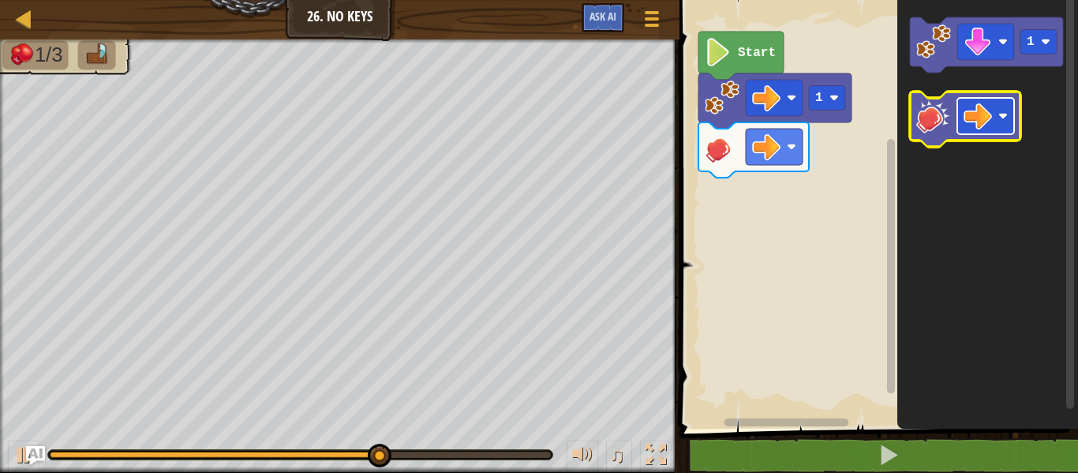
click at [970, 124] on image "Blockly Workspace" at bounding box center [978, 116] width 28 height 28
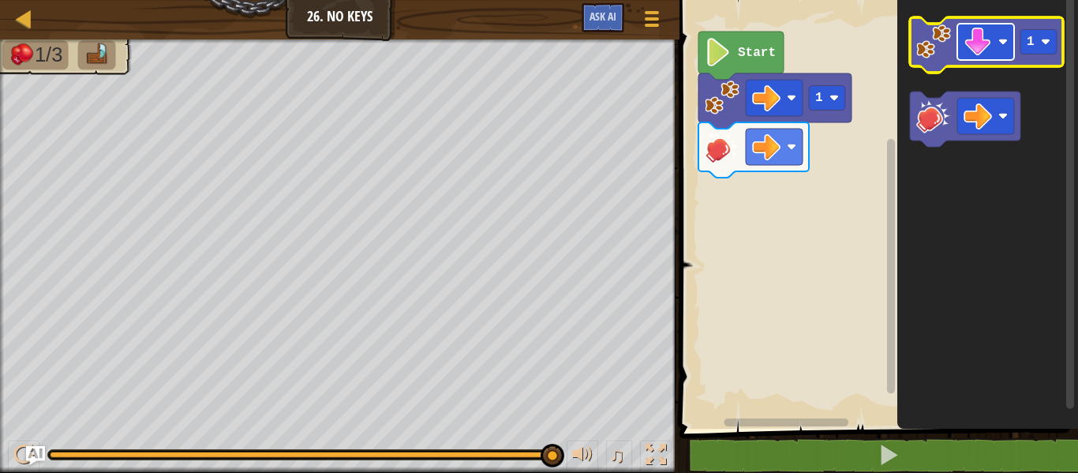
click at [961, 59] on rect "Blockly Workspace" at bounding box center [985, 42] width 57 height 36
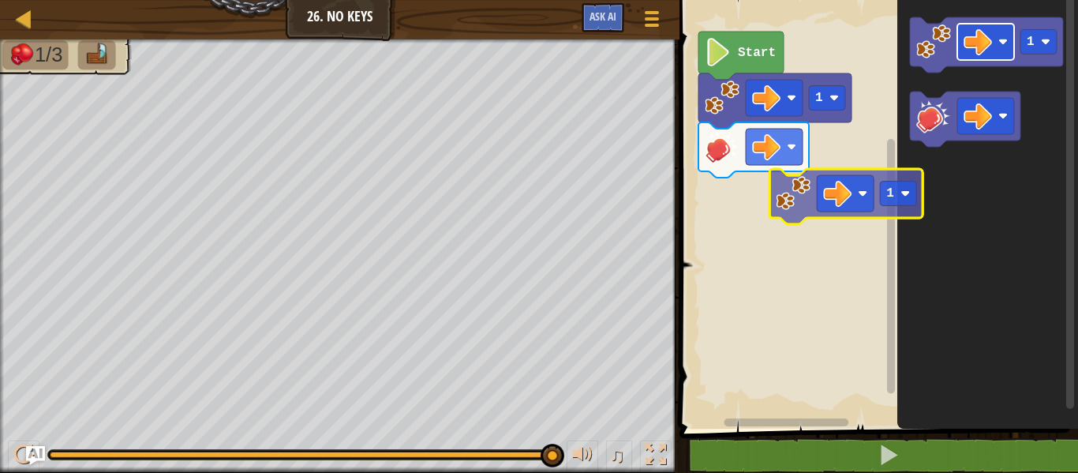
click at [781, 224] on div "1 Start 1 1" at bounding box center [876, 210] width 403 height 436
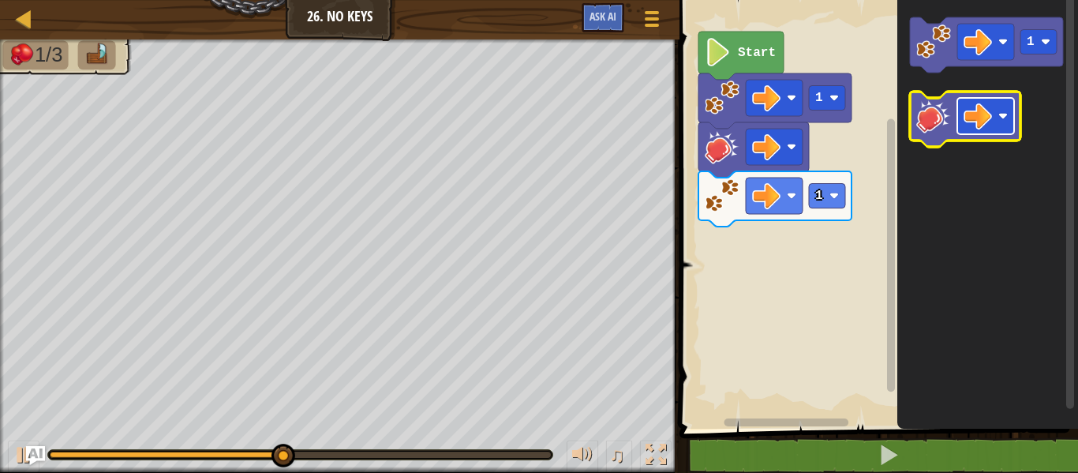
click at [980, 115] on image "Blockly Workspace" at bounding box center [978, 116] width 28 height 28
click at [980, 132] on rect "Blockly Workspace" at bounding box center [985, 116] width 57 height 36
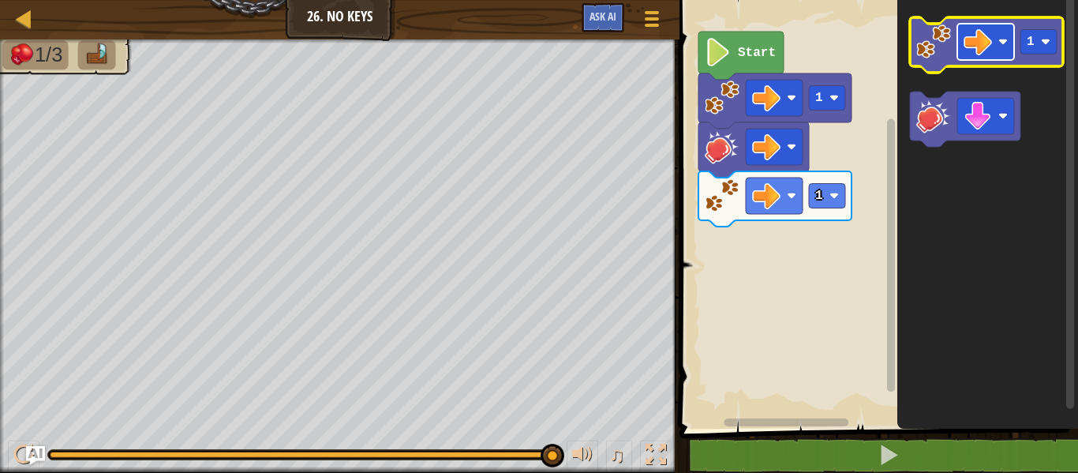
click at [961, 30] on g "Blockly Workspace" at bounding box center [985, 42] width 57 height 36
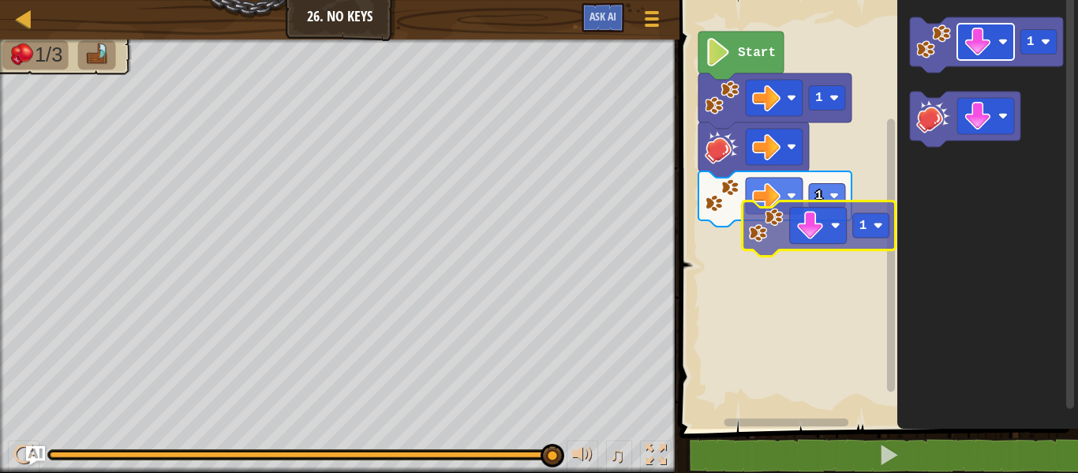
click at [812, 231] on div "1 1 Start 1 1" at bounding box center [876, 210] width 403 height 436
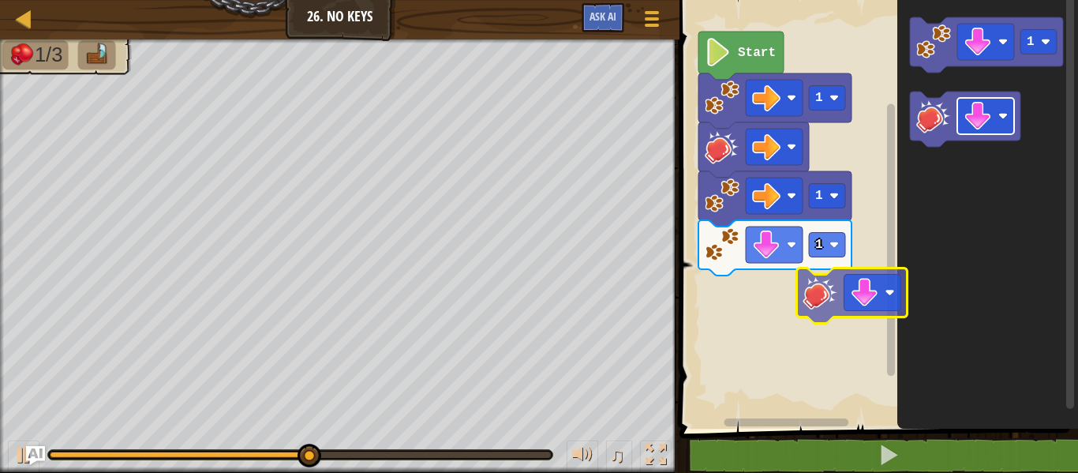
click at [844, 301] on div "1 1 1 Start 1" at bounding box center [876, 210] width 403 height 436
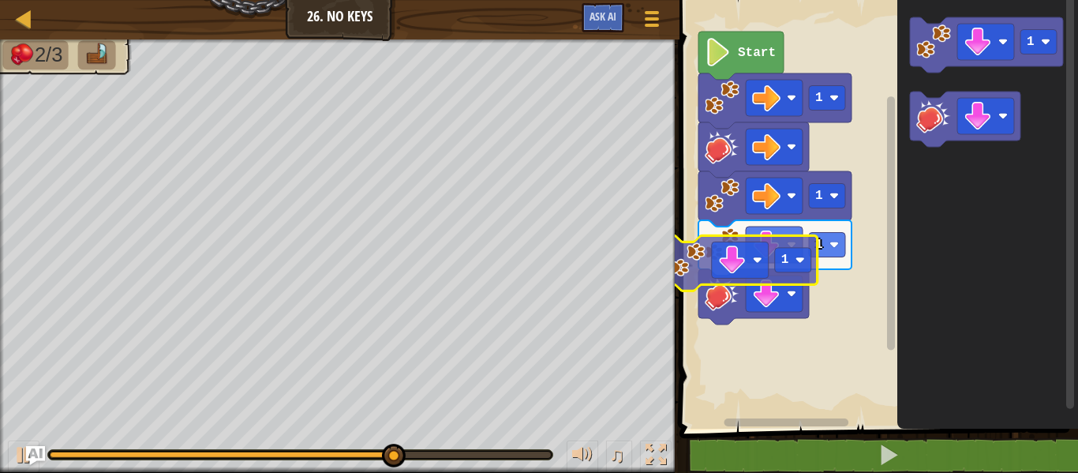
click at [643, 255] on div "Map Junior 26. No Keys Game Menu Ask AI 1 ההההההההההההההההההההההההההההההההההההה…" at bounding box center [539, 236] width 1078 height 473
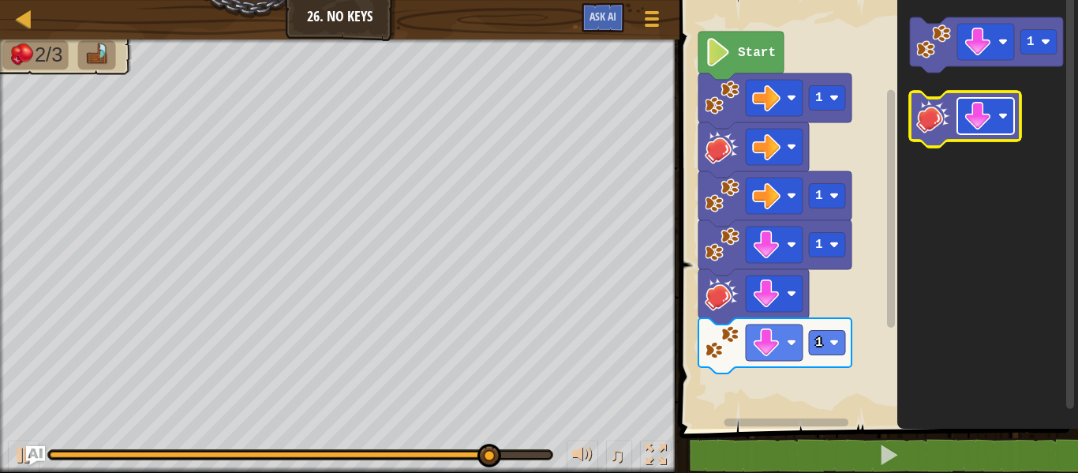
click at [991, 118] on image "Blockly Workspace" at bounding box center [978, 116] width 28 height 28
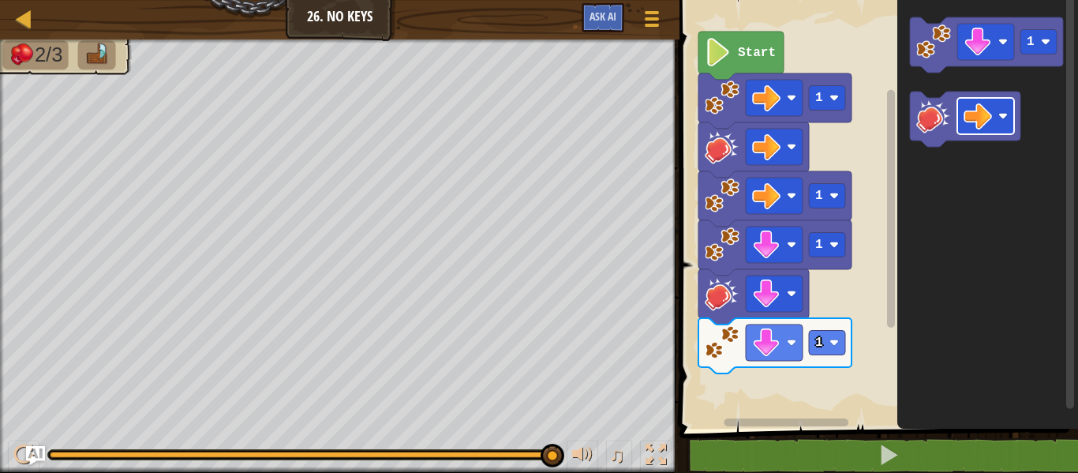
click at [853, 438] on div "1 ההההההההההההההההההההההההההההההההההההההההההההההההההההההההההההההההההההההההההההה…" at bounding box center [876, 246] width 403 height 477
click at [765, 413] on div "1 1 1 1 Start 1" at bounding box center [876, 210] width 403 height 436
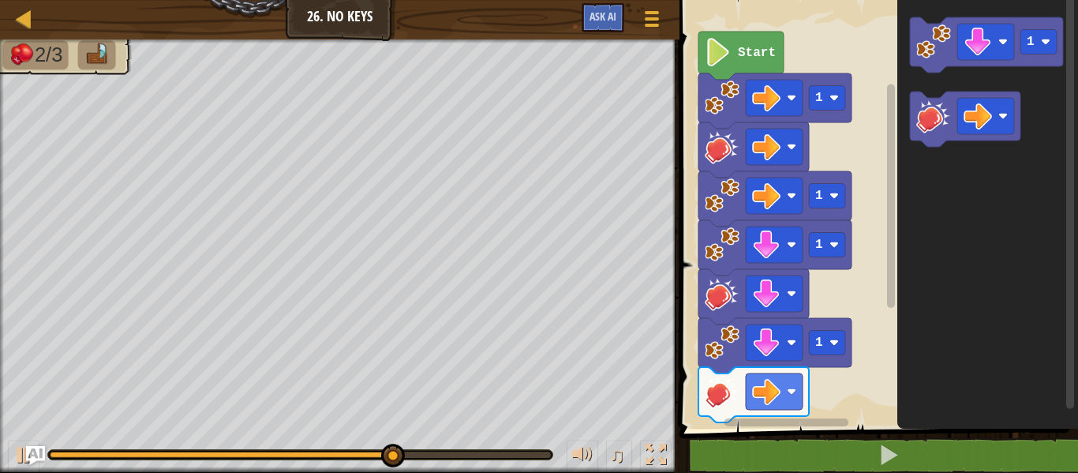
click at [885, 241] on div "1 1 1 1 Start 1" at bounding box center [876, 210] width 403 height 436
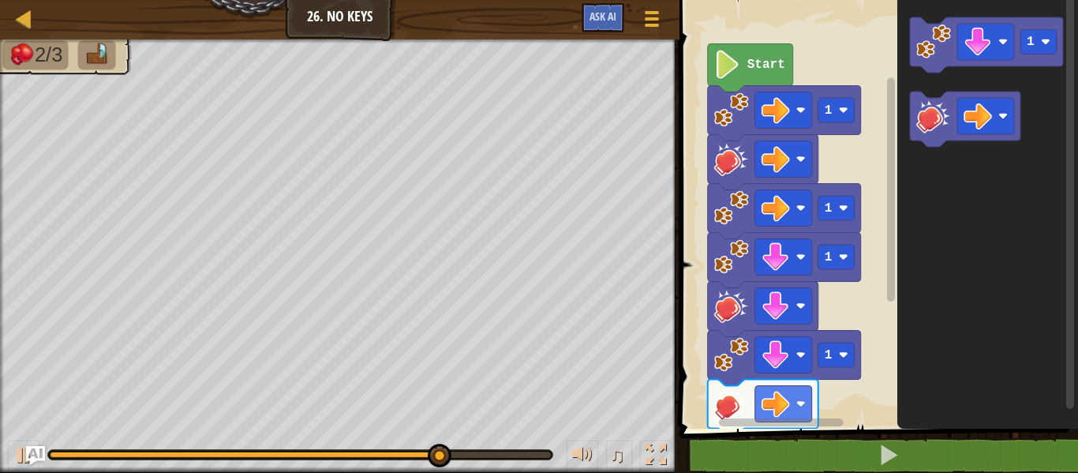
click at [893, 218] on div "1 1 1 1 Start 1" at bounding box center [876, 210] width 403 height 436
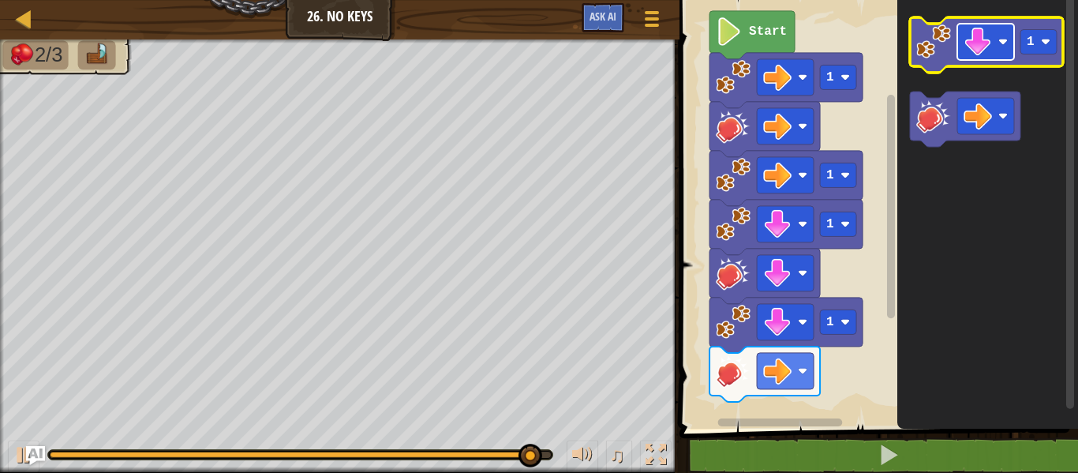
click at [970, 51] on image "Blockly Workspace" at bounding box center [978, 42] width 28 height 28
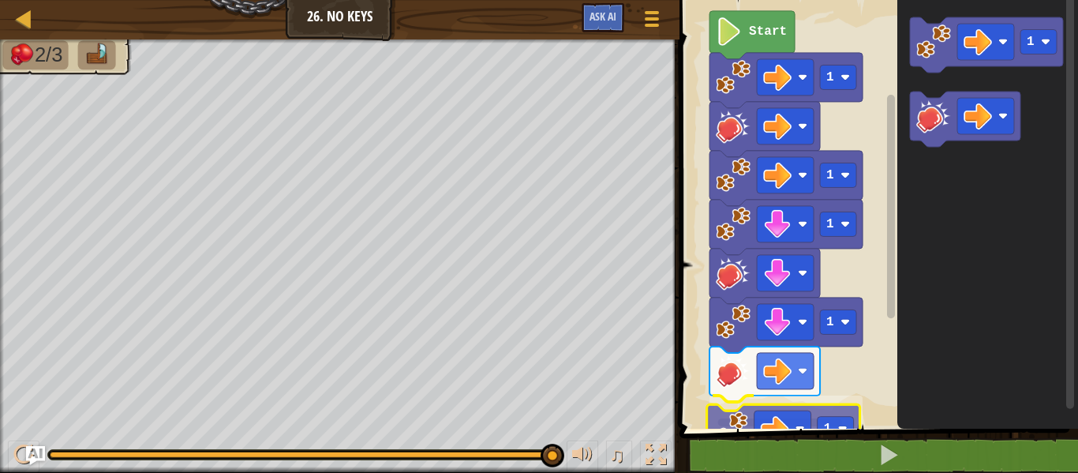
click at [755, 429] on div "1 ההההההההההההההההההההההההההההההההההההההההההההההההההההההההההההההההההההההההההההה…" at bounding box center [876, 246] width 403 height 477
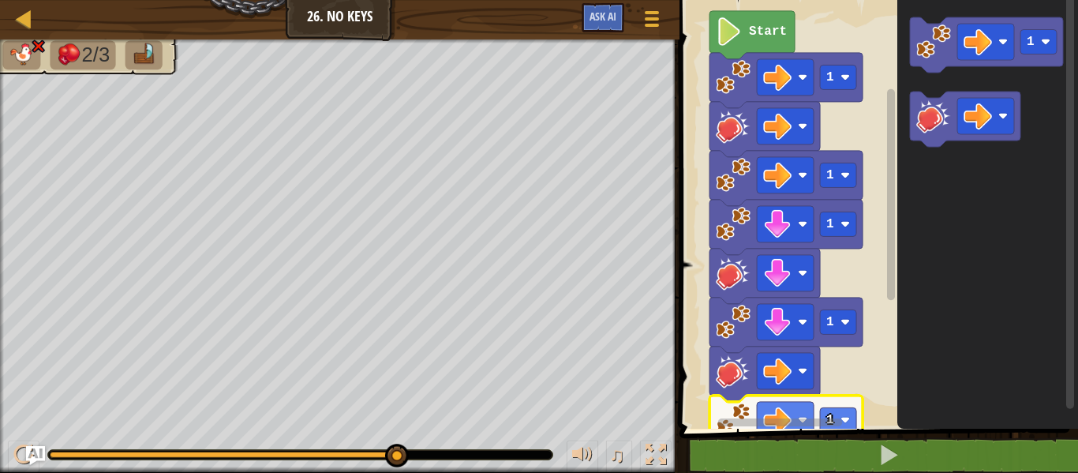
click at [425, 0] on html "Map Junior 26. No Keys Game Menu Ask AI 1 ההההההההההההההההההההההההההההההההההההה…" at bounding box center [539, 0] width 1078 height 0
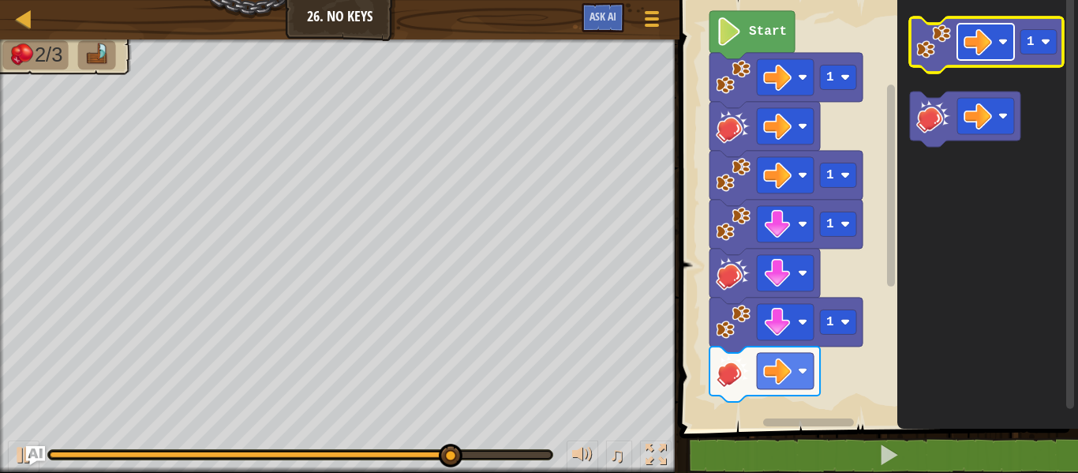
click at [983, 46] on image "Blockly Workspace" at bounding box center [978, 42] width 28 height 28
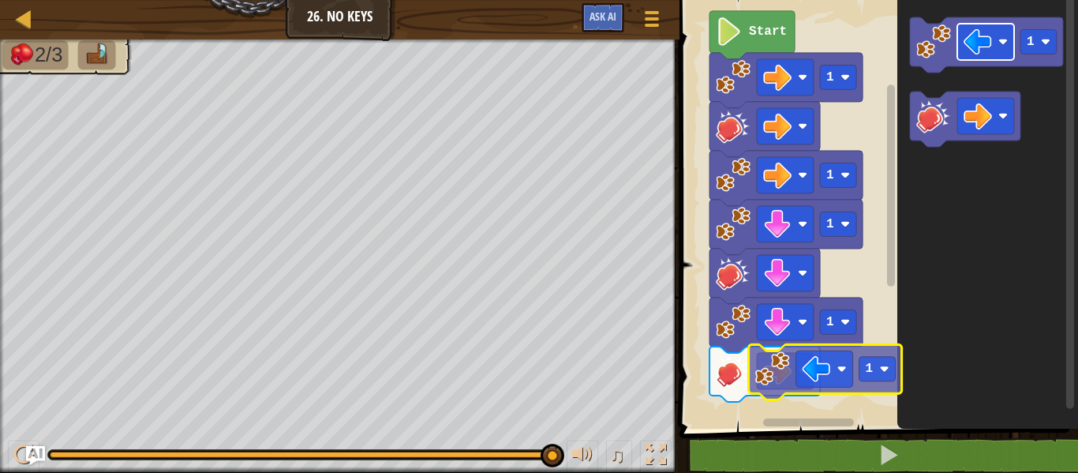
click at [823, 369] on div "1 1 1 1 Start 1 1" at bounding box center [876, 210] width 403 height 436
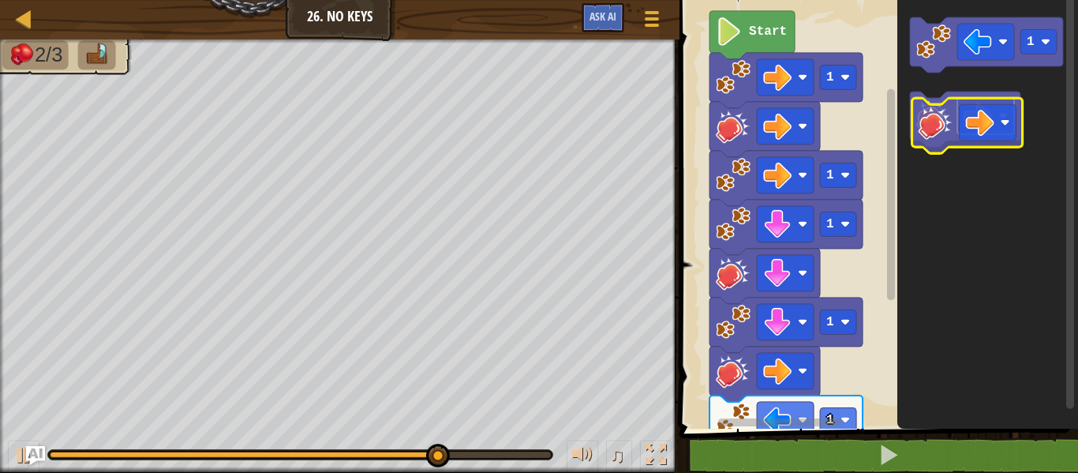
click at [963, 110] on rect "Blockly Workspace" at bounding box center [985, 116] width 57 height 36
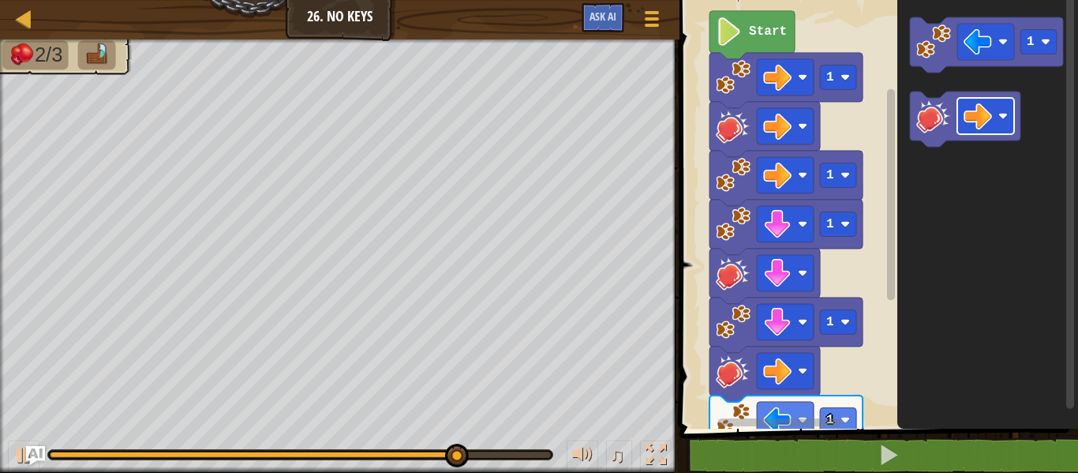
click at [968, 110] on image "Blockly Workspace" at bounding box center [978, 116] width 28 height 28
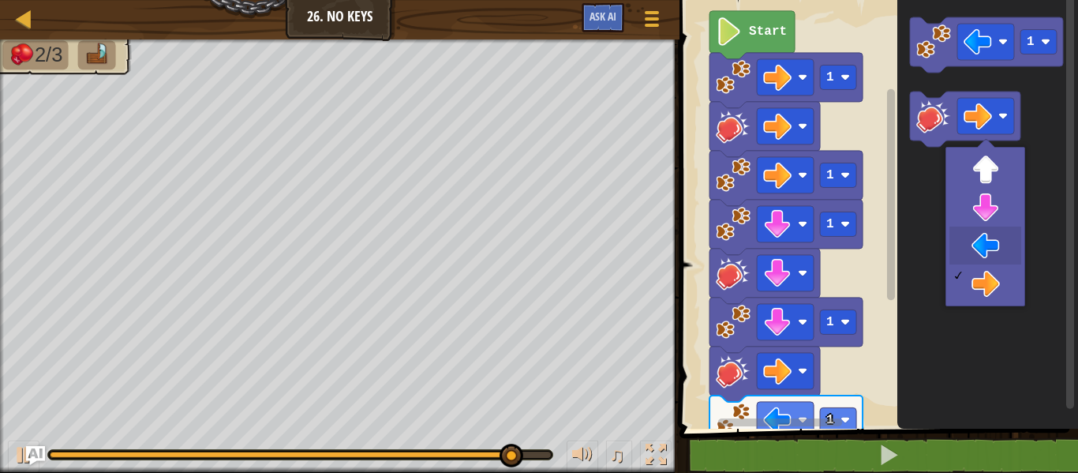
drag, startPoint x: 972, startPoint y: 205, endPoint x: 992, endPoint y: 238, distance: 37.9
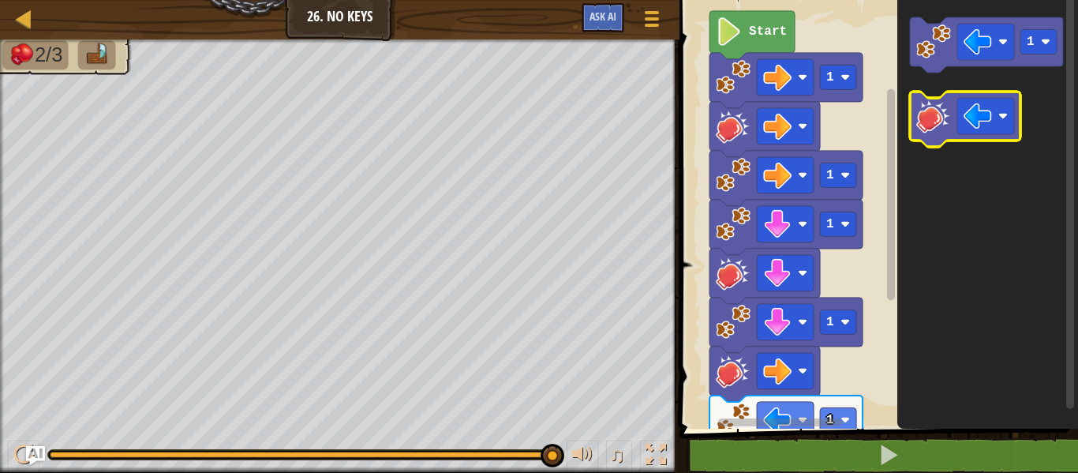
click at [951, 160] on icon "Blockly Workspace" at bounding box center [987, 210] width 181 height 436
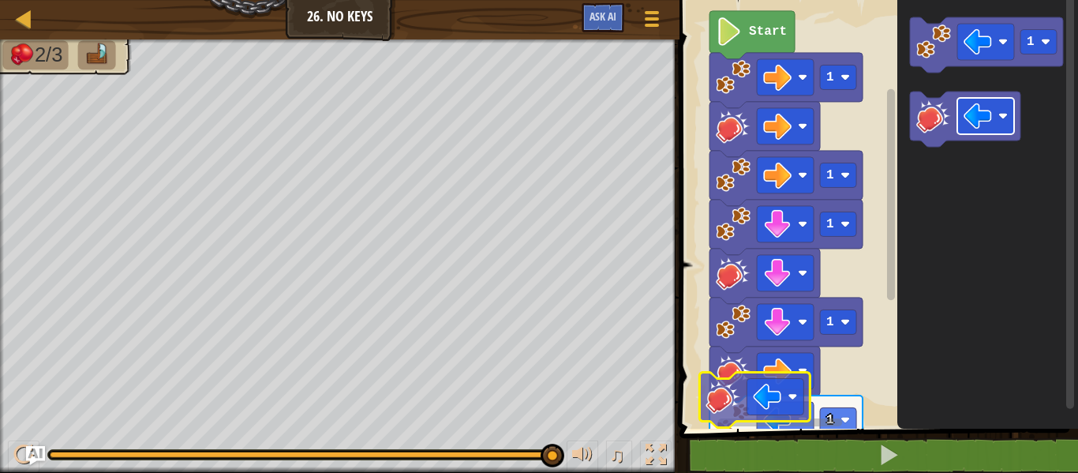
click at [735, 442] on div "1 ההההההההההההההההההההההההההההההההההההההההההההההההההההההההההההההההההההההההההההה…" at bounding box center [876, 246] width 403 height 477
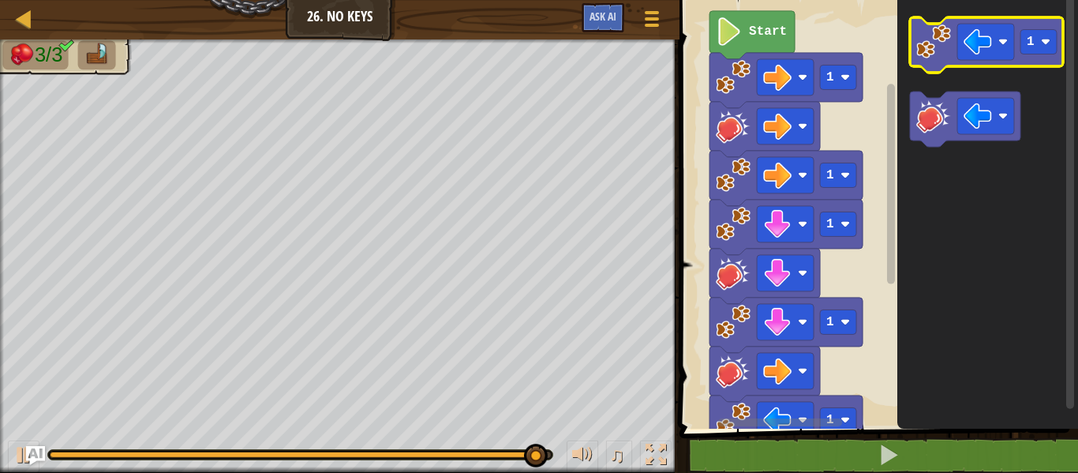
click at [988, 92] on g "1" at bounding box center [986, 81] width 153 height 129
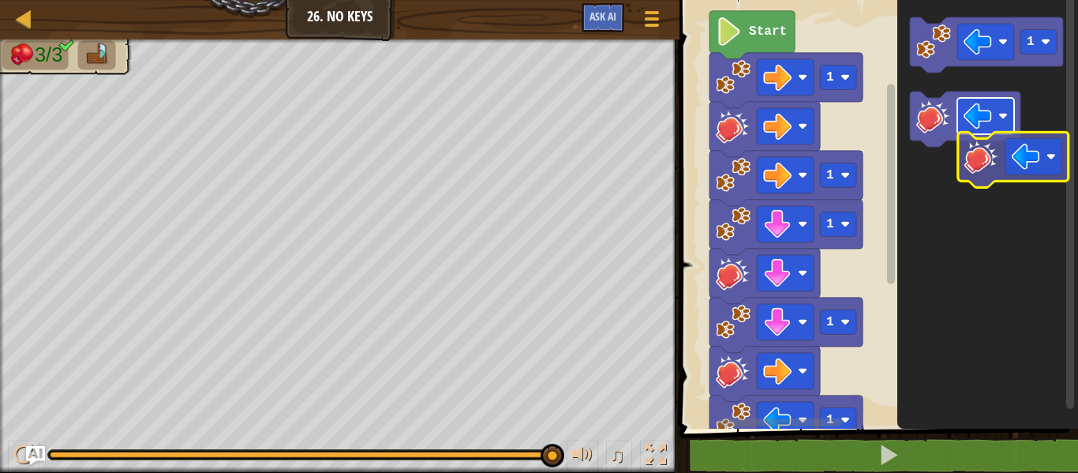
click at [1058, 91] on icon "1" at bounding box center [987, 210] width 181 height 436
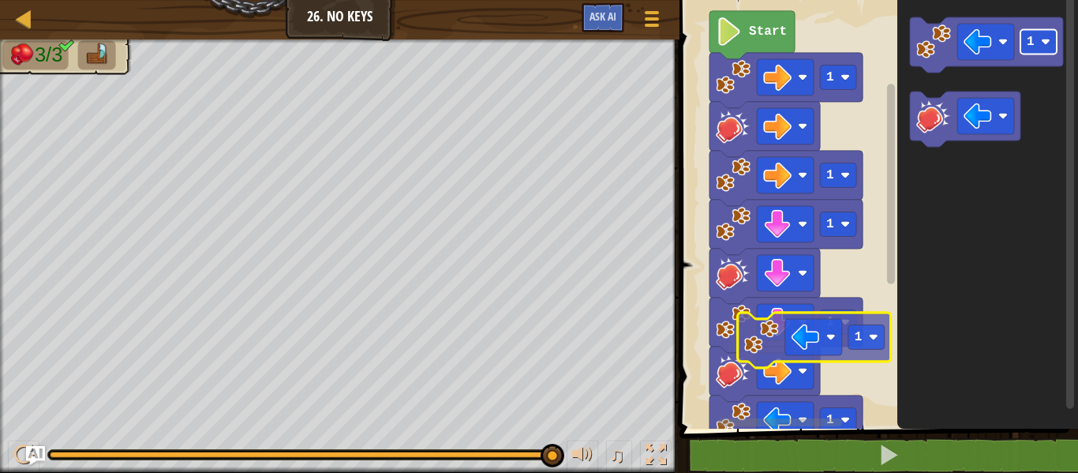
click at [868, 336] on div "1 1 1 1 1 Start 1 1" at bounding box center [876, 210] width 403 height 436
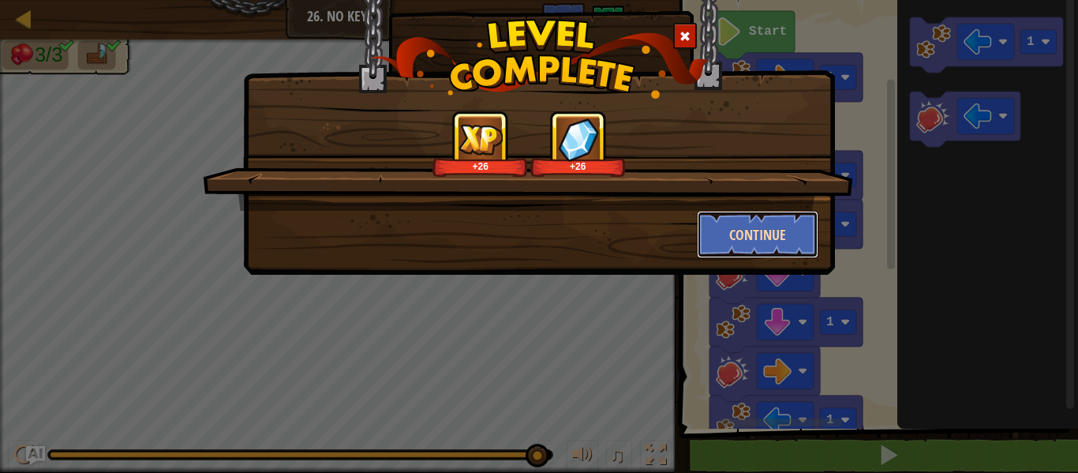
click at [785, 233] on button "Continue" at bounding box center [758, 234] width 122 height 47
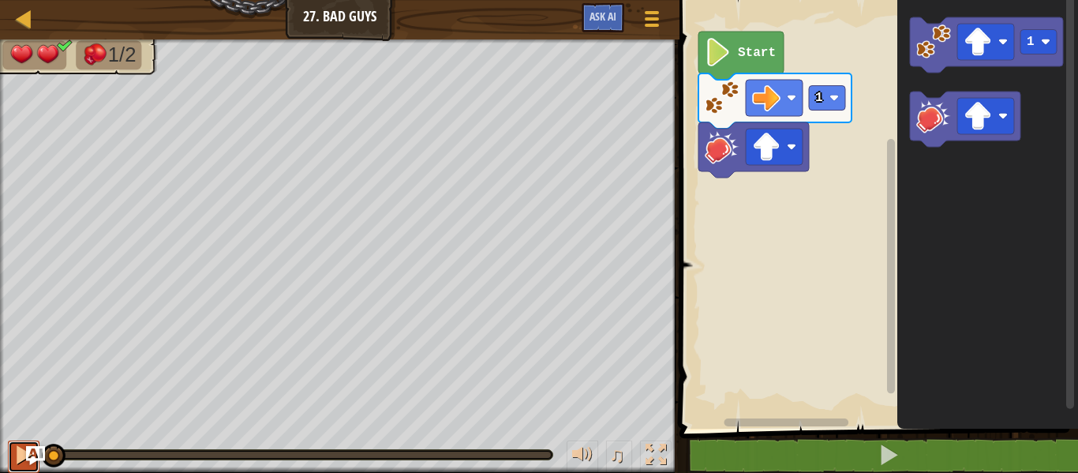
click at [15, 449] on div at bounding box center [23, 454] width 21 height 21
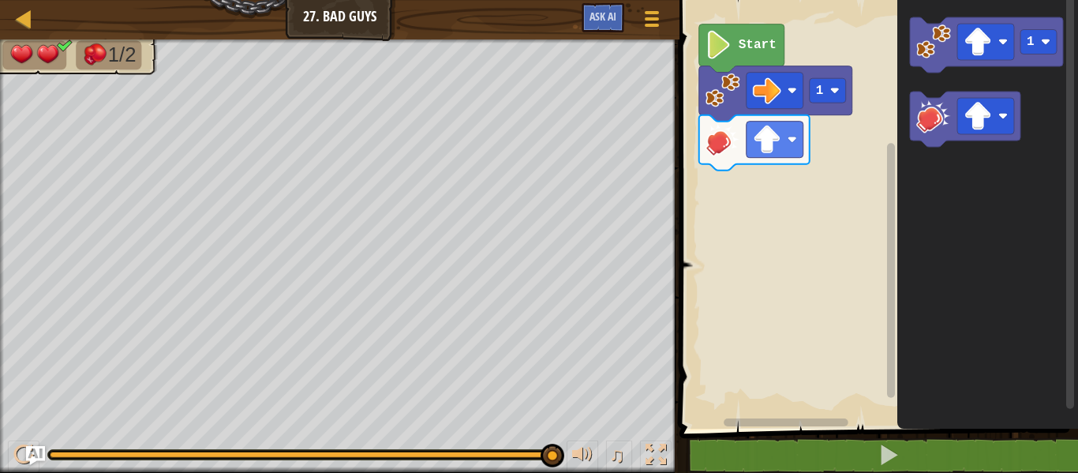
click at [822, 202] on rect "Blockly Workspace" at bounding box center [876, 210] width 403 height 436
click at [824, 92] on text "1" at bounding box center [821, 89] width 8 height 14
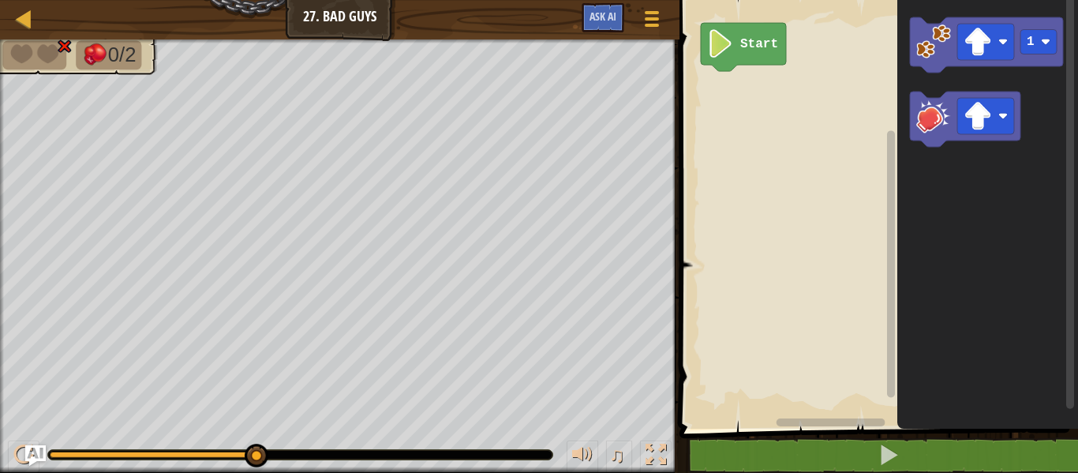
click at [25, 450] on img "Ask AI" at bounding box center [35, 455] width 21 height 21
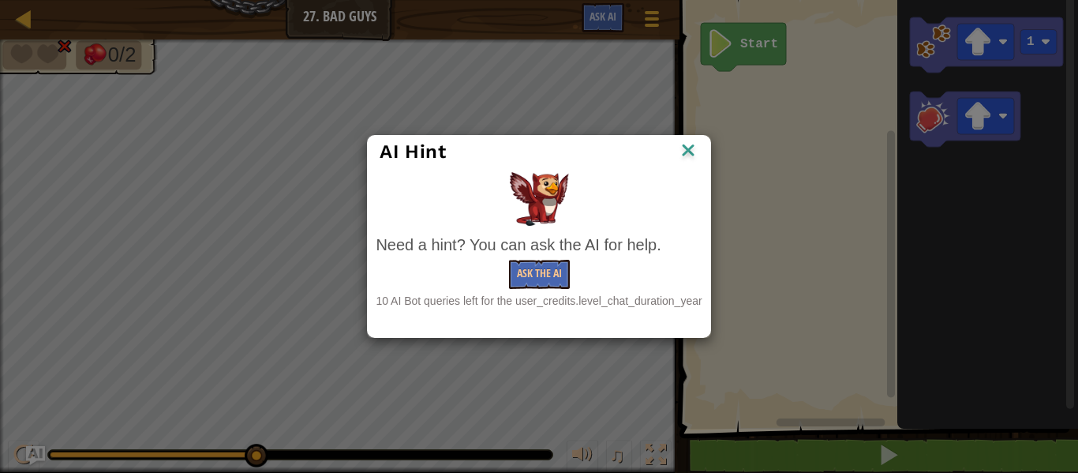
drag, startPoint x: 13, startPoint y: 447, endPoint x: 17, endPoint y: 474, distance: 27.0
click at [17, 2] on html "Map Junior 27. Bad Guys Game Menu Ask AI 1 הההההההההההההההההההההההההההההההההההה…" at bounding box center [539, 1] width 1078 height 2
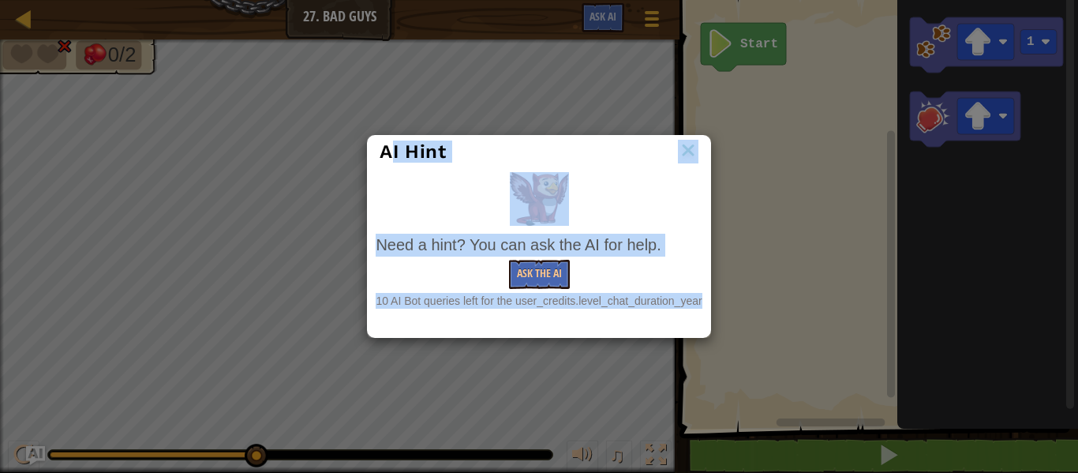
click at [23, 457] on div "AI Hint Need a hint? You can ask the AI for help. Ask the AI 10 AI Bot queries …" at bounding box center [539, 236] width 1078 height 473
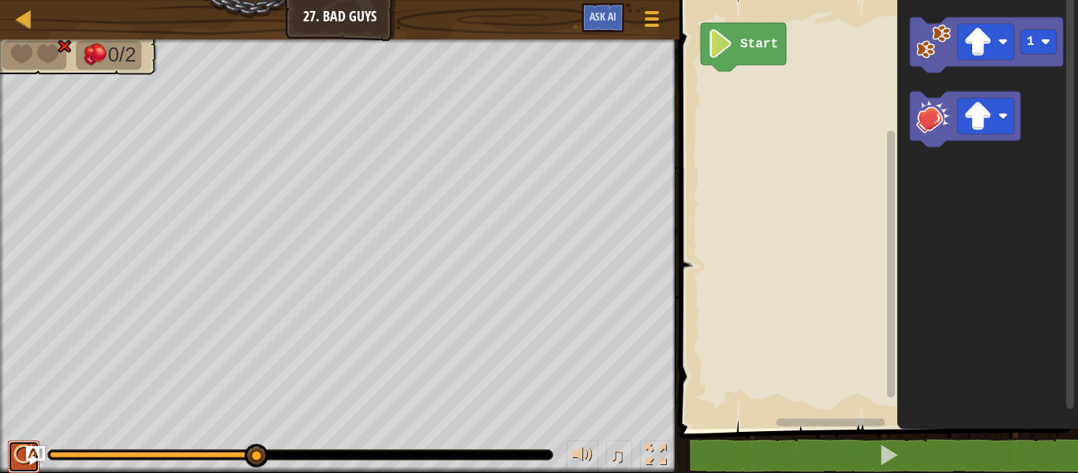
click at [21, 458] on div at bounding box center [23, 454] width 21 height 21
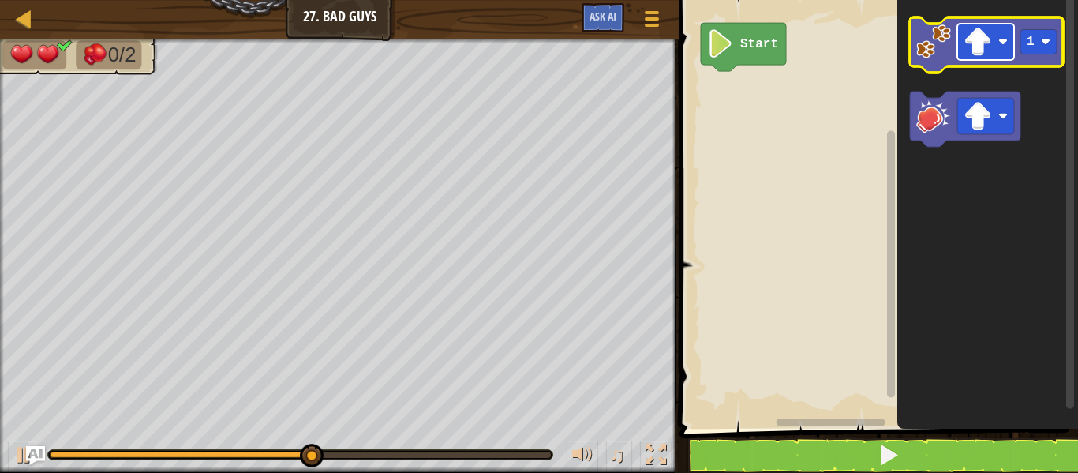
click at [960, 34] on rect "Blockly Workspace" at bounding box center [985, 42] width 57 height 36
click at [969, 30] on image "Blockly Workspace" at bounding box center [978, 42] width 28 height 28
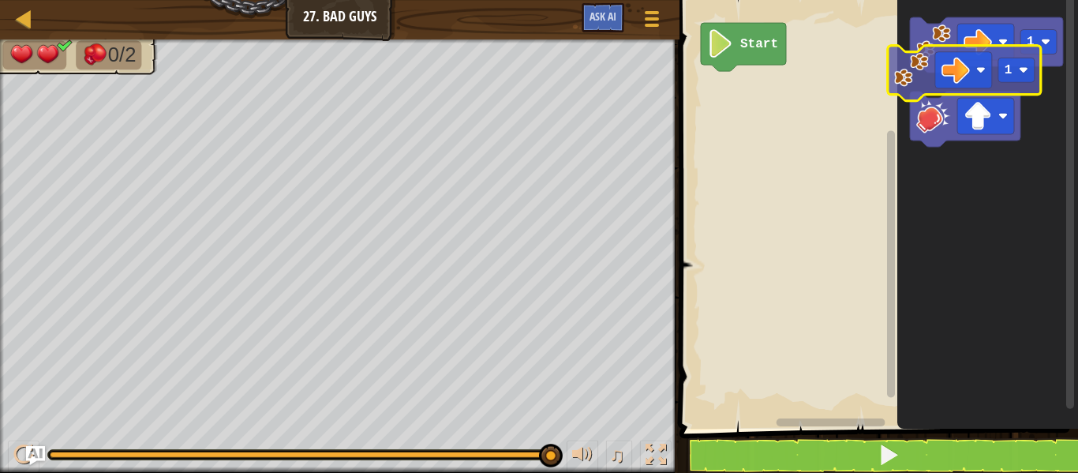
click at [825, 123] on div "Start 1 1" at bounding box center [876, 210] width 403 height 436
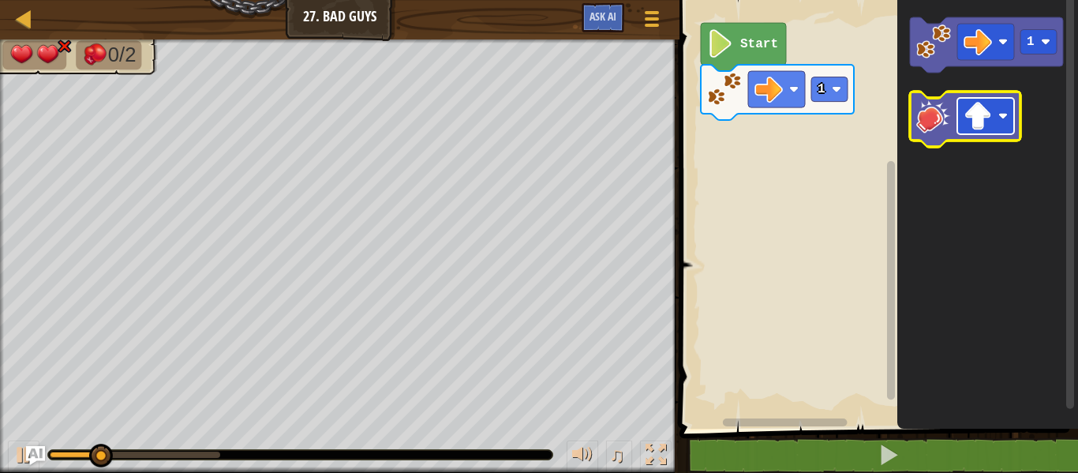
click at [974, 116] on image "Blockly Workspace" at bounding box center [978, 116] width 28 height 28
click at [975, 106] on image "Blockly Workspace" at bounding box center [978, 116] width 28 height 28
click at [968, 115] on image "Blockly Workspace" at bounding box center [978, 116] width 28 height 28
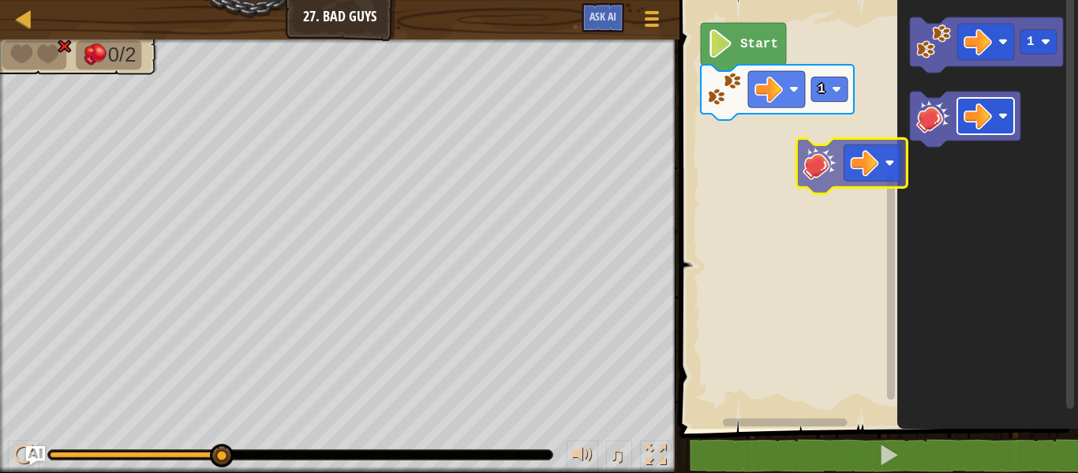
click at [784, 106] on div "1 Start 1" at bounding box center [876, 210] width 403 height 436
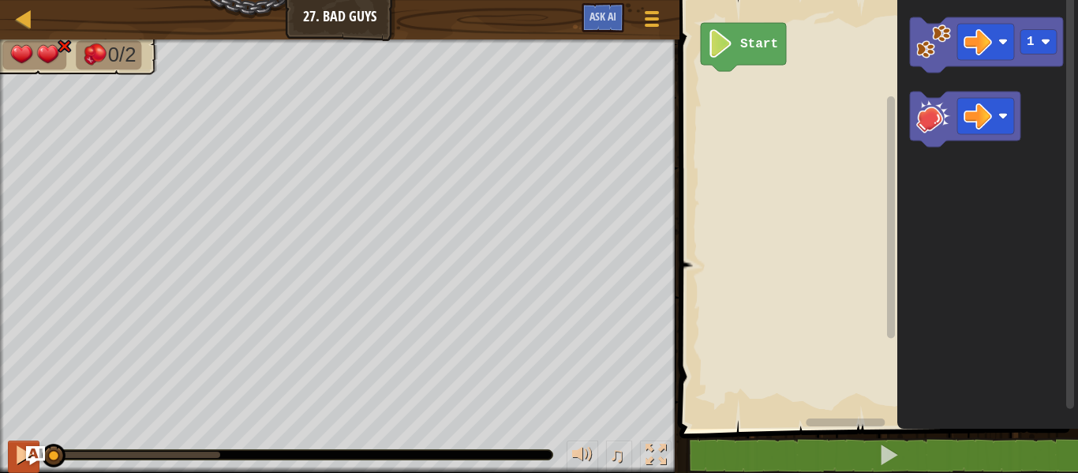
drag, startPoint x: 221, startPoint y: 454, endPoint x: 19, endPoint y: 440, distance: 202.5
click at [17, 439] on div "♫" at bounding box center [339, 450] width 679 height 47
click at [956, 133] on icon "Blockly Workspace" at bounding box center [965, 119] width 110 height 55
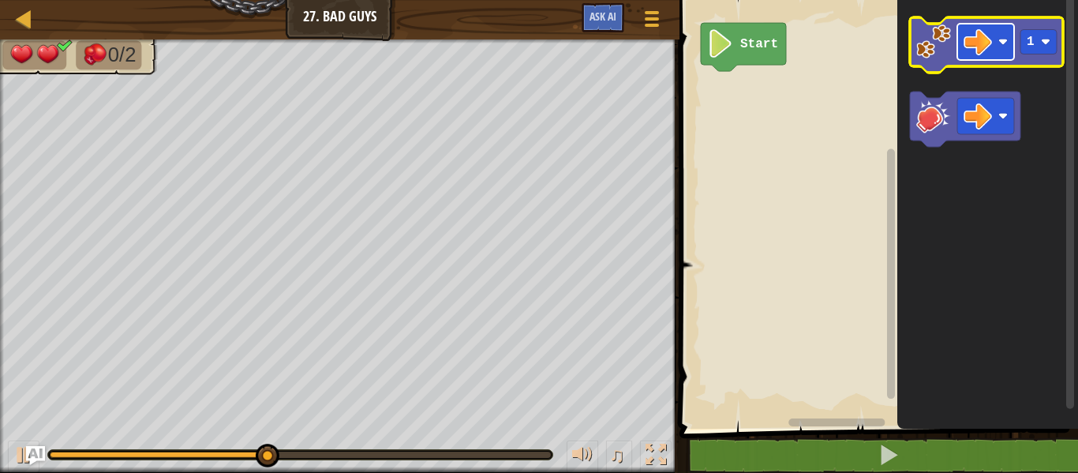
click at [1002, 43] on image "Blockly Workspace" at bounding box center [1002, 41] width 9 height 9
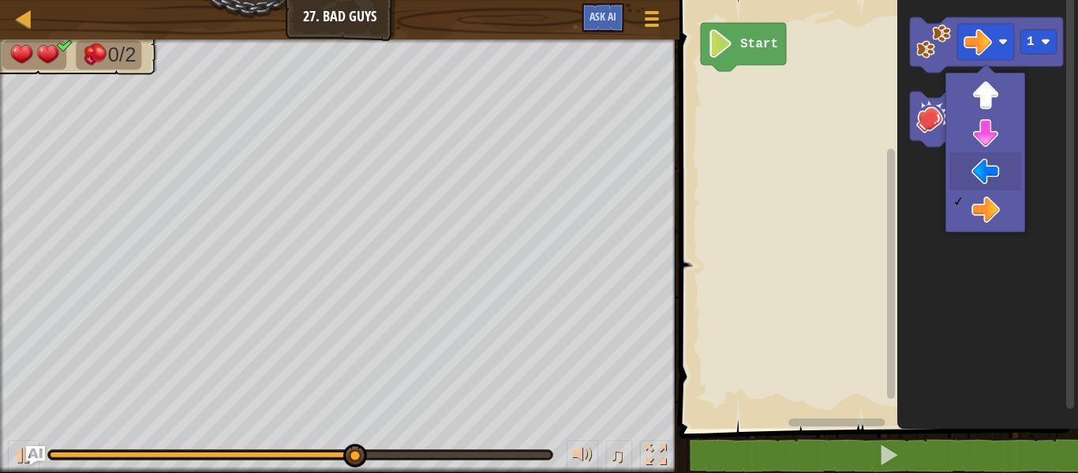
drag, startPoint x: 991, startPoint y: 165, endPoint x: 994, endPoint y: 178, distance: 13.8
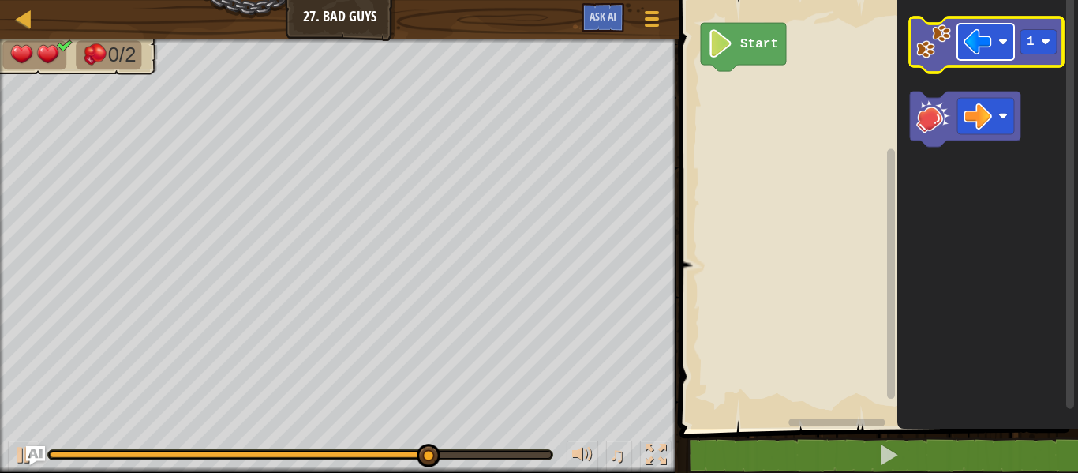
click at [975, 32] on image "Blockly Workspace" at bounding box center [978, 42] width 28 height 28
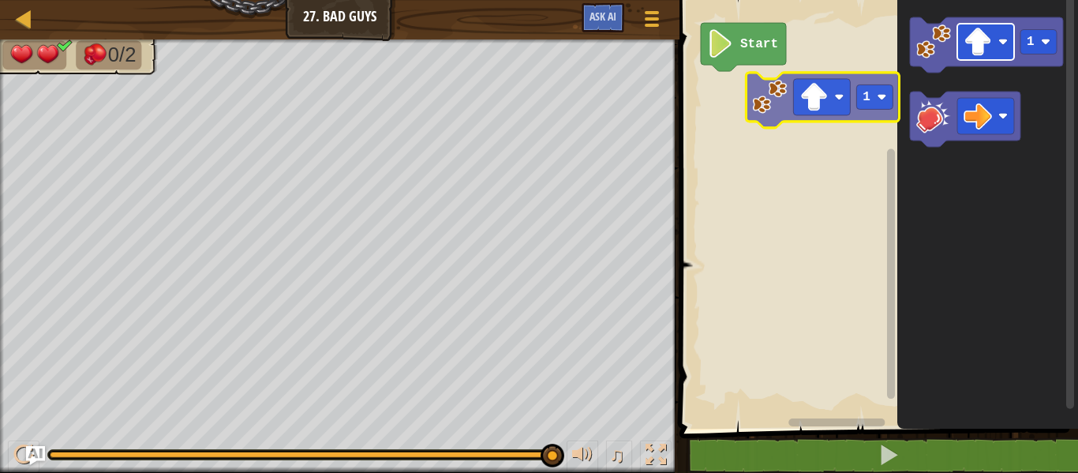
click at [815, 115] on div "Start 1 1" at bounding box center [876, 210] width 403 height 436
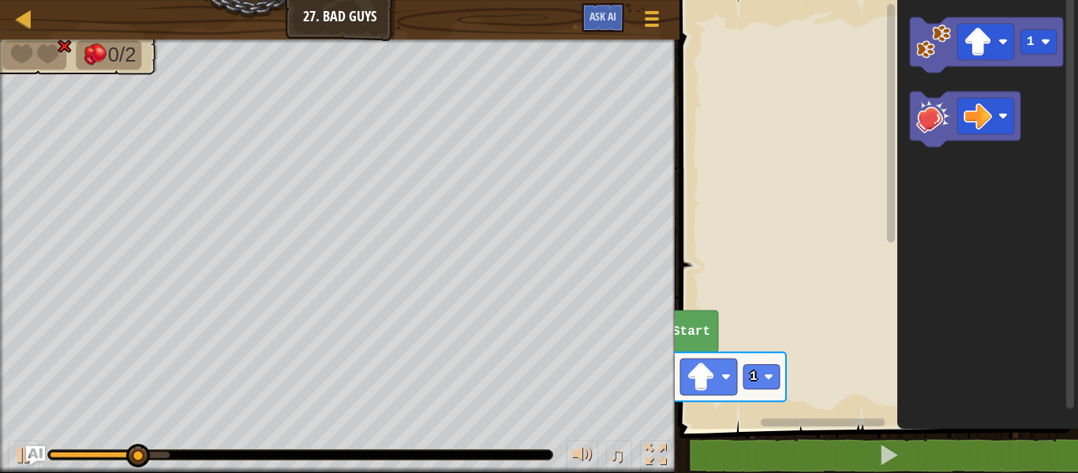
click at [351, 0] on html "Map Junior 27. Bad Guys Game Menu Ask AI 1 הההההההההההההההההההההההההההההההההההה…" at bounding box center [539, 0] width 1078 height 0
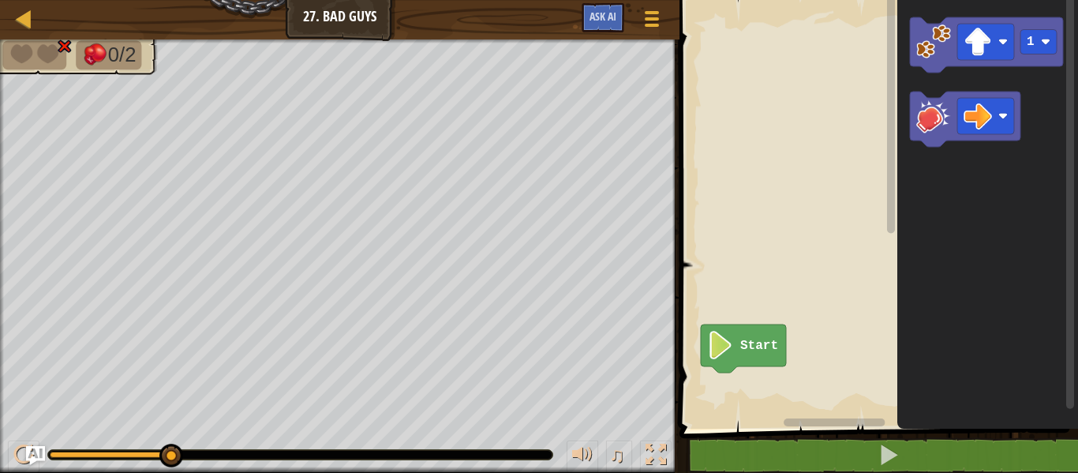
click at [976, 429] on span at bounding box center [880, 192] width 411 height 492
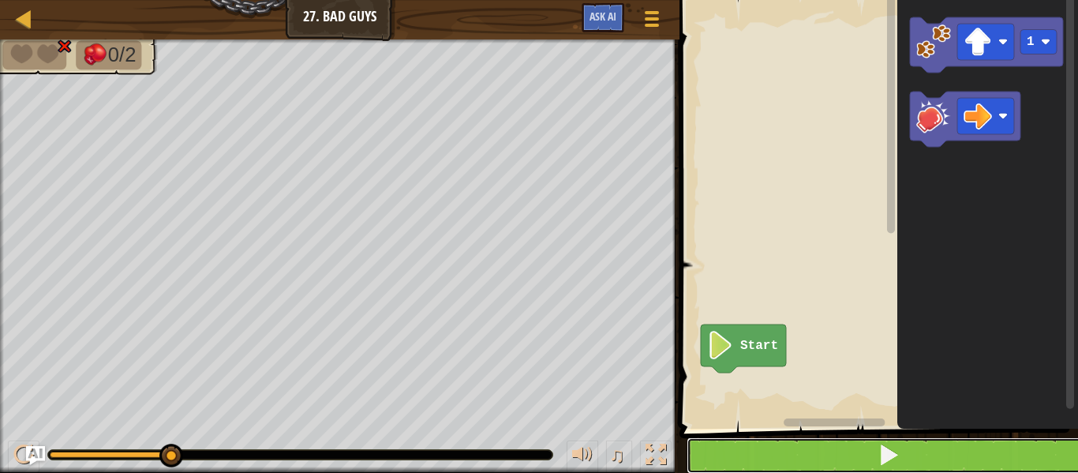
click at [976, 445] on button at bounding box center [888, 455] width 403 height 36
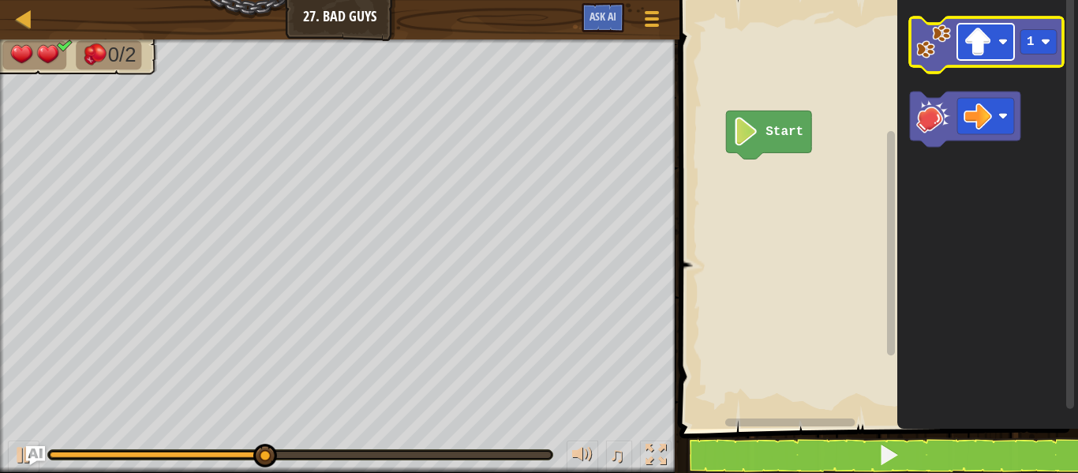
click at [999, 55] on rect "Blockly Workspace" at bounding box center [985, 42] width 57 height 36
click at [994, 48] on rect "Blockly Workspace" at bounding box center [985, 42] width 57 height 36
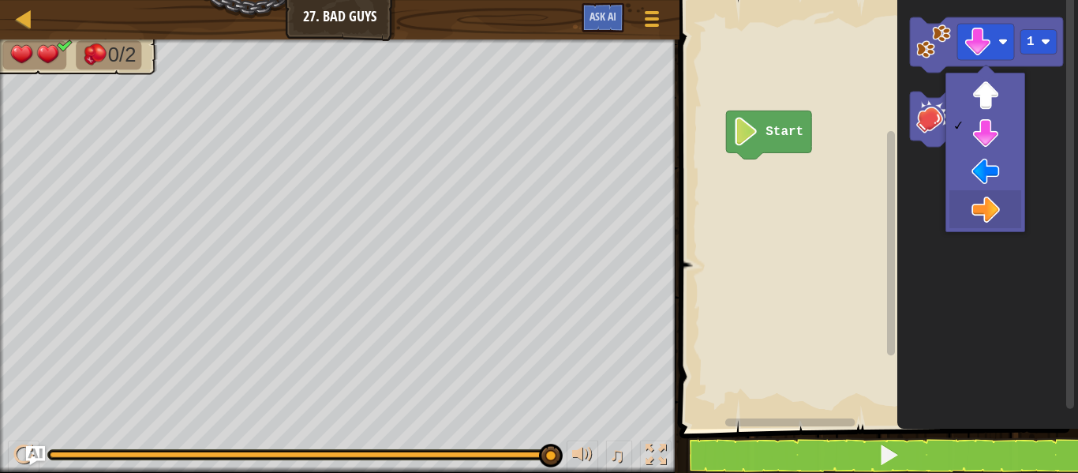
drag, startPoint x: 1010, startPoint y: 210, endPoint x: 994, endPoint y: 147, distance: 65.1
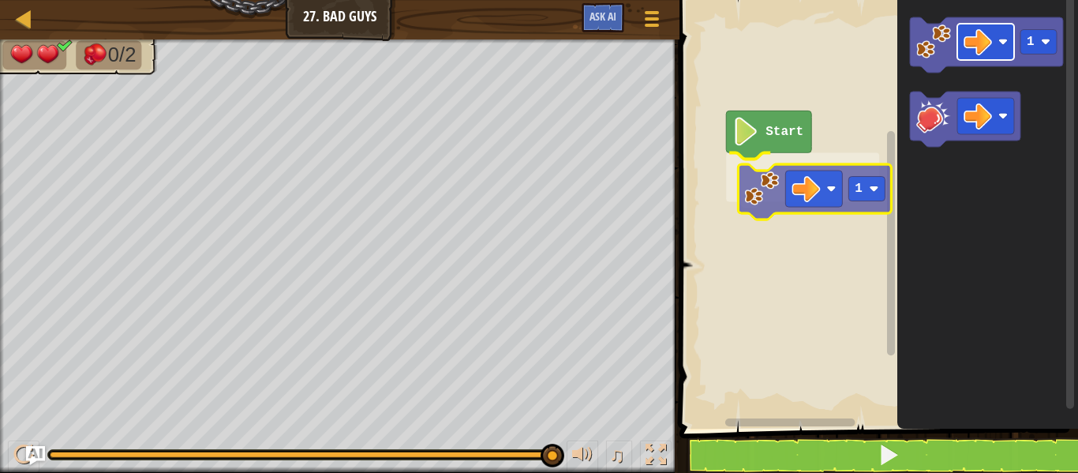
click at [804, 182] on div "Start 1 1 1" at bounding box center [876, 210] width 403 height 436
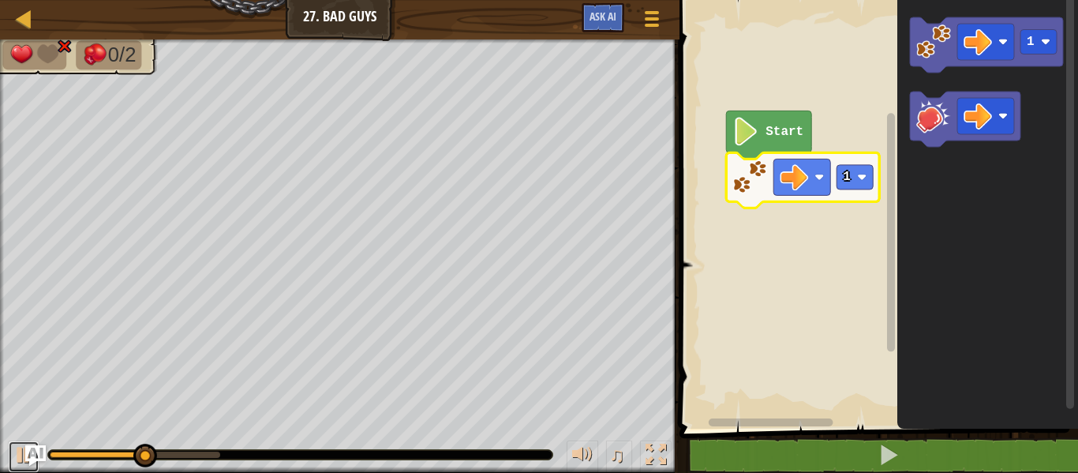
click at [26, 462] on div "Map Junior 27. Bad Guys Game Menu Ask AI 1 הההההההההההההההההההההההההההההההההההה…" at bounding box center [539, 236] width 1078 height 473
click at [14, 455] on div at bounding box center [23, 454] width 21 height 21
click at [22, 451] on div at bounding box center [23, 454] width 21 height 21
click at [14, 455] on div at bounding box center [23, 454] width 21 height 21
drag, startPoint x: 225, startPoint y: 436, endPoint x: 133, endPoint y: 500, distance: 112.8
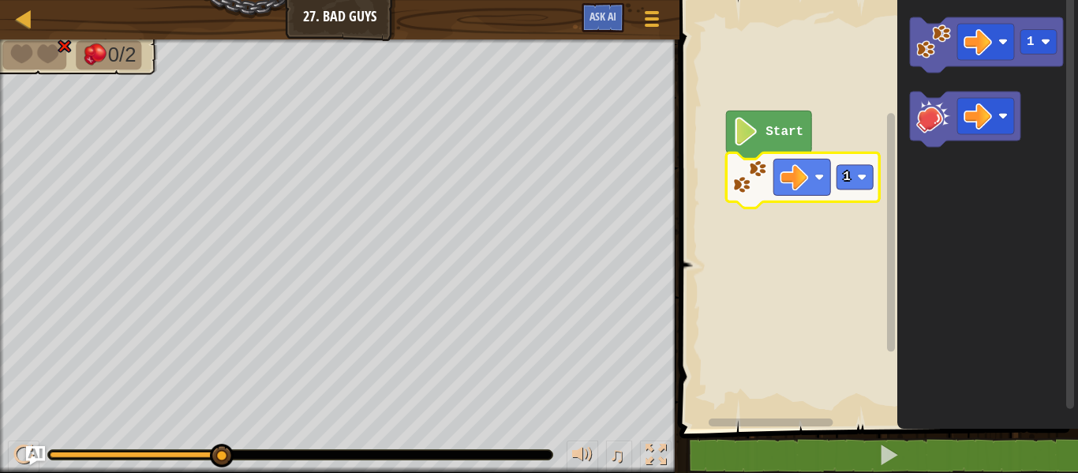
click at [133, 0] on html "Map Junior 27. Bad Guys Game Menu Ask AI 1 הההההההההההההההההההההההההההההההההההה…" at bounding box center [539, 0] width 1078 height 0
drag, startPoint x: 7, startPoint y: 431, endPoint x: 22, endPoint y: 462, distance: 34.2
click at [21, 462] on div "♫" at bounding box center [339, 450] width 679 height 47
click at [22, 462] on div at bounding box center [23, 454] width 21 height 21
click at [28, 455] on img "Ask AI" at bounding box center [35, 455] width 21 height 21
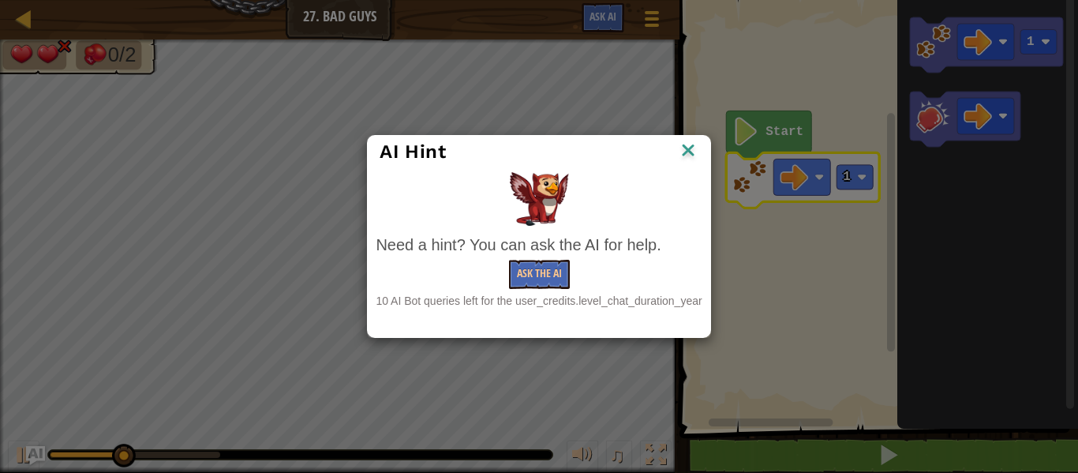
click at [14, 452] on div "AI Hint Need a hint? You can ask the AI for help. Ask the AI 10 AI Bot queries …" at bounding box center [539, 236] width 1078 height 473
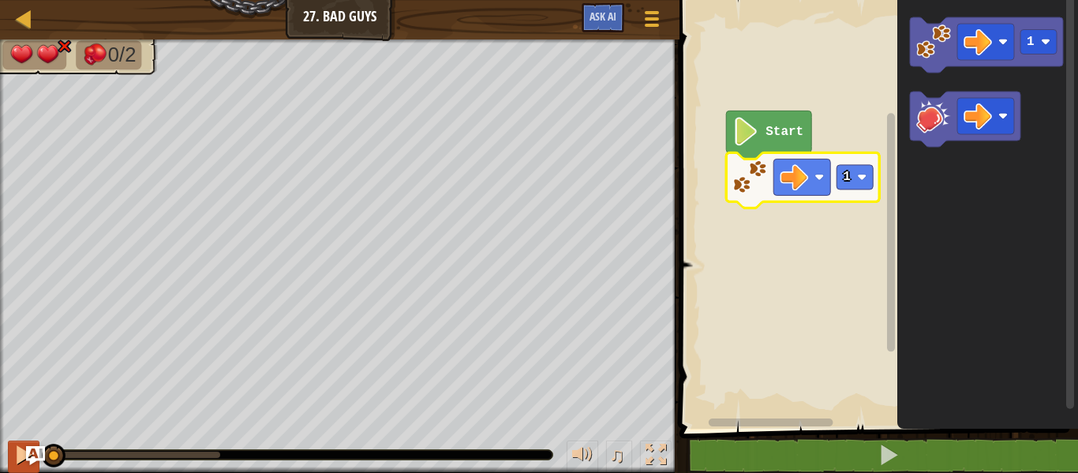
drag, startPoint x: 219, startPoint y: 459, endPoint x: 21, endPoint y: 459, distance: 197.3
click at [21, 459] on div "♫" at bounding box center [339, 450] width 679 height 47
click at [21, 456] on div at bounding box center [23, 454] width 21 height 21
drag, startPoint x: 19, startPoint y: 444, endPoint x: 19, endPoint y: 434, distance: 9.5
click at [19, 434] on div "♫" at bounding box center [339, 450] width 679 height 47
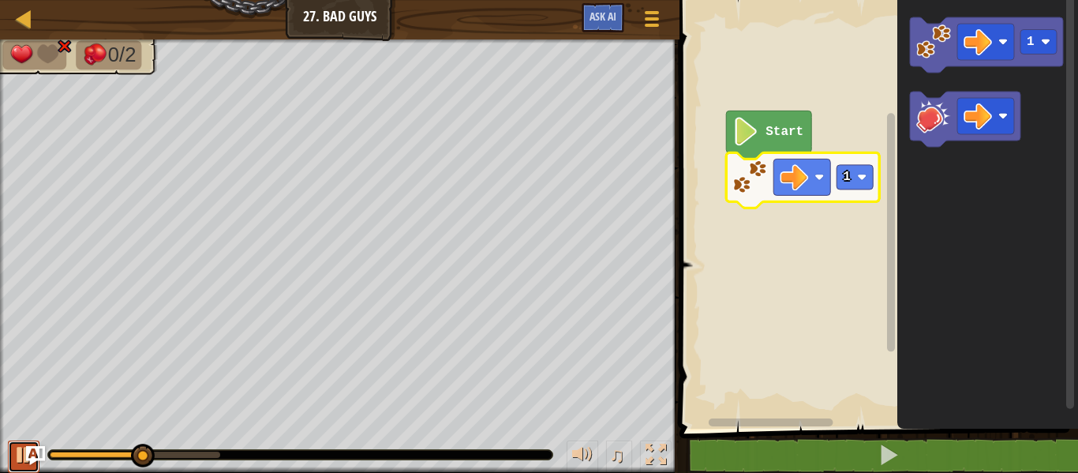
click at [17, 447] on div at bounding box center [23, 454] width 21 height 21
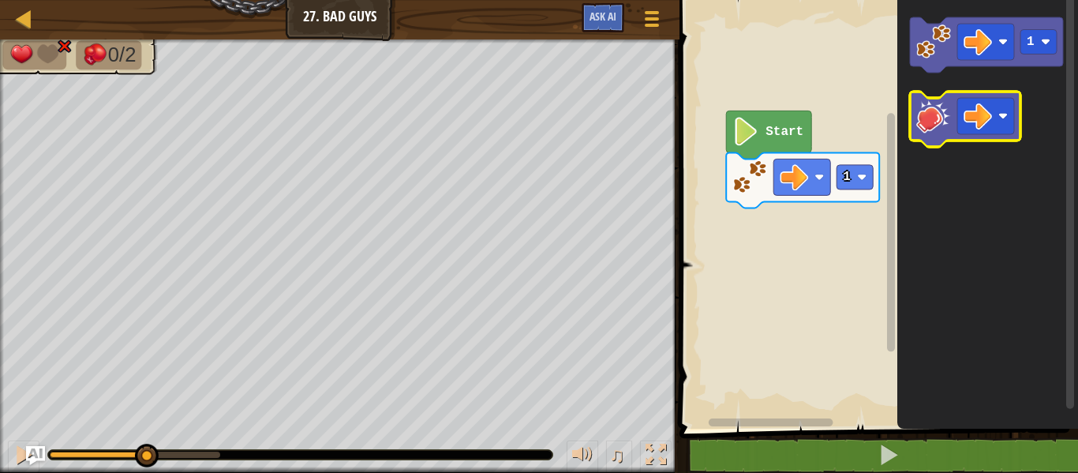
click at [927, 111] on image "Blockly Workspace" at bounding box center [933, 116] width 35 height 35
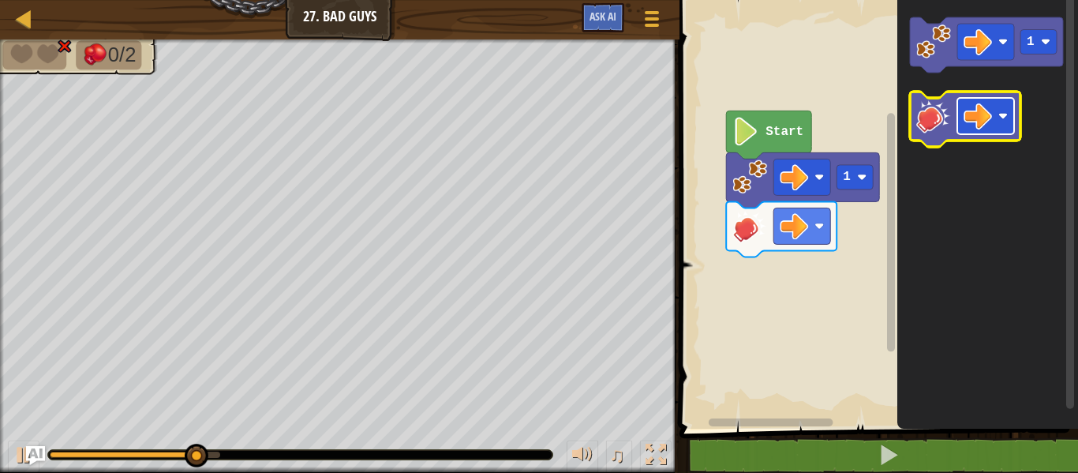
click at [961, 117] on rect "Blockly Workspace" at bounding box center [985, 116] width 57 height 36
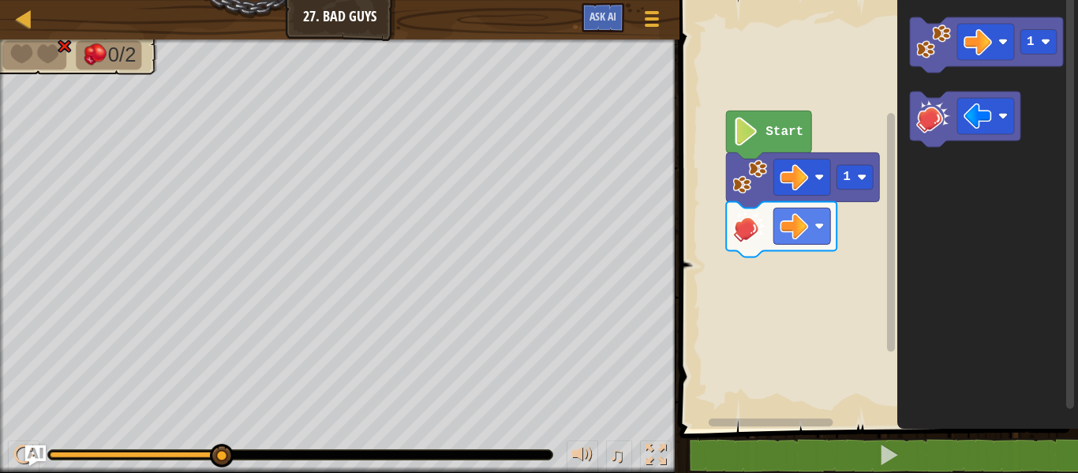
click at [28, 446] on img "Ask AI" at bounding box center [35, 455] width 21 height 21
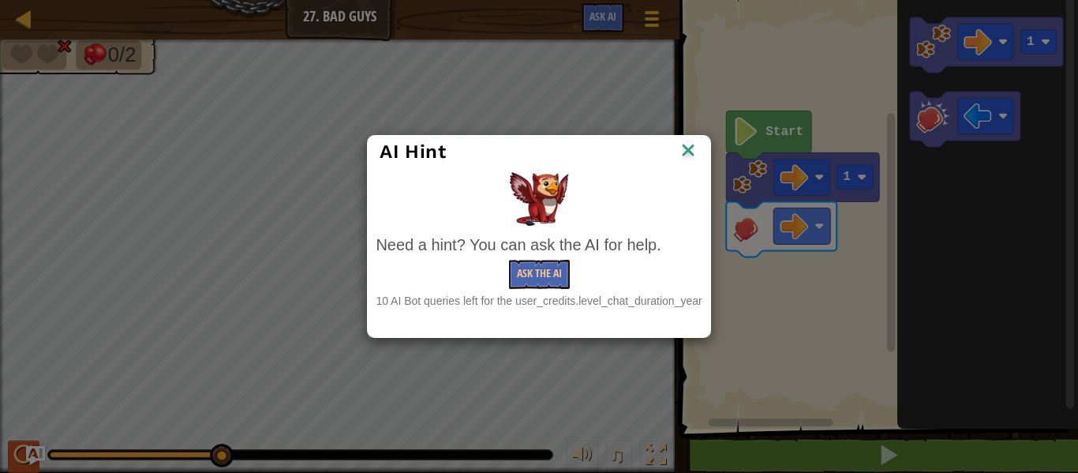
drag, startPoint x: 22, startPoint y: 453, endPoint x: 16, endPoint y: 462, distance: 11.4
click at [19, 455] on div "AI Hint Need a hint? You can ask the AI for help. Ask the AI 10 AI Bot queries …" at bounding box center [539, 236] width 1078 height 473
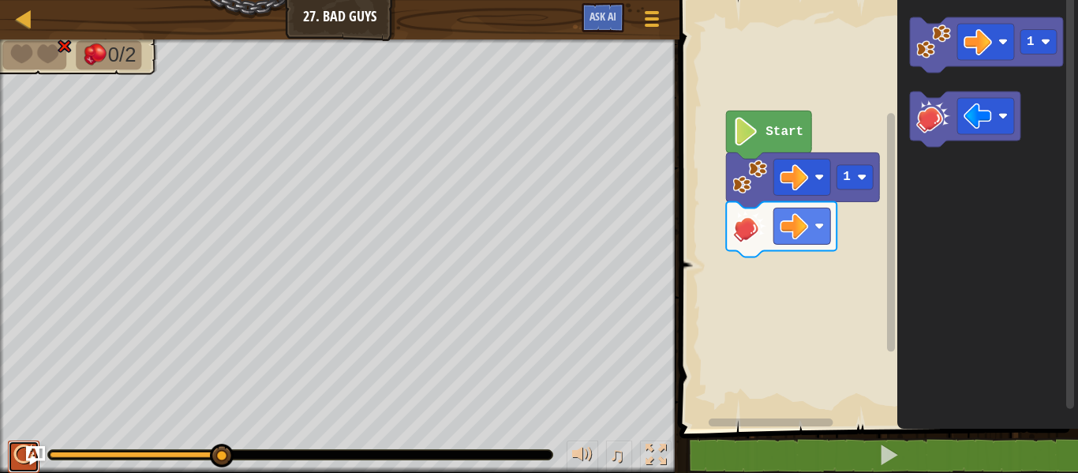
click at [12, 454] on button at bounding box center [24, 456] width 32 height 32
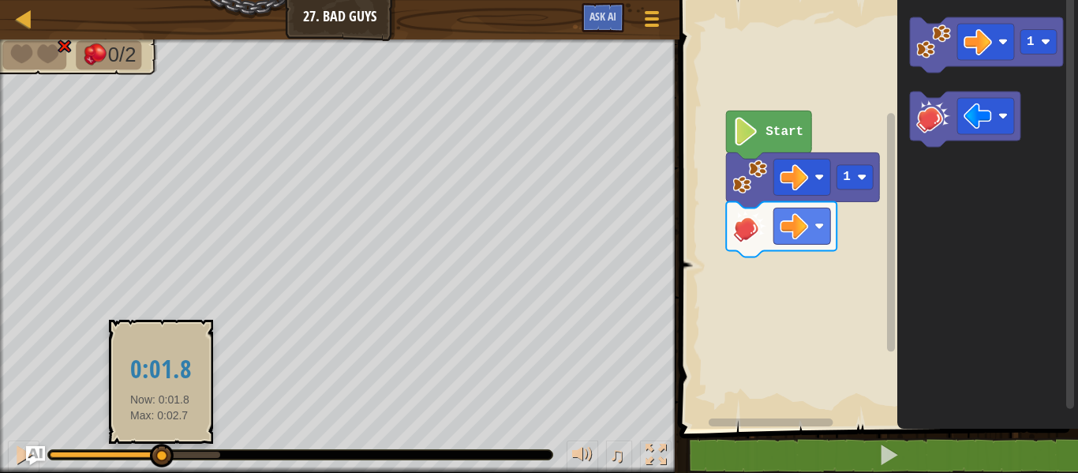
drag, startPoint x: 225, startPoint y: 450, endPoint x: 56, endPoint y: 510, distance: 179.2
click at [56, 0] on html "Map Junior 27. Bad Guys Game Menu Ask AI 1 הההההההההההההההההההההההההההההההההההה…" at bounding box center [539, 0] width 1078 height 0
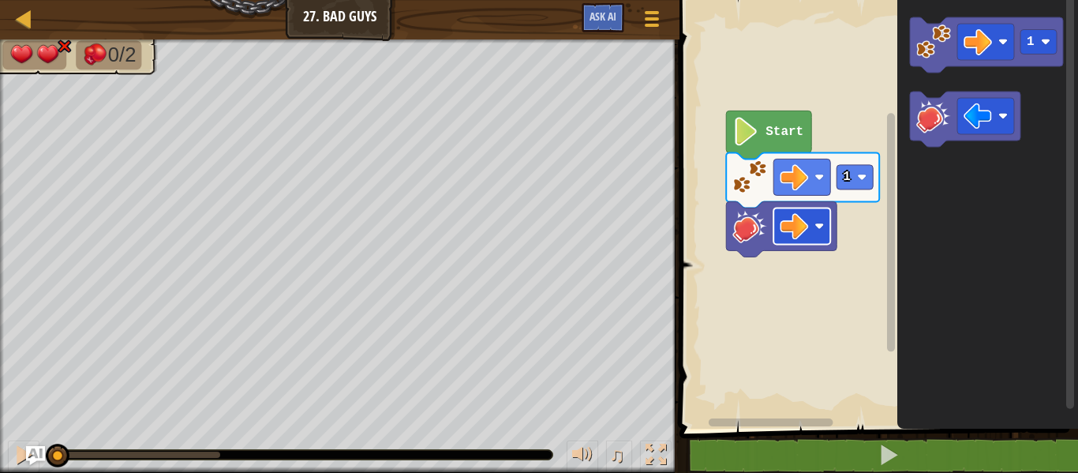
click at [819, 222] on image "Blockly Workspace" at bounding box center [818, 225] width 9 height 9
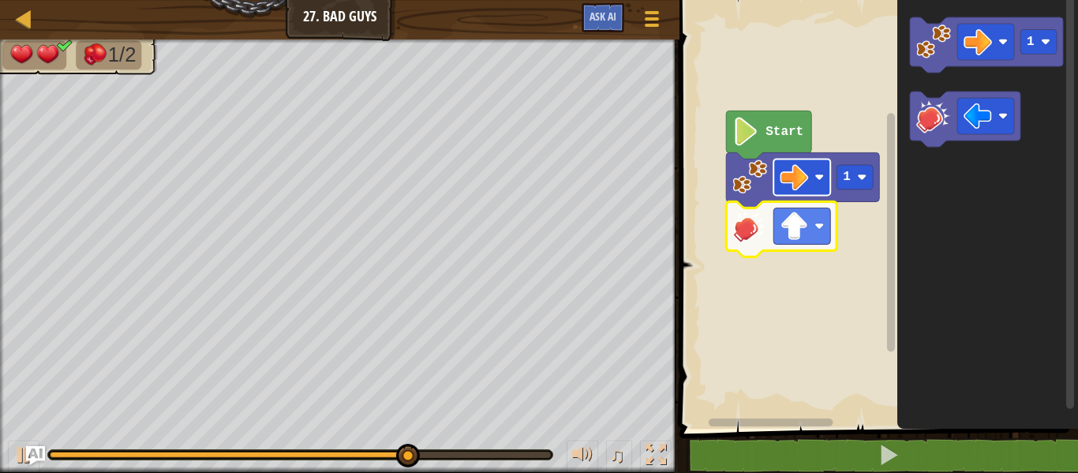
click at [812, 187] on rect "Blockly Workspace" at bounding box center [801, 177] width 57 height 36
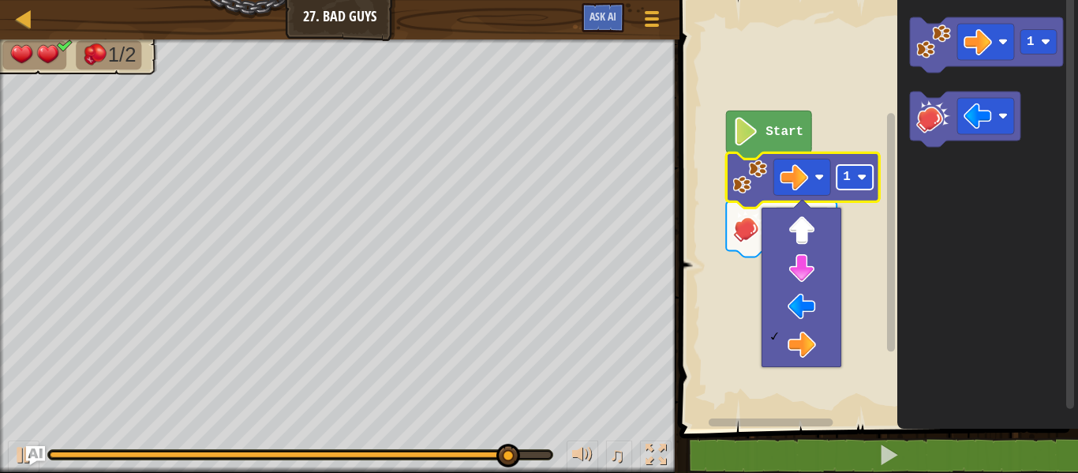
click at [850, 174] on text "1" at bounding box center [847, 177] width 8 height 14
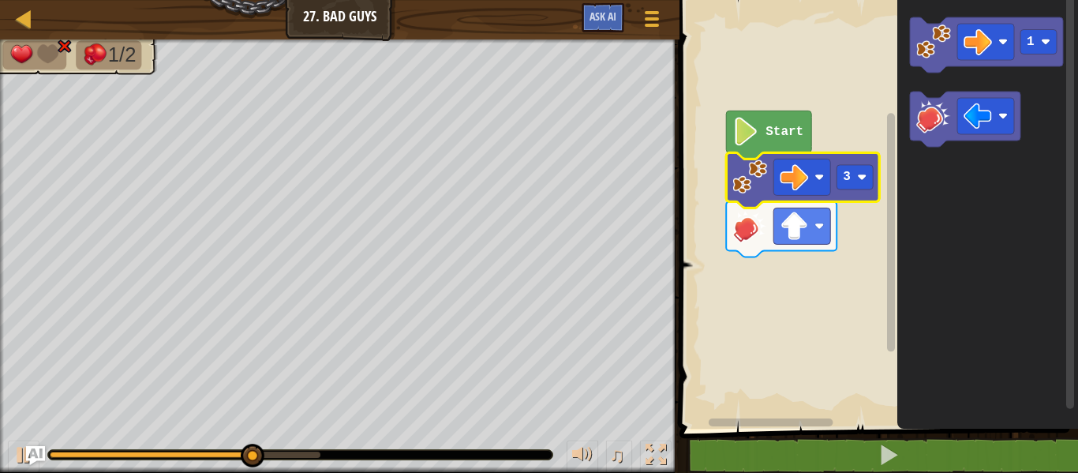
click at [860, 258] on rect "Blockly Workspace" at bounding box center [876, 210] width 403 height 436
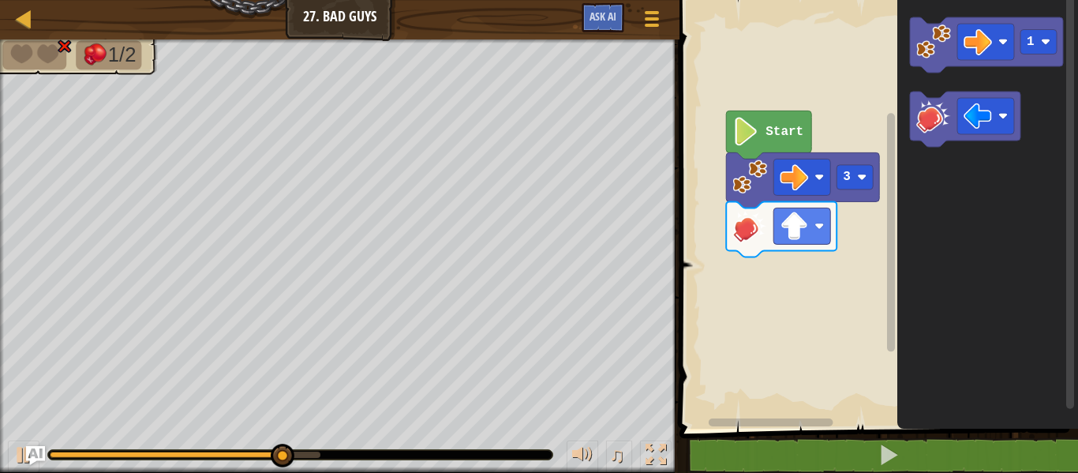
click at [861, 260] on rect "Blockly Workspace" at bounding box center [876, 210] width 403 height 436
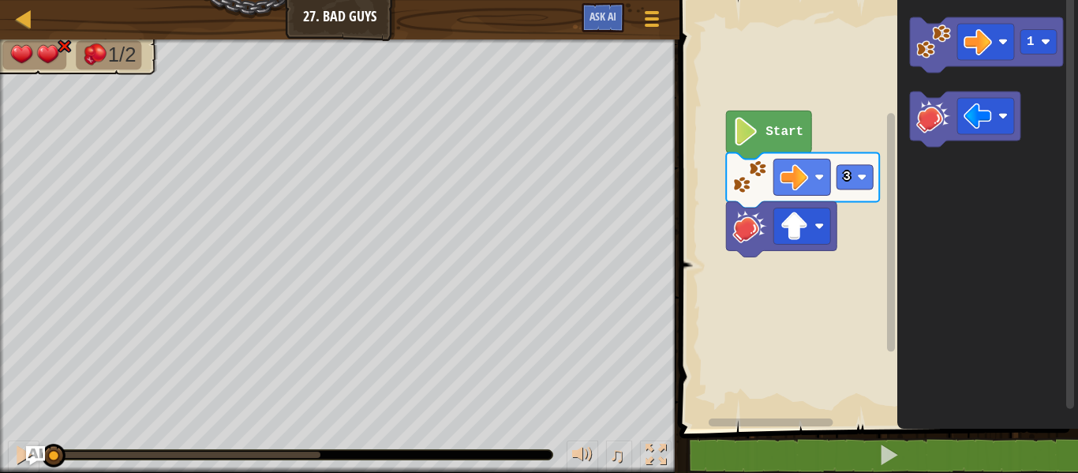
drag, startPoint x: 331, startPoint y: 450, endPoint x: 0, endPoint y: 470, distance: 331.3
click at [0, 470] on div "♫" at bounding box center [339, 450] width 679 height 47
click at [27, 454] on img "Ask AI" at bounding box center [35, 455] width 21 height 21
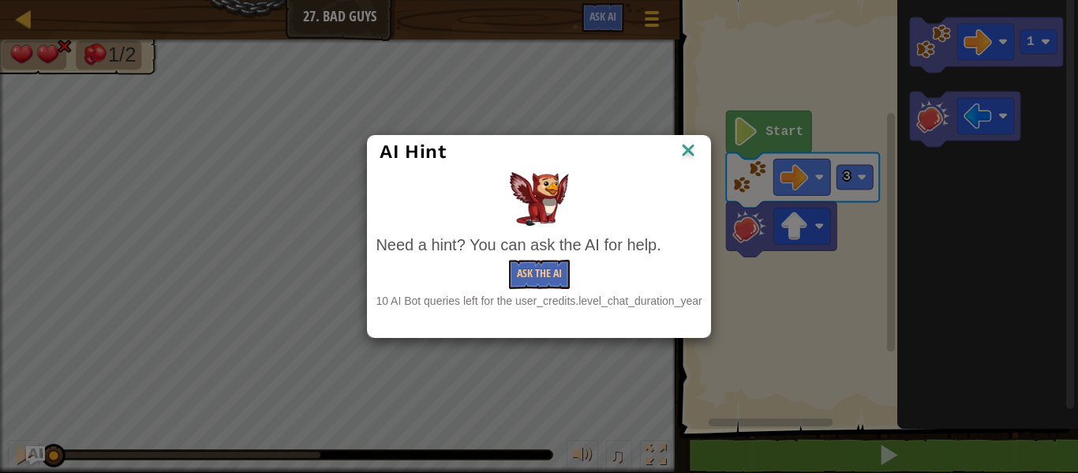
click at [704, 144] on div "AI Hint" at bounding box center [539, 152] width 342 height 32
click at [672, 148] on div "AI Hint" at bounding box center [539, 152] width 318 height 24
click at [685, 148] on img at bounding box center [688, 152] width 21 height 24
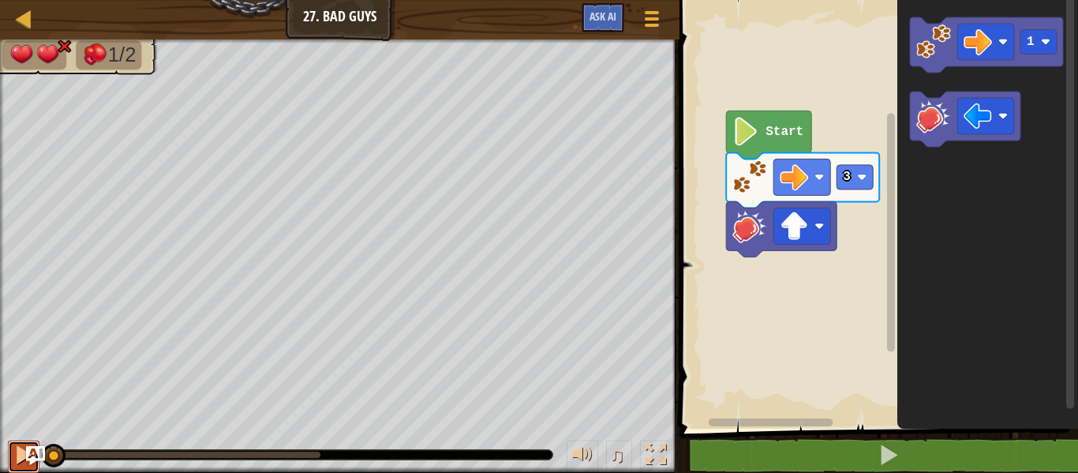
click at [24, 464] on div at bounding box center [23, 454] width 21 height 21
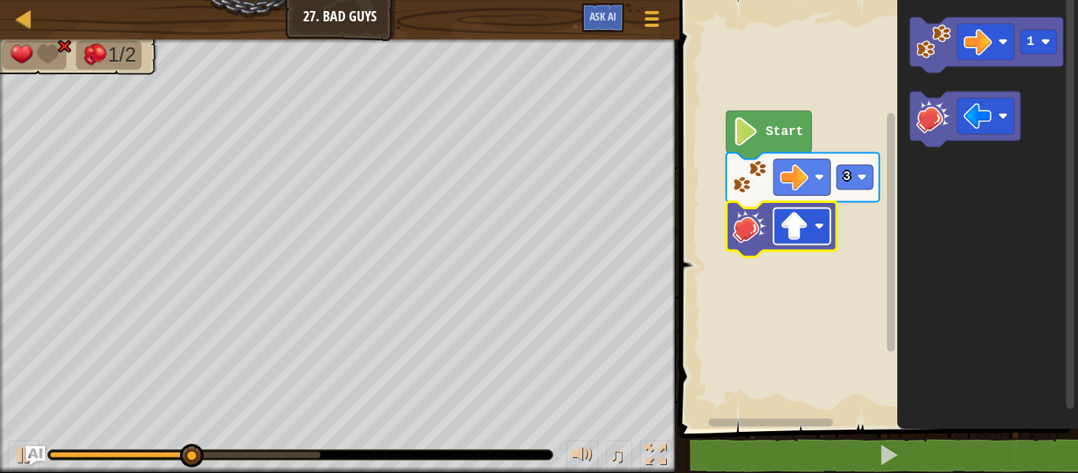
click at [779, 215] on rect "Blockly Workspace" at bounding box center [801, 226] width 57 height 36
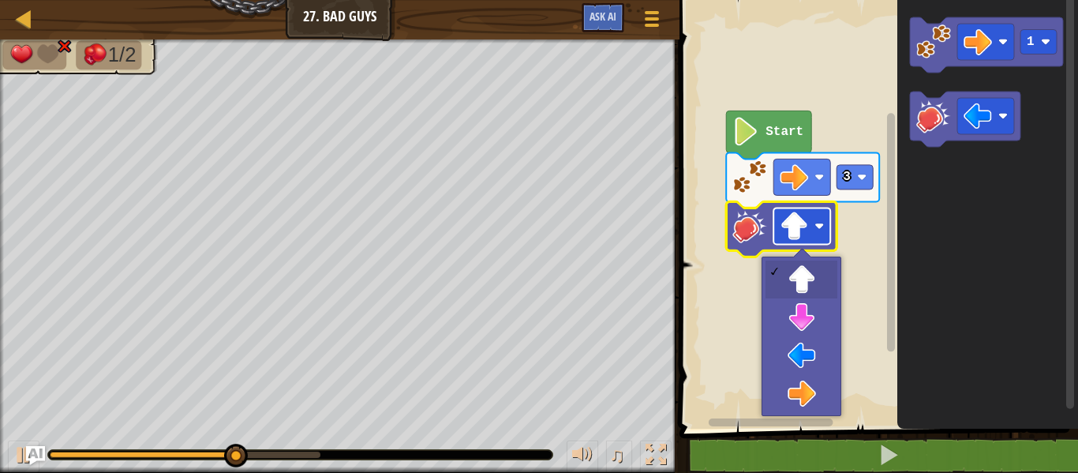
click at [781, 214] on image "Blockly Workspace" at bounding box center [794, 226] width 28 height 28
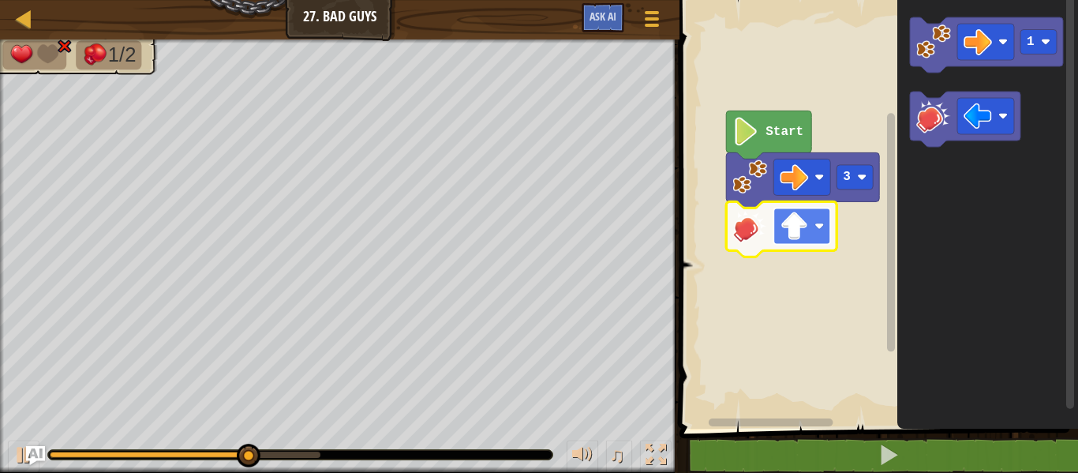
click at [781, 214] on image "Blockly Workspace" at bounding box center [794, 226] width 28 height 28
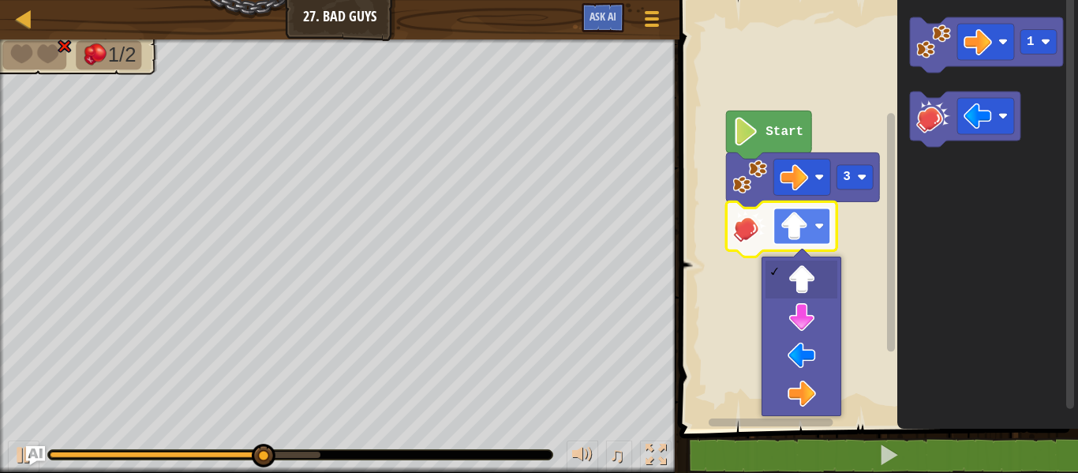
click at [781, 214] on image "Blockly Workspace" at bounding box center [794, 226] width 28 height 28
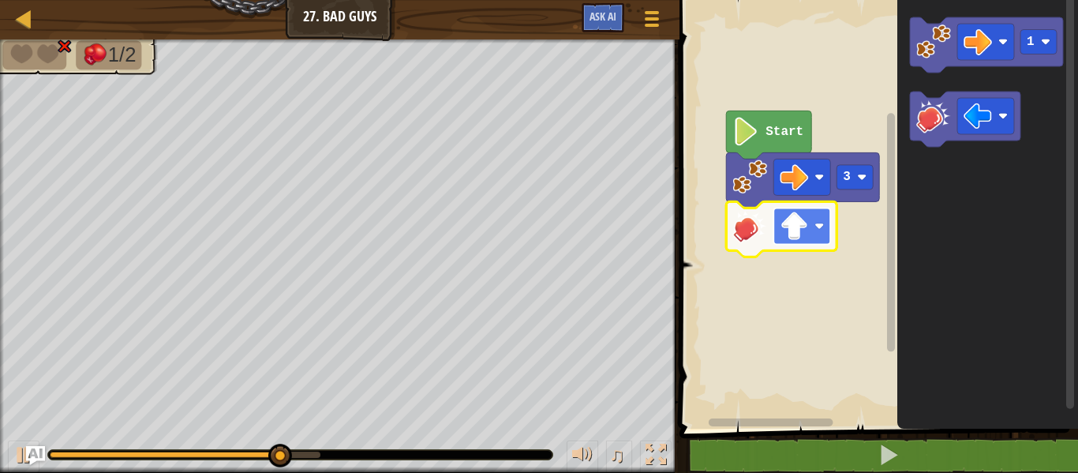
click at [781, 214] on image "Blockly Workspace" at bounding box center [794, 226] width 28 height 28
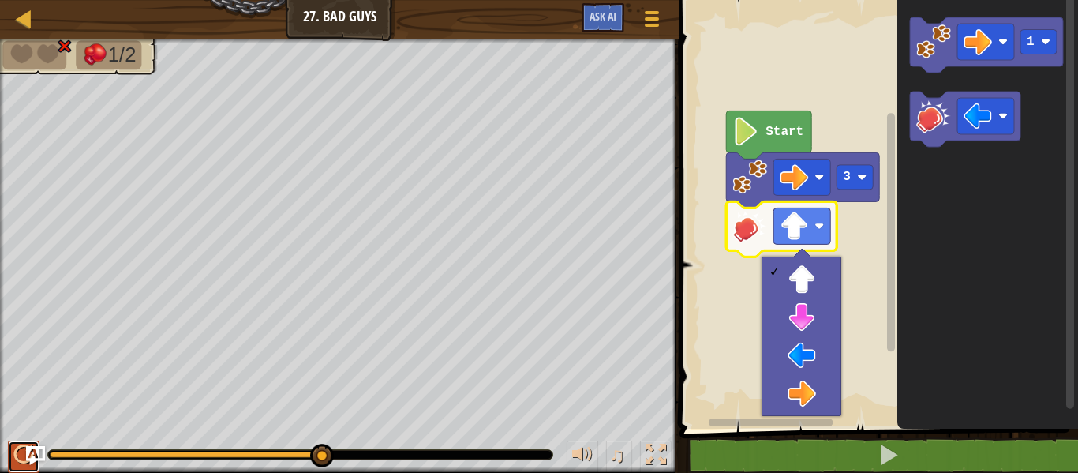
click at [13, 465] on div at bounding box center [23, 454] width 21 height 21
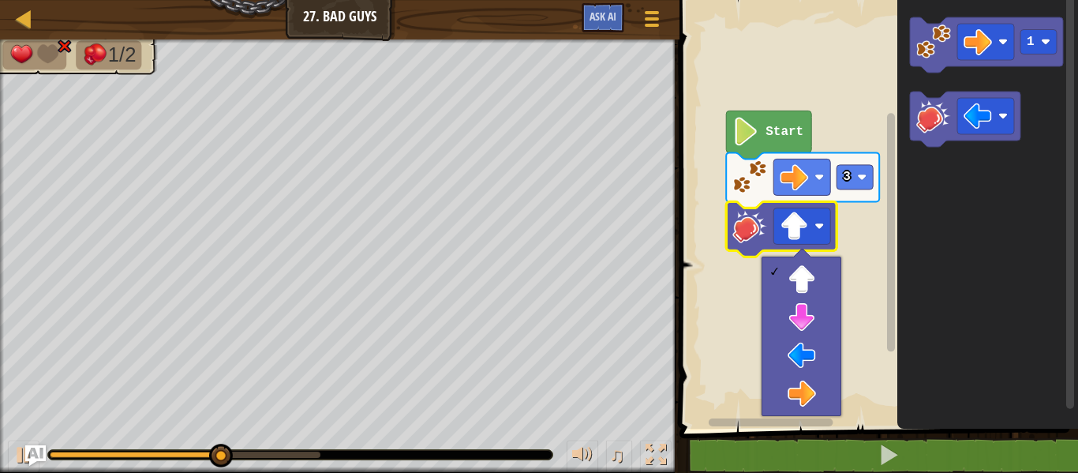
click at [27, 455] on img "Ask AI" at bounding box center [35, 455] width 21 height 21
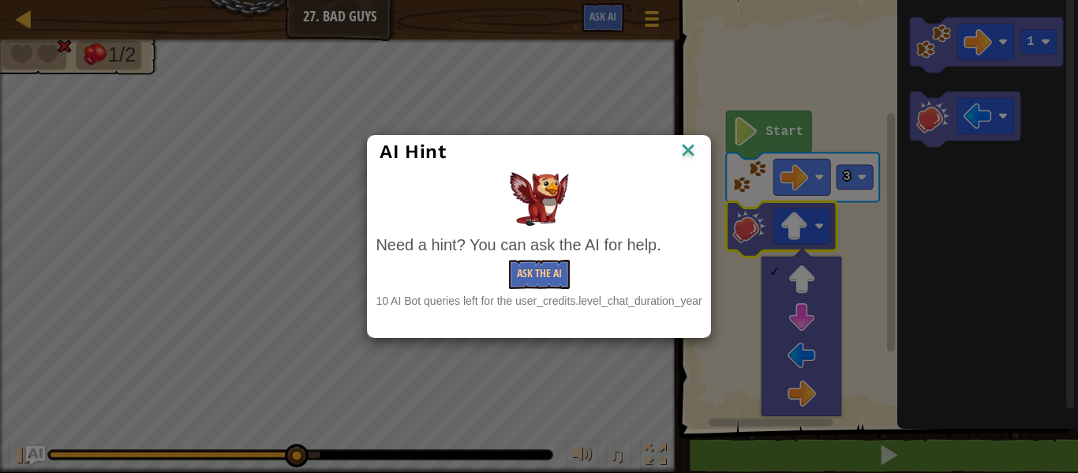
click at [9, 469] on div "AI Hint Need a hint? You can ask the AI for help. Ask the AI 10 AI Bot queries …" at bounding box center [539, 236] width 1078 height 473
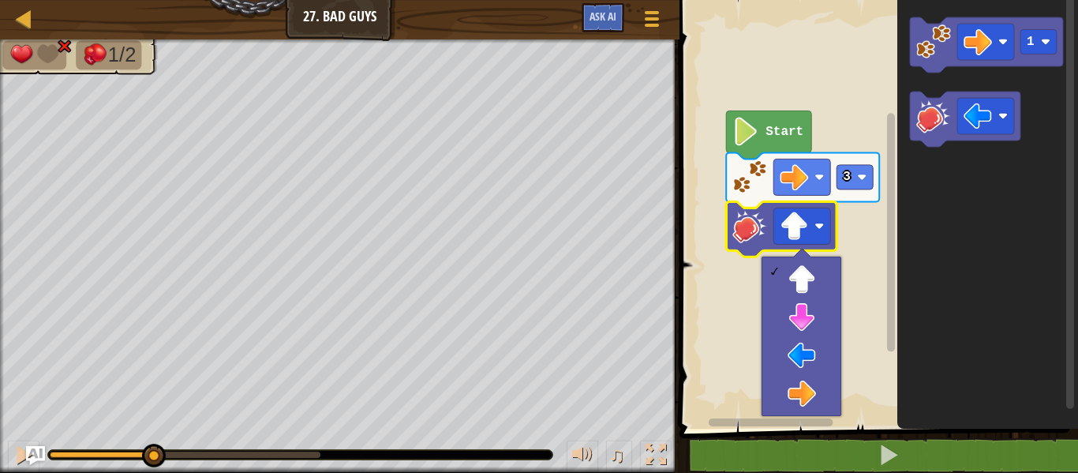
drag, startPoint x: 325, startPoint y: 461, endPoint x: 0, endPoint y: 432, distance: 326.5
click at [0, 432] on div "♫" at bounding box center [339, 450] width 679 height 47
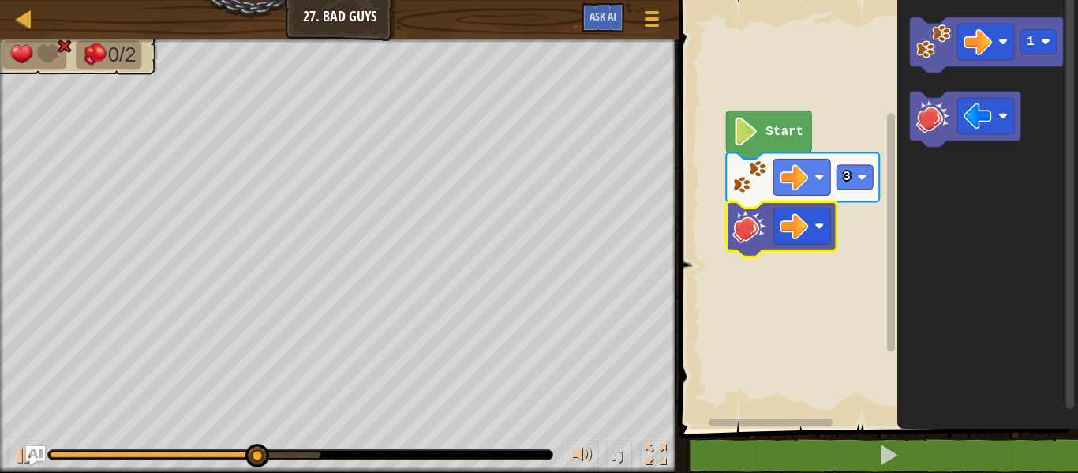
click at [799, 361] on rect "Blockly Workspace" at bounding box center [876, 210] width 403 height 436
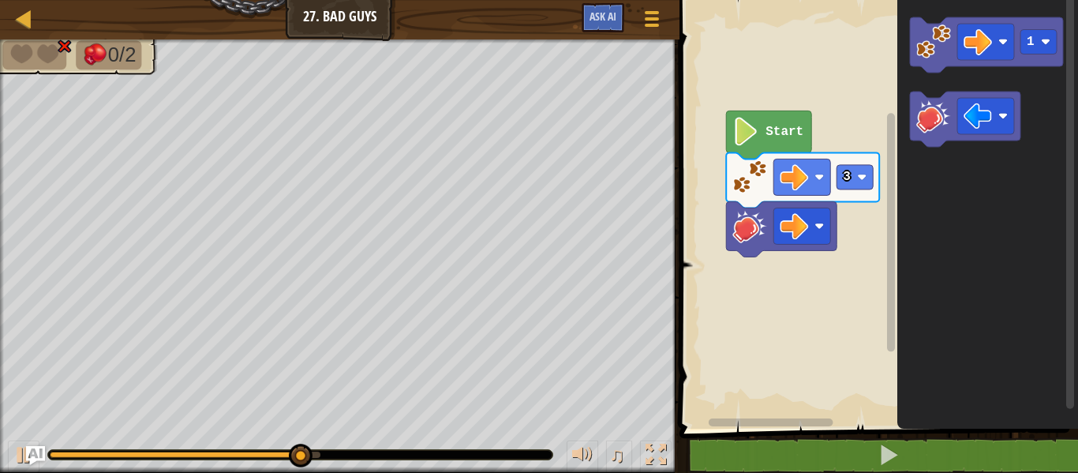
click at [799, 361] on rect "Blockly Workspace" at bounding box center [876, 210] width 403 height 436
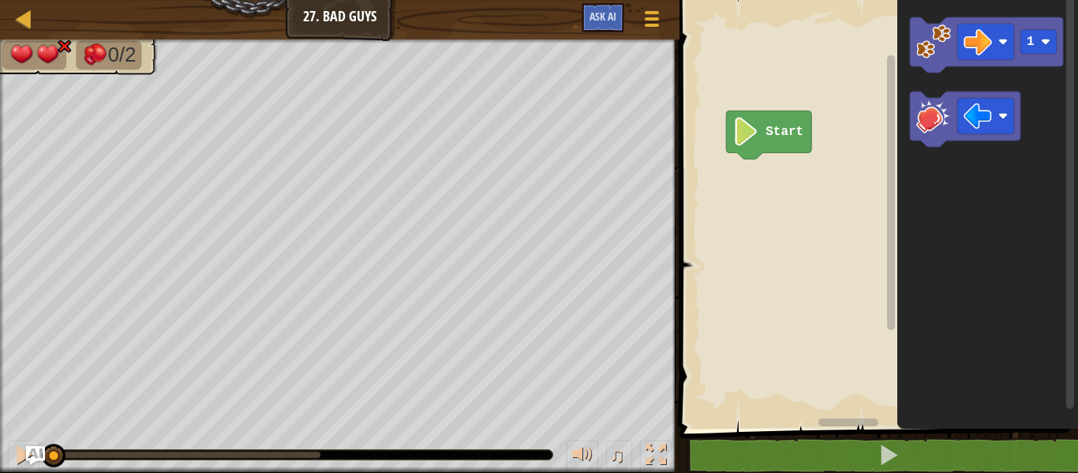
drag, startPoint x: 329, startPoint y: 446, endPoint x: 0, endPoint y: 456, distance: 329.3
click at [0, 456] on div "♫" at bounding box center [339, 450] width 679 height 47
click at [14, 456] on div at bounding box center [23, 454] width 21 height 21
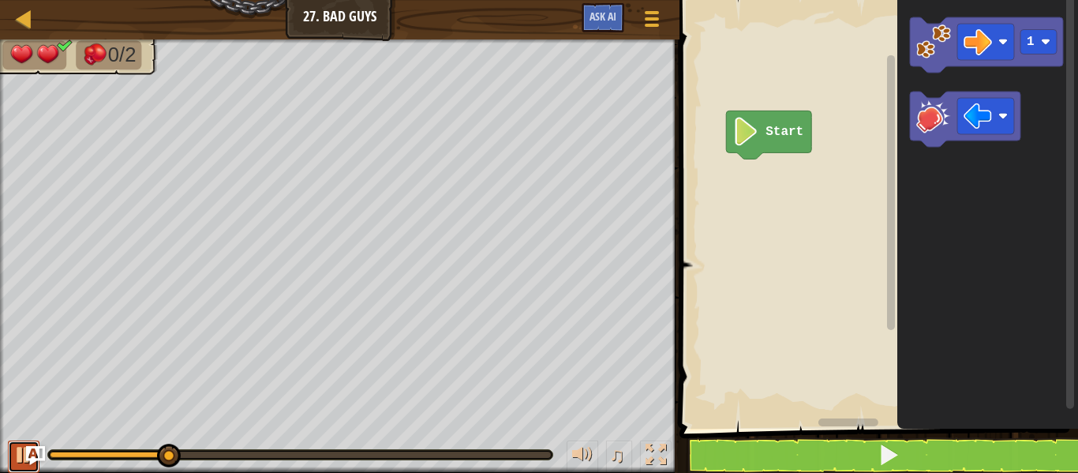
click at [8, 454] on button at bounding box center [24, 456] width 32 height 32
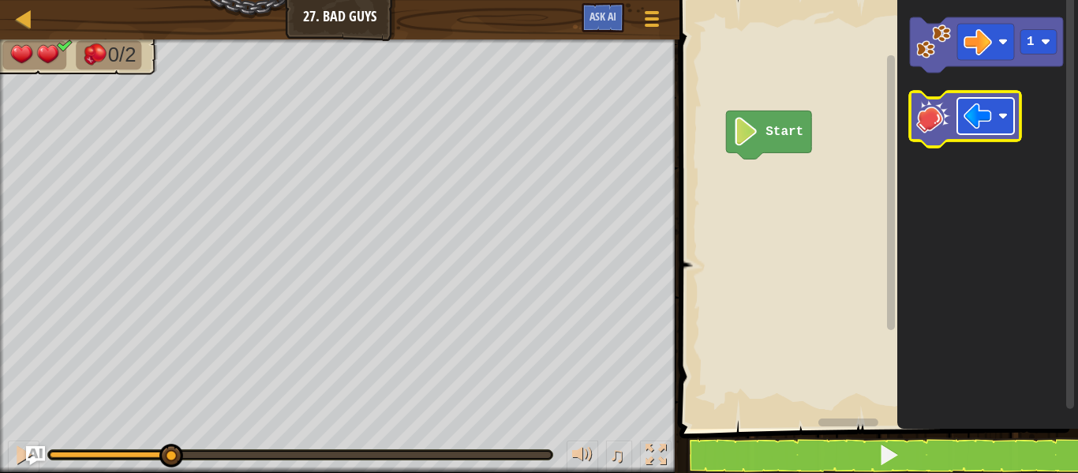
click at [974, 108] on image "Blockly Workspace" at bounding box center [978, 116] width 28 height 28
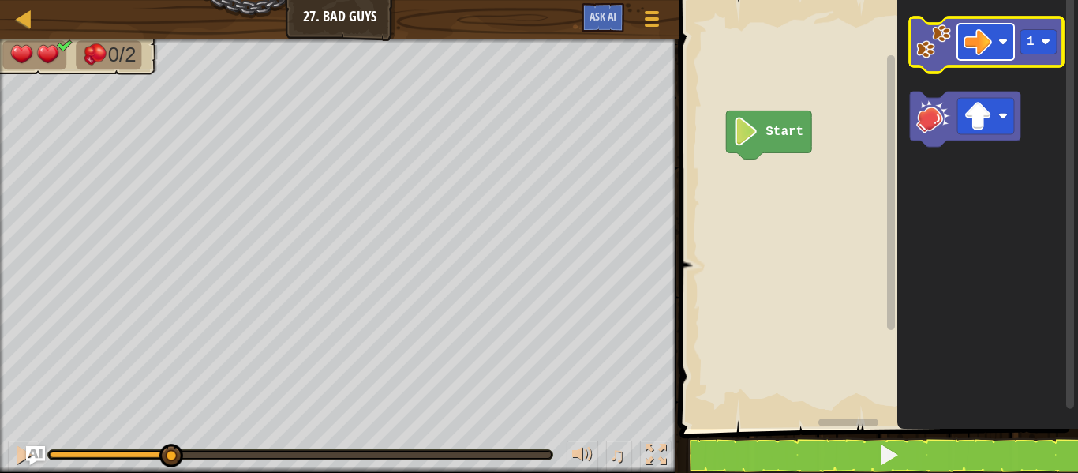
click at [968, 46] on image "Blockly Workspace" at bounding box center [978, 42] width 28 height 28
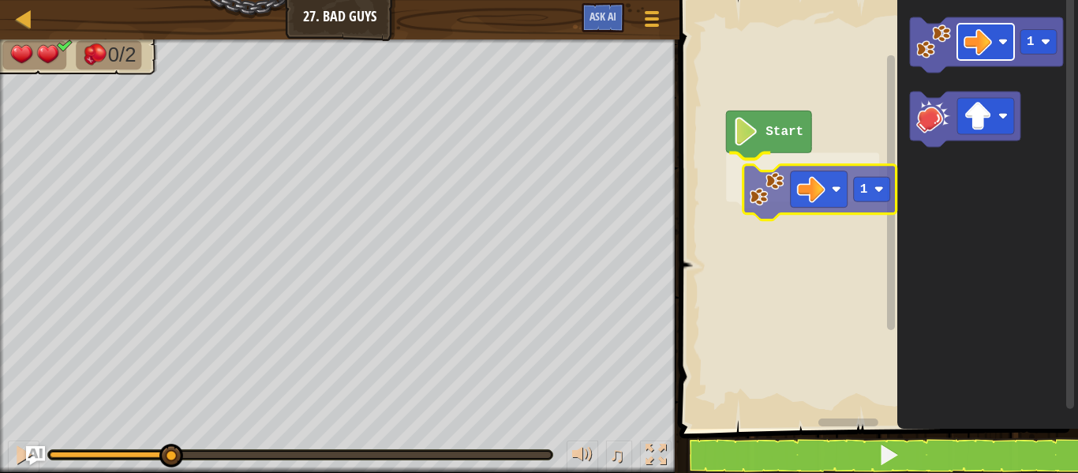
click at [800, 194] on div "Start 1 1 1" at bounding box center [876, 210] width 403 height 436
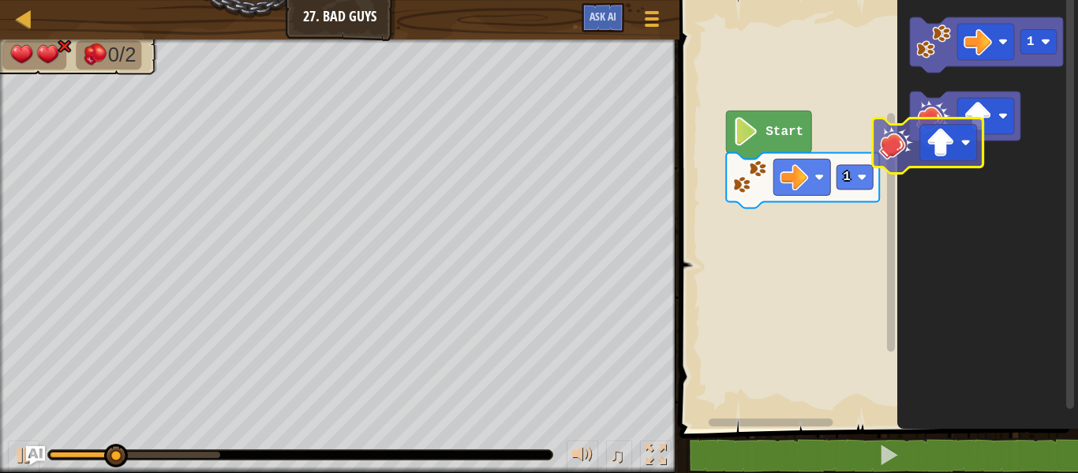
click at [803, 231] on div "Start 1 1" at bounding box center [876, 210] width 403 height 436
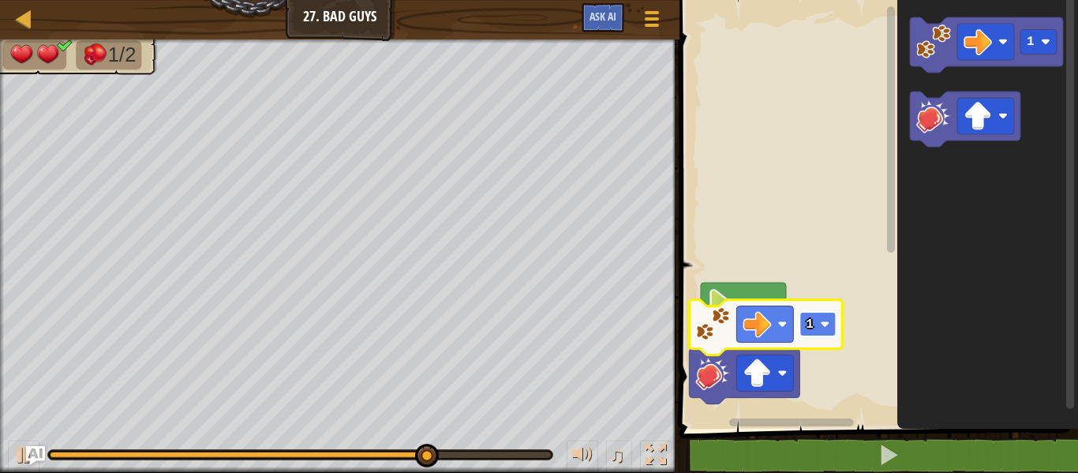
click at [827, 324] on image "Blockly Workspace" at bounding box center [825, 324] width 9 height 9
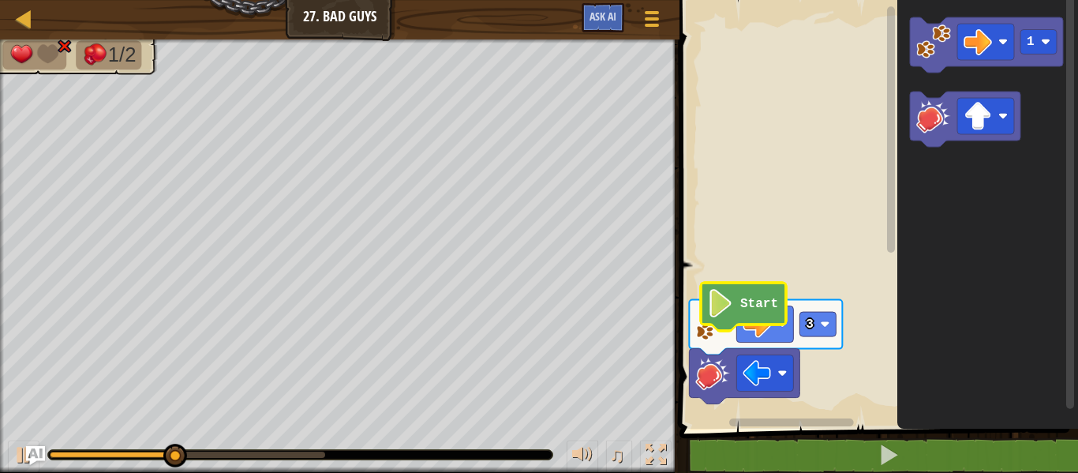
click at [770, 291] on icon "Blockly Workspace" at bounding box center [743, 307] width 85 height 48
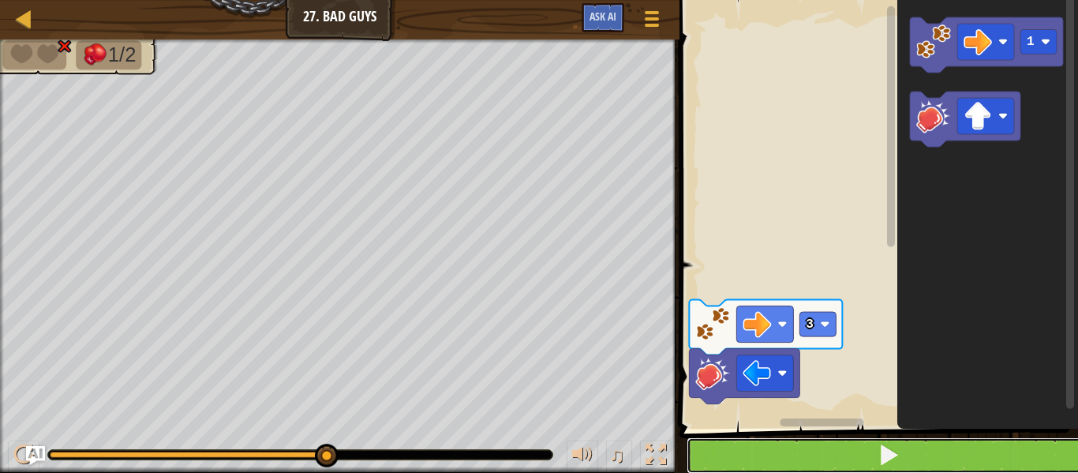
click at [833, 465] on button at bounding box center [888, 455] width 403 height 36
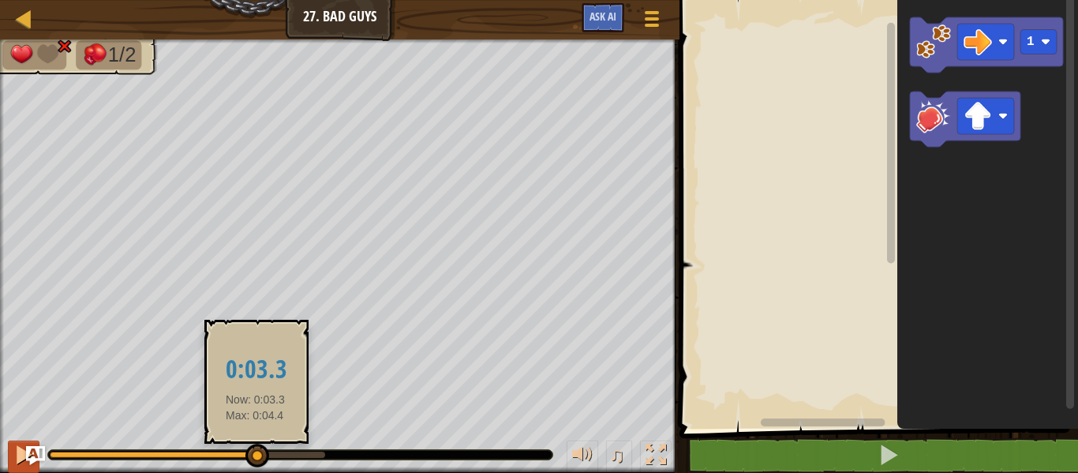
drag, startPoint x: 316, startPoint y: 459, endPoint x: 21, endPoint y: 469, distance: 295.3
click at [21, 469] on div "♫" at bounding box center [339, 450] width 679 height 47
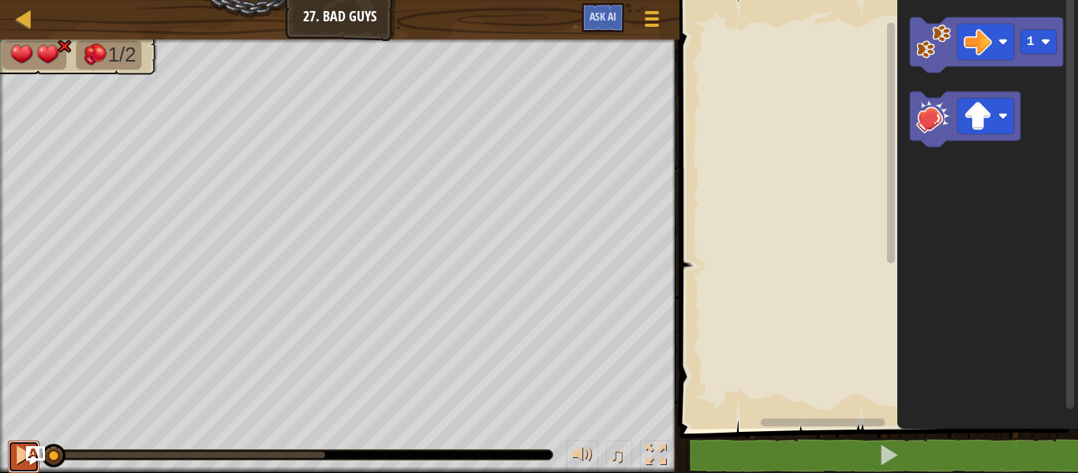
click at [21, 469] on button at bounding box center [24, 456] width 32 height 32
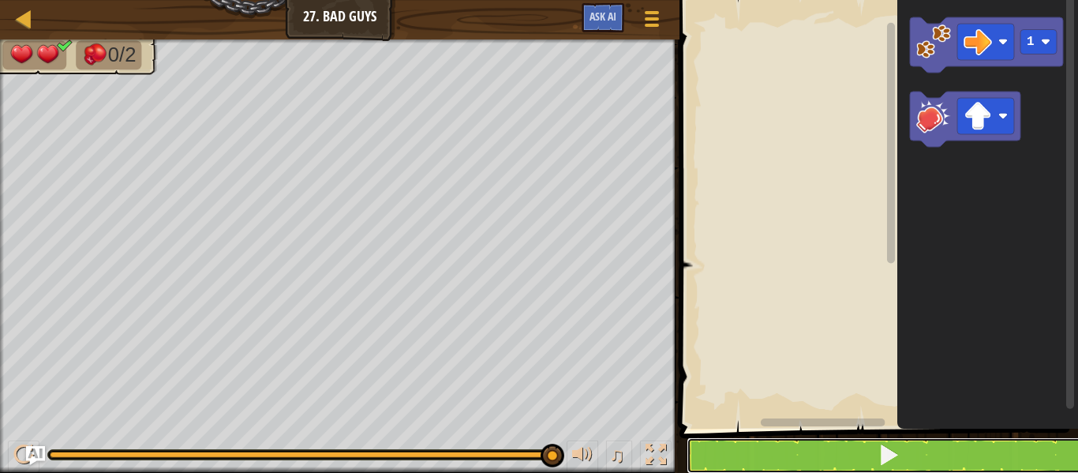
click at [934, 444] on button at bounding box center [888, 455] width 403 height 36
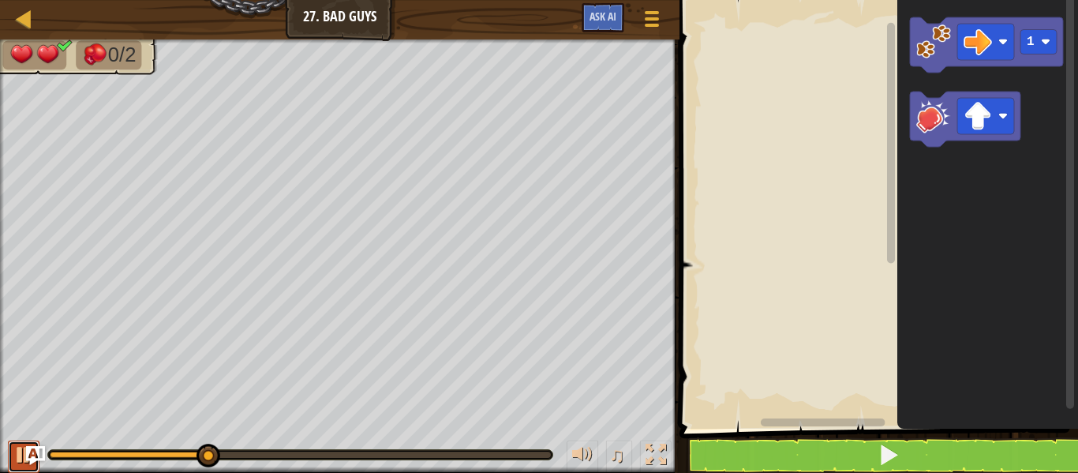
click at [19, 449] on div at bounding box center [23, 454] width 21 height 21
click at [606, 19] on span "Ask AI" at bounding box center [603, 16] width 27 height 15
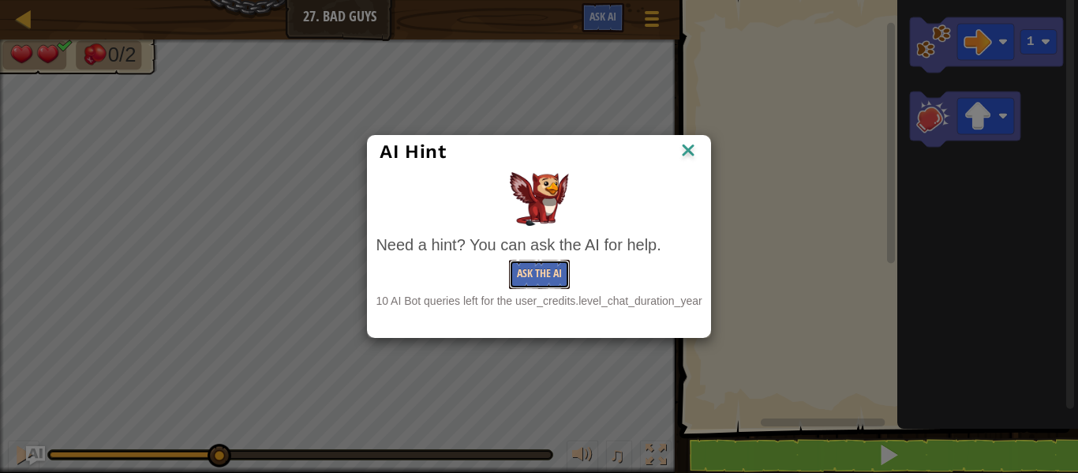
click at [553, 275] on button "Ask the AI" at bounding box center [539, 274] width 61 height 29
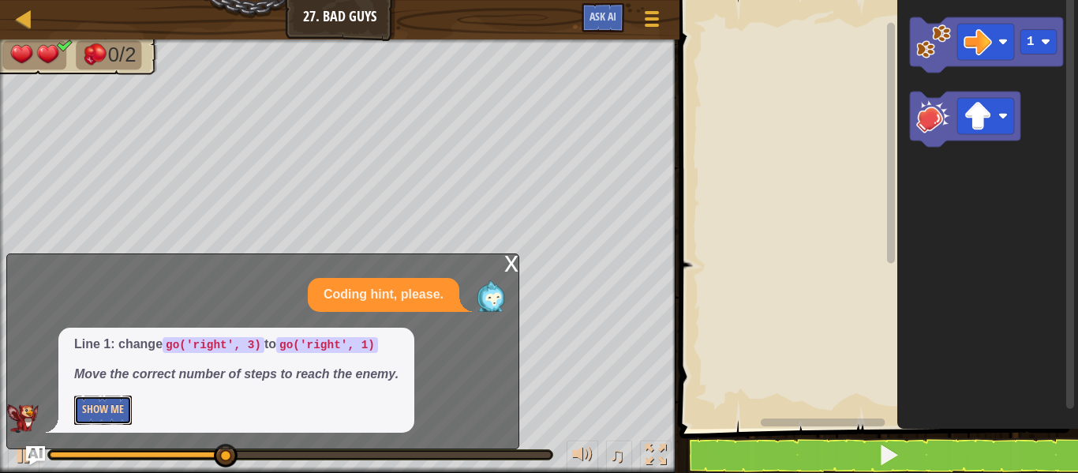
click at [118, 401] on button "Show Me" at bounding box center [103, 409] width 58 height 29
drag, startPoint x: 98, startPoint y: 402, endPoint x: 103, endPoint y: 395, distance: 9.2
click at [103, 395] on button "Hide" at bounding box center [92, 409] width 36 height 29
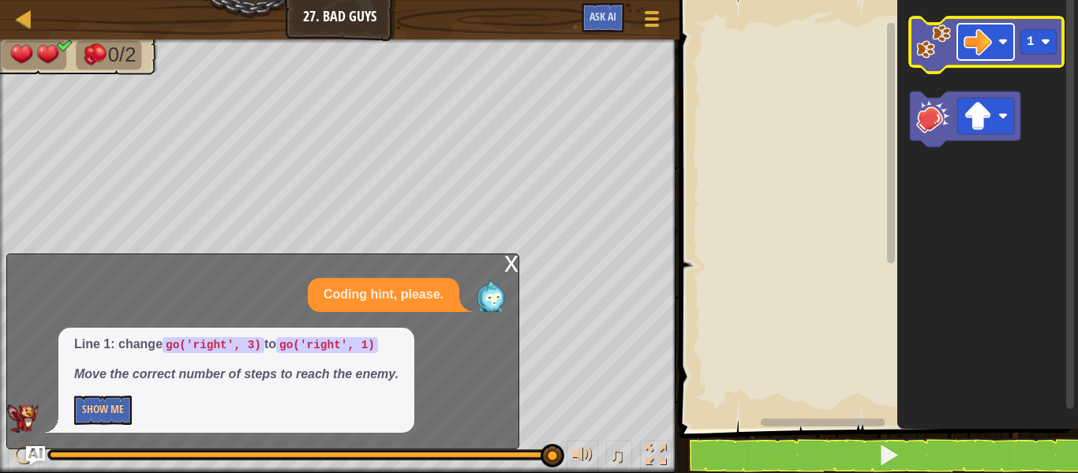
click at [964, 47] on image "Blockly Workspace" at bounding box center [978, 42] width 28 height 28
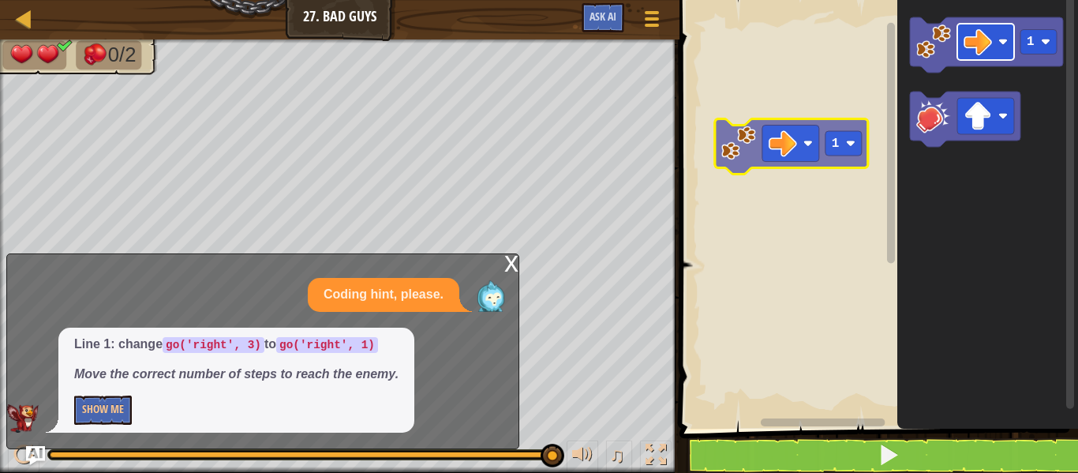
click at [765, 146] on div "1 1" at bounding box center [876, 210] width 403 height 436
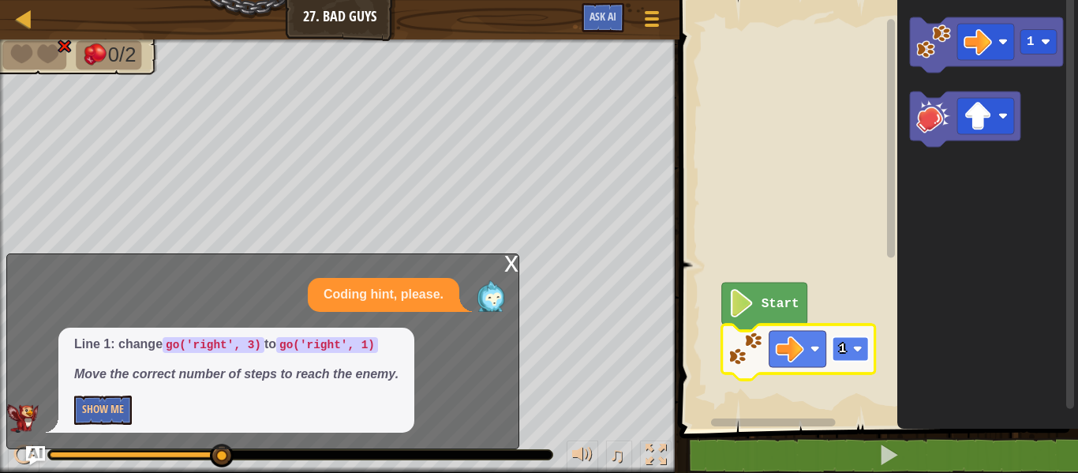
click at [858, 347] on image "Blockly Workspace" at bounding box center [857, 348] width 9 height 9
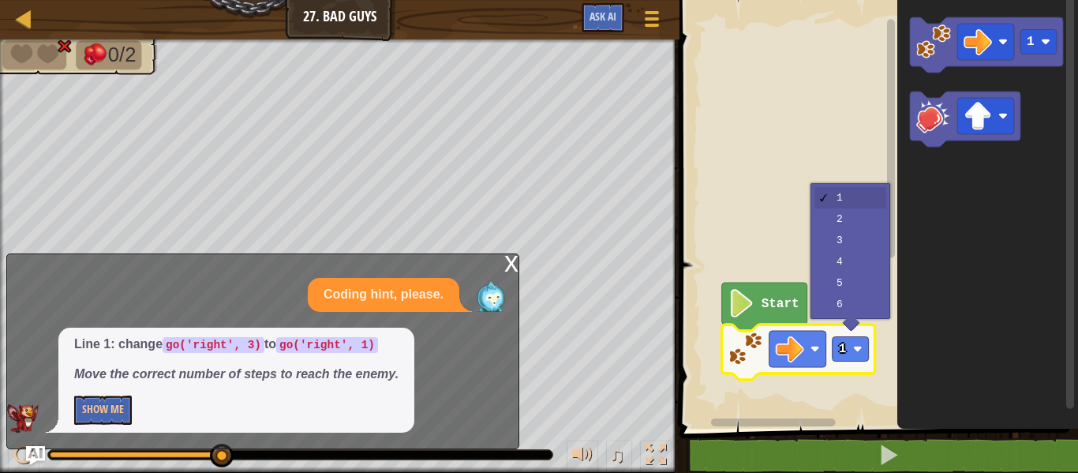
drag, startPoint x: 305, startPoint y: 386, endPoint x: 356, endPoint y: 362, distance: 56.5
click at [313, 382] on div "Line 1: change go('right', 3) to go('right', 1) Move the correct number of step…" at bounding box center [236, 380] width 356 height 105
click at [511, 260] on div "x" at bounding box center [511, 262] width 14 height 16
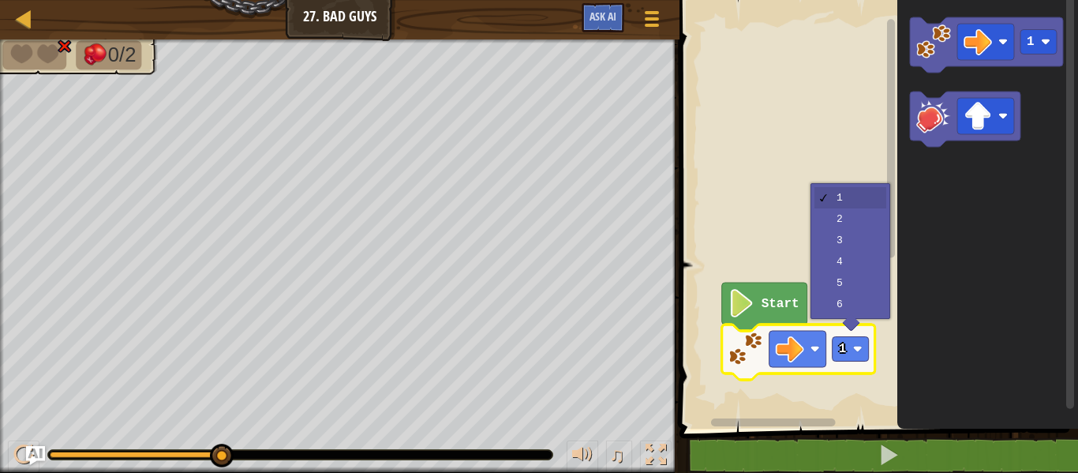
click at [190, 434] on div "0/2 ♫ Kindling Elemental 0 x: 14 y: 14 No target action: die" at bounding box center [539, 255] width 1078 height 433
drag, startPoint x: 211, startPoint y: 454, endPoint x: 27, endPoint y: 510, distance: 192.2
click at [27, 0] on html "Map Junior 27. Bad Guys Game Menu Ask AI 1 2 3 go ( 'right' , 1 ) hit ( 'up' ) …" at bounding box center [539, 0] width 1078 height 0
